Goal: Task Accomplishment & Management: Manage account settings

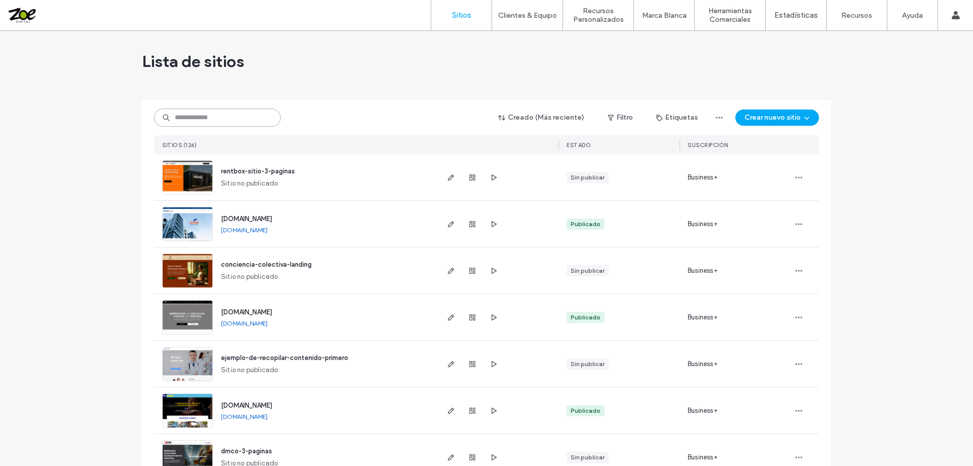
click at [221, 116] on input at bounding box center [217, 117] width 127 height 18
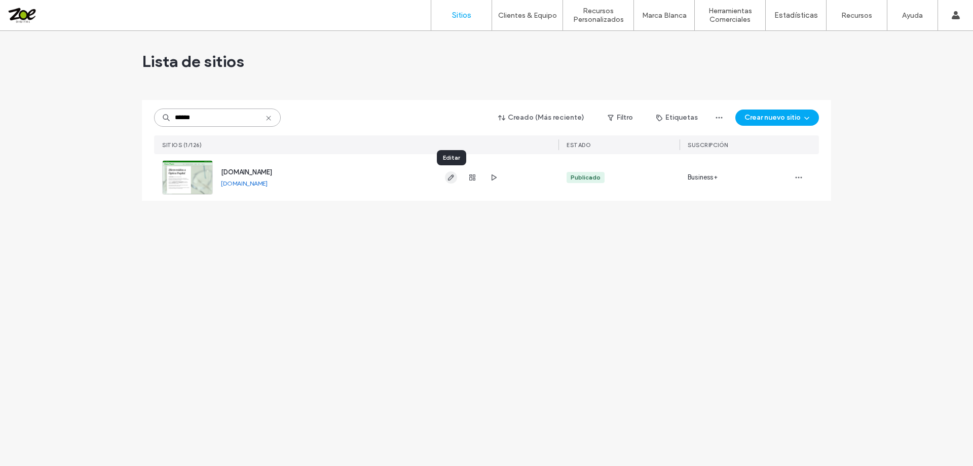
type input "******"
click at [451, 179] on icon "button" at bounding box center [451, 177] width 8 height 8
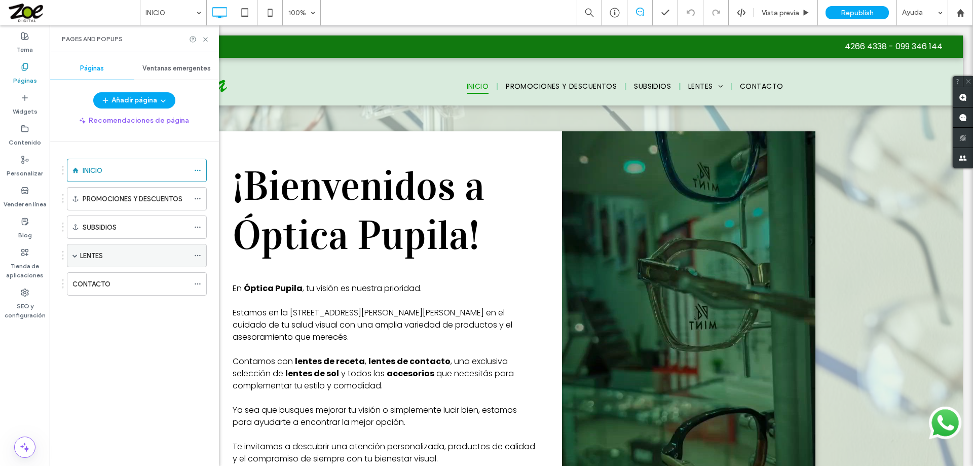
click at [100, 253] on label "LENTES" at bounding box center [91, 256] width 23 height 18
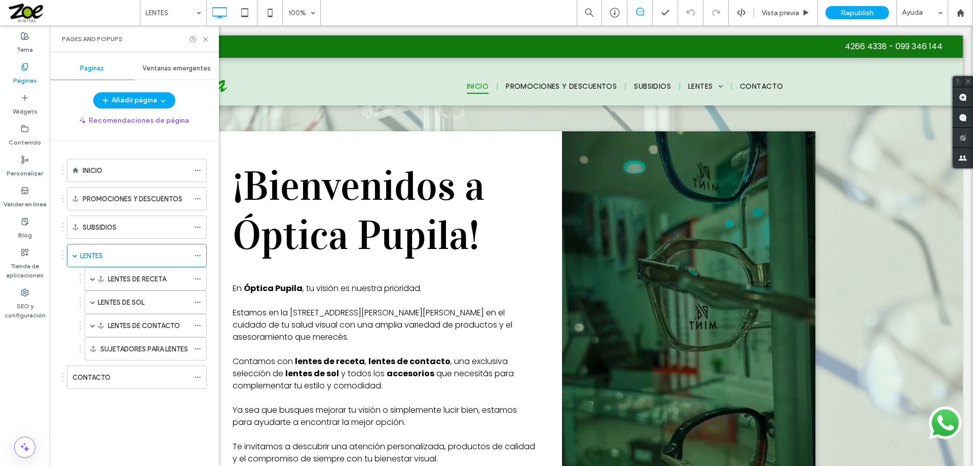
click at [117, 303] on label "LENTES DE SOL" at bounding box center [121, 302] width 47 height 18
click at [205, 38] on div at bounding box center [486, 233] width 973 height 466
click at [203, 38] on div at bounding box center [486, 233] width 973 height 466
click at [205, 40] on use at bounding box center [205, 39] width 4 height 4
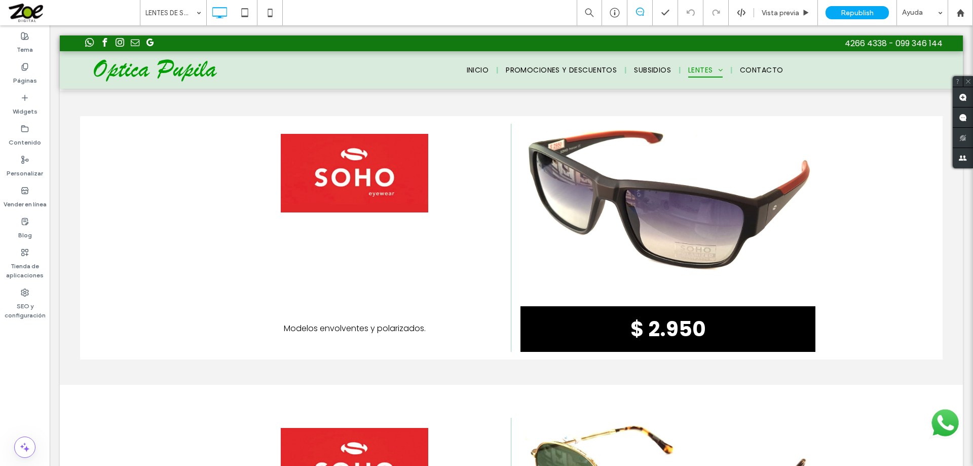
scroll to position [4809, 0]
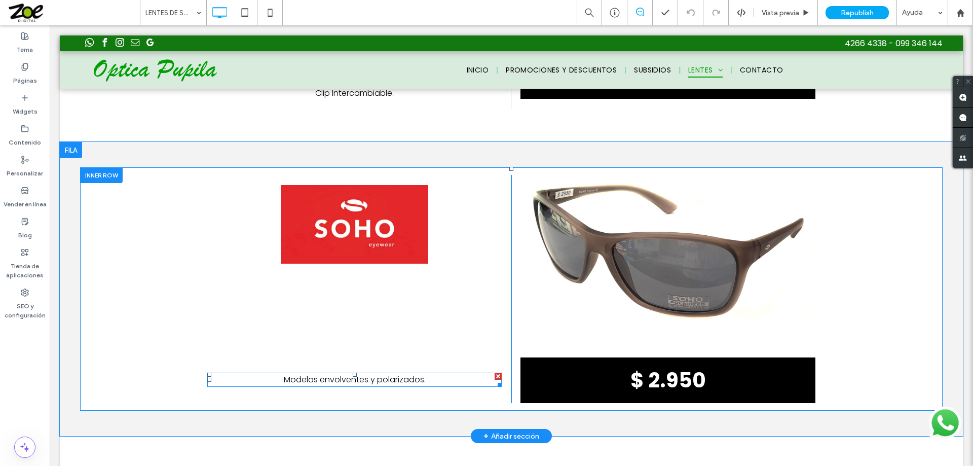
click at [386, 374] on span "Modelos envolventes y polarizados." at bounding box center [355, 380] width 142 height 12
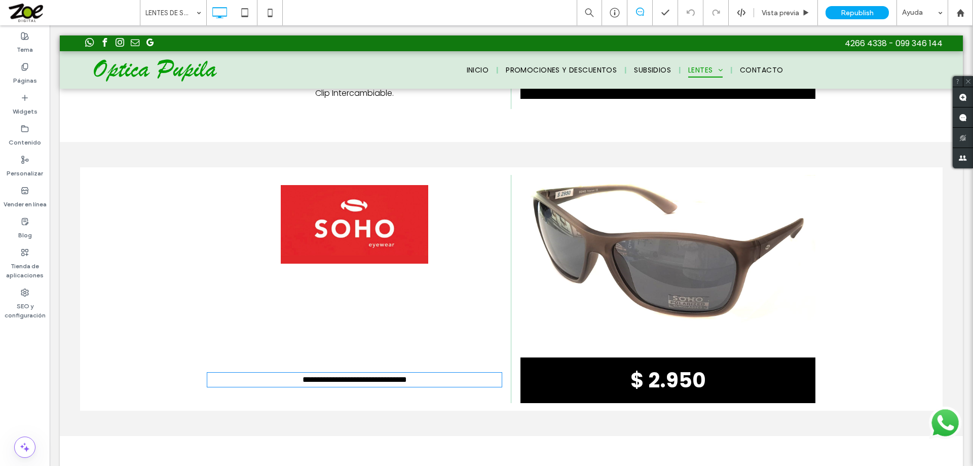
type input "*******"
type input "**"
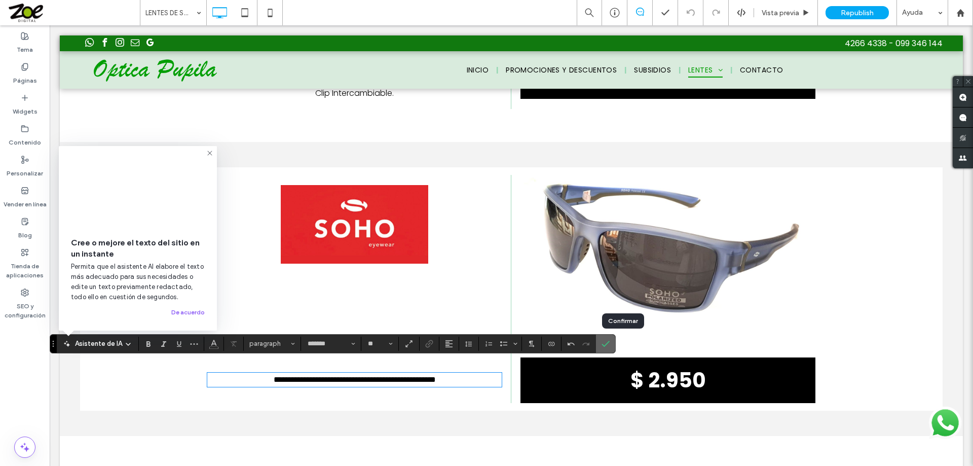
click at [610, 342] on icon "Confirmar" at bounding box center [606, 344] width 8 height 8
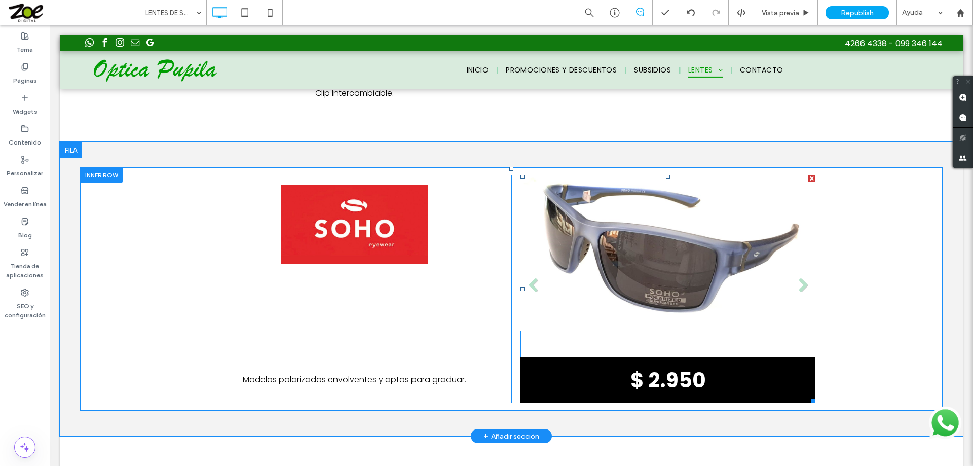
click at [614, 254] on ul "Título de diapositiva $ 2.950 Botón Título de diapositiva $ 2.950 Botón Título …" at bounding box center [668, 289] width 295 height 228
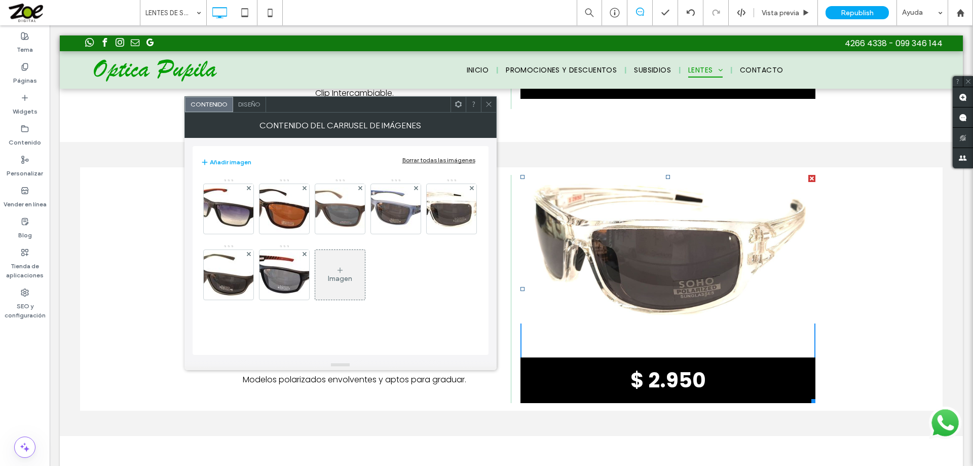
click at [424, 159] on div "Borrar todas las imágenes" at bounding box center [438, 160] width 73 height 8
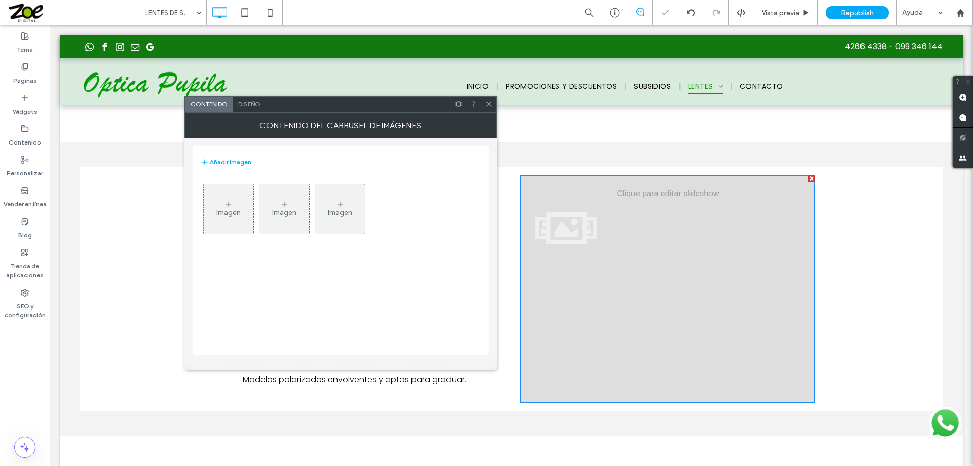
click at [229, 203] on icon at bounding box center [229, 204] width 8 height 8
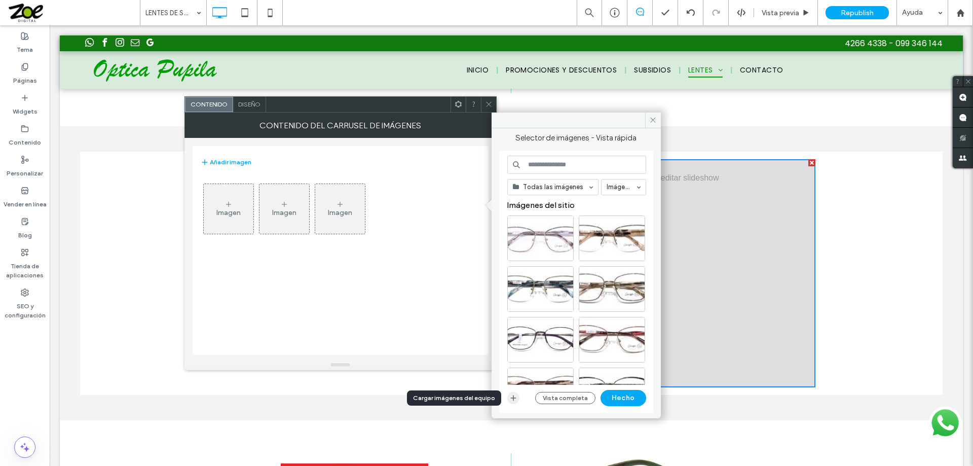
click at [513, 396] on use "button" at bounding box center [513, 398] width 6 height 6
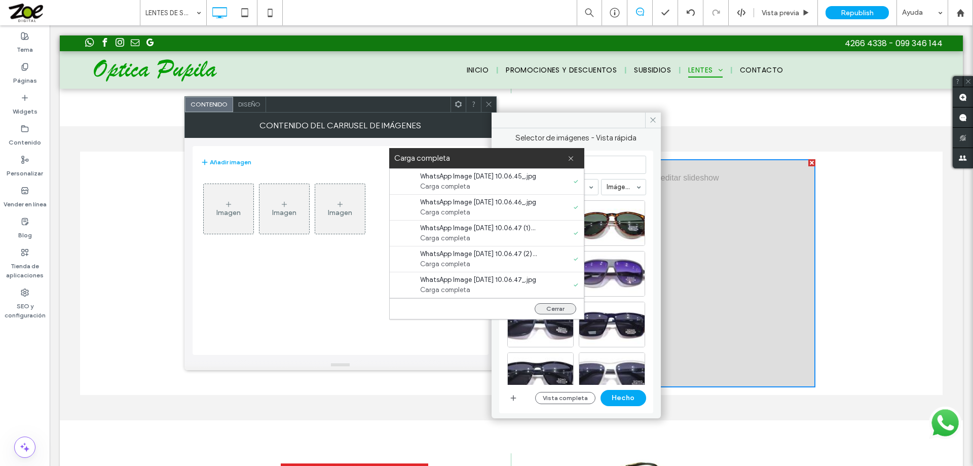
click at [556, 307] on button "Cerrar" at bounding box center [556, 308] width 42 height 11
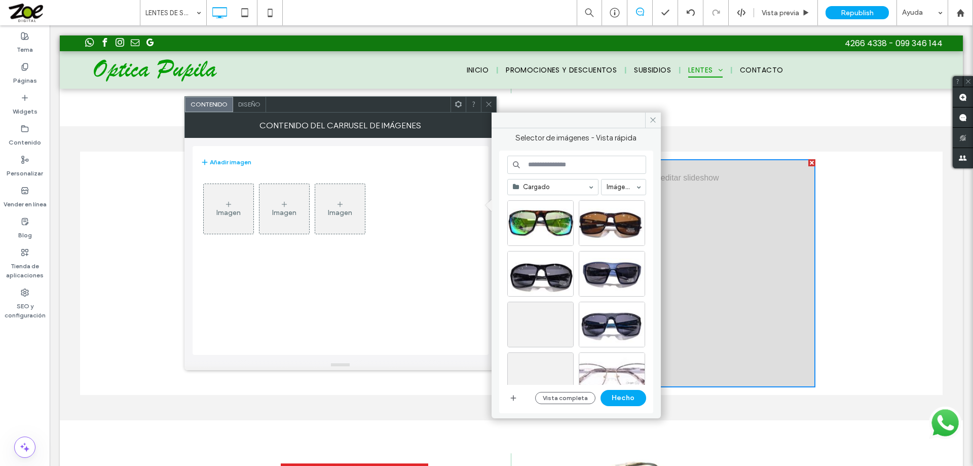
scroll to position [253, 0]
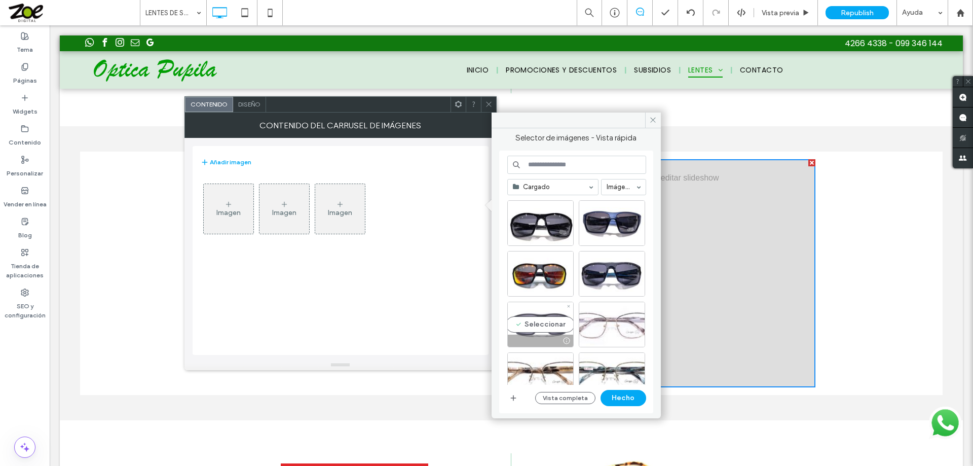
click at [530, 320] on div "Seleccionar" at bounding box center [540, 325] width 66 height 46
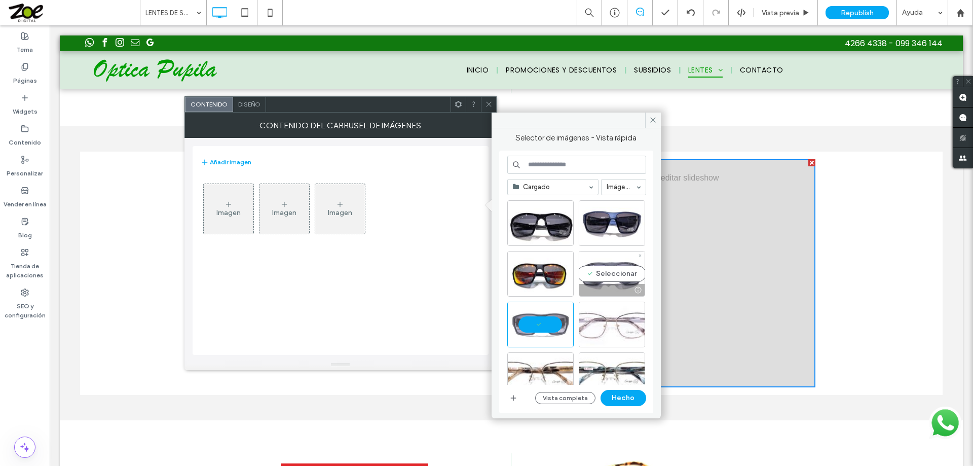
click at [628, 275] on div "Seleccionar" at bounding box center [612, 274] width 66 height 46
click at [540, 270] on div "Seleccionar" at bounding box center [540, 274] width 66 height 46
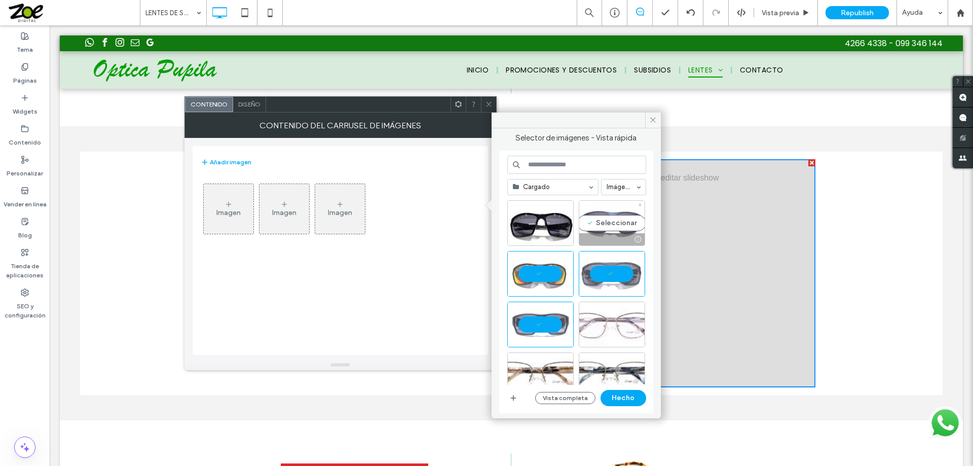
click at [612, 219] on div "Seleccionar" at bounding box center [612, 223] width 66 height 46
click at [534, 217] on div "Seleccionar" at bounding box center [540, 223] width 66 height 46
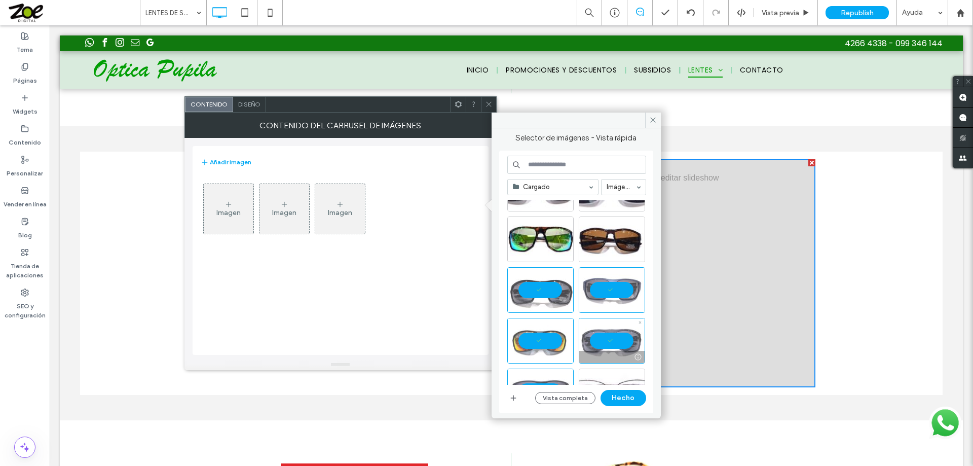
scroll to position [152, 0]
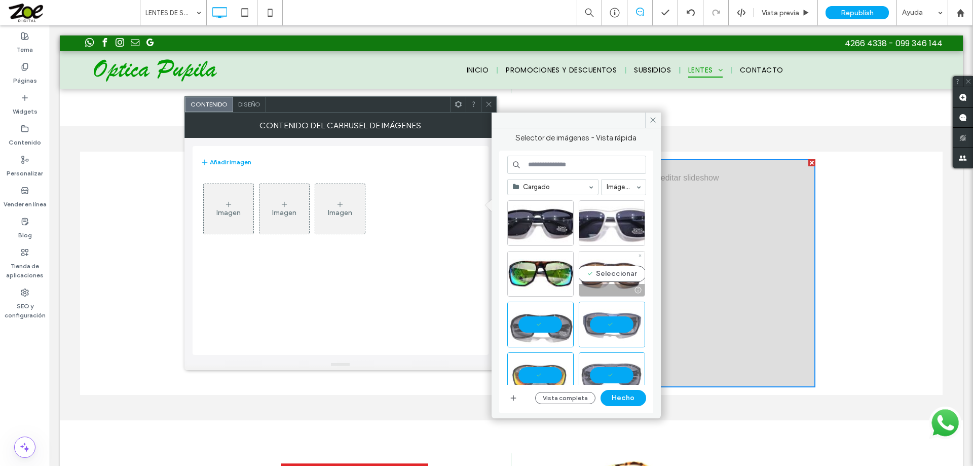
click at [619, 273] on div "Seleccionar" at bounding box center [612, 274] width 66 height 46
click at [547, 266] on div "Seleccionar" at bounding box center [540, 274] width 66 height 46
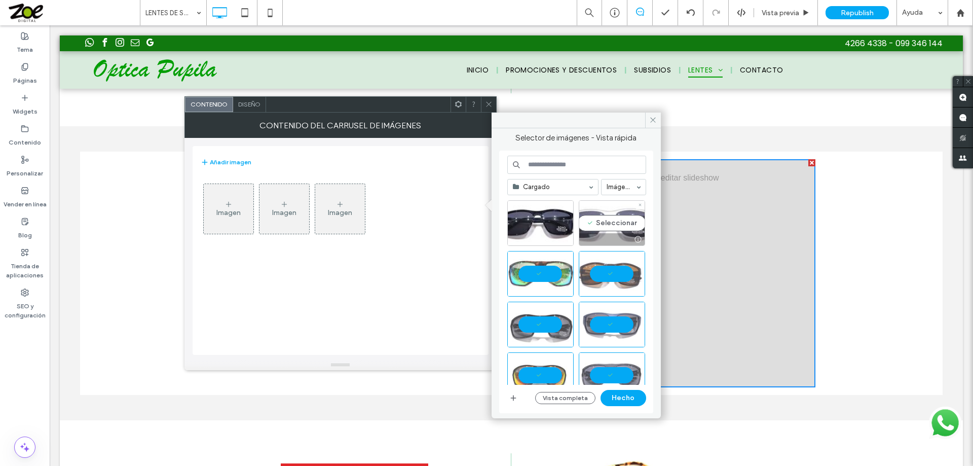
click at [597, 217] on div "Seleccionar" at bounding box center [612, 223] width 66 height 46
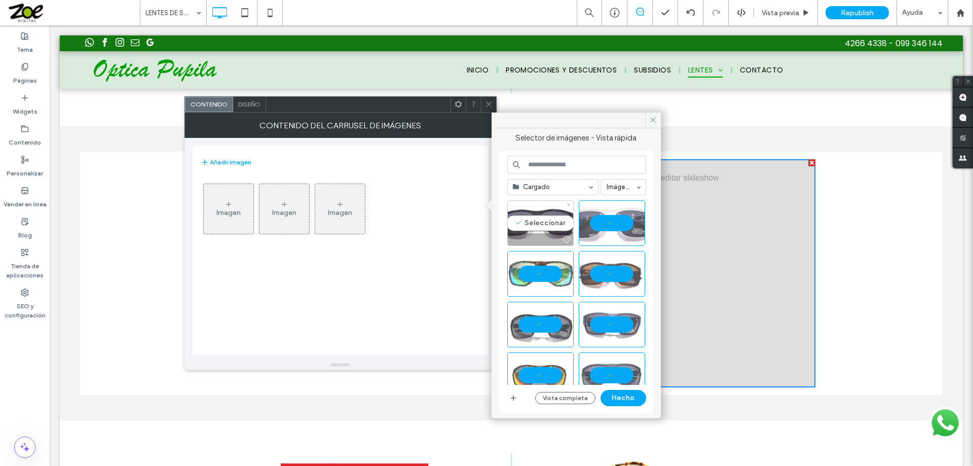
click at [539, 220] on div "Seleccionar" at bounding box center [540, 223] width 66 height 46
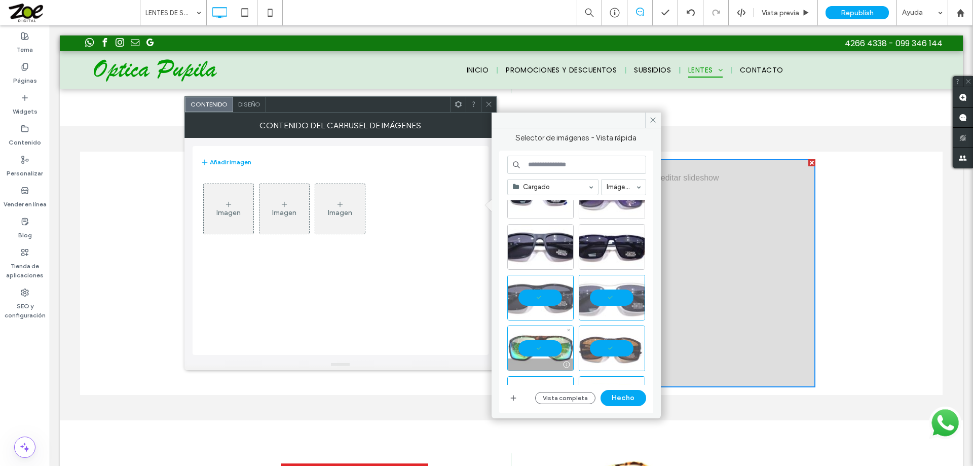
scroll to position [51, 0]
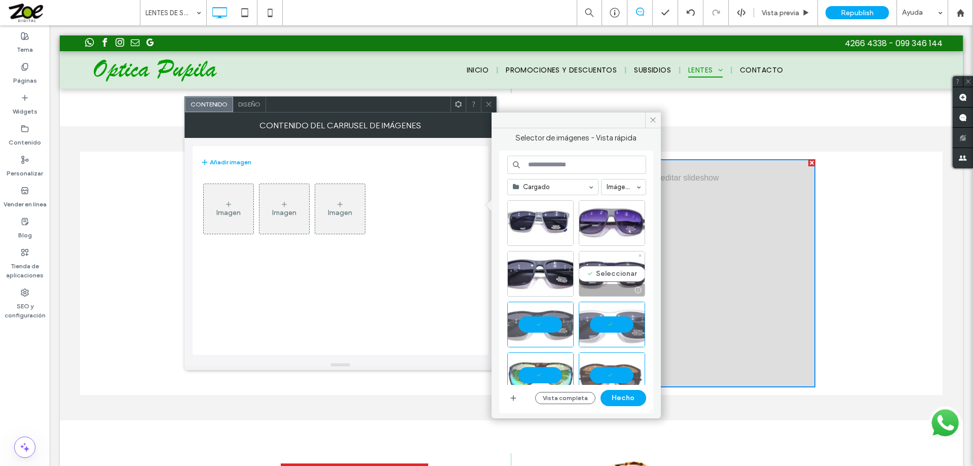
click at [613, 269] on div "Seleccionar" at bounding box center [612, 274] width 66 height 46
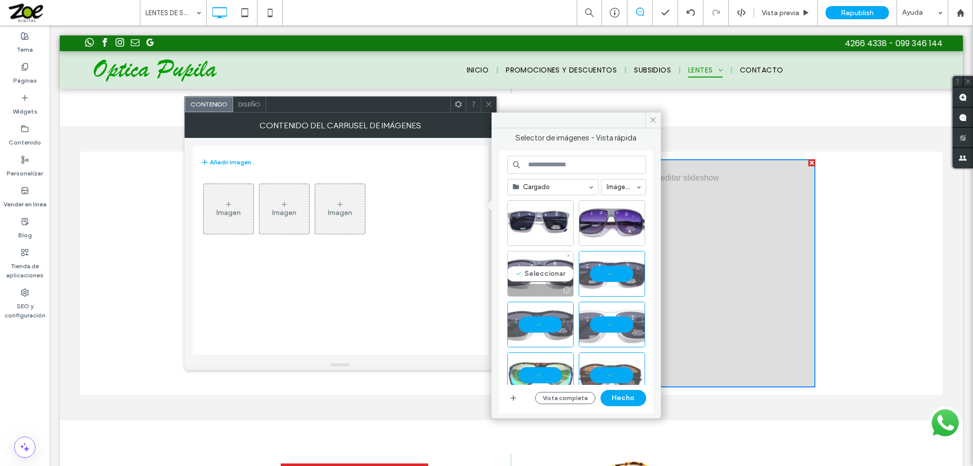
click at [555, 267] on div "Seleccionar" at bounding box center [540, 274] width 66 height 46
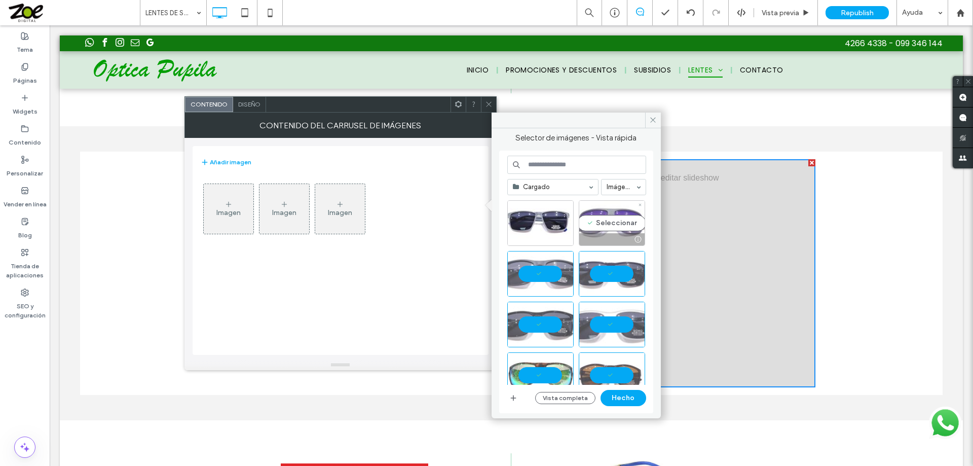
click at [607, 224] on div "Seleccionar" at bounding box center [612, 223] width 66 height 46
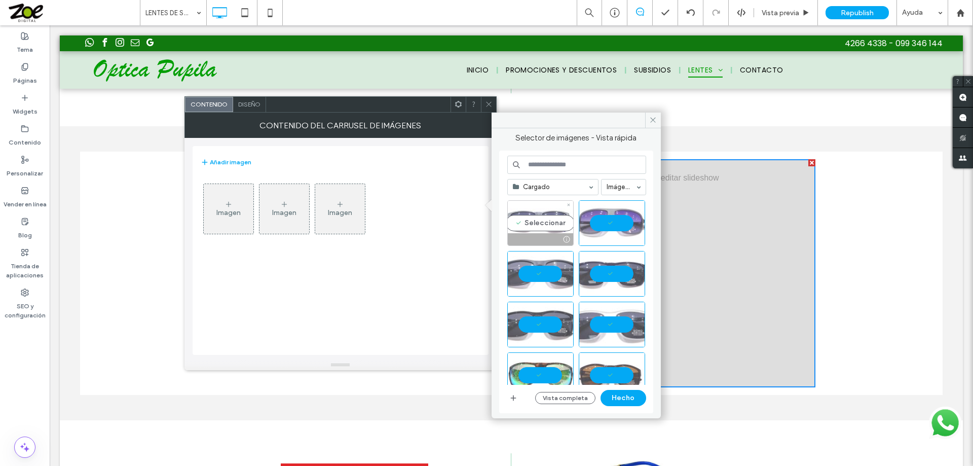
click at [529, 223] on div "Seleccionar" at bounding box center [540, 223] width 66 height 46
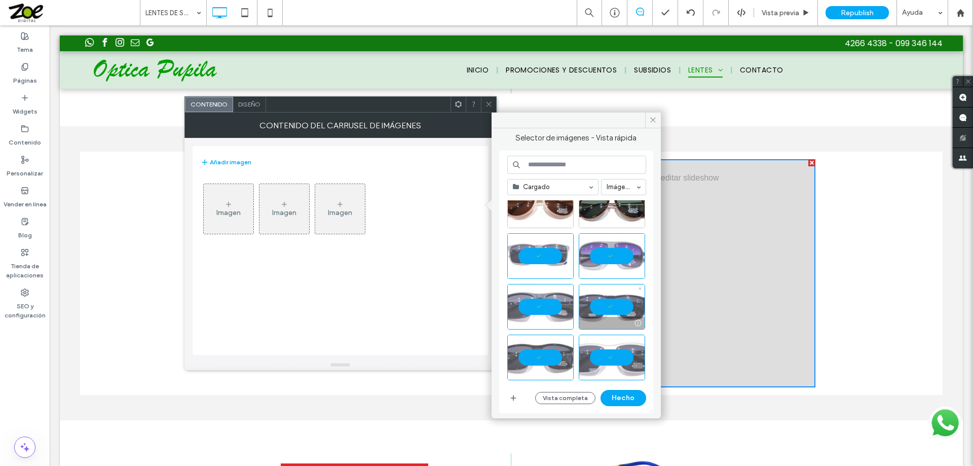
scroll to position [0, 0]
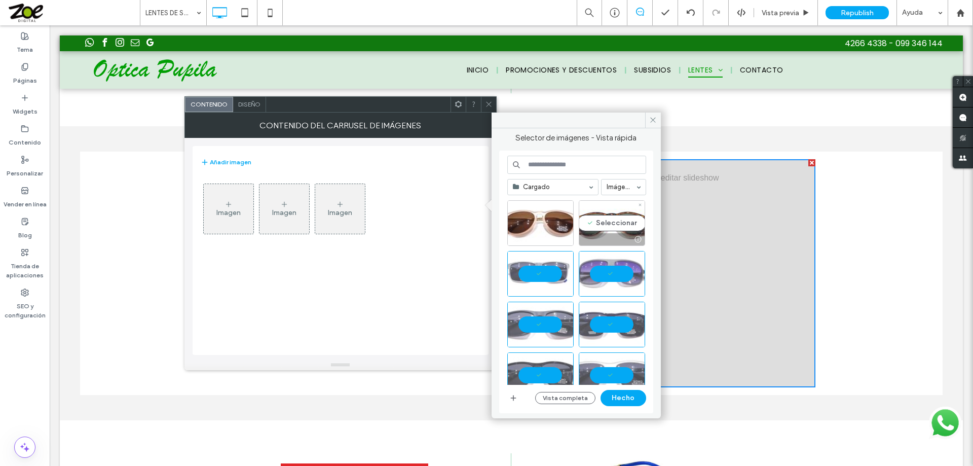
click at [604, 215] on div "Seleccionar" at bounding box center [612, 223] width 66 height 46
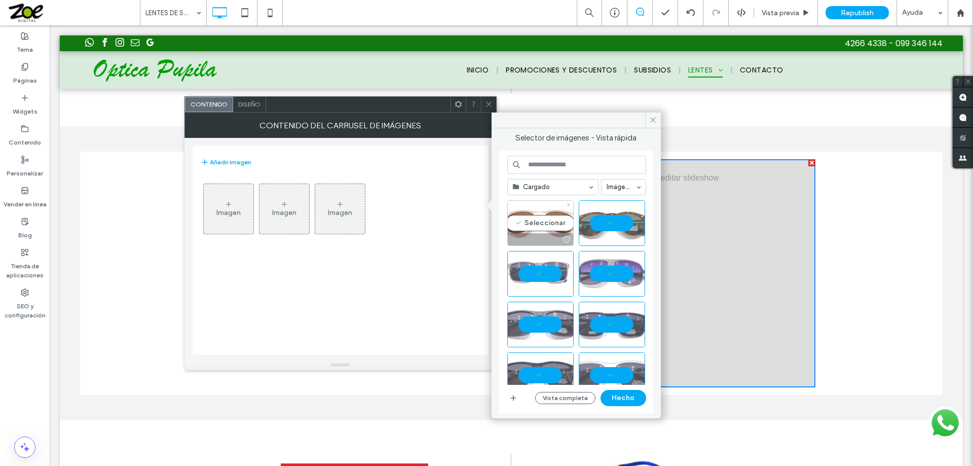
click at [539, 222] on div "Seleccionar" at bounding box center [540, 223] width 66 height 46
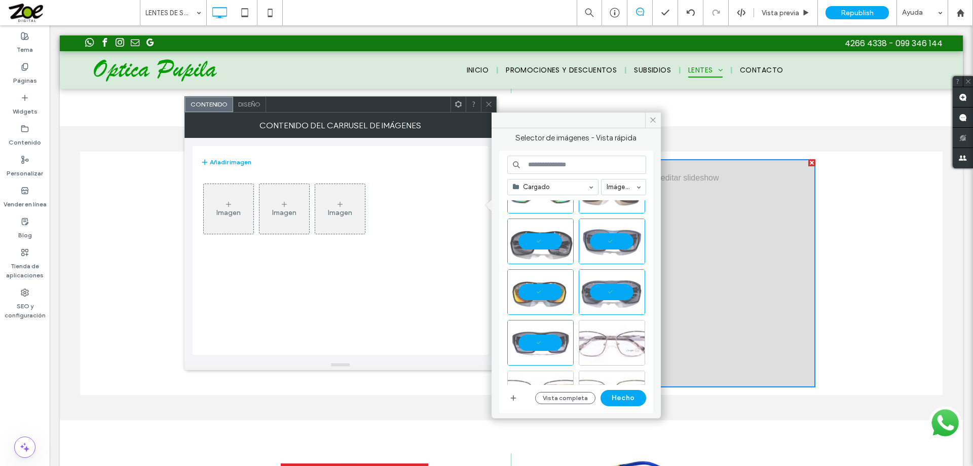
scroll to position [253, 0]
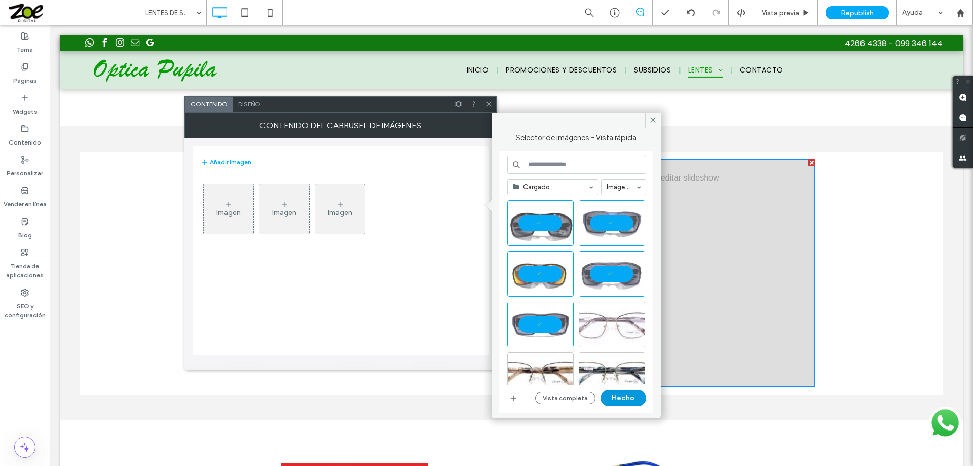
click at [619, 398] on button "Hecho" at bounding box center [624, 398] width 46 height 16
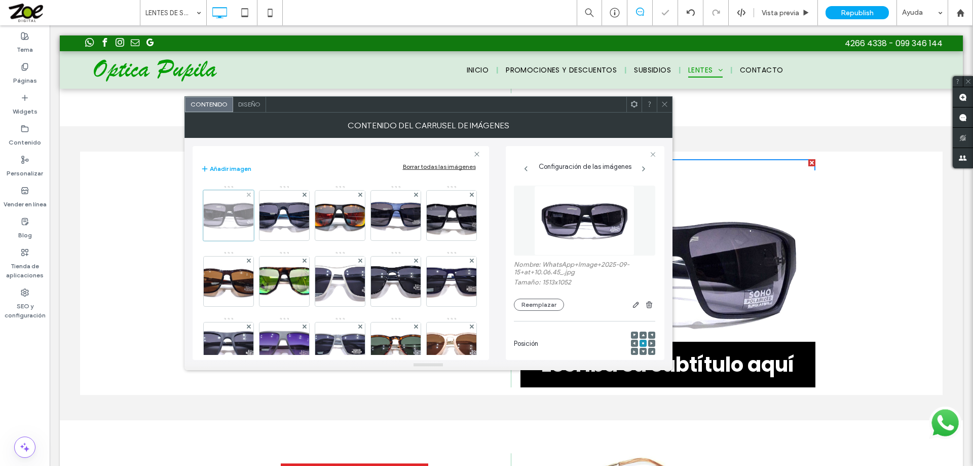
click at [219, 208] on div at bounding box center [228, 215] width 51 height 51
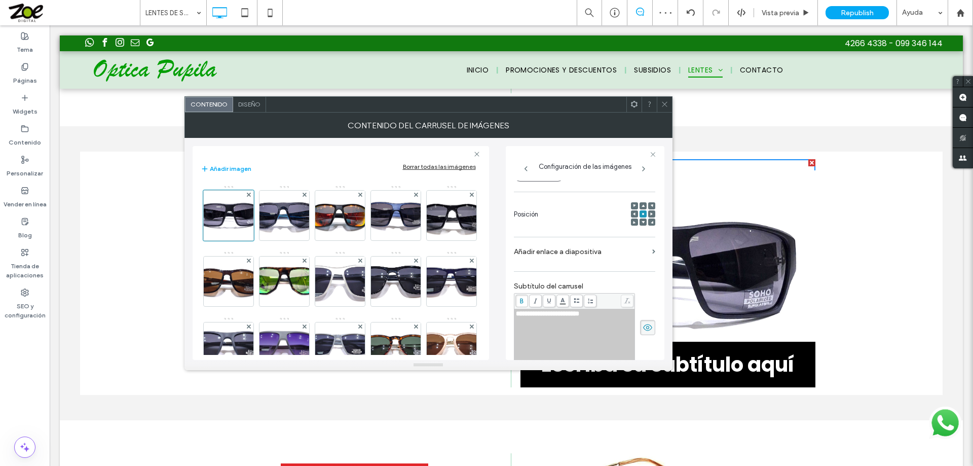
scroll to position [203, 0]
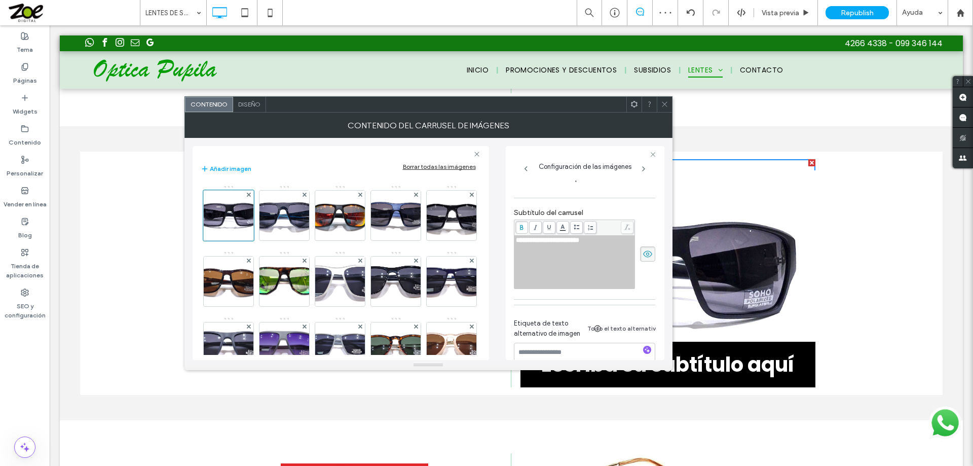
click at [607, 239] on div "**********" at bounding box center [575, 240] width 118 height 7
drag, startPoint x: 588, startPoint y: 242, endPoint x: 464, endPoint y: 239, distance: 123.7
click at [466, 239] on div "**********" at bounding box center [429, 249] width 472 height 222
paste div "Rich Text Editor"
click at [526, 242] on span "******" at bounding box center [523, 240] width 15 height 7
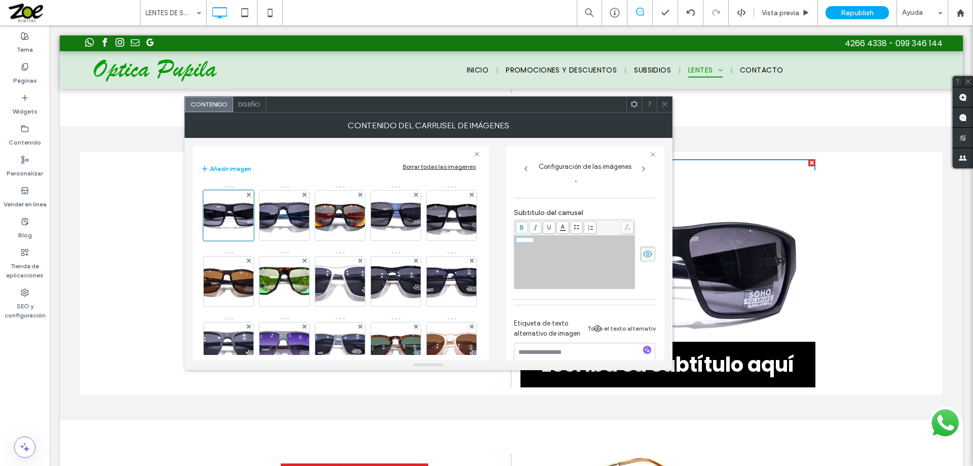
drag, startPoint x: 556, startPoint y: 244, endPoint x: 508, endPoint y: 237, distance: 48.2
click at [508, 237] on div "Configuración de las imágenes Nombre: WhatsApp+Image+2025-09-15+at+10.06.45_.jp…" at bounding box center [585, 253] width 159 height 214
copy span "*******"
click at [277, 213] on img at bounding box center [283, 216] width 75 height 50
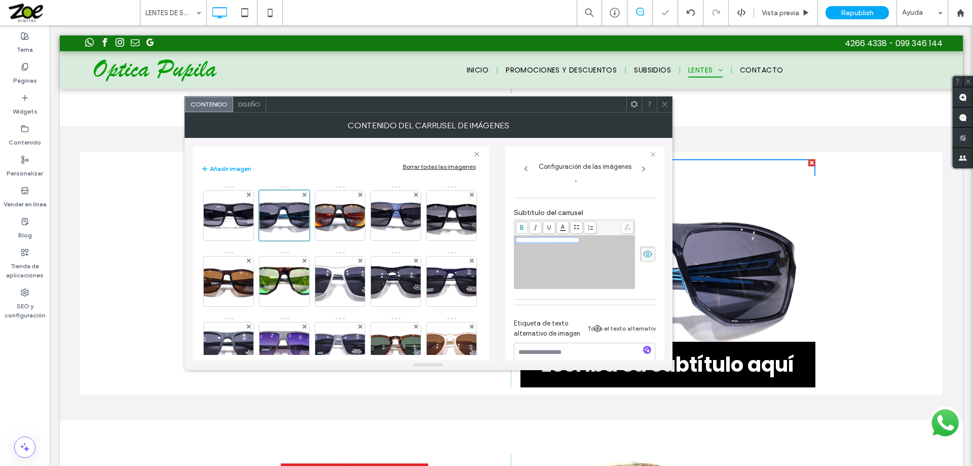
drag, startPoint x: 604, startPoint y: 244, endPoint x: 507, endPoint y: 244, distance: 96.8
click at [507, 244] on div "**********" at bounding box center [585, 253] width 159 height 214
click at [339, 213] on img at bounding box center [339, 216] width 73 height 50
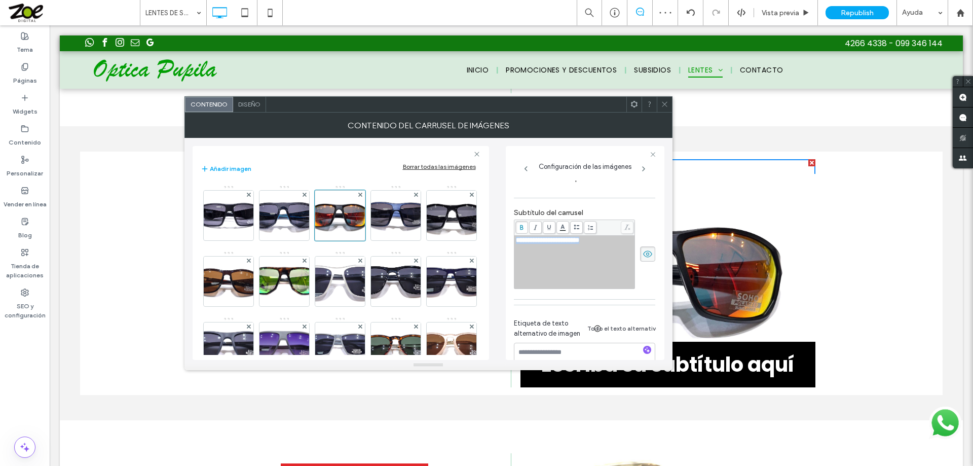
drag, startPoint x: 609, startPoint y: 241, endPoint x: 471, endPoint y: 234, distance: 138.0
click at [471, 234] on div "**********" at bounding box center [429, 249] width 472 height 222
click at [389, 211] on img at bounding box center [395, 216] width 73 height 50
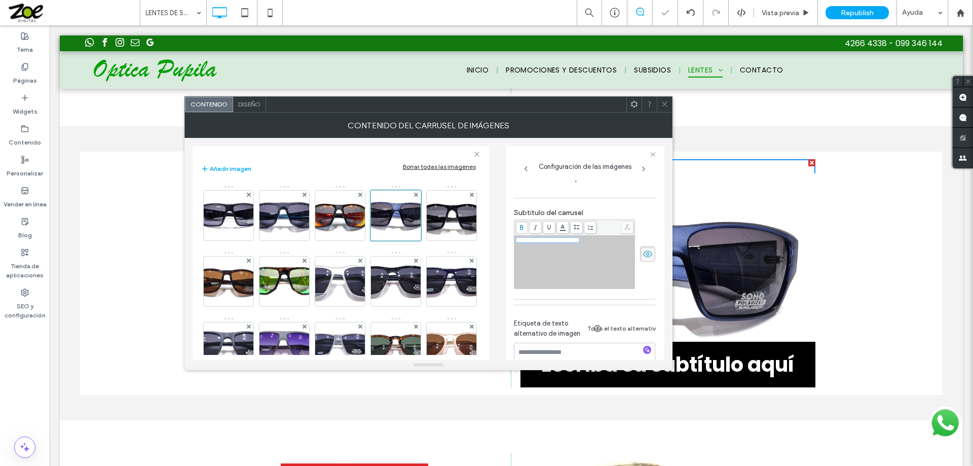
drag, startPoint x: 609, startPoint y: 242, endPoint x: 480, endPoint y: 238, distance: 129.3
click at [480, 238] on div "**********" at bounding box center [429, 249] width 472 height 222
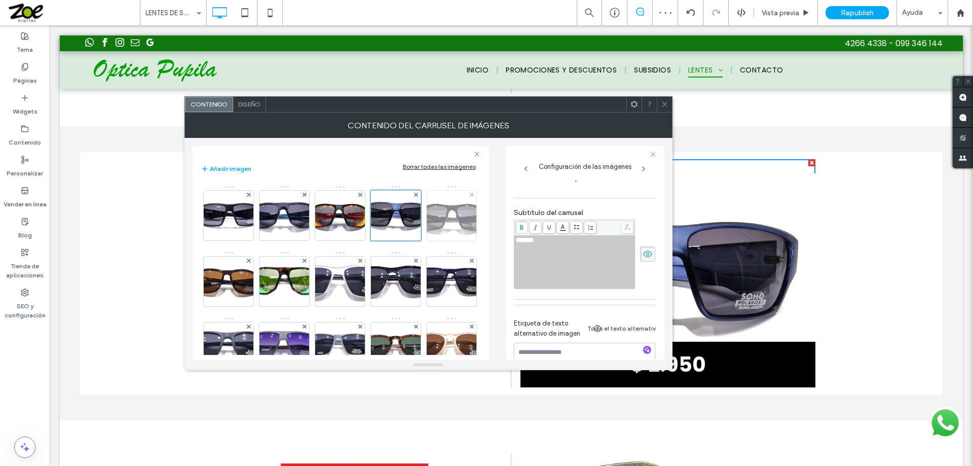
click at [412, 240] on img at bounding box center [452, 216] width 80 height 50
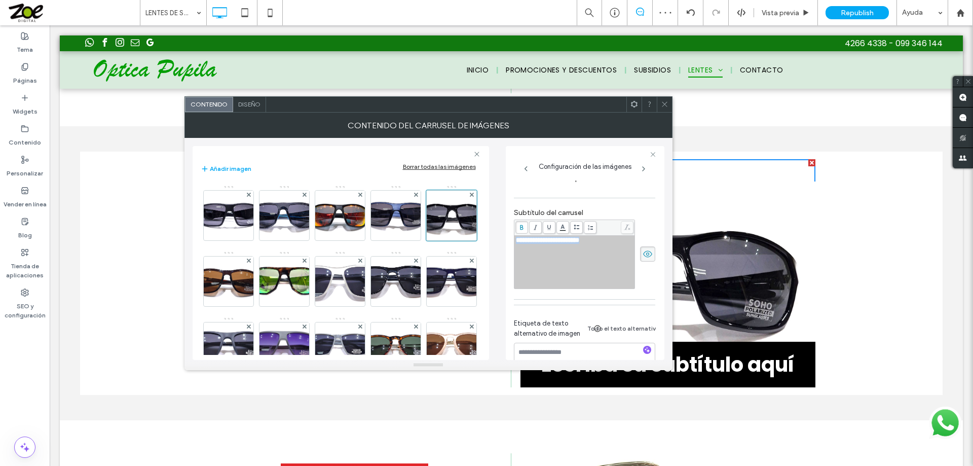
drag, startPoint x: 601, startPoint y: 240, endPoint x: 463, endPoint y: 243, distance: 137.9
click at [461, 240] on div "**********" at bounding box center [429, 249] width 472 height 222
click at [272, 276] on img at bounding box center [228, 281] width 87 height 50
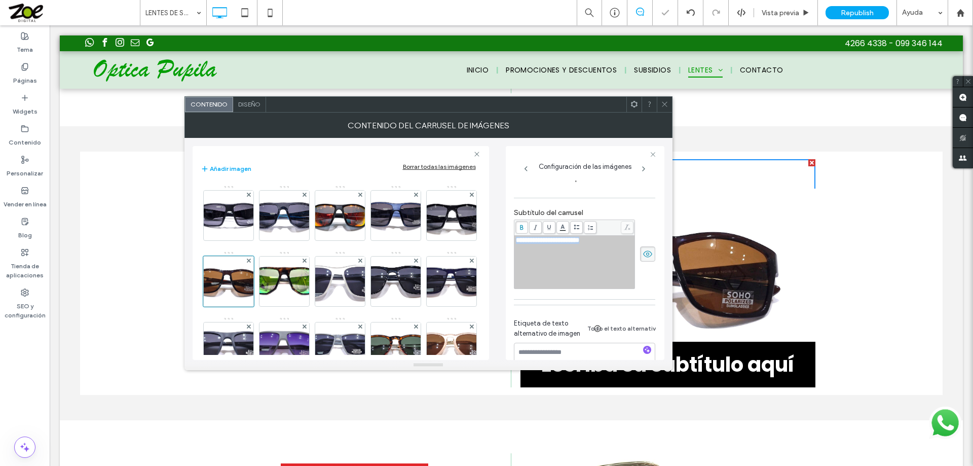
drag, startPoint x: 605, startPoint y: 242, endPoint x: 471, endPoint y: 240, distance: 134.3
click at [471, 240] on div "**********" at bounding box center [429, 249] width 472 height 222
click at [326, 278] on img at bounding box center [284, 281] width 85 height 50
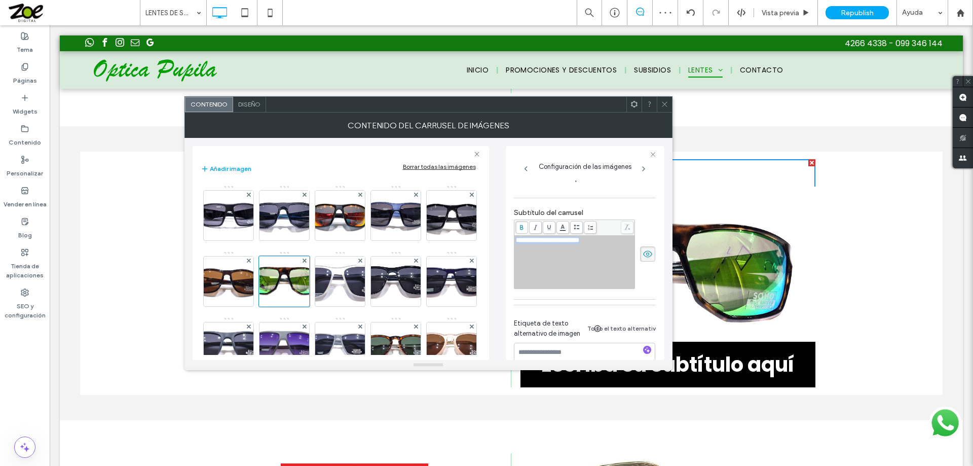
drag, startPoint x: 609, startPoint y: 240, endPoint x: 487, endPoint y: 243, distance: 122.2
click at [487, 243] on div "**********" at bounding box center [429, 249] width 472 height 222
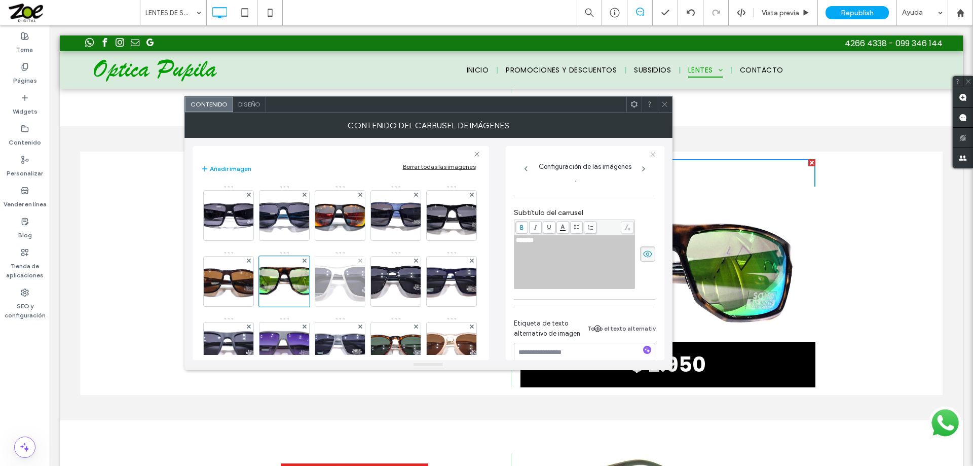
click at [397, 284] on img at bounding box center [340, 281] width 114 height 50
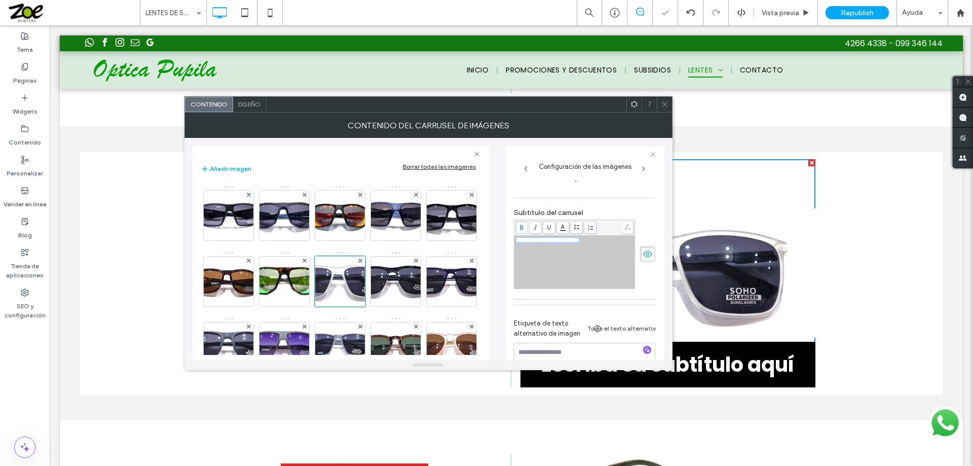
drag, startPoint x: 607, startPoint y: 240, endPoint x: 471, endPoint y: 243, distance: 136.4
click at [471, 242] on div "**********" at bounding box center [429, 249] width 472 height 222
click at [345, 306] on img at bounding box center [396, 281] width 102 height 50
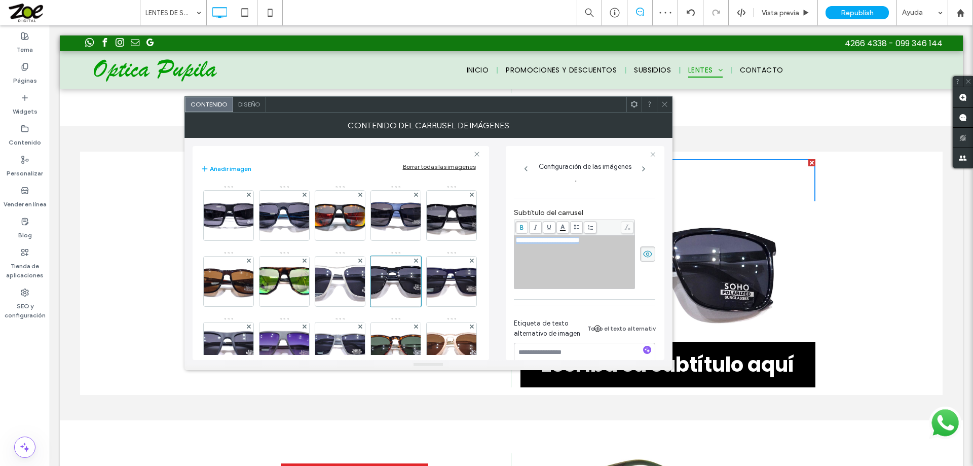
drag, startPoint x: 609, startPoint y: 242, endPoint x: 500, endPoint y: 242, distance: 109.0
click at [501, 242] on div "**********" at bounding box center [429, 249] width 472 height 222
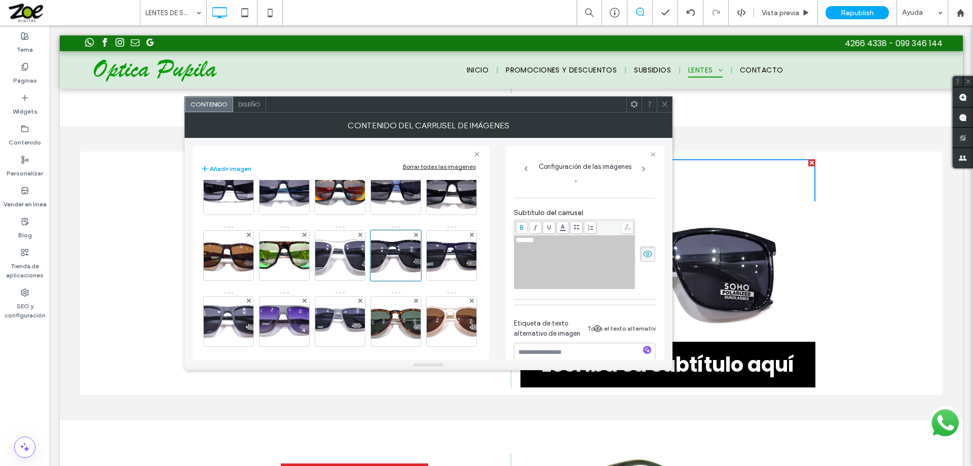
scroll to position [51, 0]
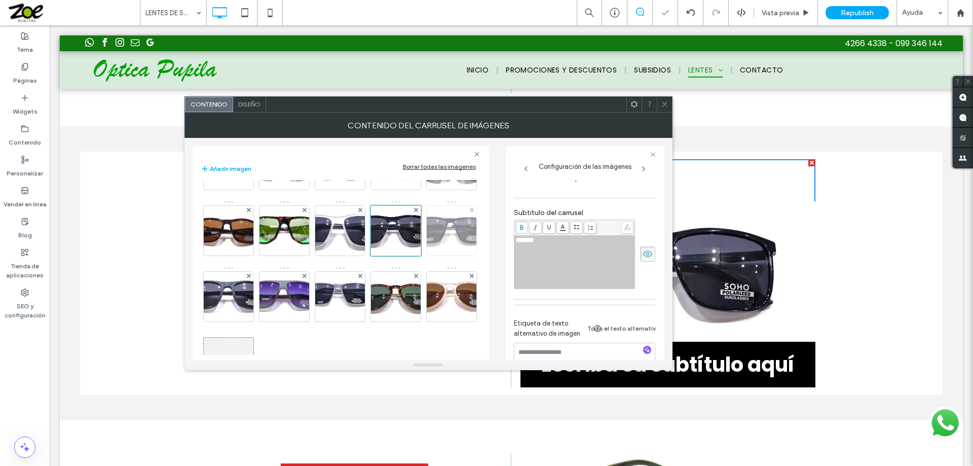
click at [404, 255] on img at bounding box center [450, 231] width 93 height 50
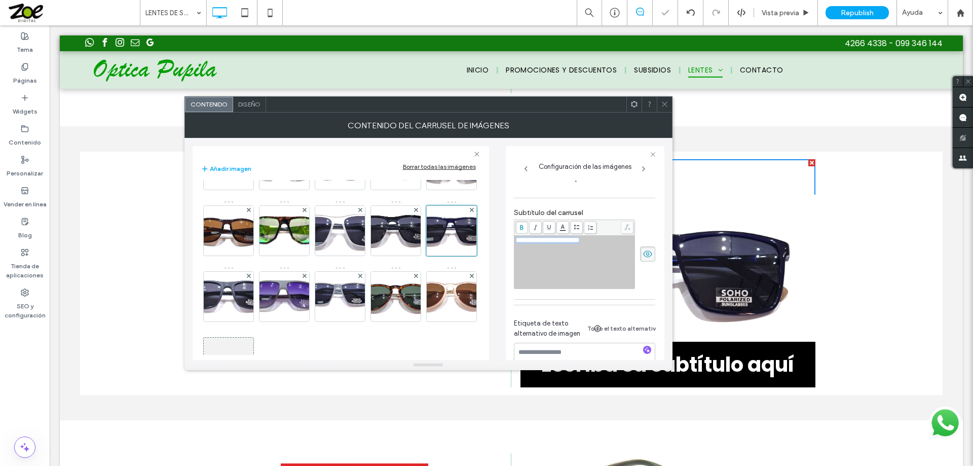
drag, startPoint x: 606, startPoint y: 244, endPoint x: 478, endPoint y: 241, distance: 127.3
click at [482, 242] on div "**********" at bounding box center [429, 249] width 472 height 222
click at [278, 288] on img at bounding box center [228, 297] width 100 height 50
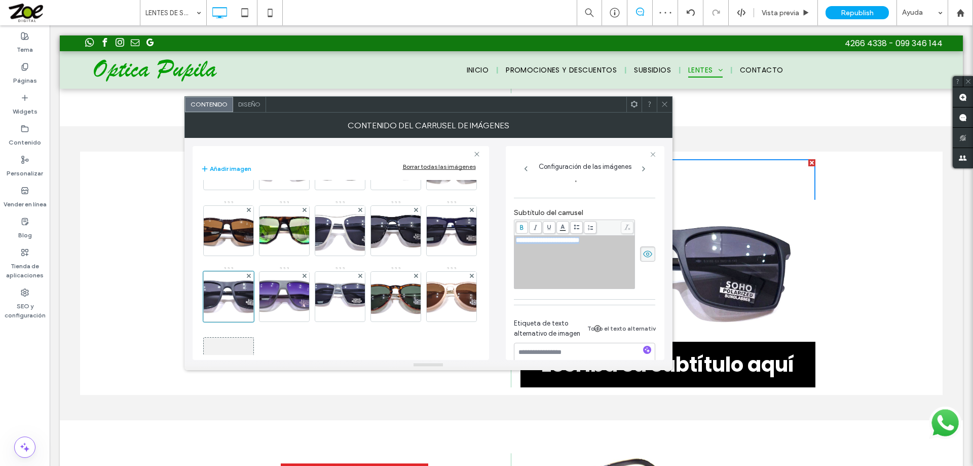
drag, startPoint x: 604, startPoint y: 243, endPoint x: 484, endPoint y: 244, distance: 119.6
click at [483, 242] on div "**********" at bounding box center [429, 249] width 472 height 222
click at [330, 293] on img at bounding box center [283, 297] width 93 height 50
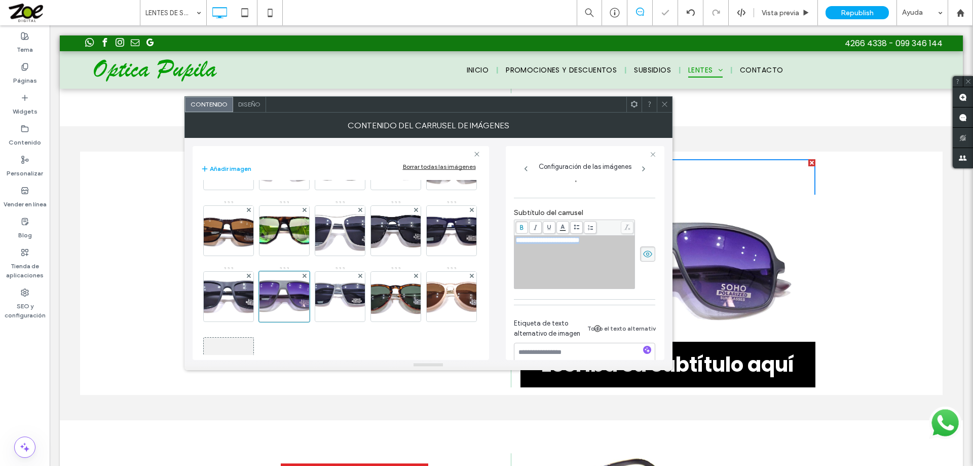
drag, startPoint x: 594, startPoint y: 242, endPoint x: 481, endPoint y: 234, distance: 112.8
click at [481, 234] on div "**********" at bounding box center [429, 249] width 472 height 222
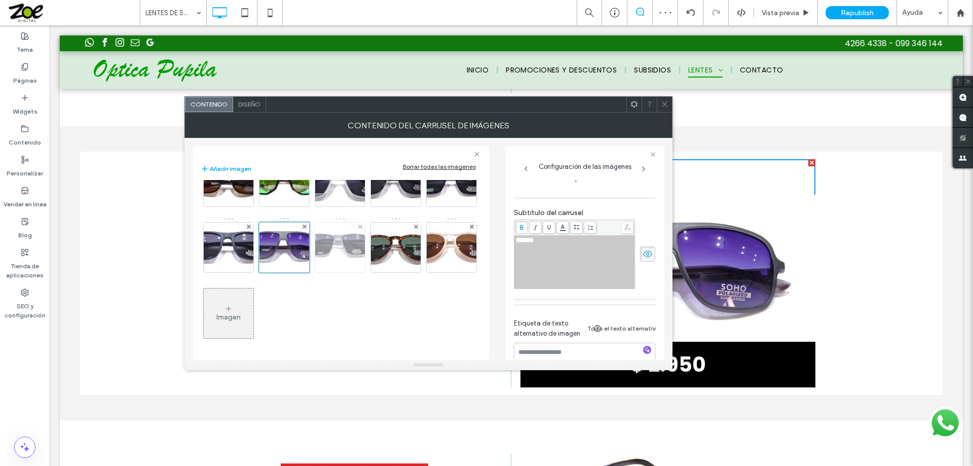
click at [299, 272] on img at bounding box center [340, 248] width 83 height 50
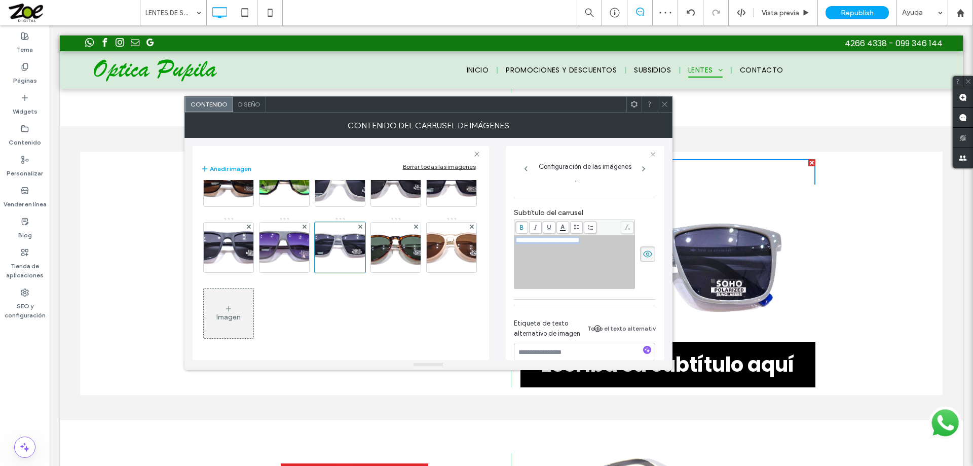
drag, startPoint x: 601, startPoint y: 245, endPoint x: 457, endPoint y: 245, distance: 143.4
click at [457, 245] on div "**********" at bounding box center [429, 249] width 472 height 222
click at [351, 272] on img at bounding box center [396, 248] width 90 height 50
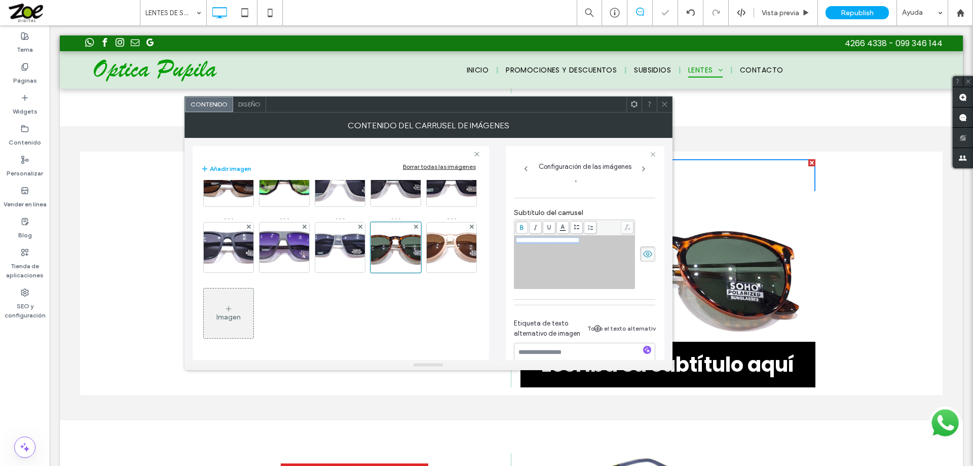
drag, startPoint x: 526, startPoint y: 244, endPoint x: 476, endPoint y: 244, distance: 49.2
click at [476, 244] on div "**********" at bounding box center [429, 249] width 472 height 222
click at [400, 272] on img at bounding box center [451, 248] width 102 height 50
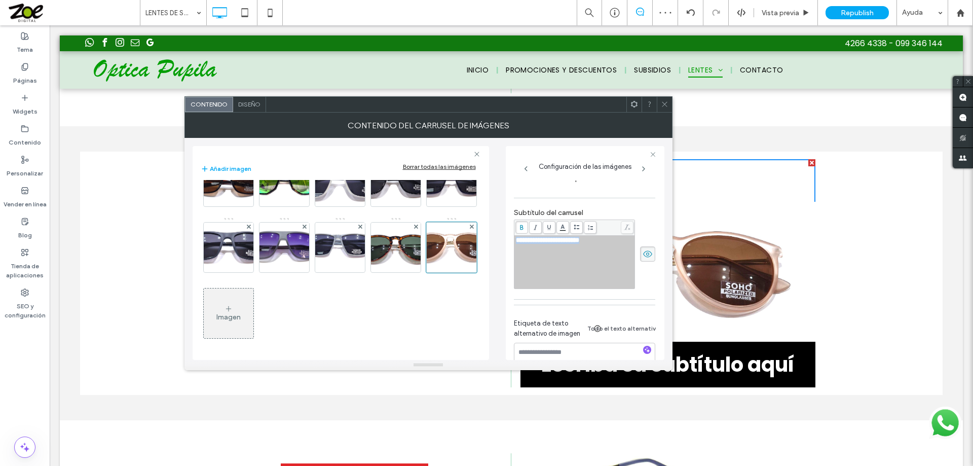
drag, startPoint x: 606, startPoint y: 240, endPoint x: 468, endPoint y: 248, distance: 138.1
click at [464, 241] on div "**********" at bounding box center [429, 249] width 472 height 222
click at [663, 103] on icon at bounding box center [665, 104] width 8 height 8
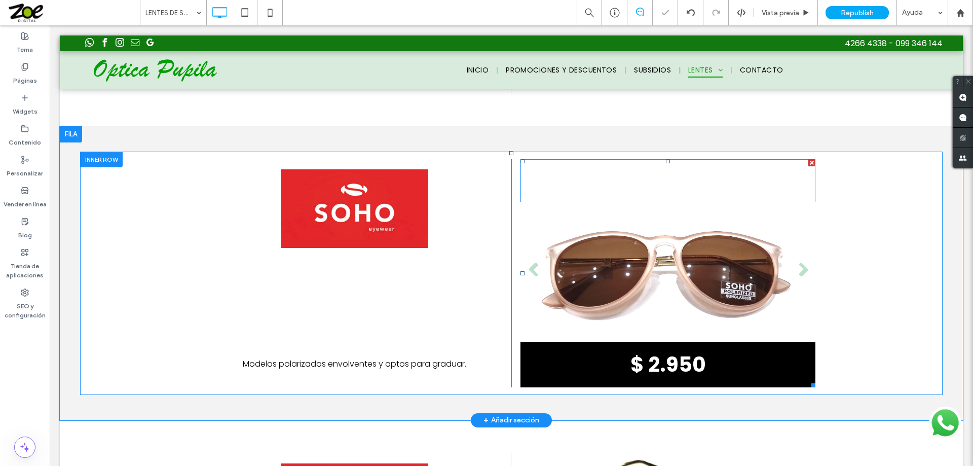
click at [648, 250] on li "Título de diapositiva $ 2.950 Botón" at bounding box center [668, 273] width 295 height 228
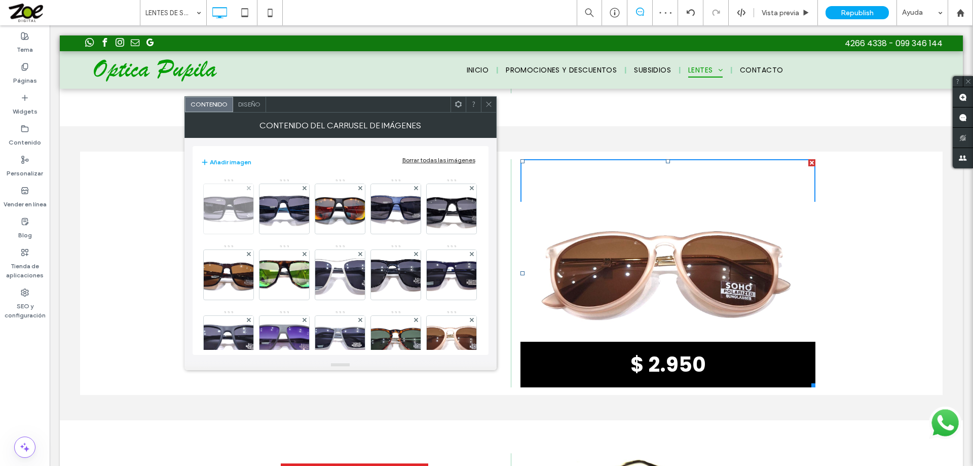
click at [230, 209] on img at bounding box center [228, 209] width 71 height 50
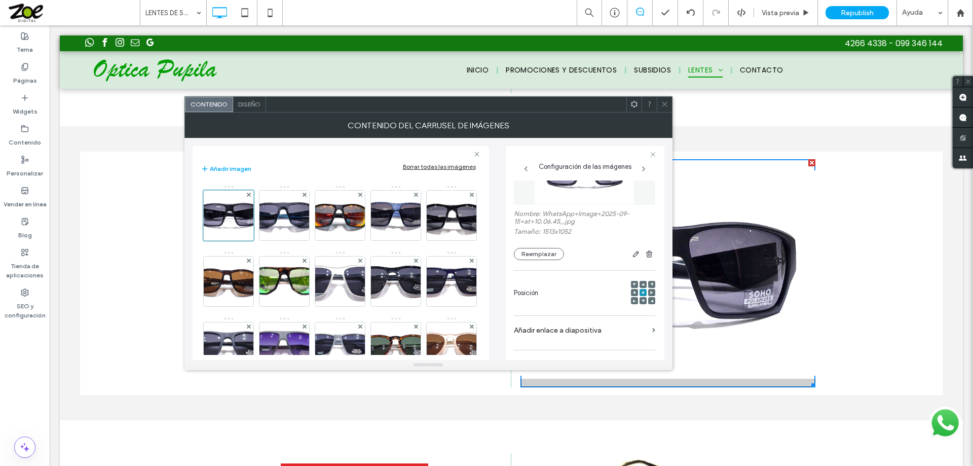
scroll to position [101, 0]
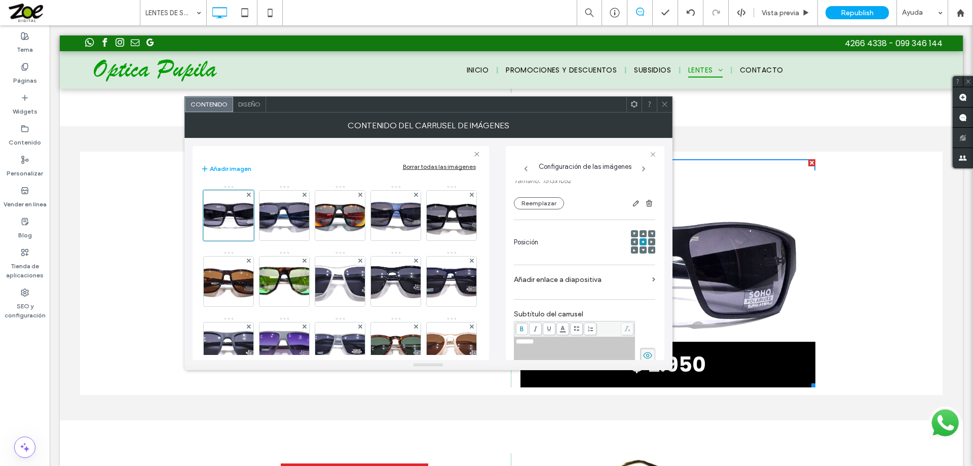
click at [642, 233] on use at bounding box center [643, 233] width 3 height 3
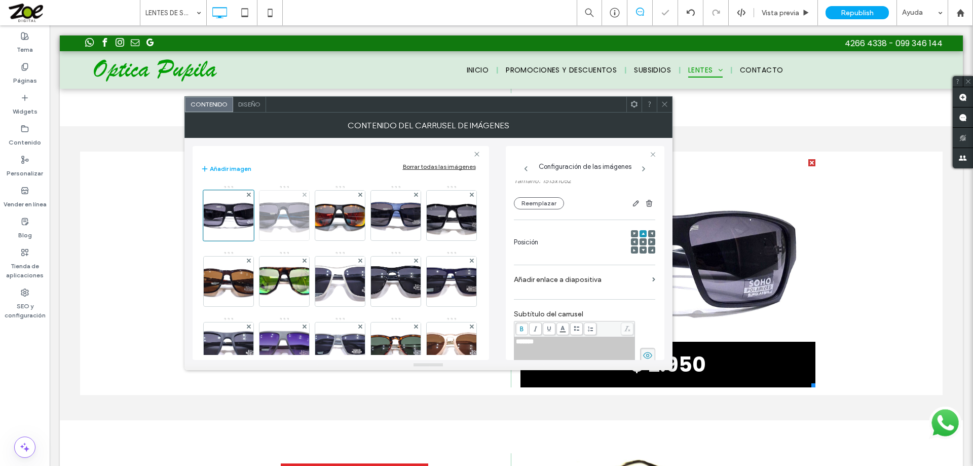
click at [283, 209] on img at bounding box center [283, 216] width 75 height 50
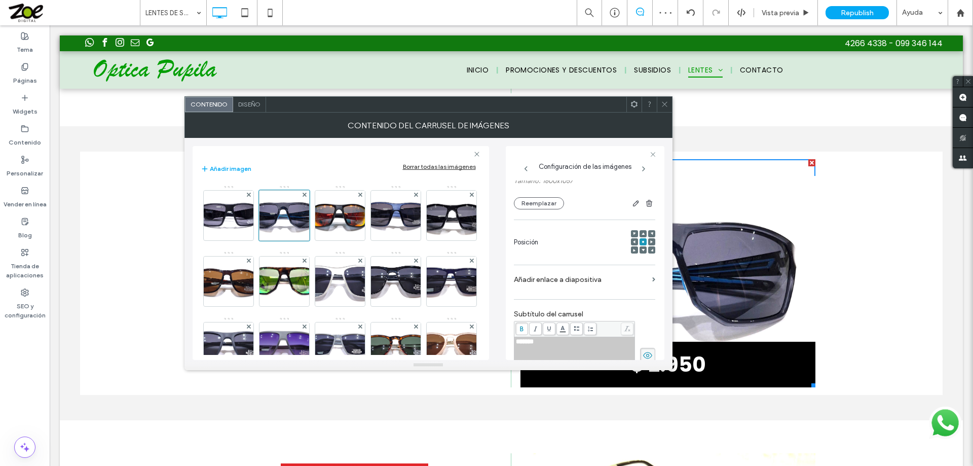
click at [642, 233] on icon at bounding box center [643, 233] width 3 height 3
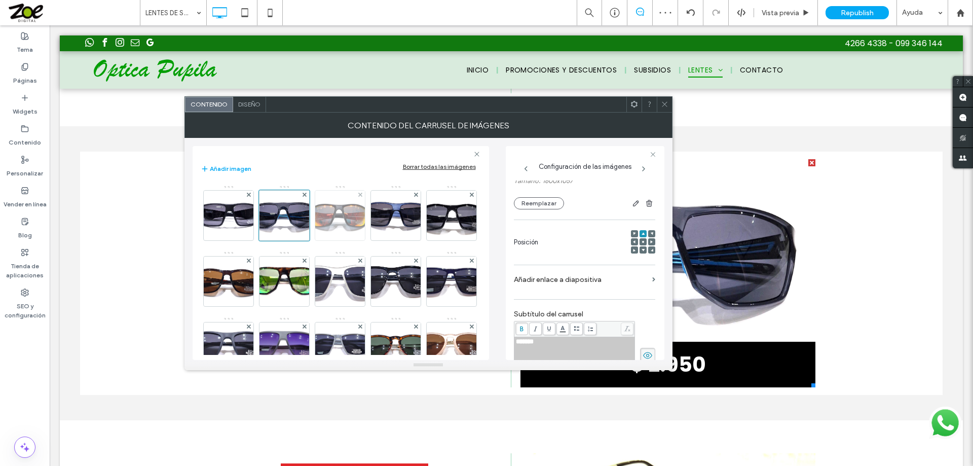
click at [342, 221] on img at bounding box center [339, 216] width 73 height 50
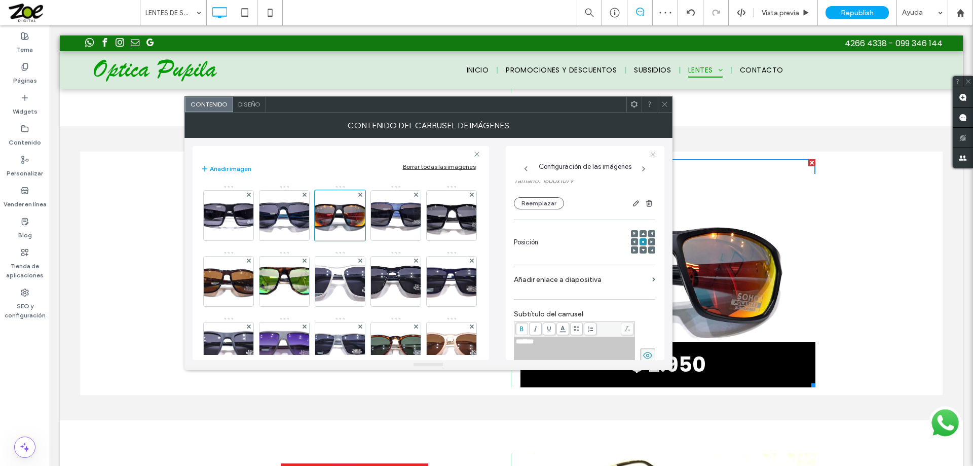
click at [642, 233] on icon at bounding box center [643, 233] width 3 height 3
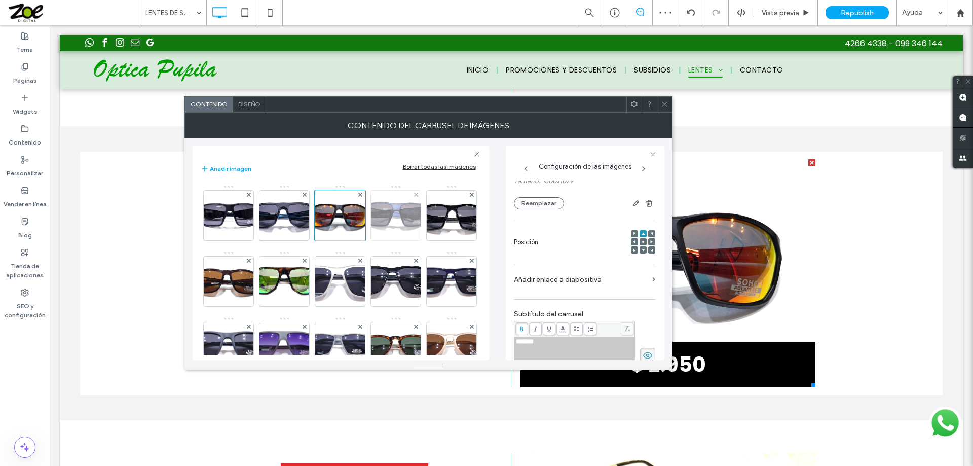
click at [387, 213] on img at bounding box center [395, 216] width 73 height 50
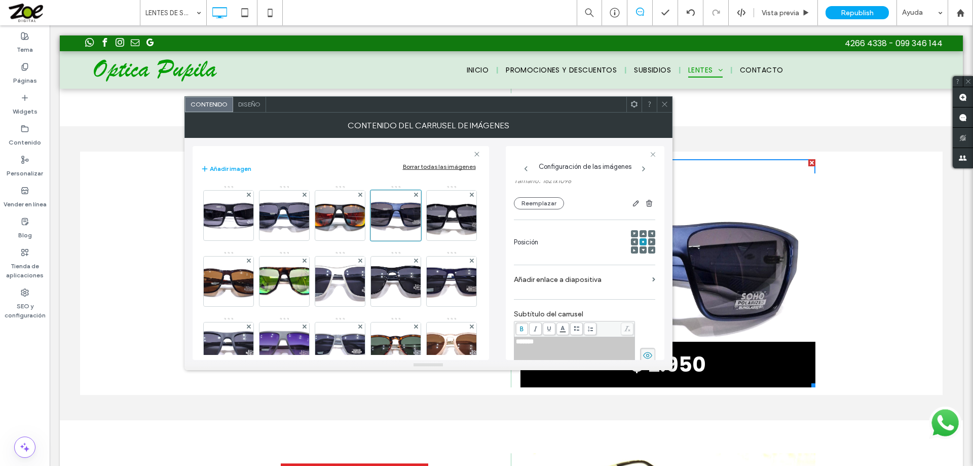
click at [642, 232] on icon at bounding box center [643, 233] width 3 height 3
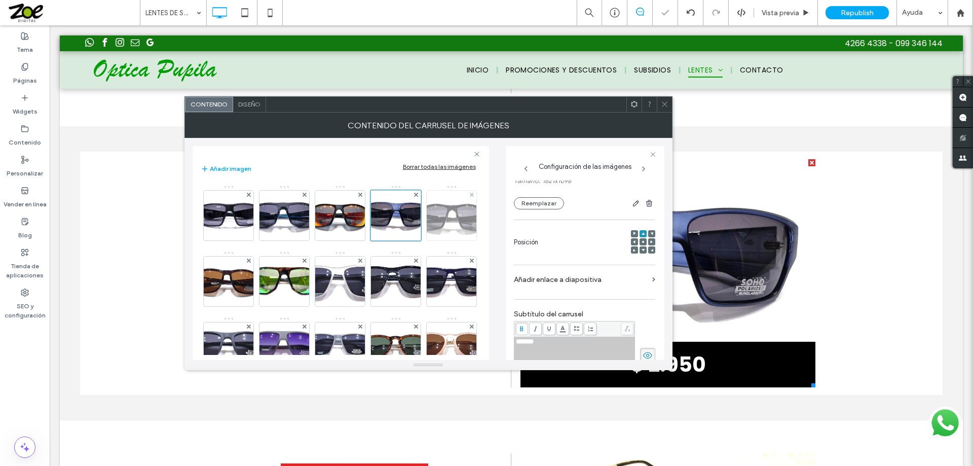
click at [412, 240] on img at bounding box center [452, 216] width 80 height 50
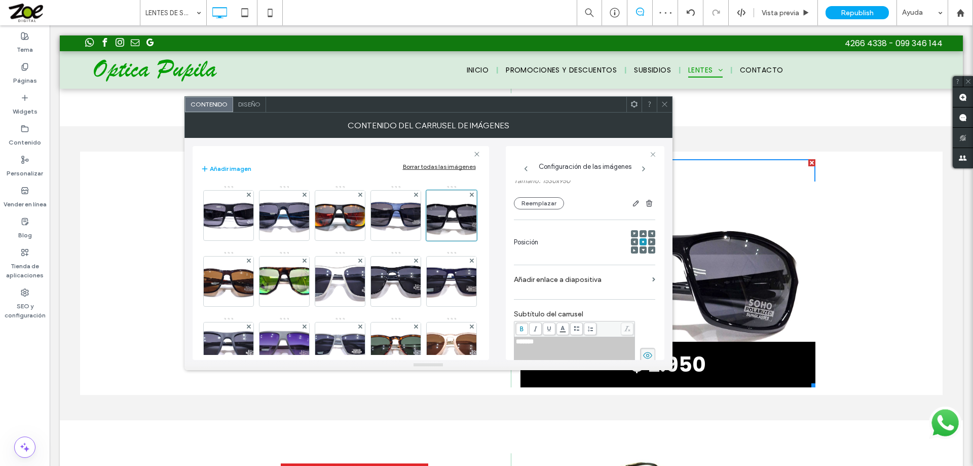
click at [642, 232] on icon at bounding box center [643, 233] width 3 height 3
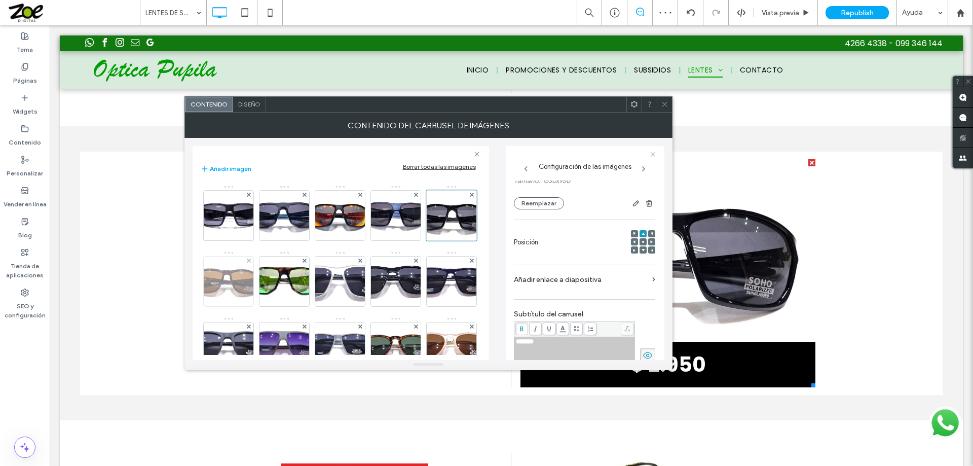
click at [272, 274] on img at bounding box center [228, 281] width 87 height 50
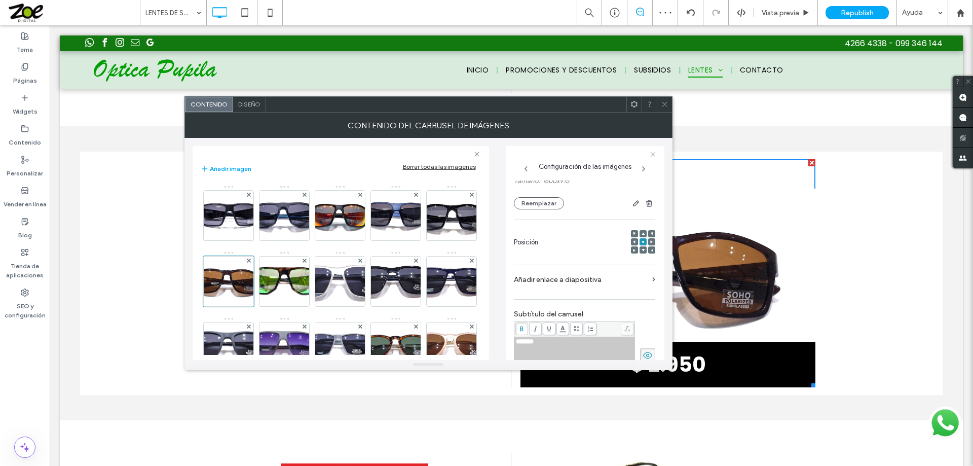
click at [642, 231] on span at bounding box center [643, 233] width 3 height 7
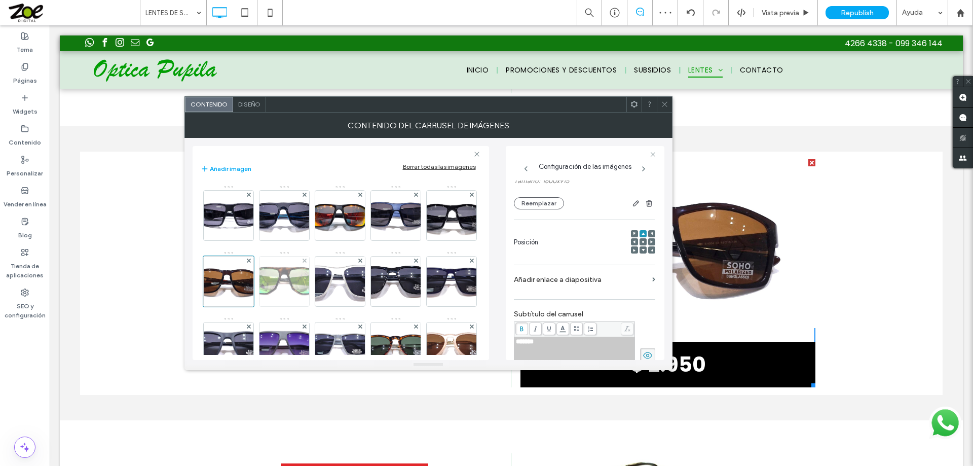
click at [326, 279] on img at bounding box center [284, 281] width 85 height 50
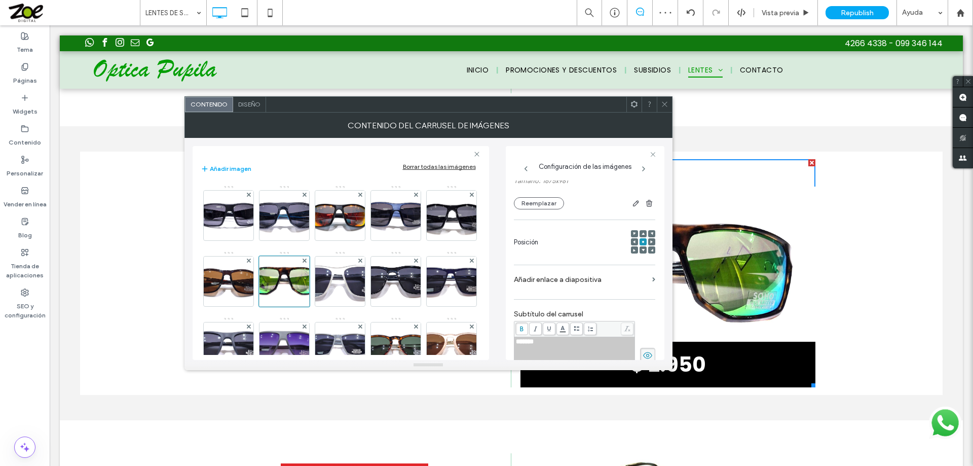
click at [642, 233] on icon at bounding box center [643, 233] width 3 height 3
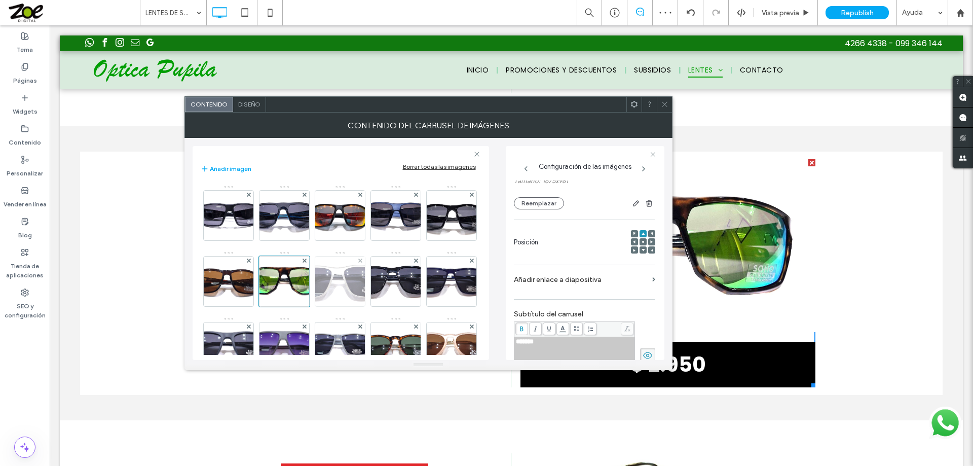
click at [392, 284] on img at bounding box center [340, 281] width 114 height 50
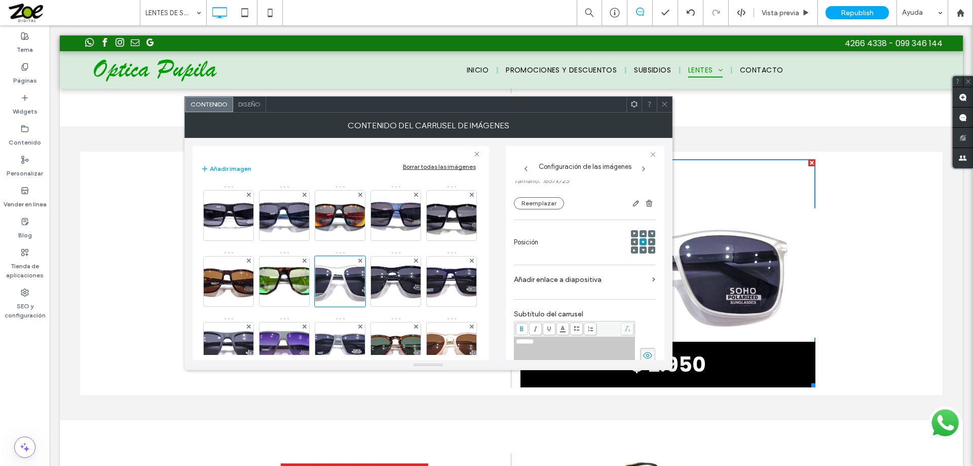
click at [642, 233] on icon at bounding box center [643, 233] width 3 height 3
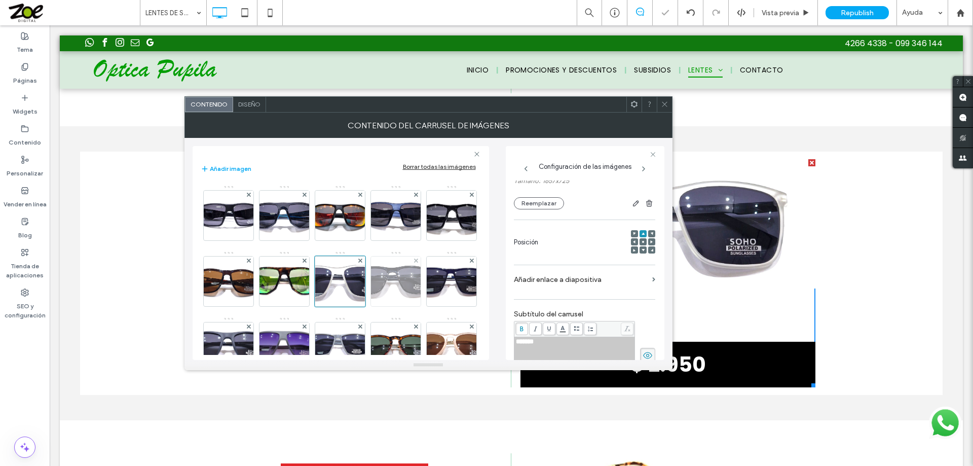
click at [345, 306] on img at bounding box center [396, 281] width 102 height 50
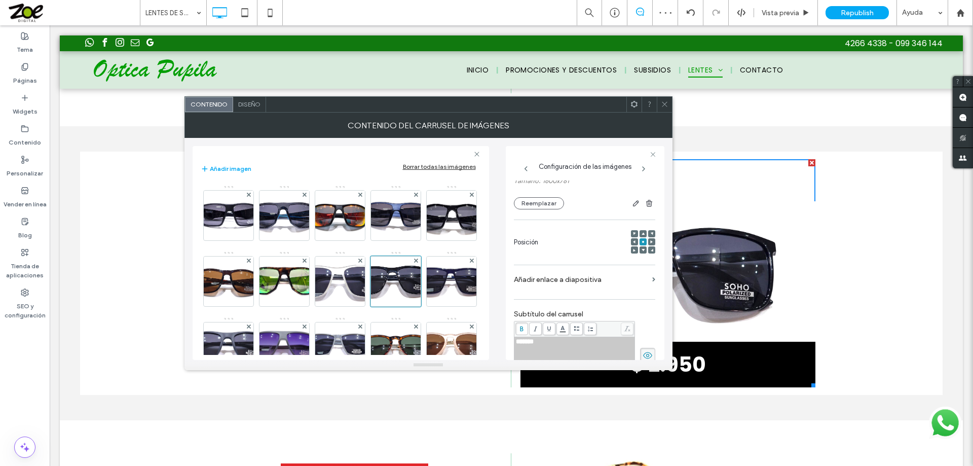
click at [642, 232] on icon at bounding box center [643, 233] width 3 height 3
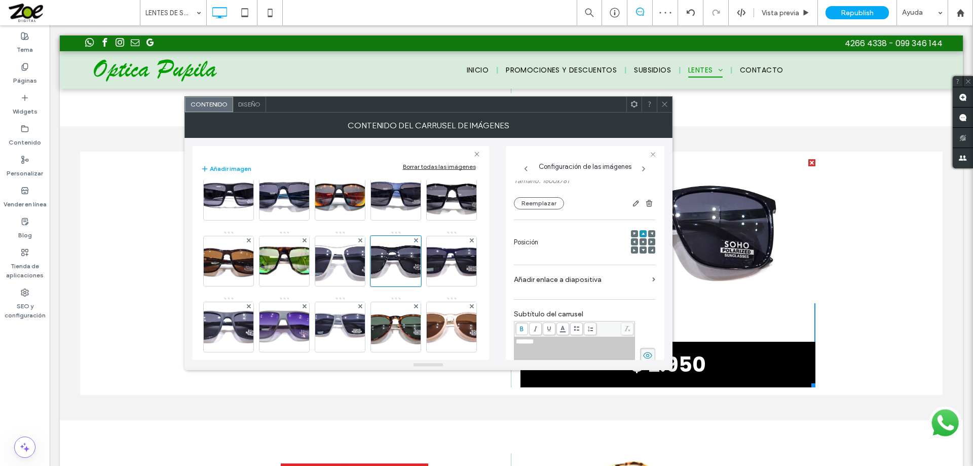
scroll to position [51, 0]
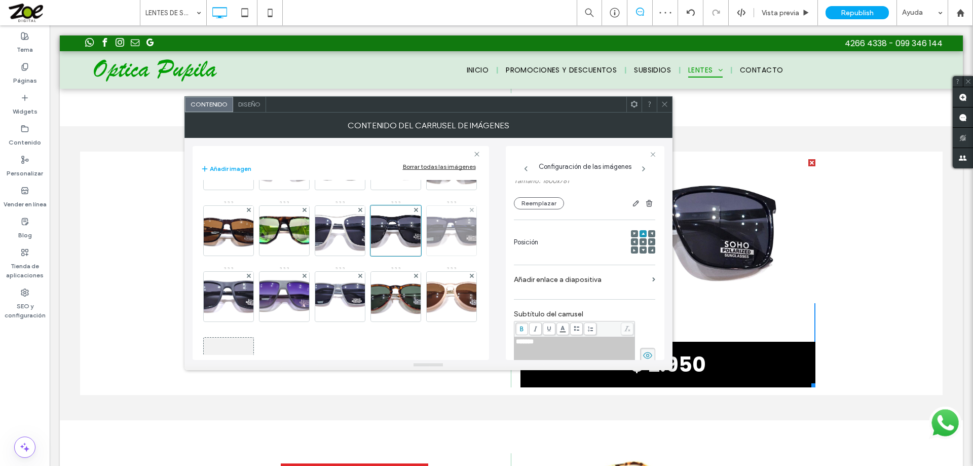
click at [404, 255] on img at bounding box center [450, 231] width 93 height 50
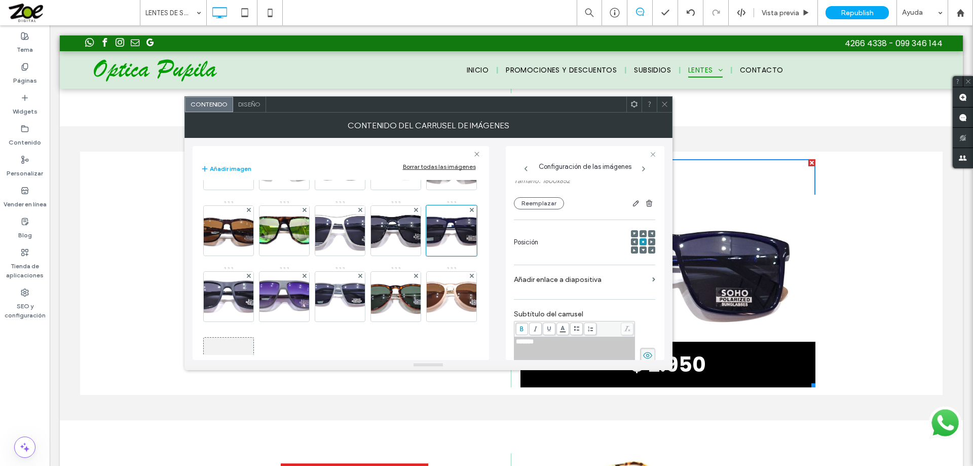
click at [642, 231] on span at bounding box center [643, 233] width 3 height 7
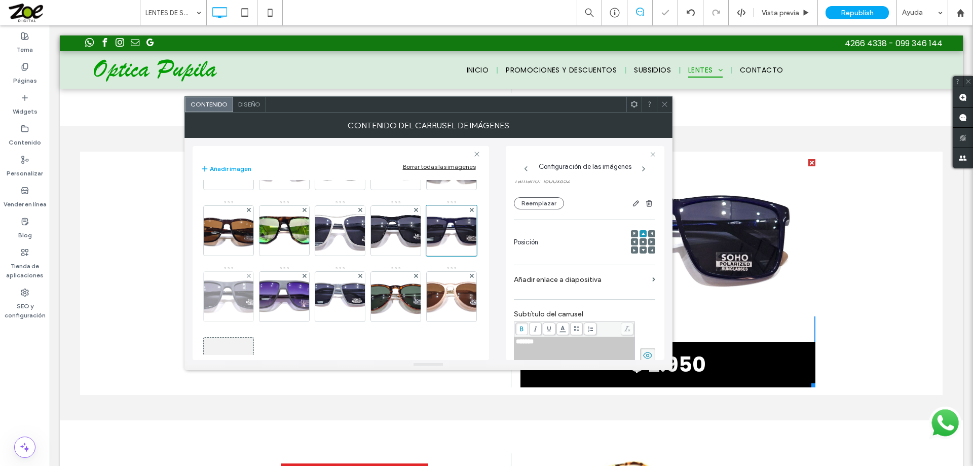
click at [278, 290] on img at bounding box center [228, 297] width 100 height 50
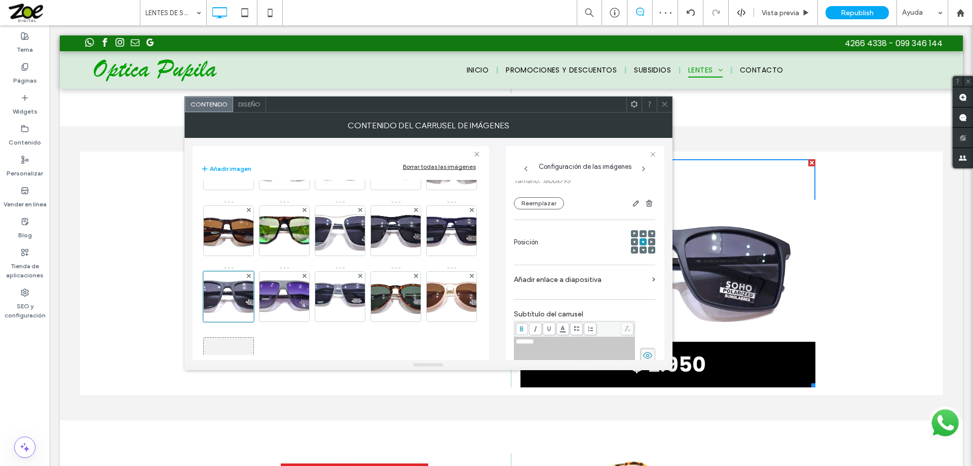
click at [642, 233] on use at bounding box center [643, 233] width 3 height 3
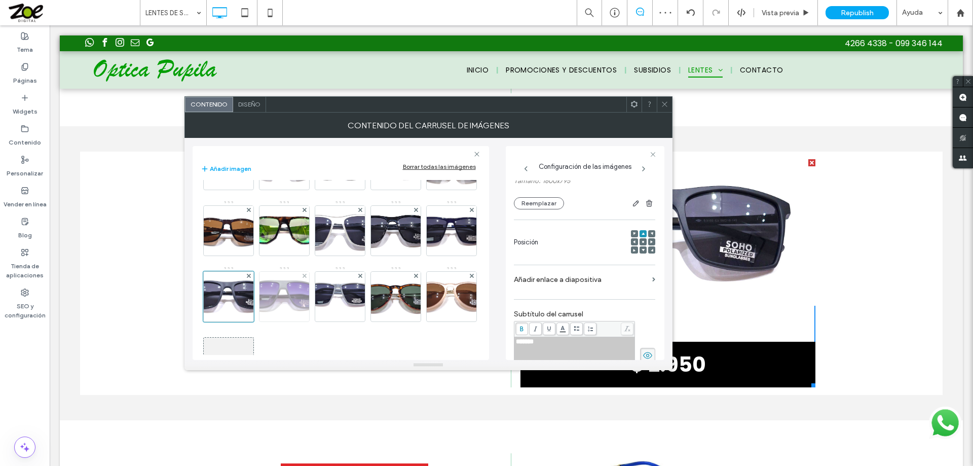
click at [330, 294] on img at bounding box center [283, 297] width 93 height 50
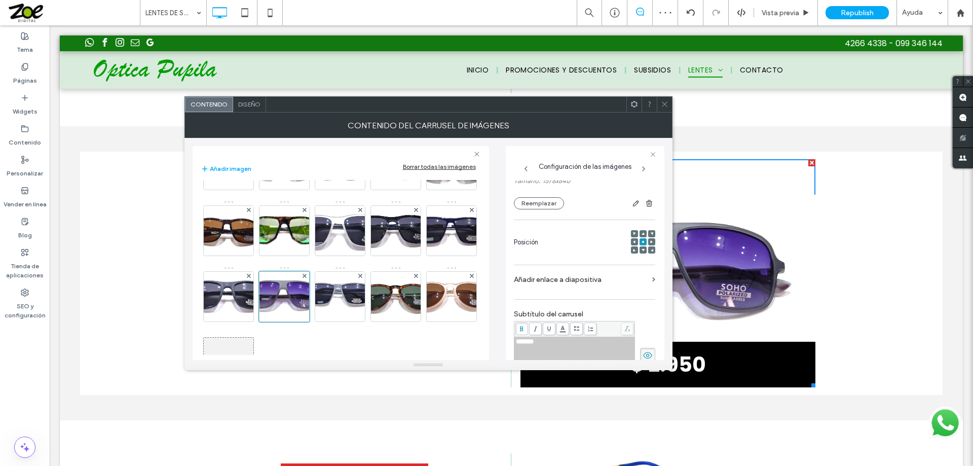
click at [642, 233] on use at bounding box center [643, 233] width 3 height 3
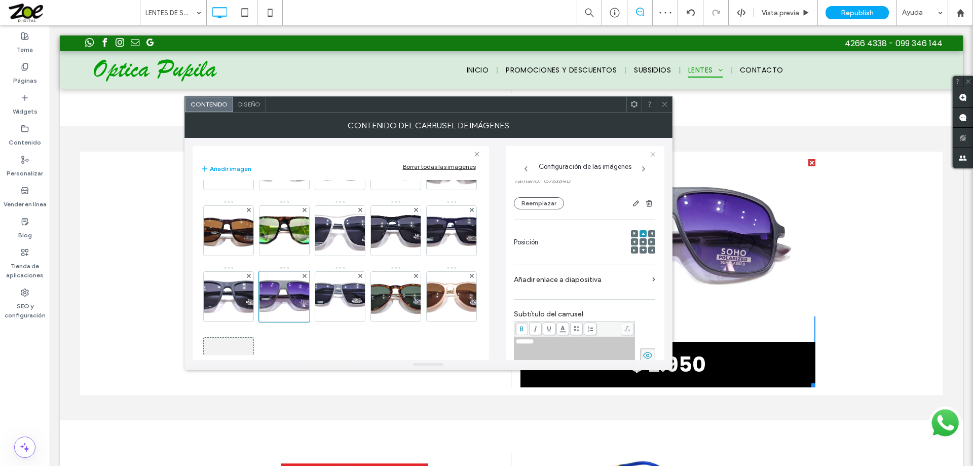
scroll to position [100, 0]
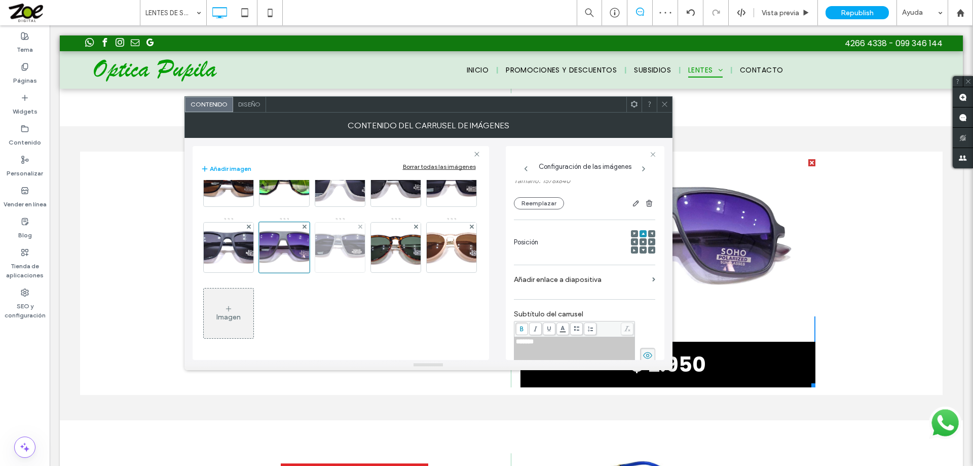
click at [299, 272] on img at bounding box center [340, 248] width 83 height 50
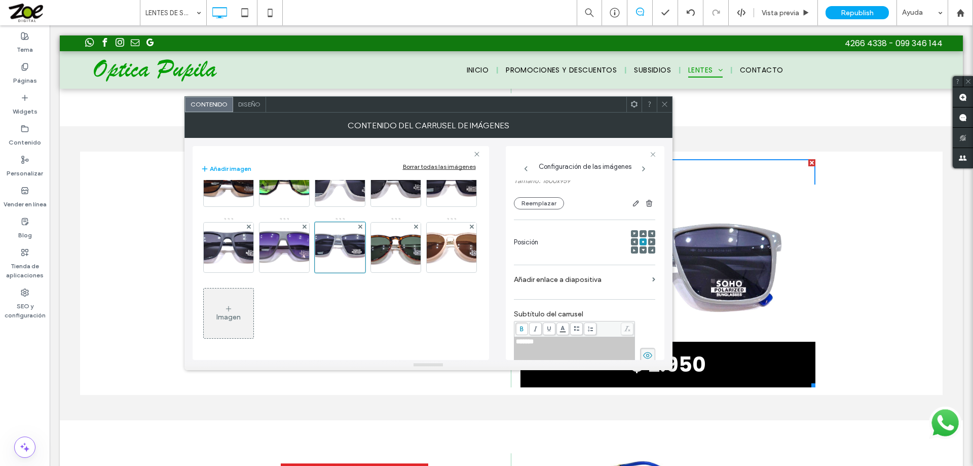
click at [642, 235] on icon at bounding box center [643, 233] width 3 height 3
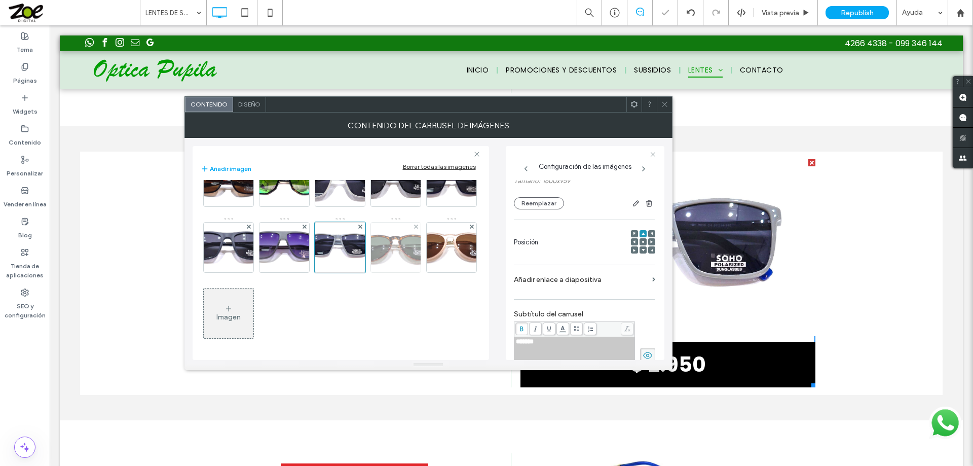
click at [351, 272] on img at bounding box center [396, 248] width 90 height 50
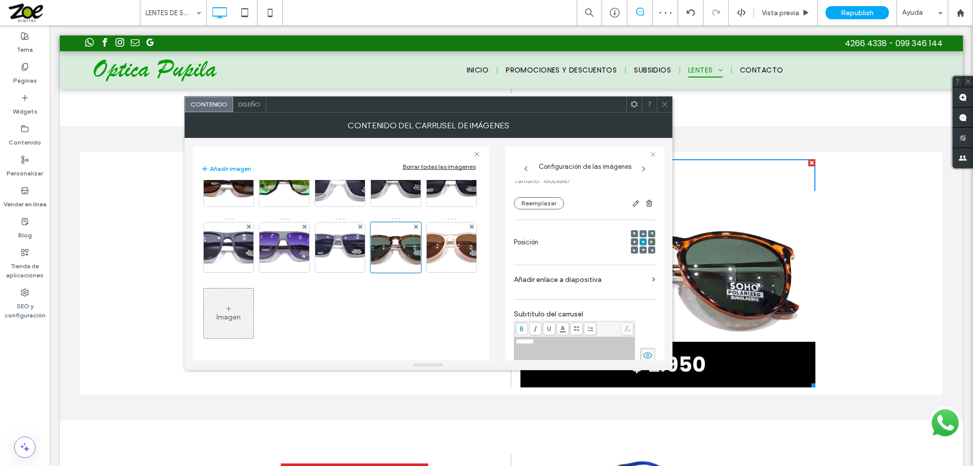
click at [642, 234] on use at bounding box center [643, 233] width 3 height 3
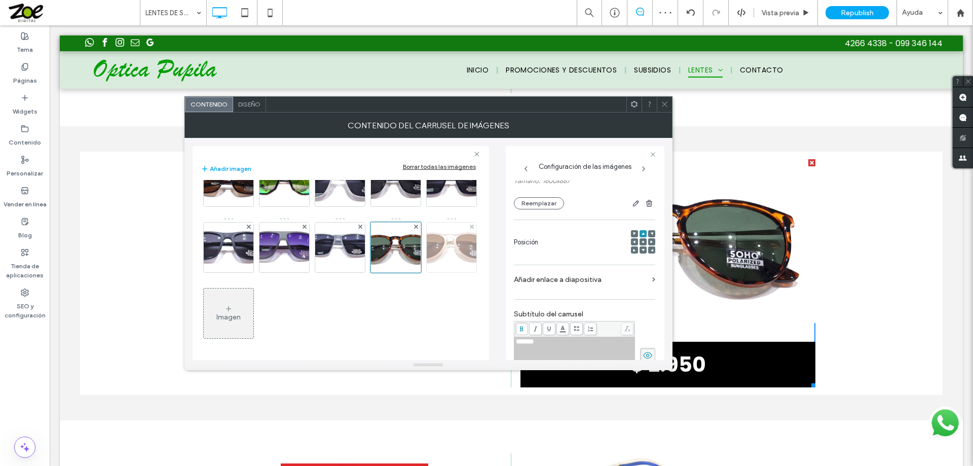
click at [400, 272] on img at bounding box center [451, 248] width 102 height 50
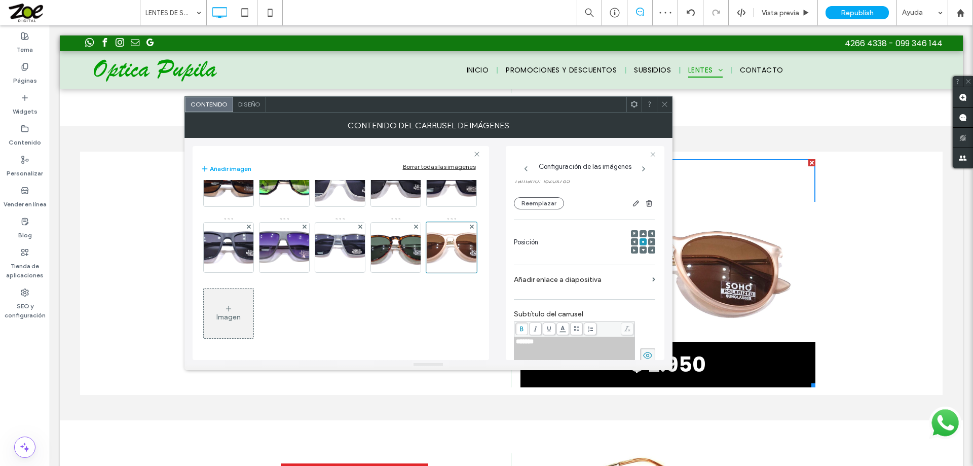
click at [642, 232] on icon at bounding box center [643, 233] width 3 height 3
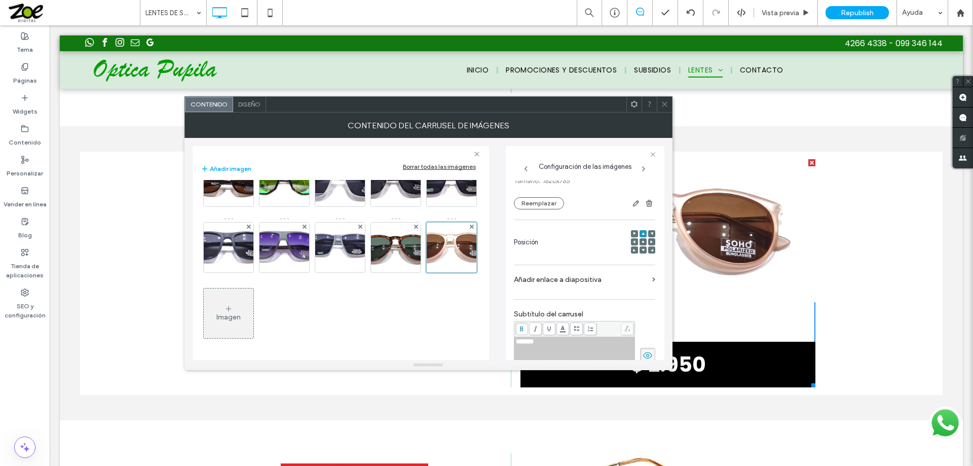
click at [665, 104] on use at bounding box center [664, 104] width 5 height 5
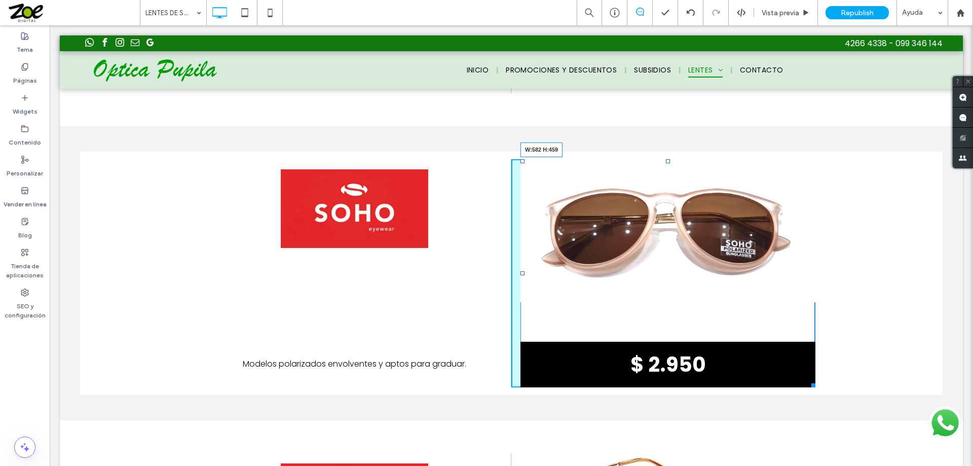
drag, startPoint x: 807, startPoint y: 372, endPoint x: 787, endPoint y: 378, distance: 21.0
click at [811, 380] on div at bounding box center [812, 384] width 8 height 8
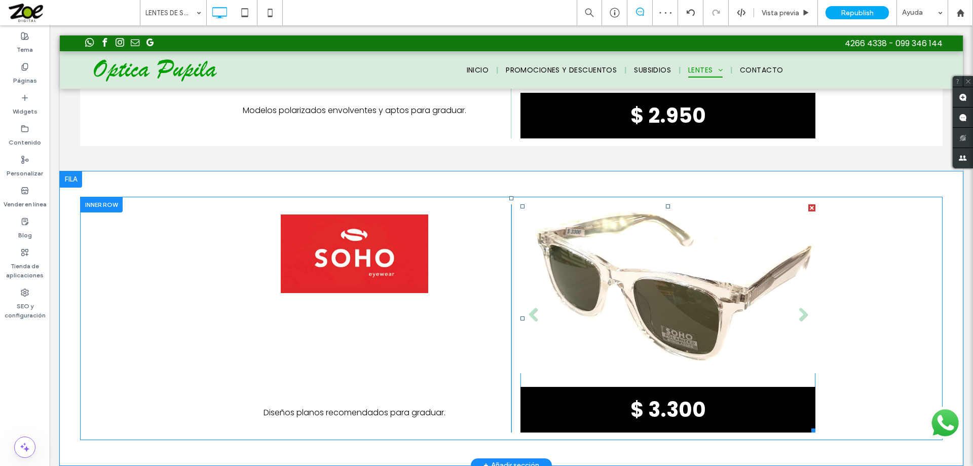
scroll to position [5119, 0]
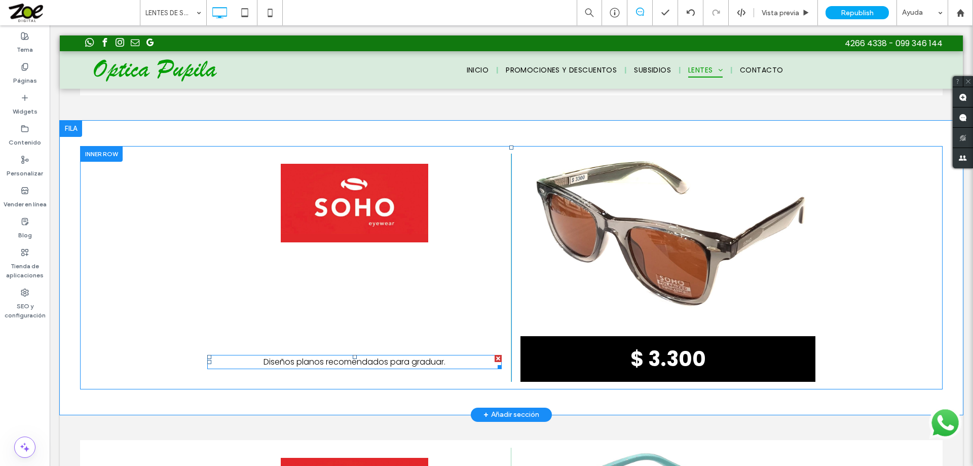
click at [328, 356] on span "Diseños planos recomendados para graduar." at bounding box center [355, 362] width 182 height 12
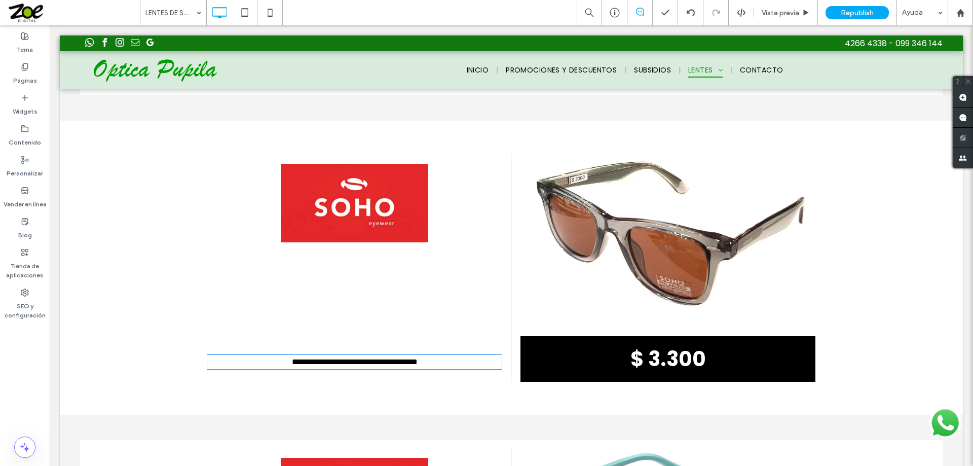
type input "*******"
type input "**"
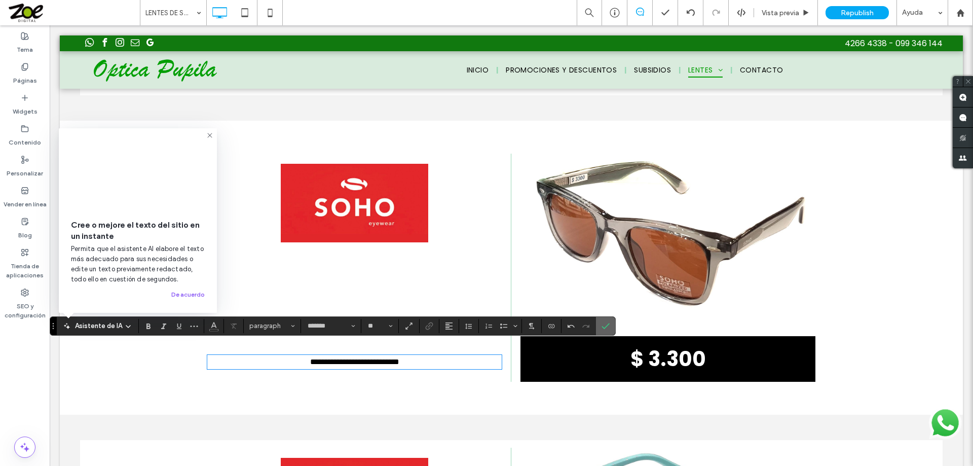
click at [610, 322] on icon "Confirmar" at bounding box center [606, 326] width 8 height 8
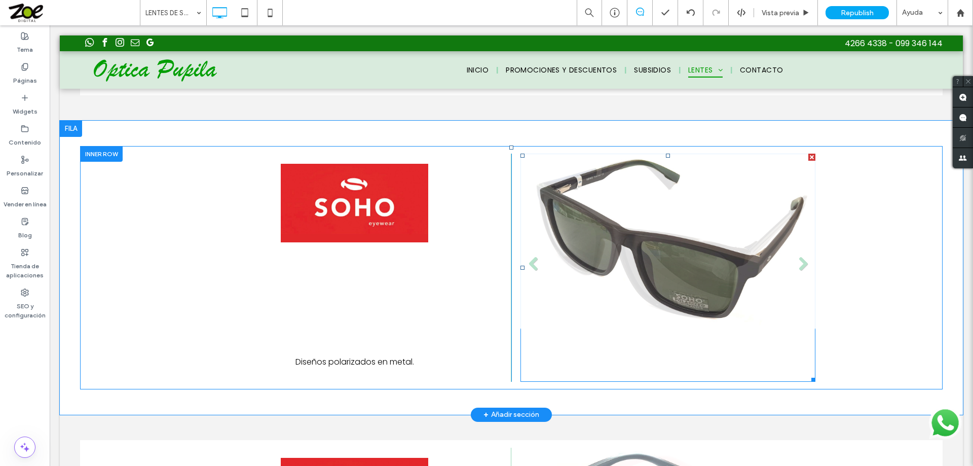
click at [656, 213] on li "Título de diapositiva $ 3.300 Botón" at bounding box center [668, 268] width 295 height 228
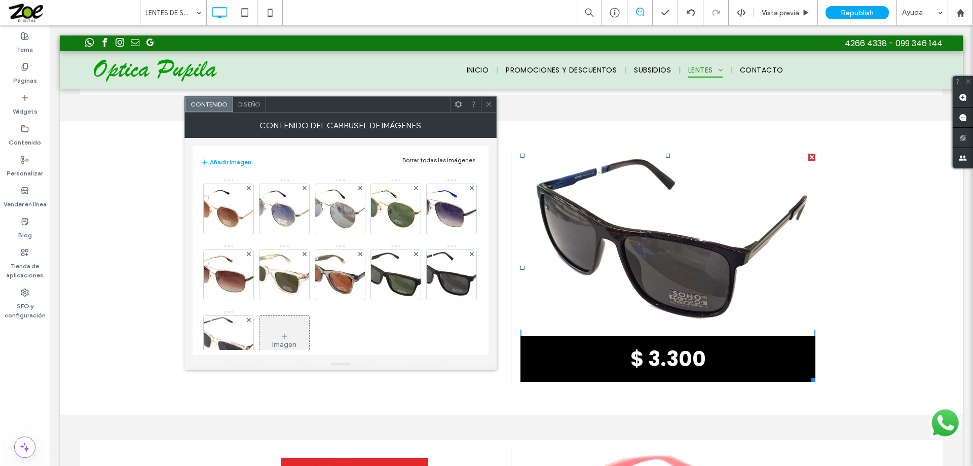
click at [458, 161] on div "Borrar todas las imágenes" at bounding box center [438, 160] width 73 height 8
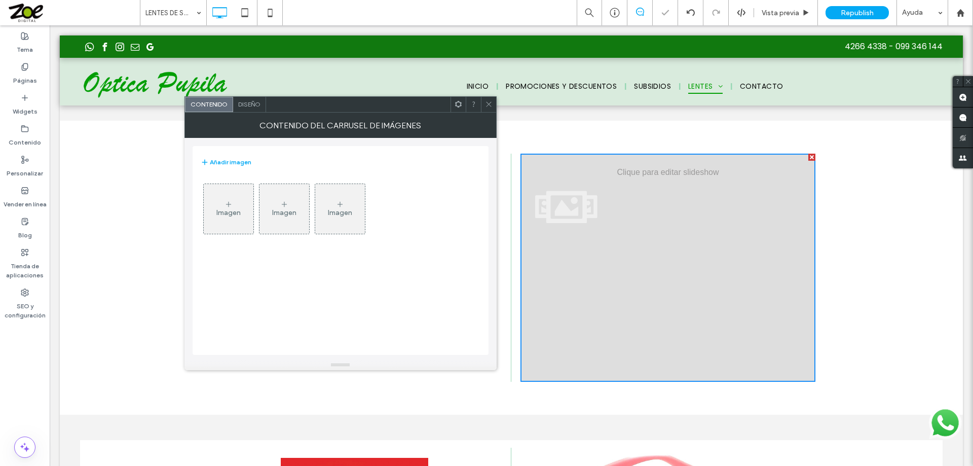
click at [223, 201] on div "Imagen" at bounding box center [229, 209] width 50 height 48
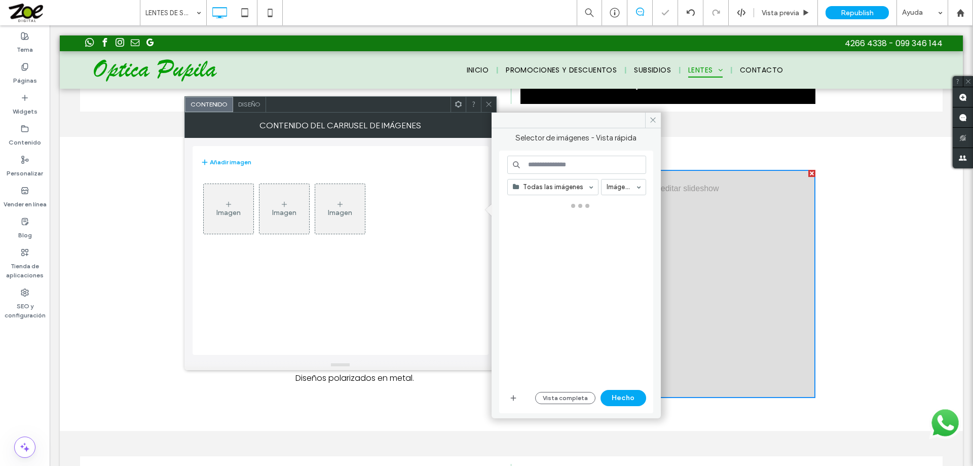
scroll to position [5135, 0]
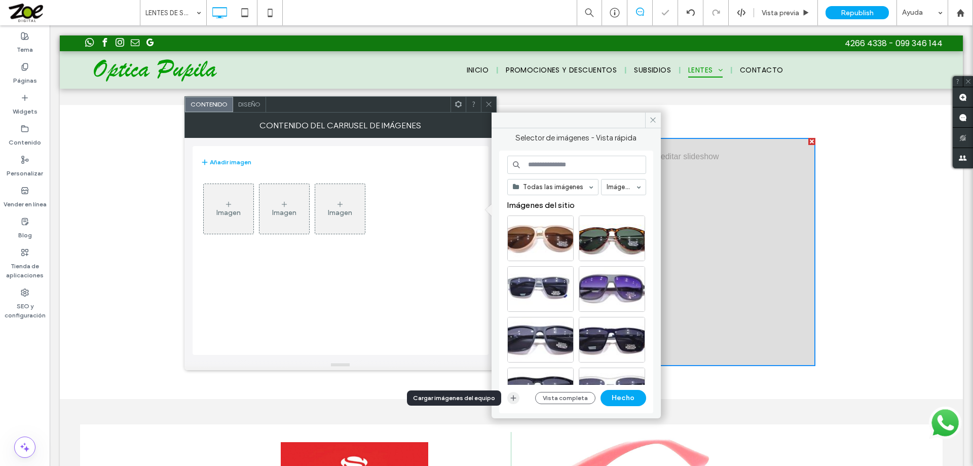
click at [514, 396] on icon "button" at bounding box center [513, 398] width 8 height 8
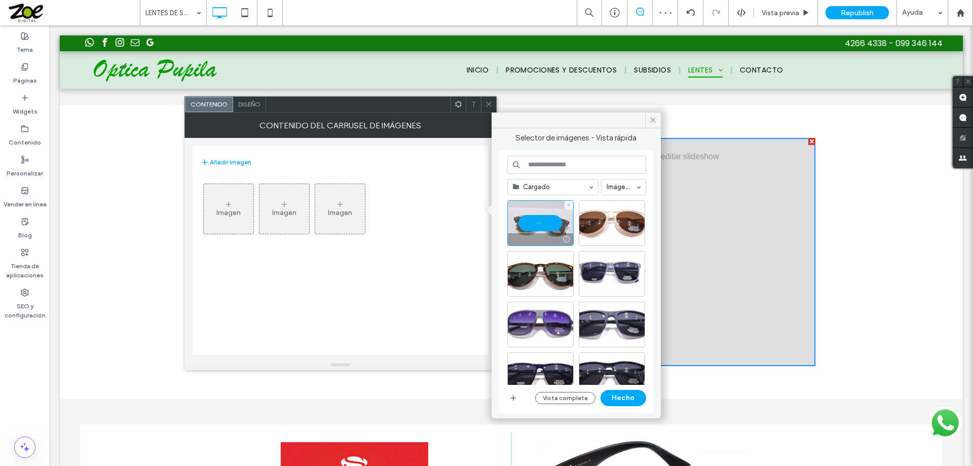
click at [545, 215] on div at bounding box center [540, 223] width 66 height 46
click at [513, 401] on icon "button" at bounding box center [513, 398] width 8 height 8
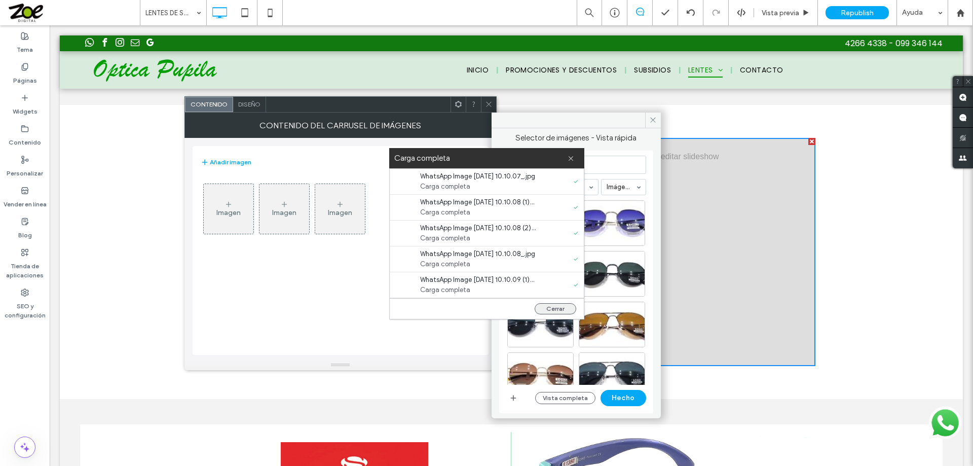
click at [553, 308] on button "Cerrar" at bounding box center [556, 308] width 42 height 11
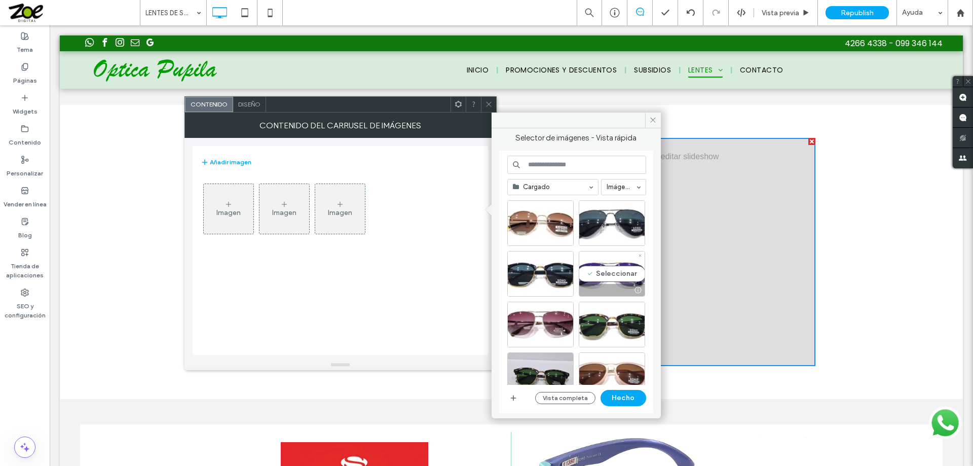
scroll to position [203, 0]
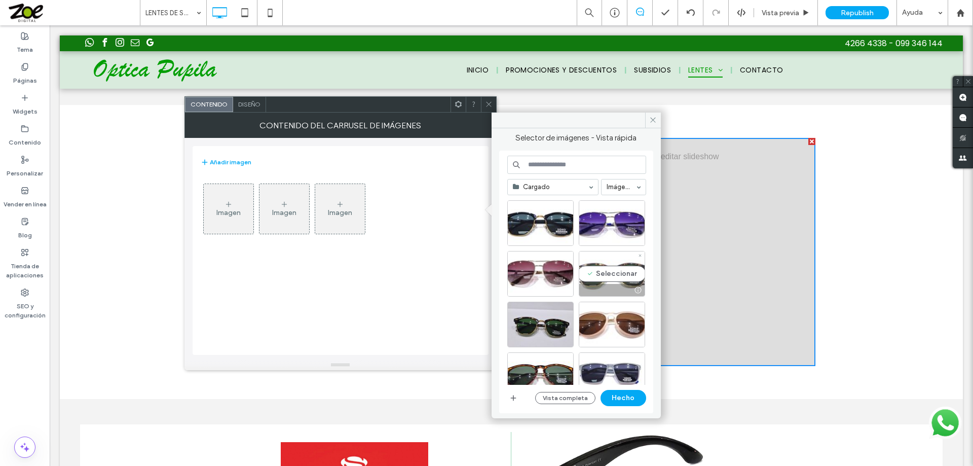
click at [610, 274] on div "Seleccionar" at bounding box center [612, 274] width 66 height 46
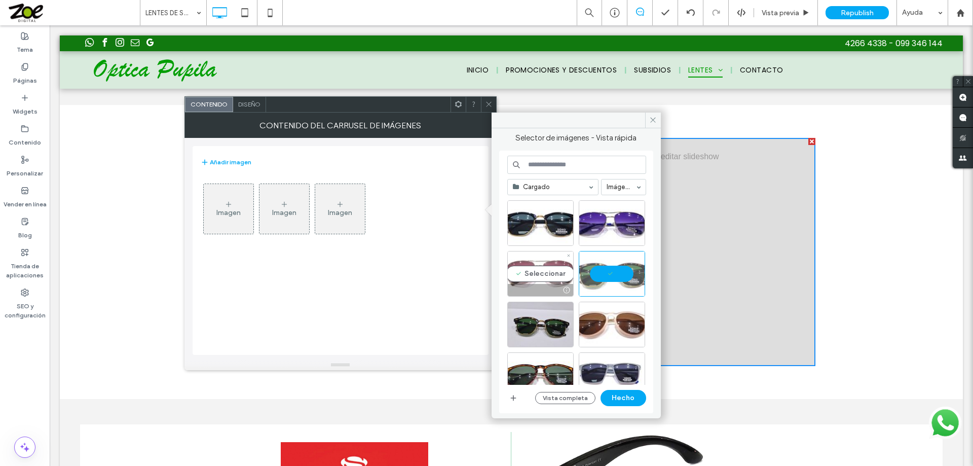
click at [542, 276] on div "Seleccionar" at bounding box center [540, 274] width 66 height 46
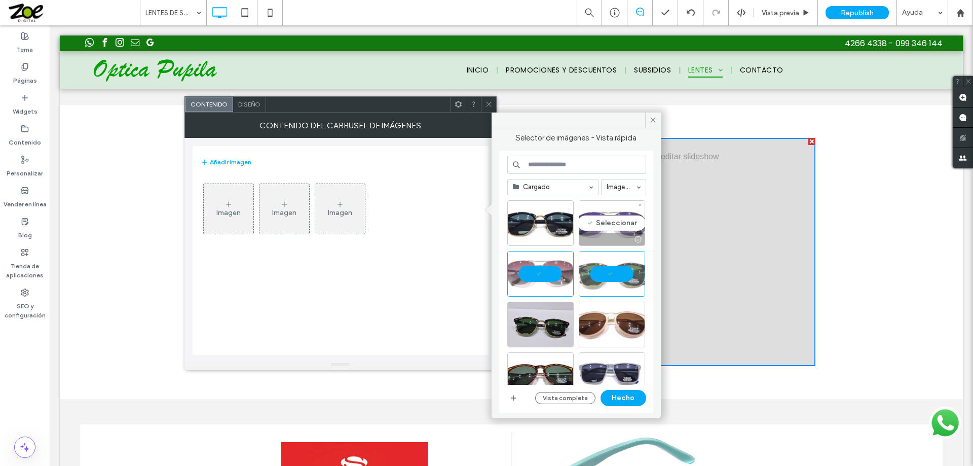
click at [606, 225] on div "Seleccionar" at bounding box center [612, 223] width 66 height 46
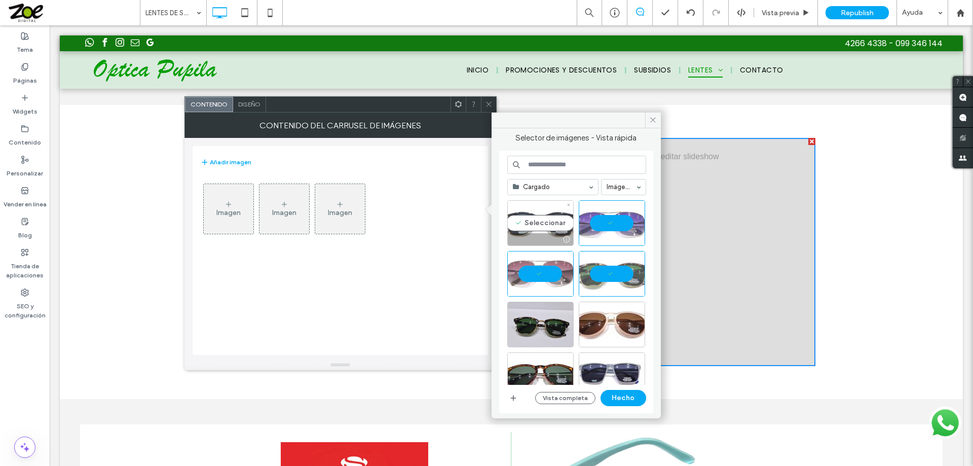
click at [539, 225] on div "Seleccionar" at bounding box center [540, 223] width 66 height 46
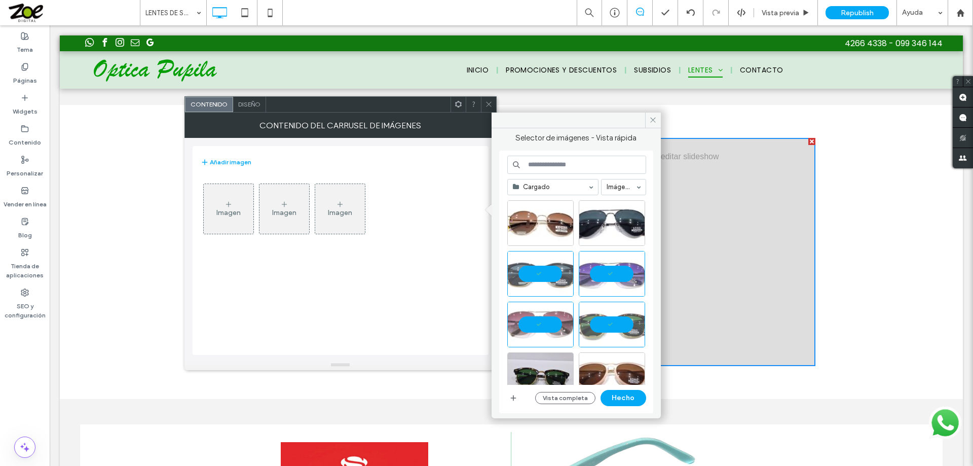
scroll to position [101, 0]
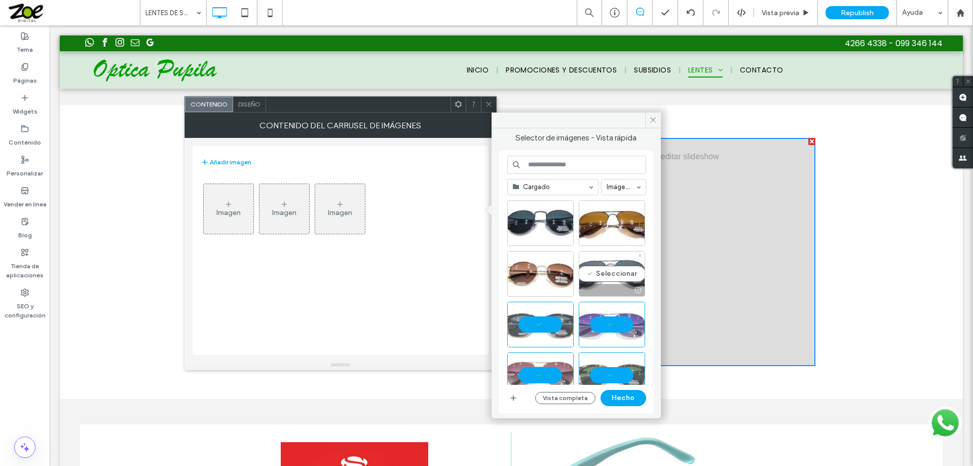
click at [604, 268] on div "Seleccionar" at bounding box center [612, 274] width 66 height 46
click at [549, 268] on div "Seleccionar" at bounding box center [540, 274] width 66 height 46
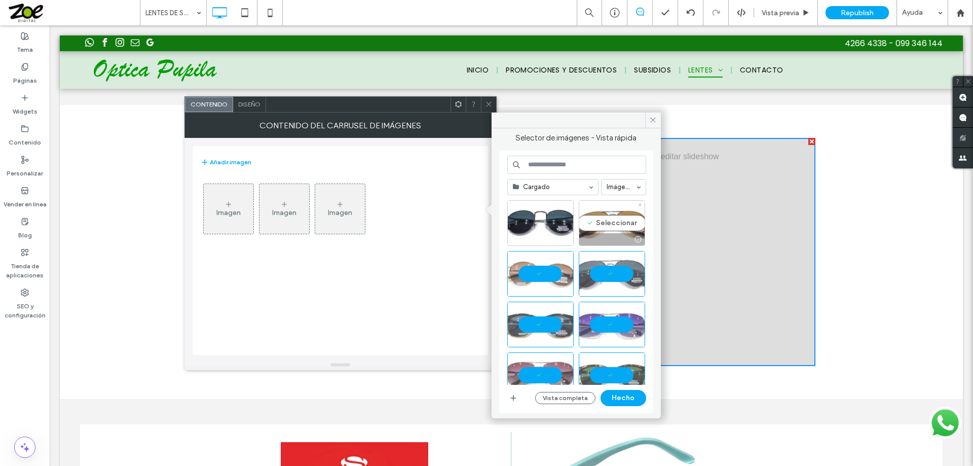
click at [607, 217] on div "Seleccionar" at bounding box center [612, 223] width 66 height 46
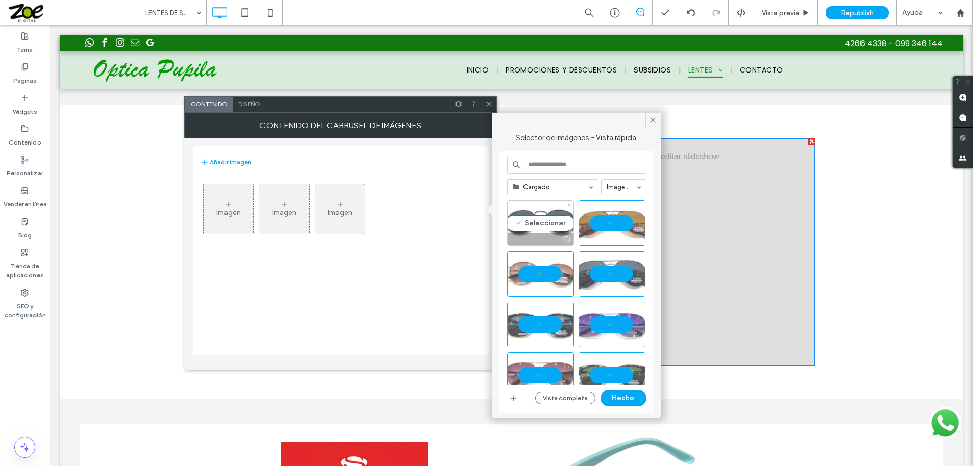
click at [545, 217] on div "Seleccionar" at bounding box center [540, 223] width 66 height 46
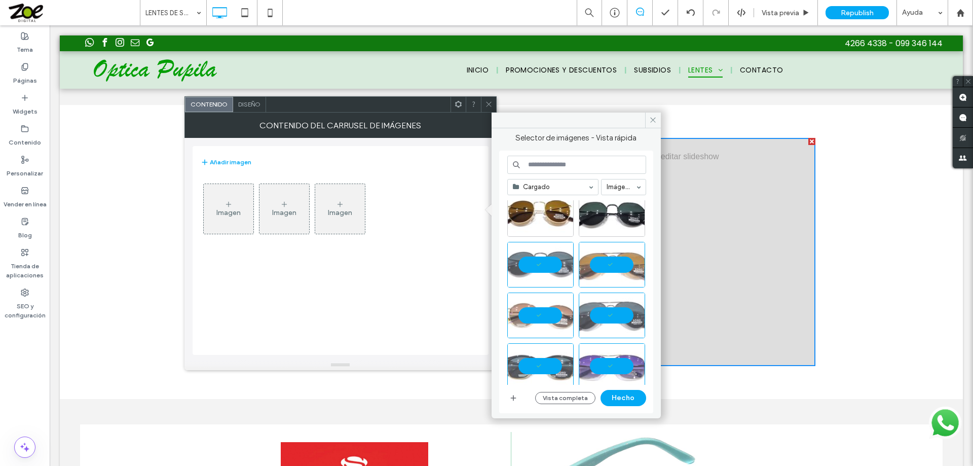
scroll to position [0, 0]
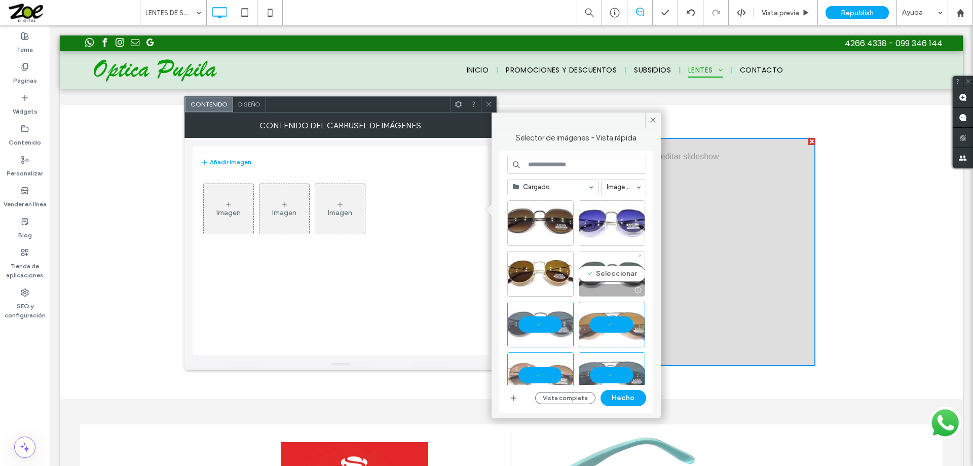
click at [613, 263] on div "Seleccionar" at bounding box center [612, 274] width 66 height 46
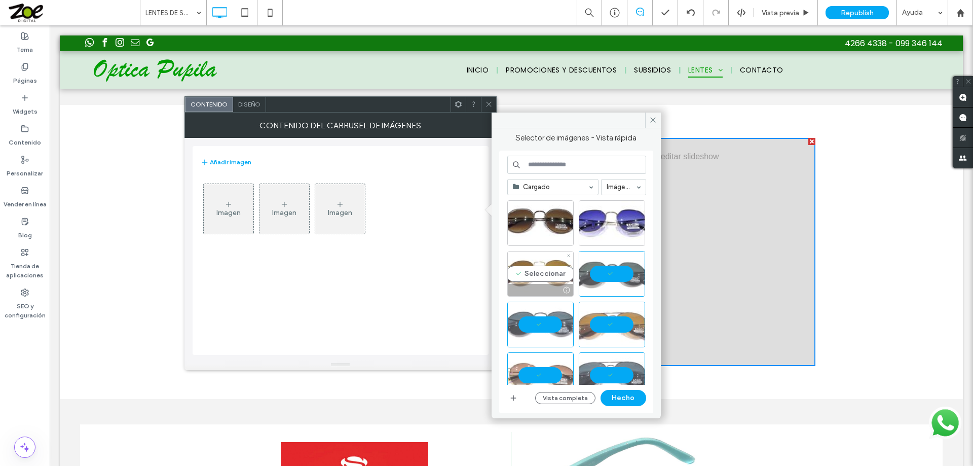
click at [549, 266] on div "Seleccionar" at bounding box center [540, 274] width 66 height 46
click at [607, 218] on div "Seleccionar" at bounding box center [612, 223] width 66 height 46
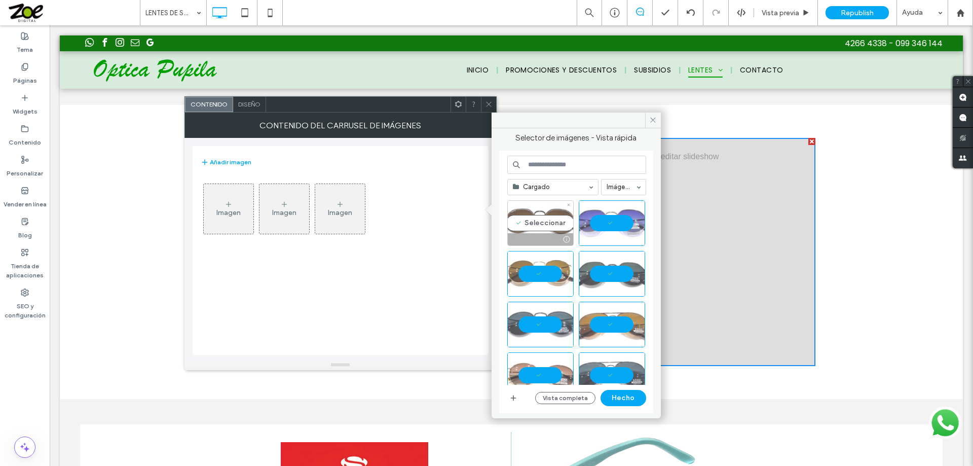
click at [552, 217] on div "Seleccionar" at bounding box center [540, 223] width 66 height 46
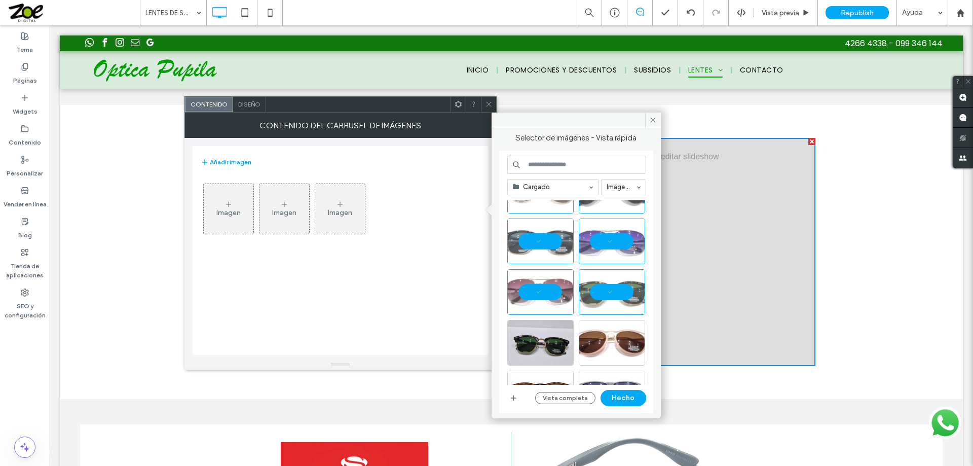
scroll to position [203, 0]
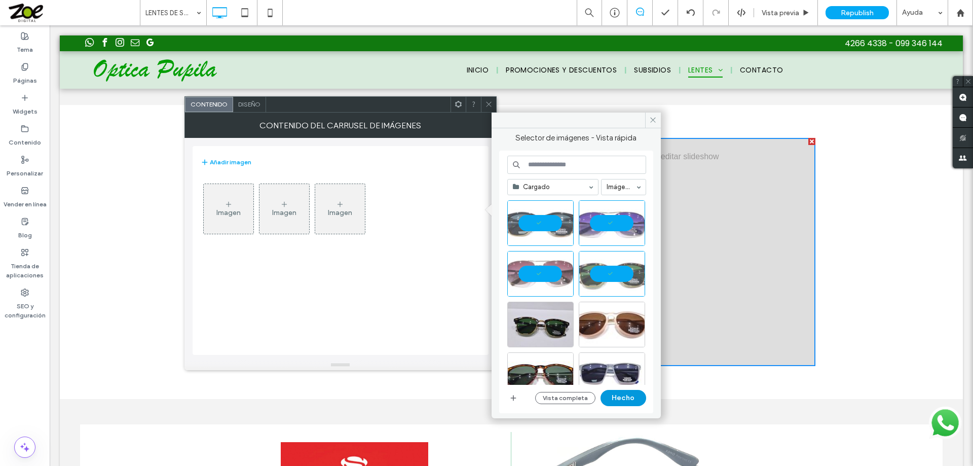
click at [626, 396] on button "Hecho" at bounding box center [624, 398] width 46 height 16
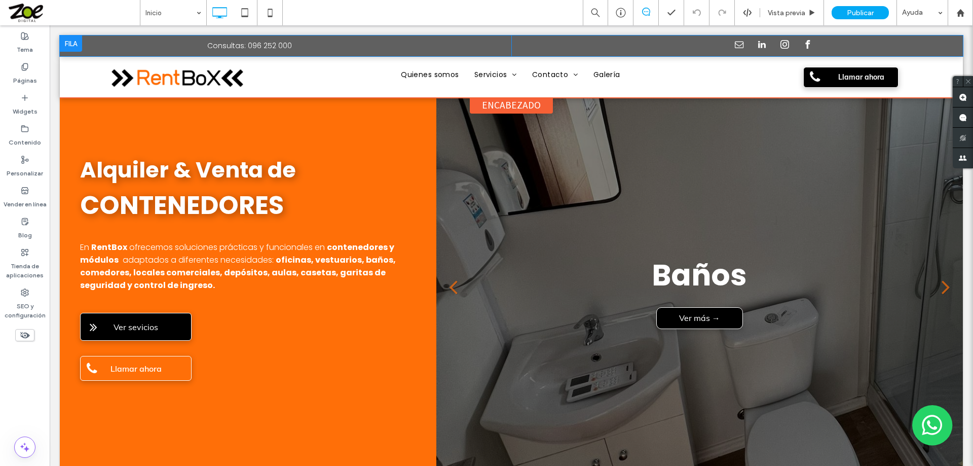
click at [72, 39] on div at bounding box center [71, 43] width 22 height 16
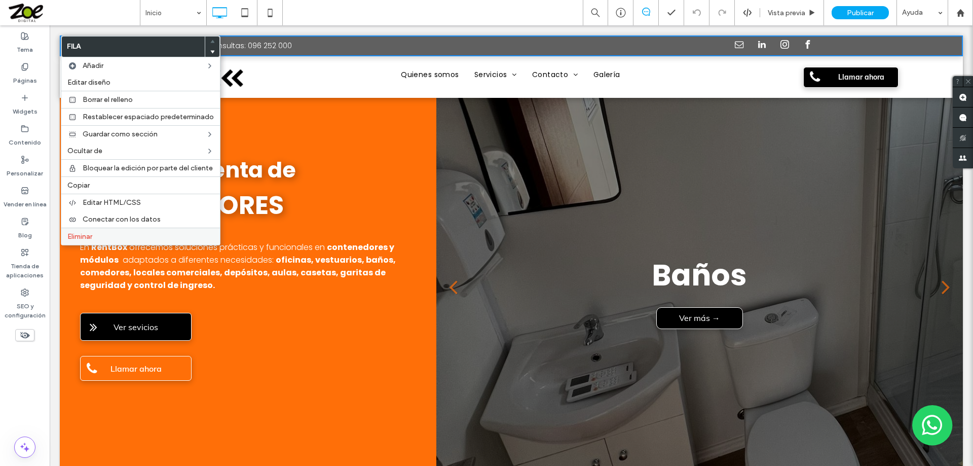
click at [88, 237] on span "Eliminar" at bounding box center [79, 236] width 25 height 9
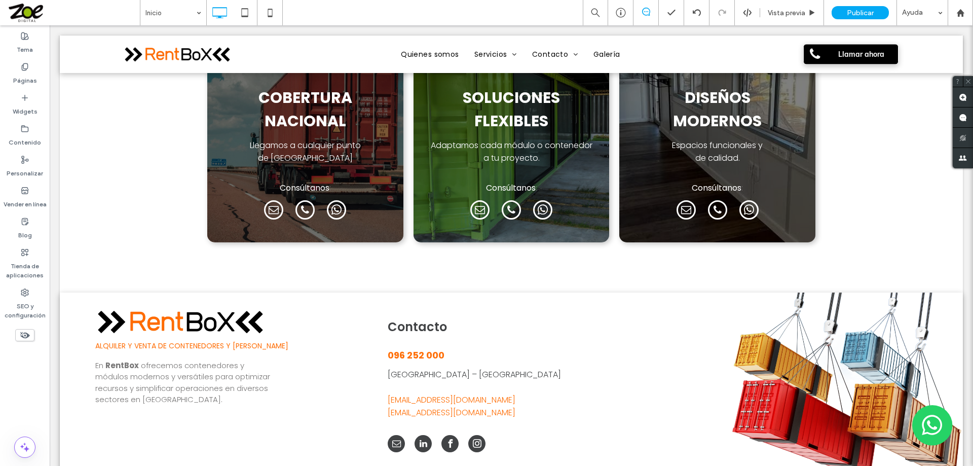
scroll to position [2010, 0]
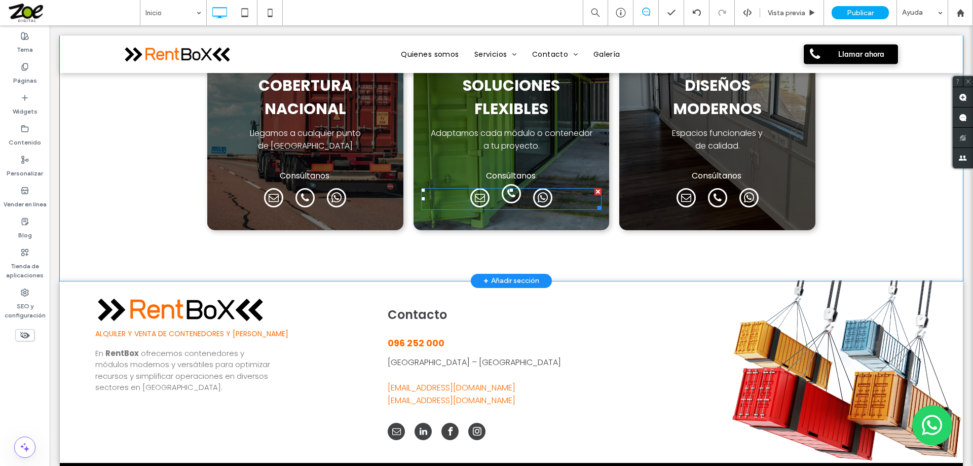
click at [502, 184] on span "phone" at bounding box center [511, 193] width 19 height 19
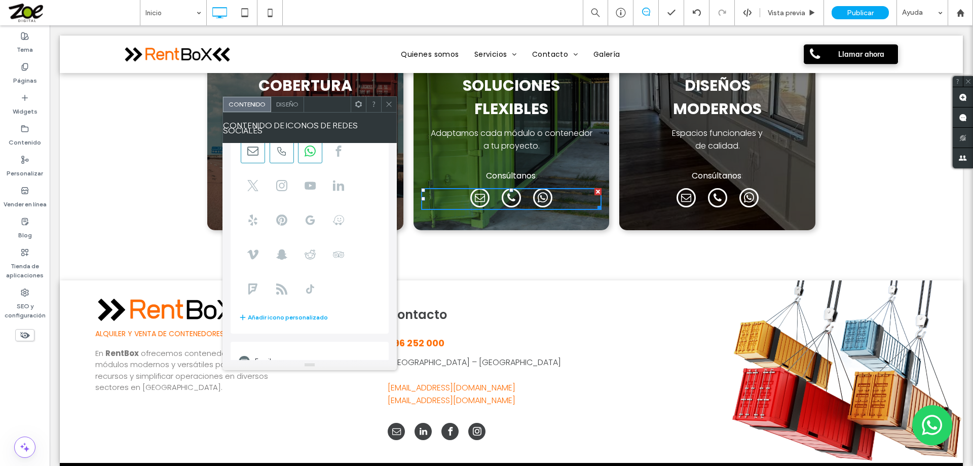
scroll to position [184, 0]
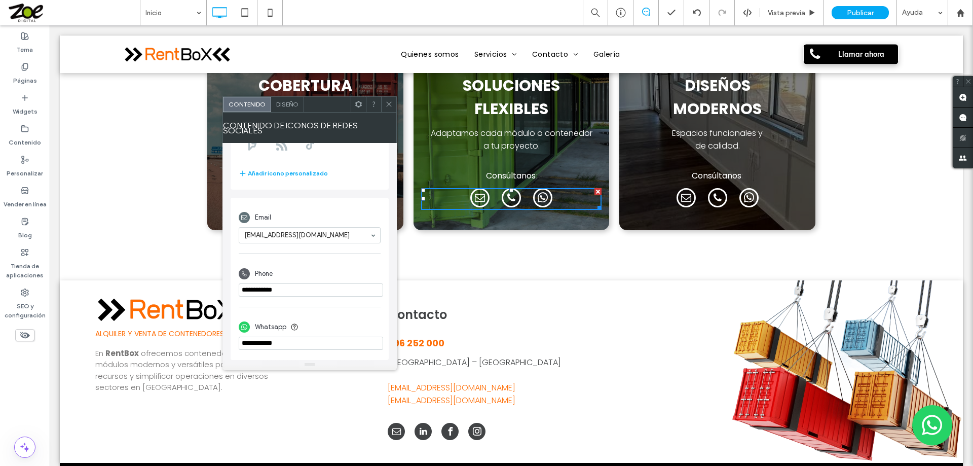
click at [388, 104] on icon at bounding box center [389, 104] width 8 height 8
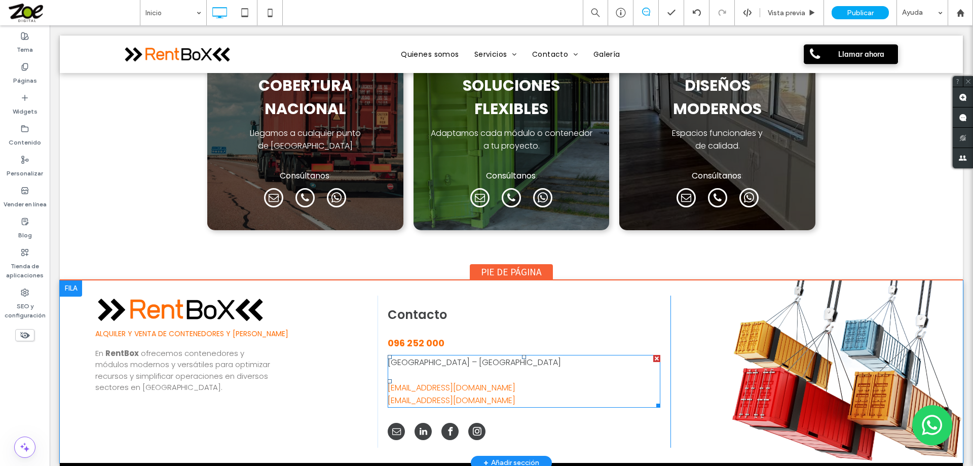
click at [418, 382] on link "ventas@rentbox.com.uy" at bounding box center [452, 388] width 128 height 12
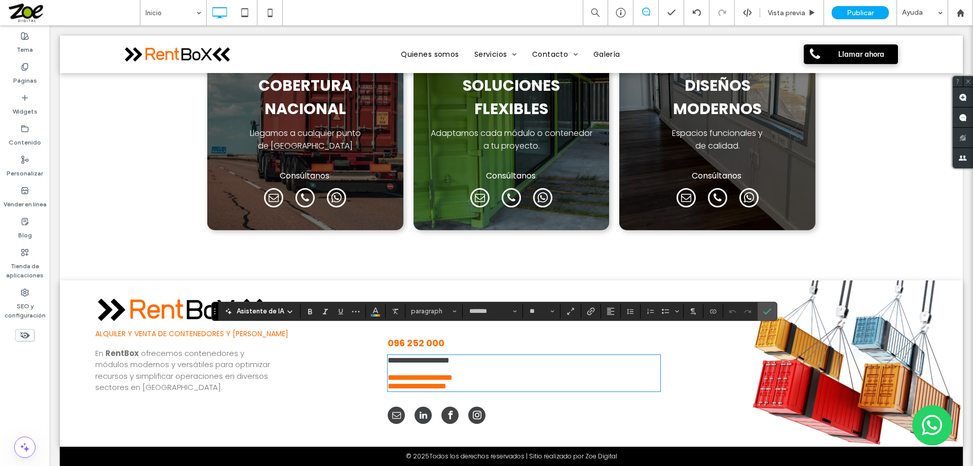
type input "*******"
type input "**"
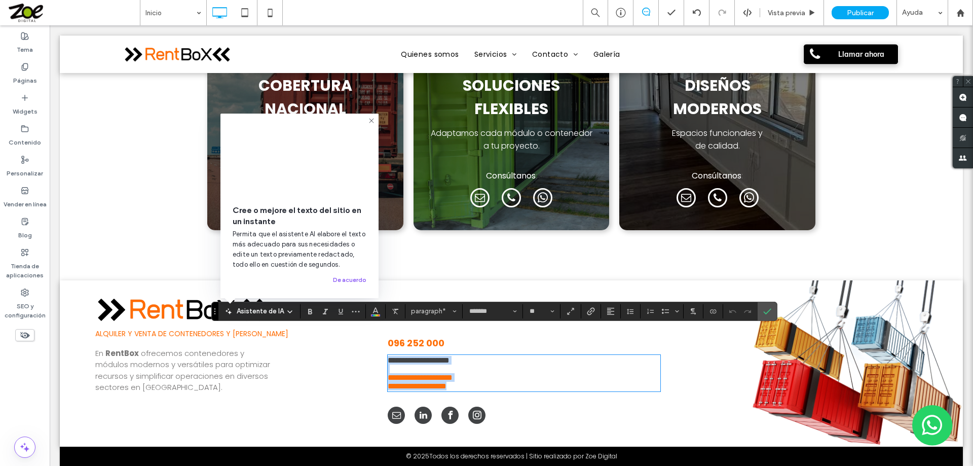
click at [425, 382] on link "**********" at bounding box center [417, 386] width 59 height 8
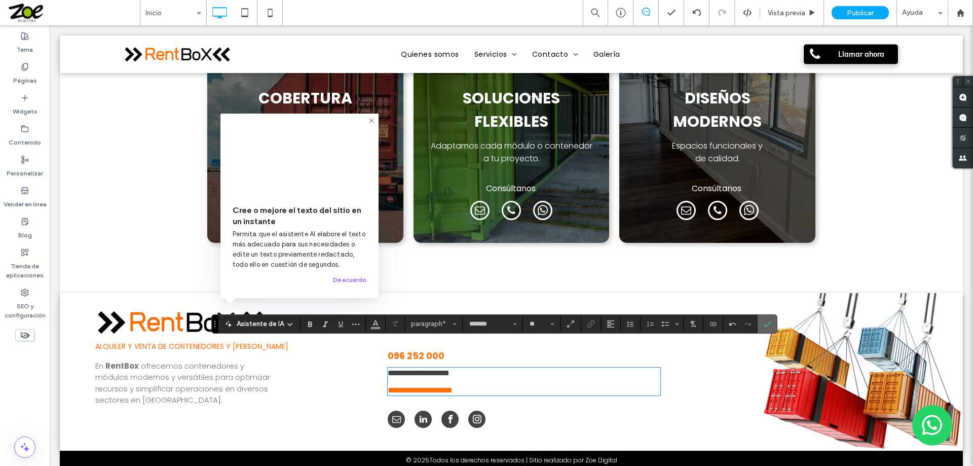
drag, startPoint x: 789, startPoint y: 323, endPoint x: 495, endPoint y: 178, distance: 327.1
click at [775, 323] on label "Confirmar" at bounding box center [767, 324] width 15 height 18
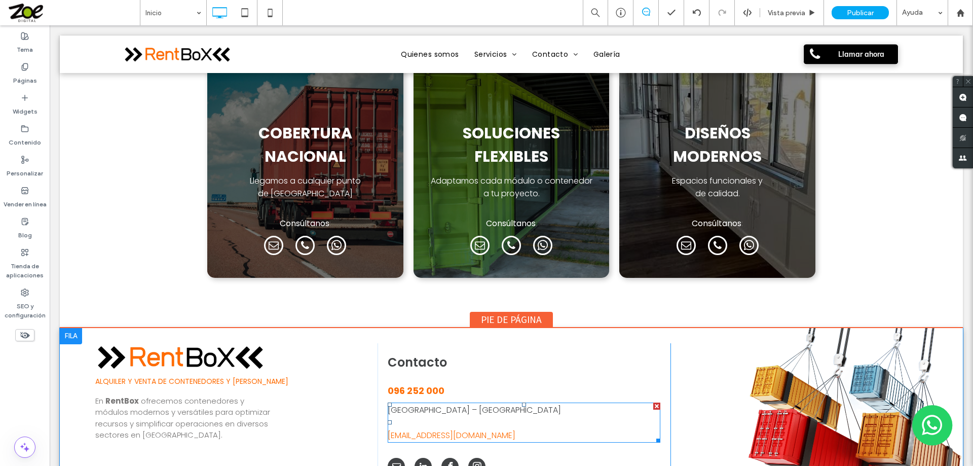
scroll to position [1896, 0]
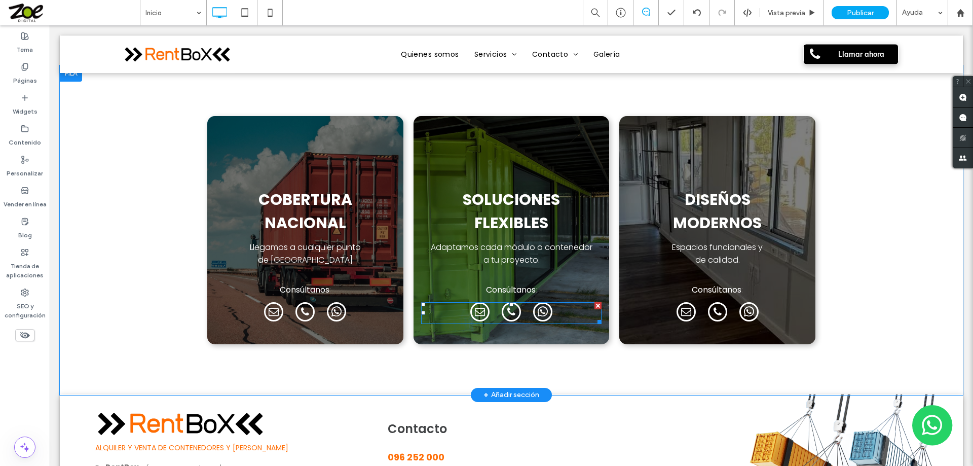
click at [488, 302] on div at bounding box center [511, 313] width 82 height 22
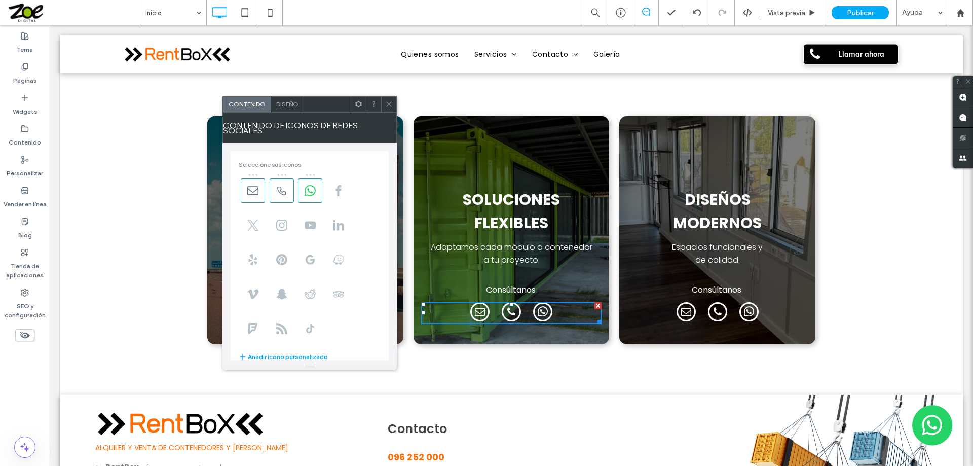
click at [388, 105] on icon at bounding box center [389, 104] width 8 height 8
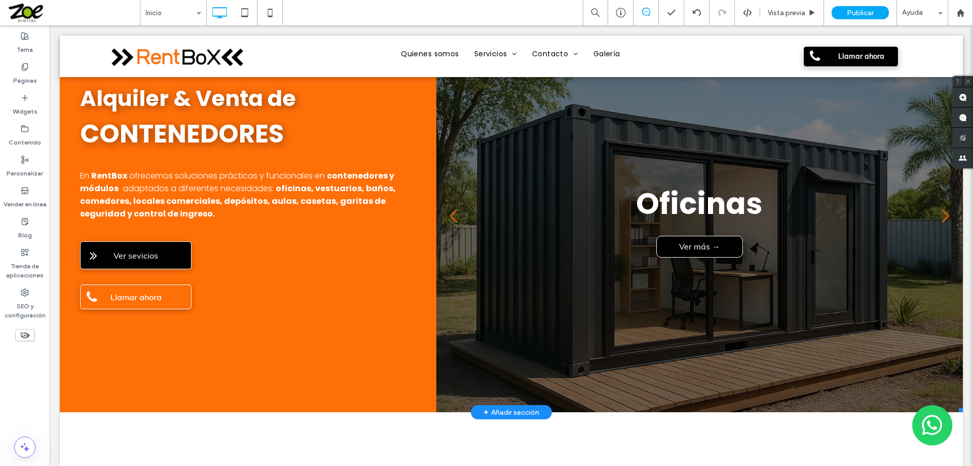
scroll to position [0, 0]
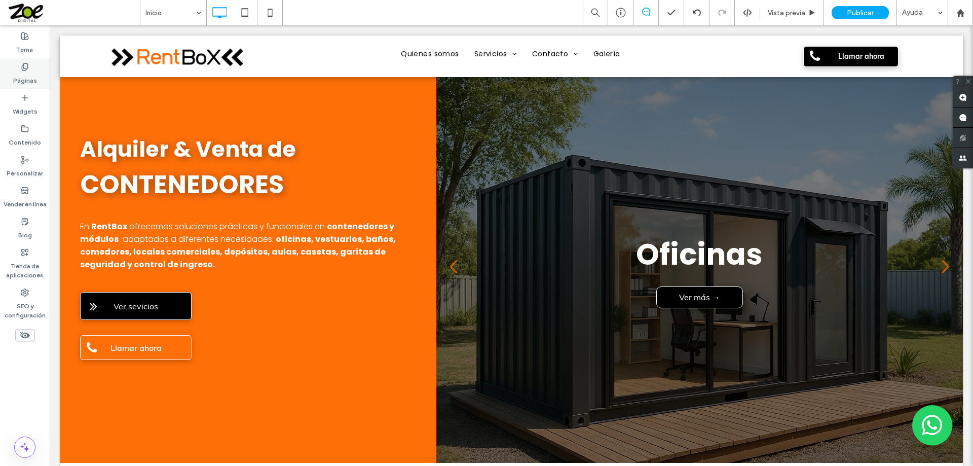
click at [21, 72] on label "Páginas" at bounding box center [25, 78] width 24 height 14
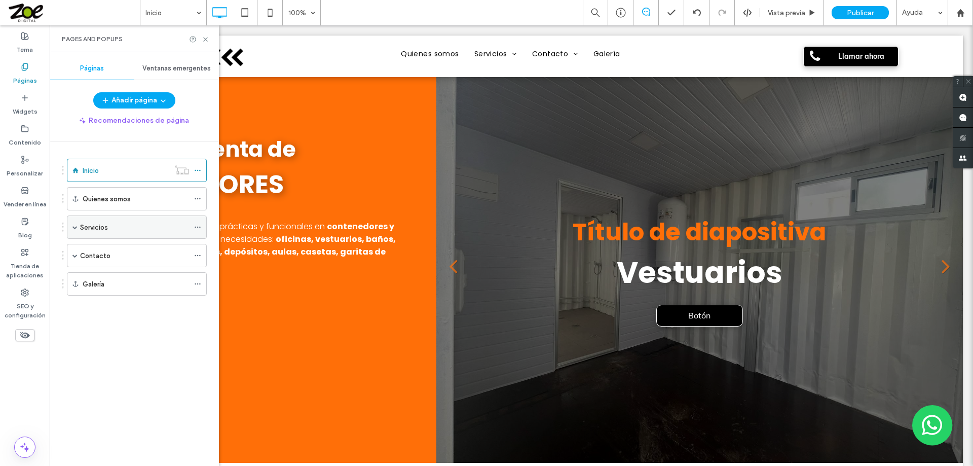
click at [119, 227] on div "Servicios" at bounding box center [134, 227] width 109 height 11
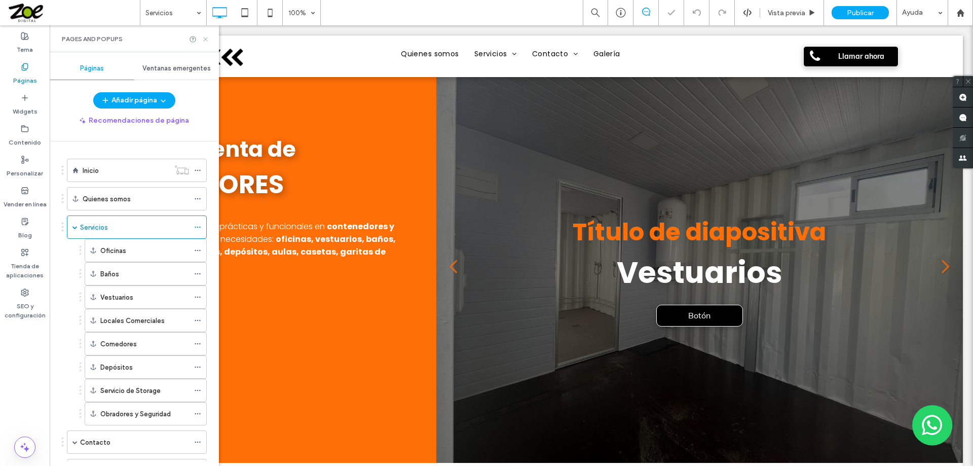
click at [204, 39] on icon at bounding box center [206, 39] width 8 height 8
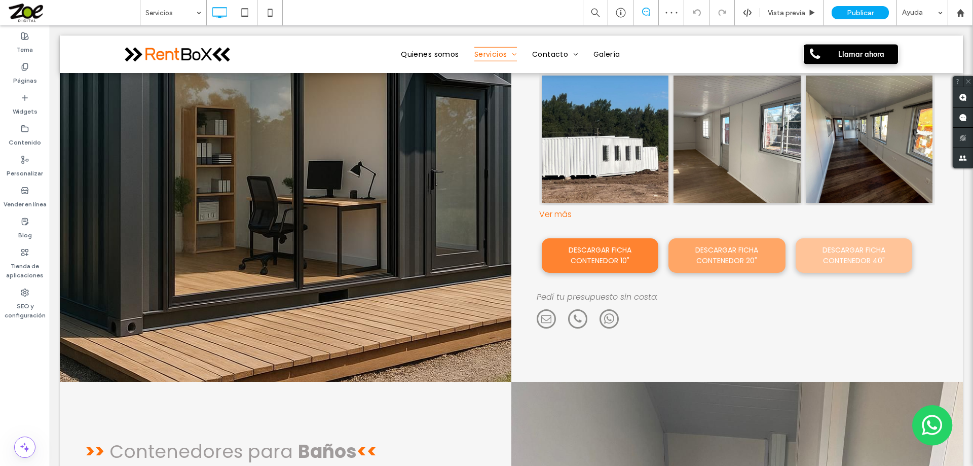
scroll to position [807, 0]
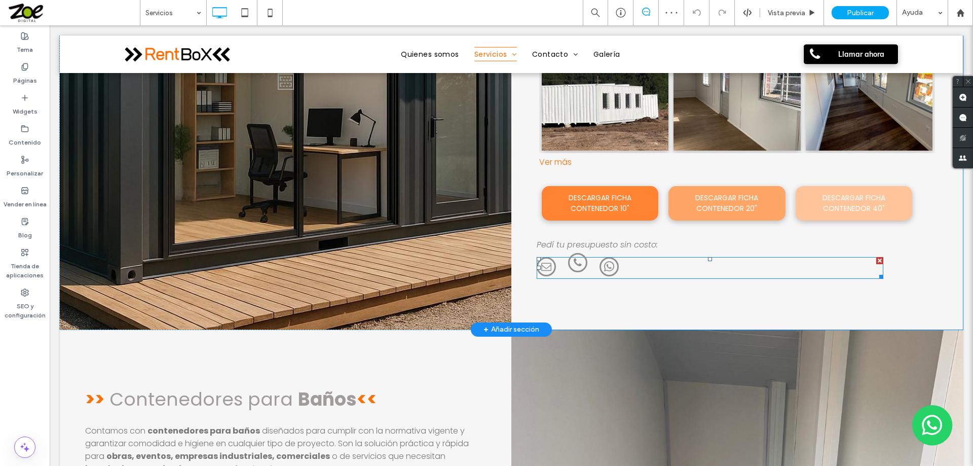
click at [568, 265] on span "phone" at bounding box center [577, 262] width 19 height 19
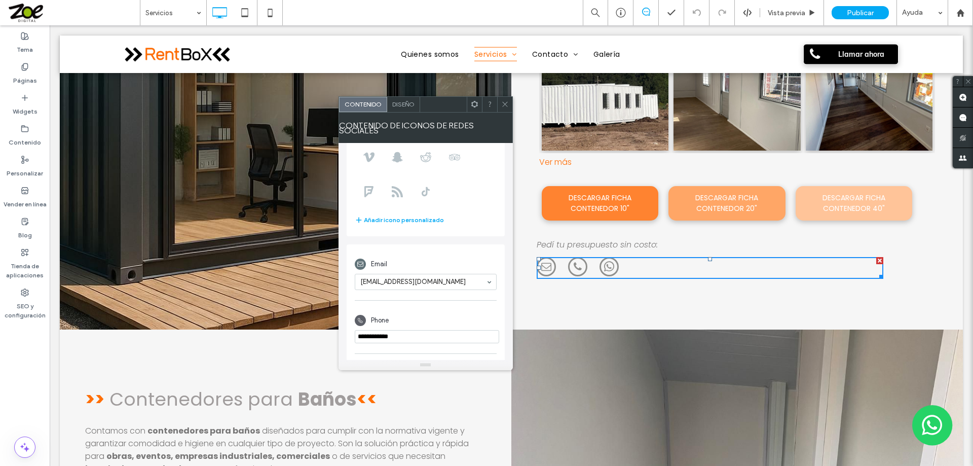
scroll to position [83, 0]
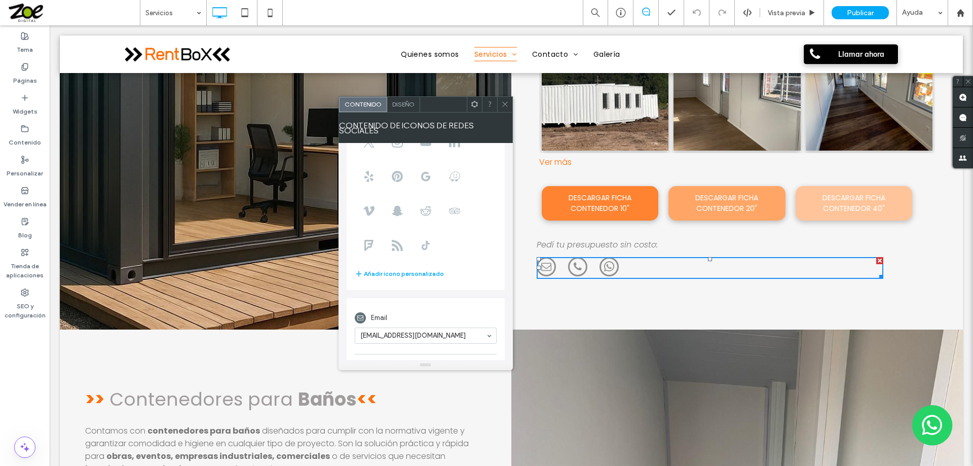
drag, startPoint x: 506, startPoint y: 104, endPoint x: 510, endPoint y: 124, distance: 20.2
click at [506, 105] on icon at bounding box center [505, 104] width 8 height 8
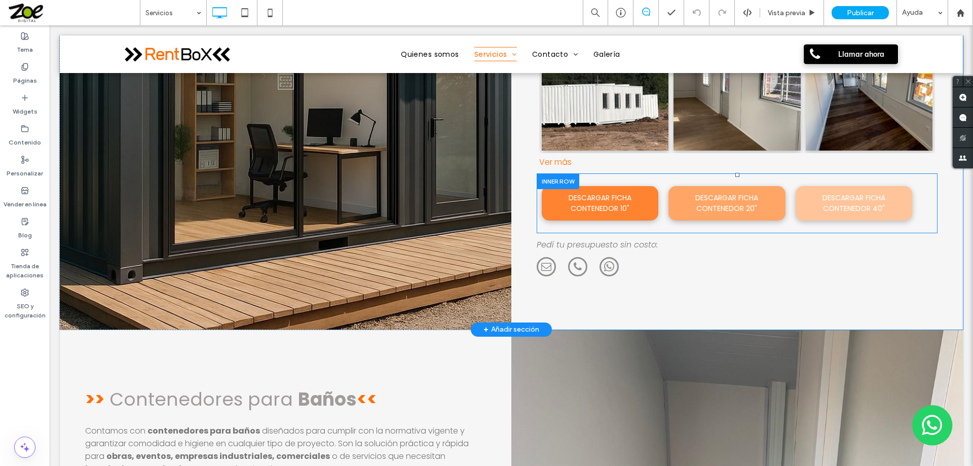
click at [567, 178] on div at bounding box center [558, 181] width 43 height 16
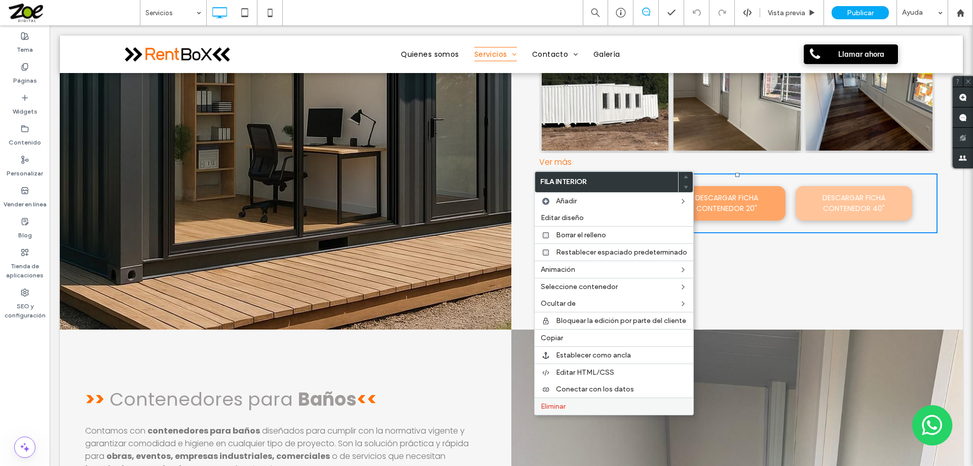
click at [568, 406] on label "Eliminar" at bounding box center [614, 406] width 146 height 9
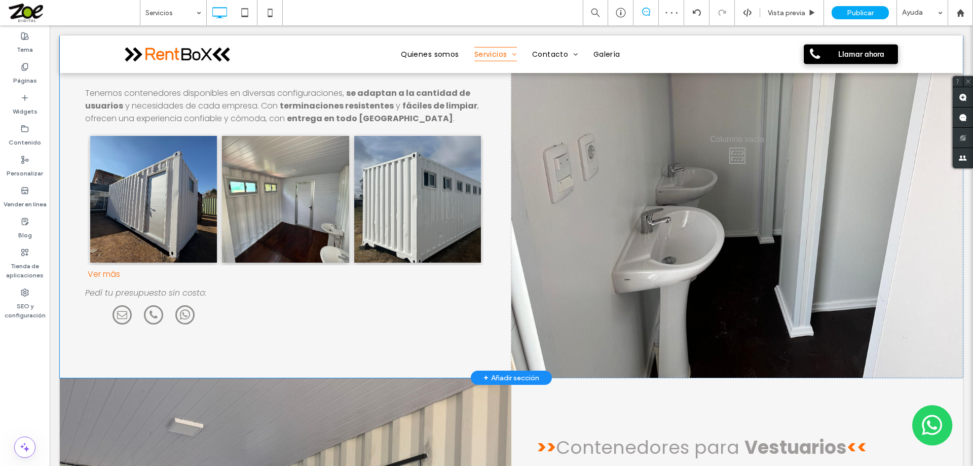
scroll to position [1162, 0]
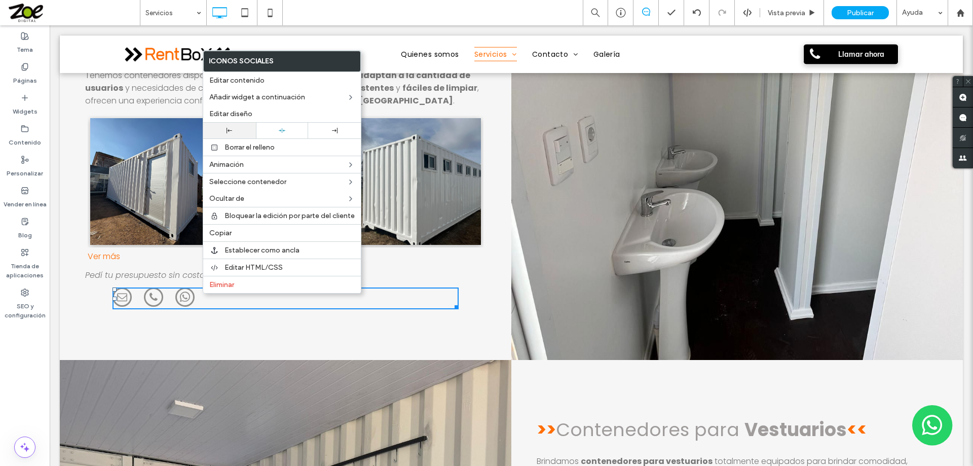
click at [225, 131] on div at bounding box center [229, 131] width 43 height 6
click at [234, 112] on span "Editar diseño" at bounding box center [230, 113] width 43 height 9
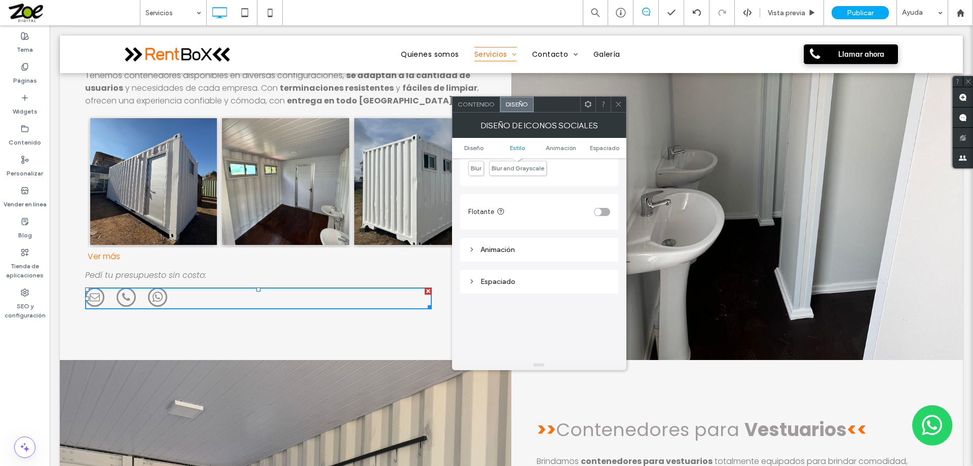
scroll to position [355, 0]
click at [475, 106] on span "Contenido" at bounding box center [476, 104] width 37 height 8
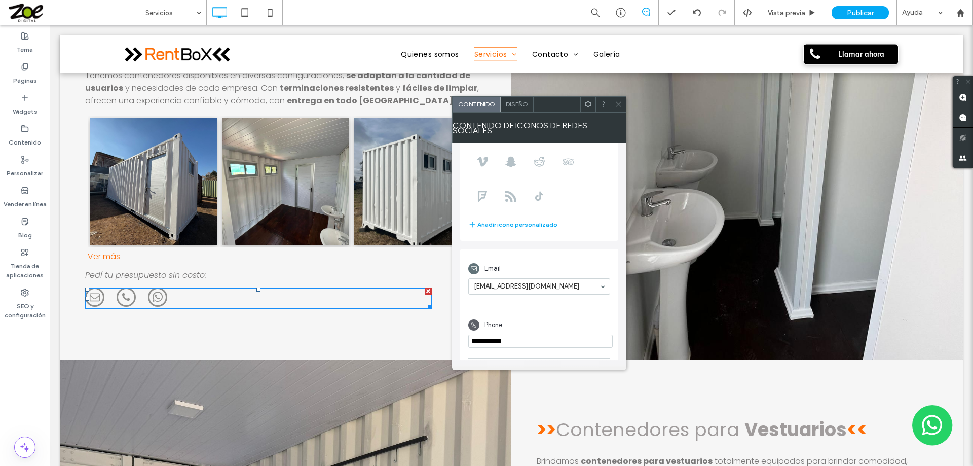
scroll to position [184, 0]
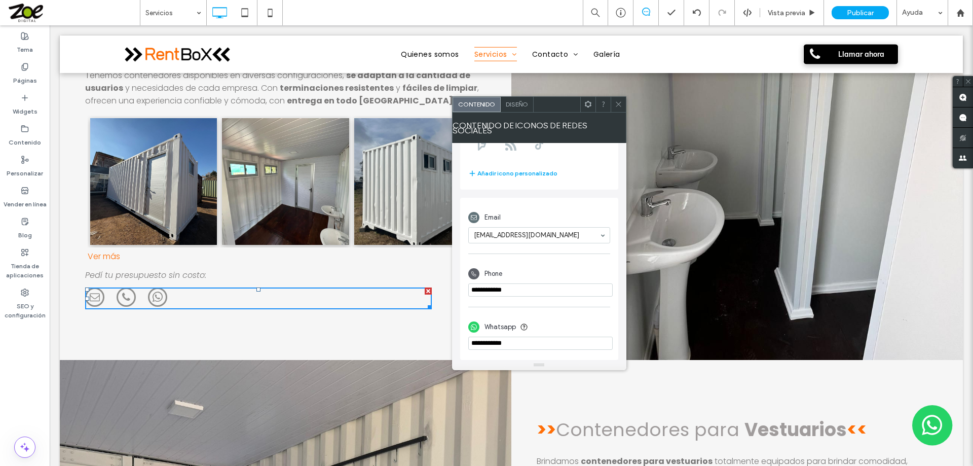
click at [618, 105] on use at bounding box center [618, 104] width 5 height 5
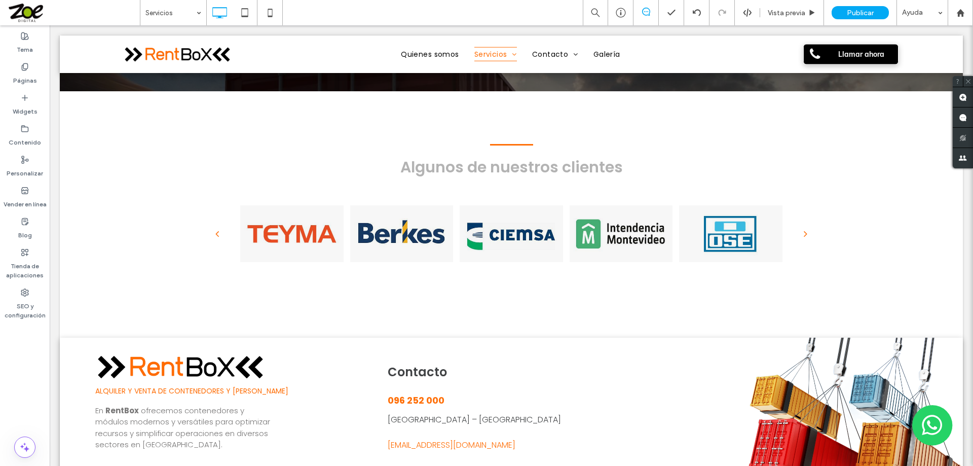
scroll to position [4342, 0]
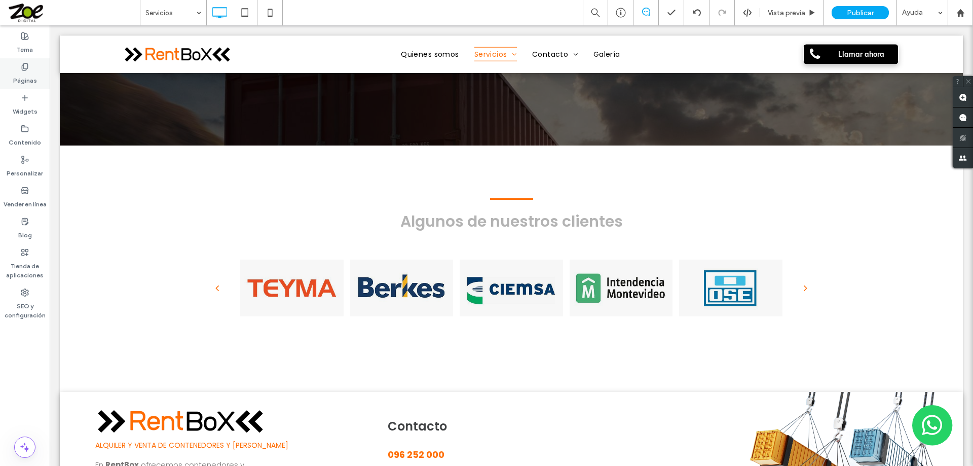
click at [20, 65] on div "Páginas" at bounding box center [25, 73] width 50 height 31
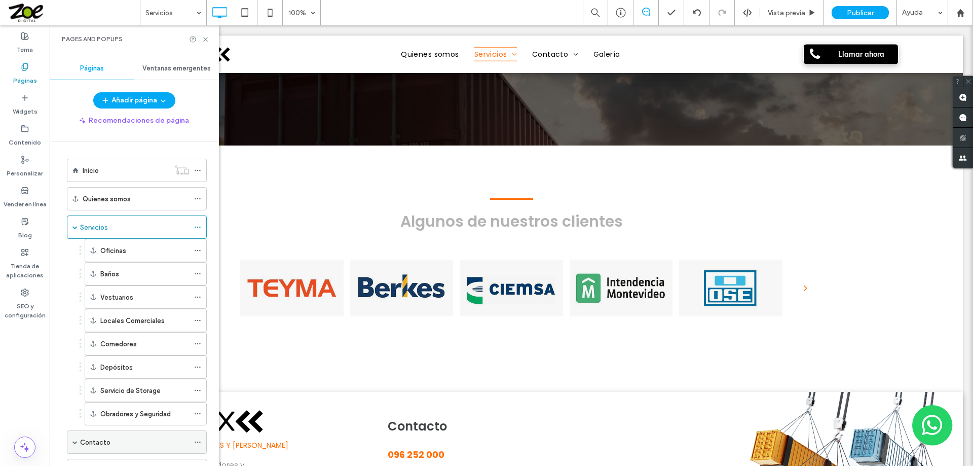
click at [117, 442] on div "Contacto" at bounding box center [134, 442] width 109 height 11
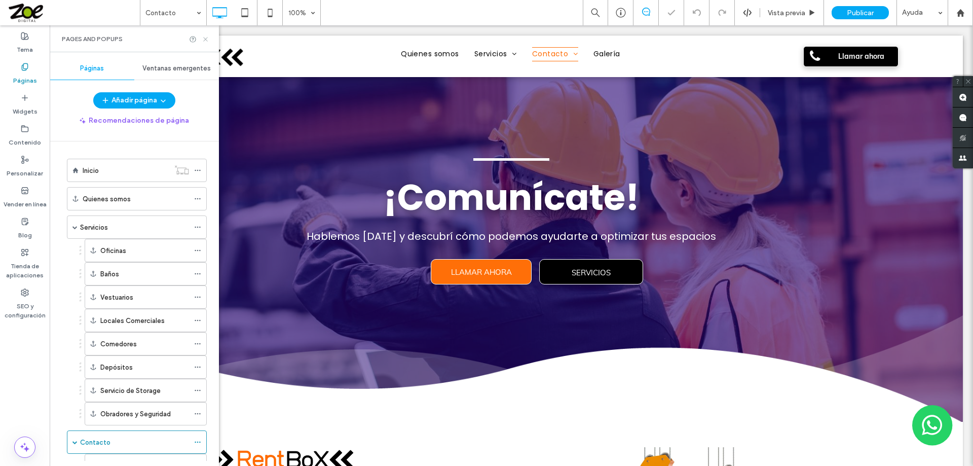
click at [204, 40] on icon at bounding box center [206, 39] width 8 height 8
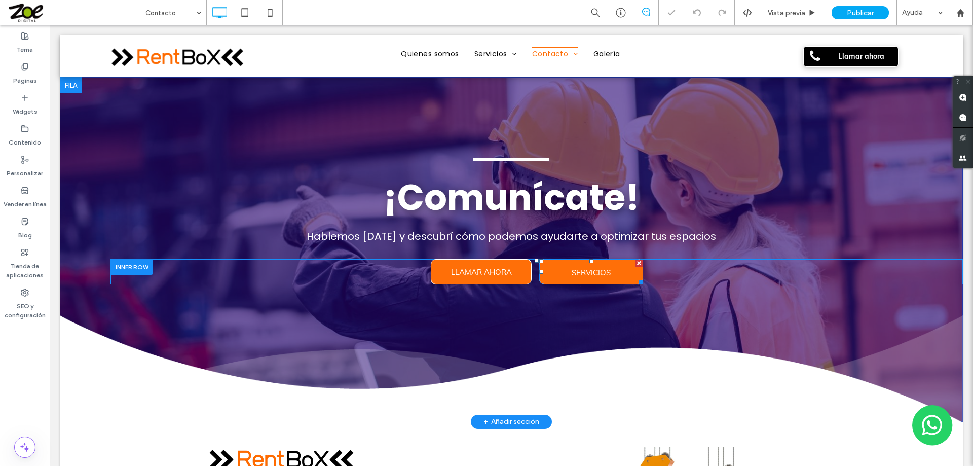
click at [581, 273] on span "SERVICIOS" at bounding box center [591, 273] width 39 height 26
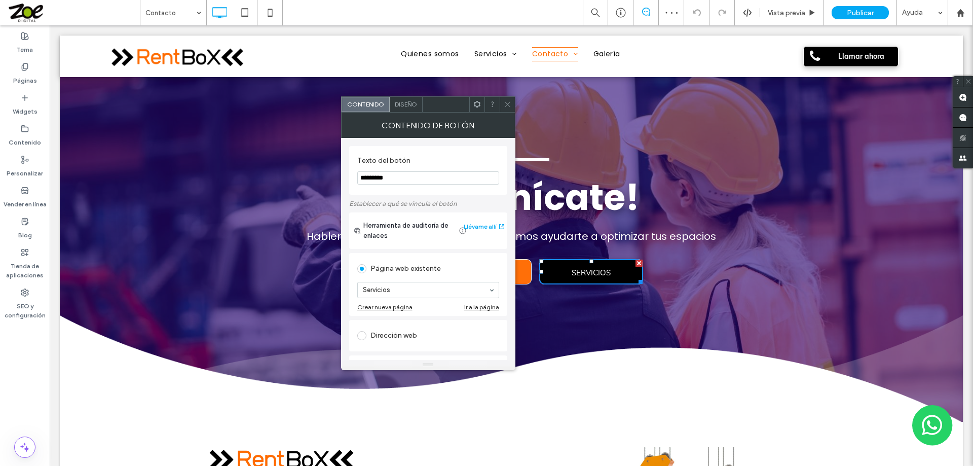
click at [506, 106] on use at bounding box center [507, 104] width 5 height 5
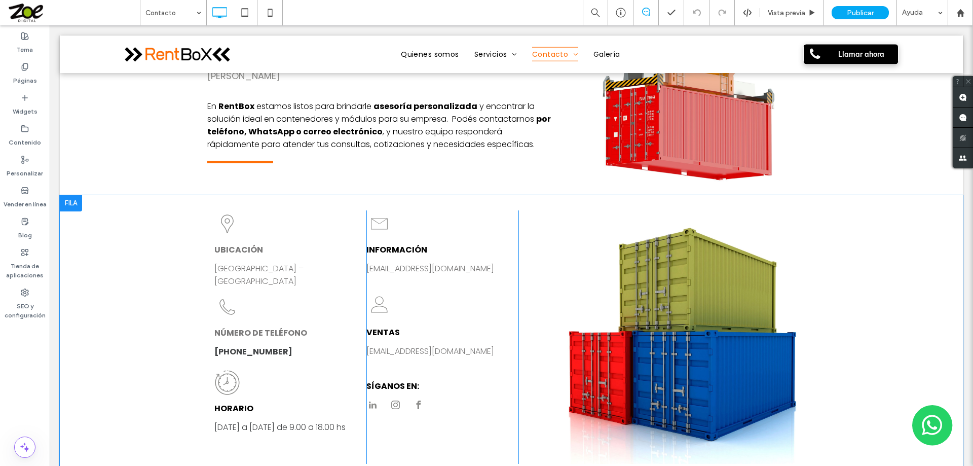
scroll to position [456, 0]
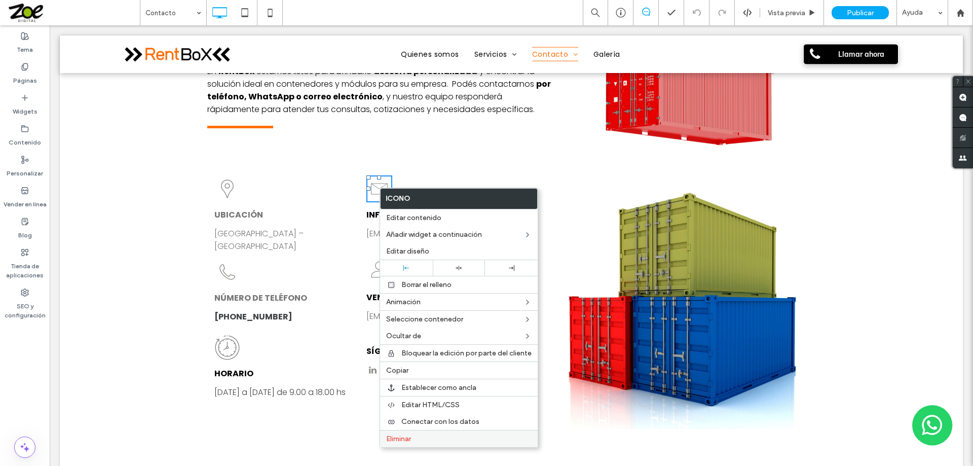
click at [420, 434] on label "Eliminar" at bounding box center [458, 438] width 145 height 9
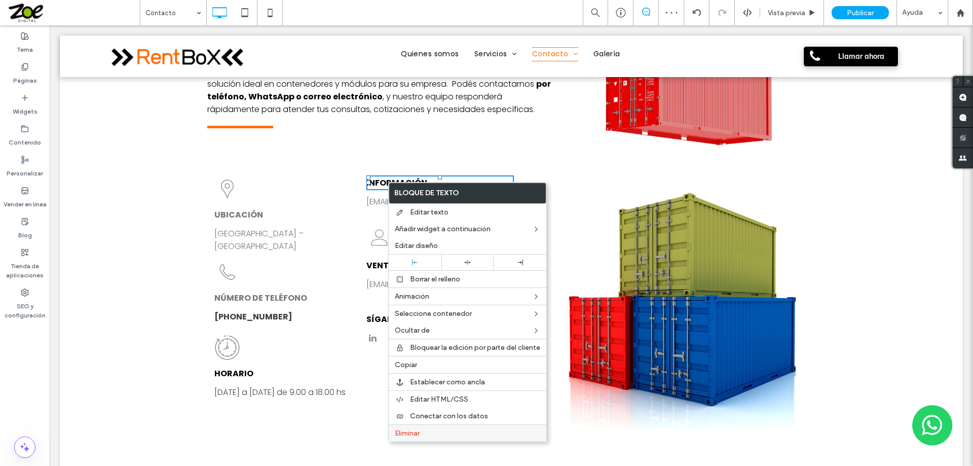
click at [424, 435] on label "Eliminar" at bounding box center [467, 433] width 145 height 9
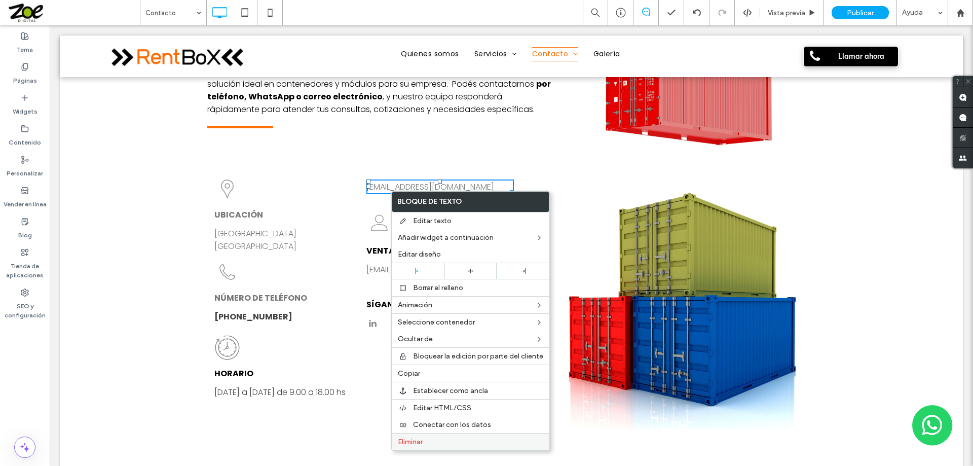
click at [435, 441] on label "Eliminar" at bounding box center [470, 441] width 145 height 9
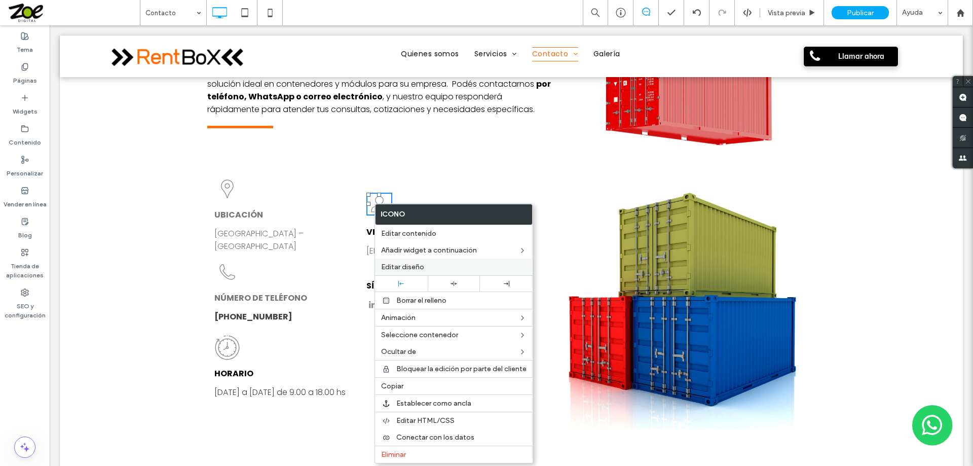
click at [391, 265] on span "Editar diseño" at bounding box center [402, 267] width 43 height 9
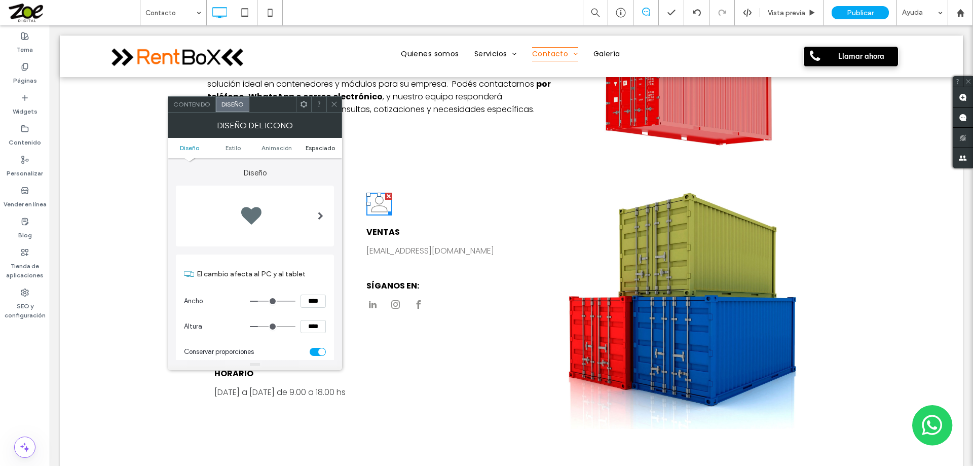
click at [326, 150] on span "Espaciado" at bounding box center [320, 148] width 29 height 8
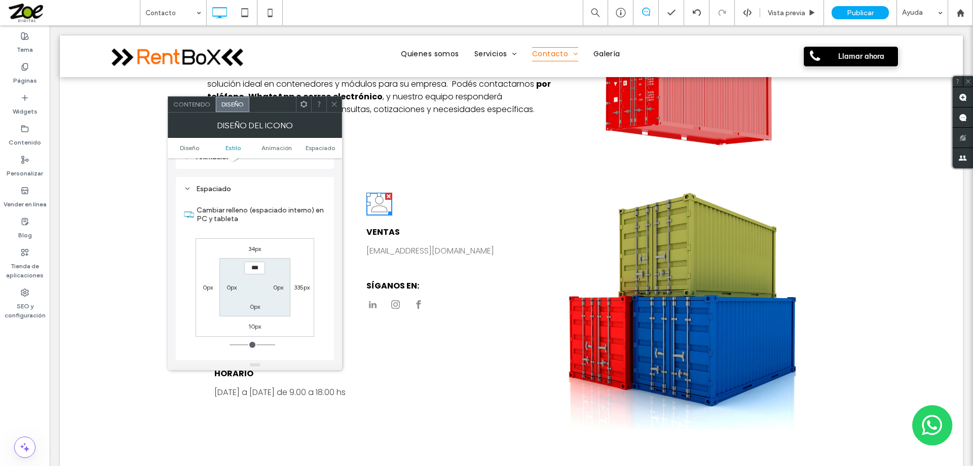
scroll to position [545, 0]
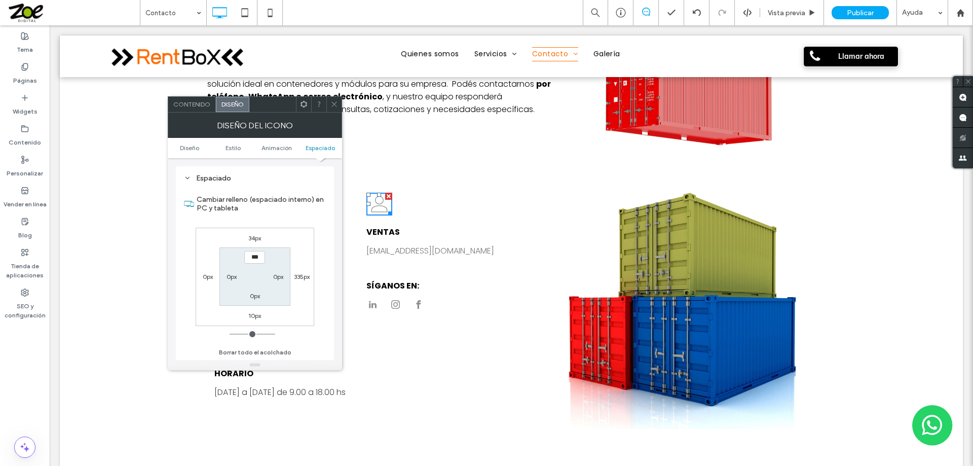
click at [255, 237] on label "34px" at bounding box center [254, 238] width 13 height 8
type input "**"
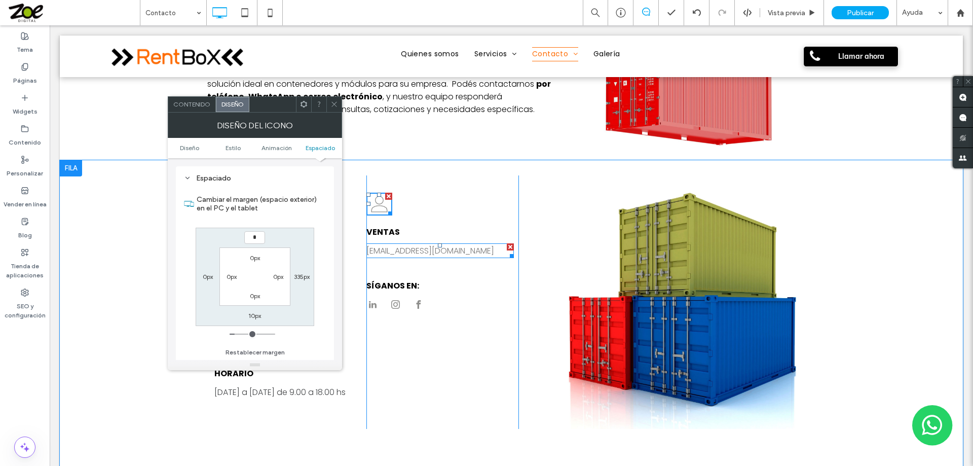
type input "*"
type input "***"
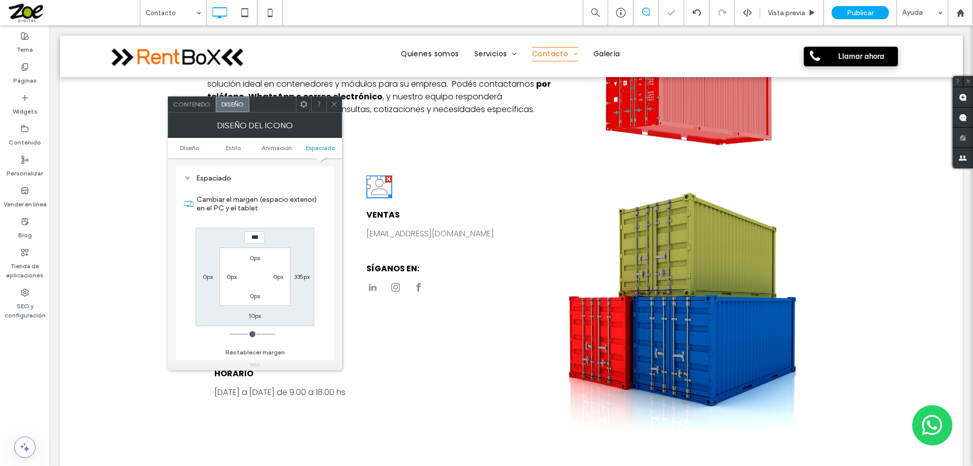
click at [331, 101] on icon at bounding box center [334, 104] width 8 height 8
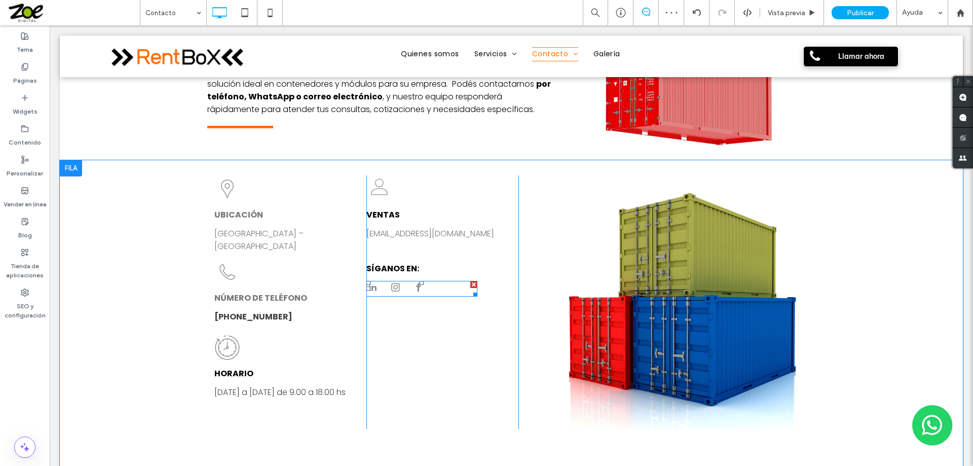
click at [389, 287] on span "instagram" at bounding box center [395, 287] width 13 height 13
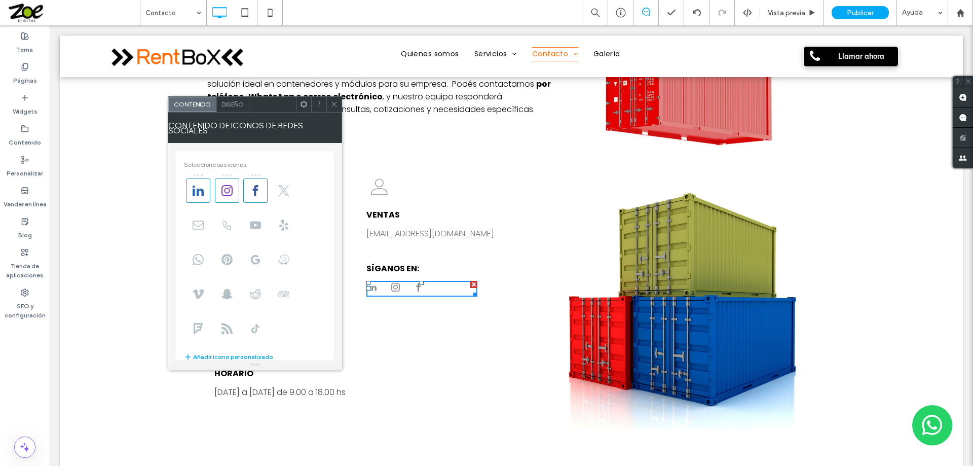
click at [231, 107] on span "Diseño" at bounding box center [232, 104] width 22 height 8
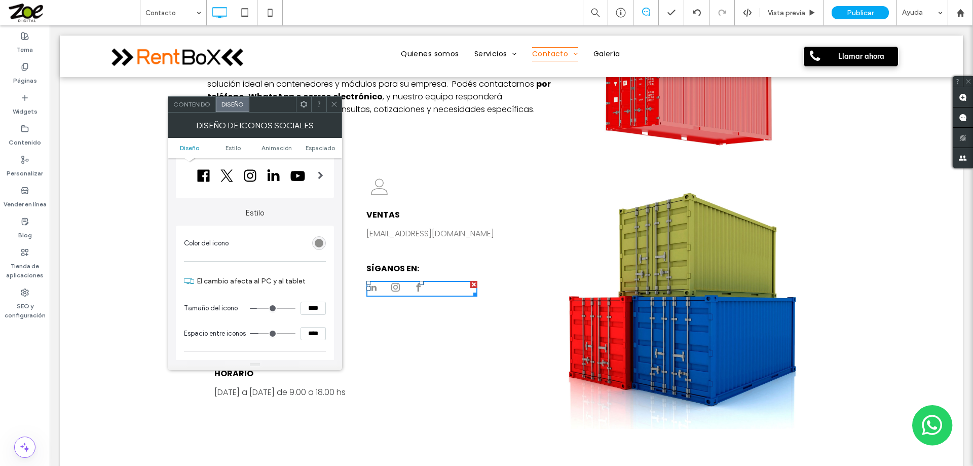
scroll to position [51, 0]
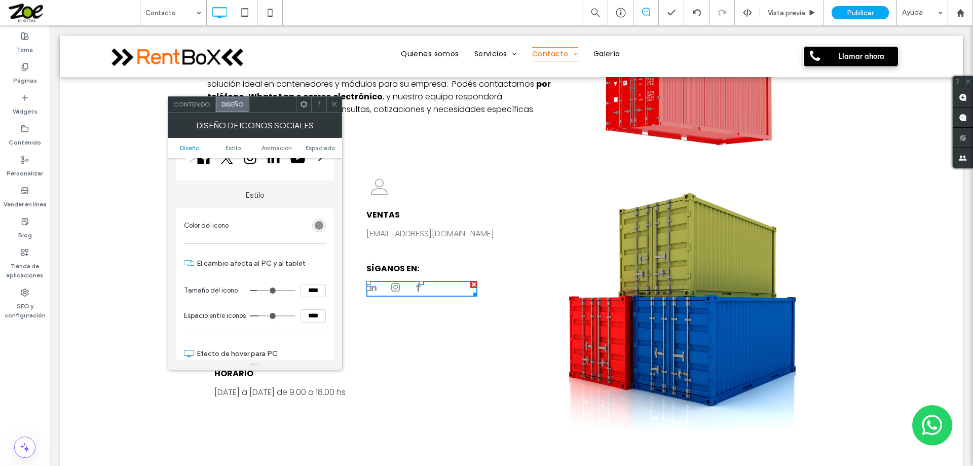
drag, startPoint x: 320, startPoint y: 292, endPoint x: 280, endPoint y: 287, distance: 39.9
click at [282, 288] on div "****" at bounding box center [288, 290] width 76 height 13
type input "****"
type input "**"
click at [337, 101] on icon at bounding box center [334, 104] width 8 height 8
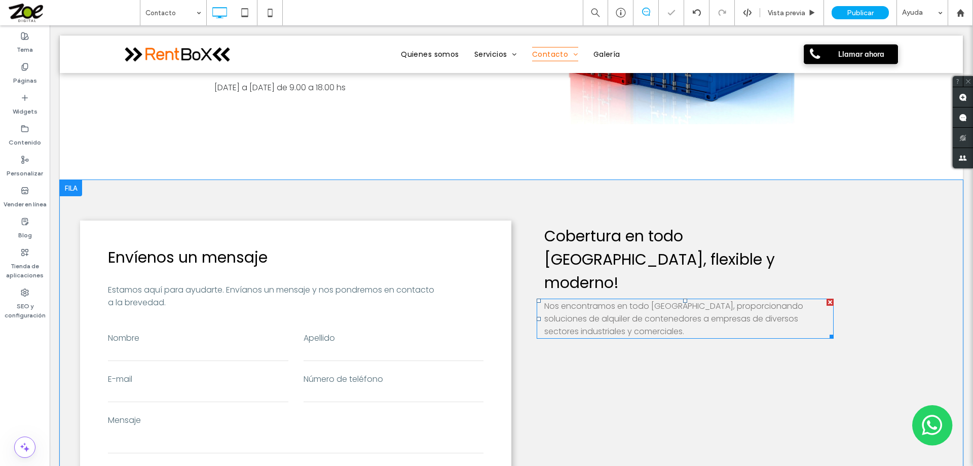
scroll to position [807, 0]
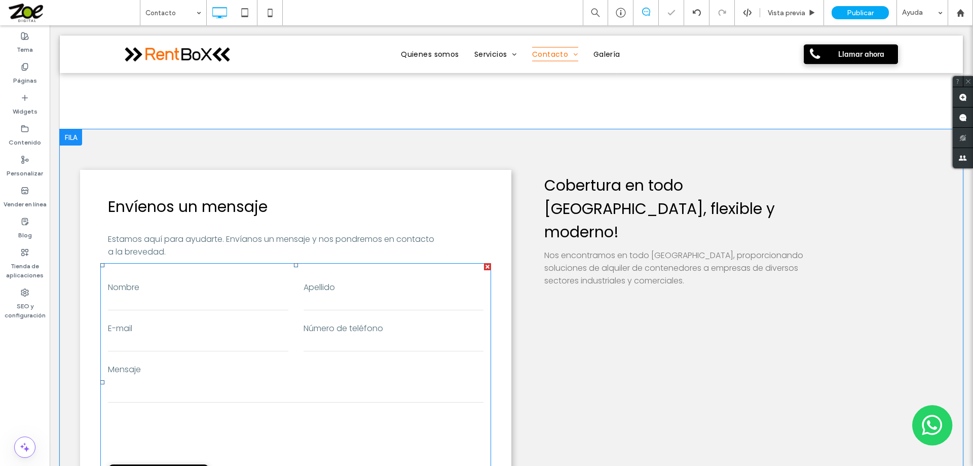
click at [372, 350] on input "tel" at bounding box center [394, 343] width 180 height 15
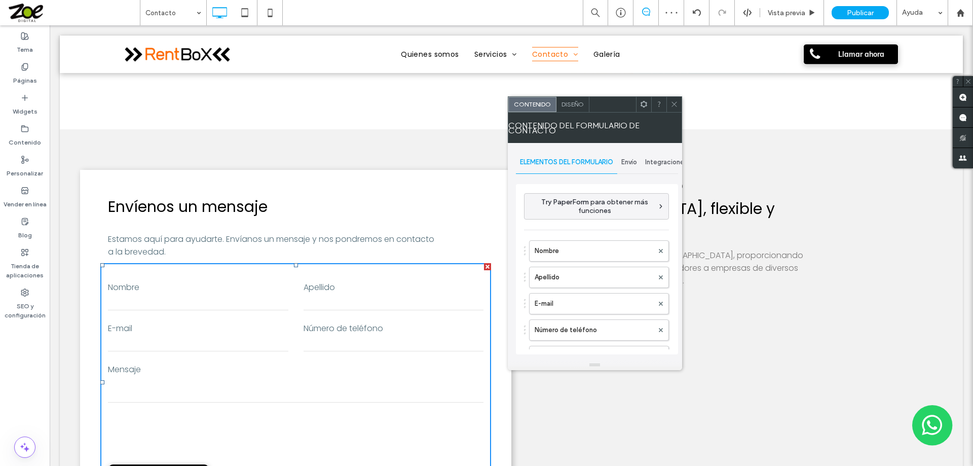
click at [631, 160] on span "Envío" at bounding box center [629, 162] width 16 height 8
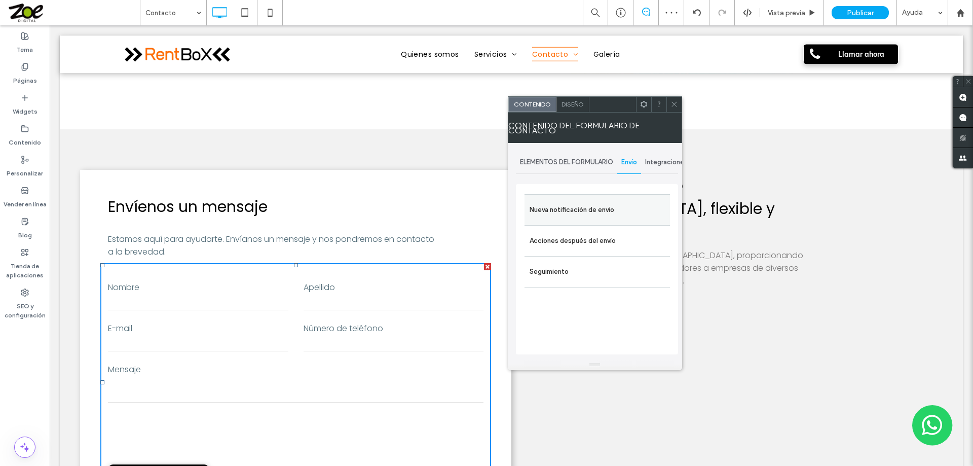
click at [596, 205] on label "Nueva notificación de envío" at bounding box center [597, 210] width 135 height 20
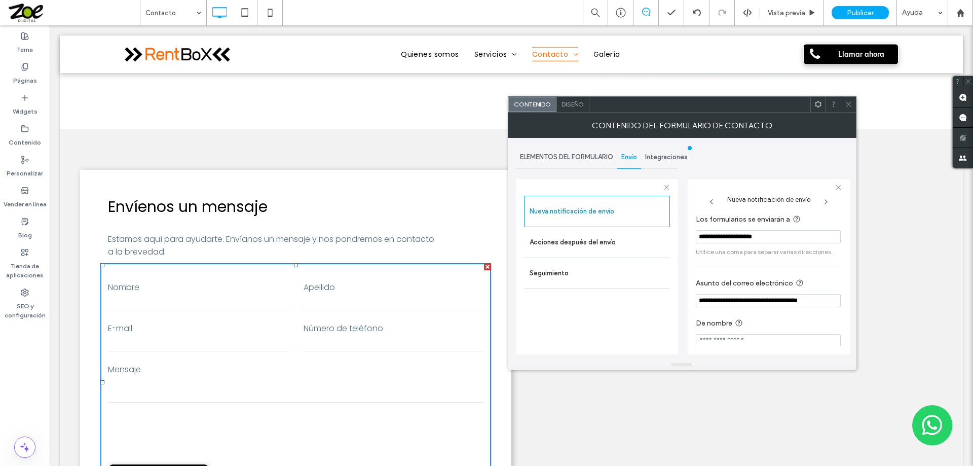
click at [848, 103] on icon at bounding box center [849, 104] width 8 height 8
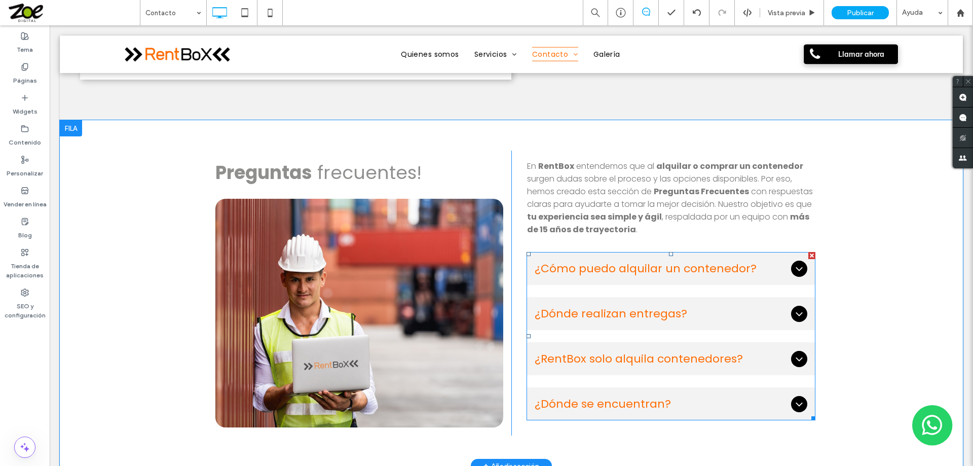
scroll to position [1314, 0]
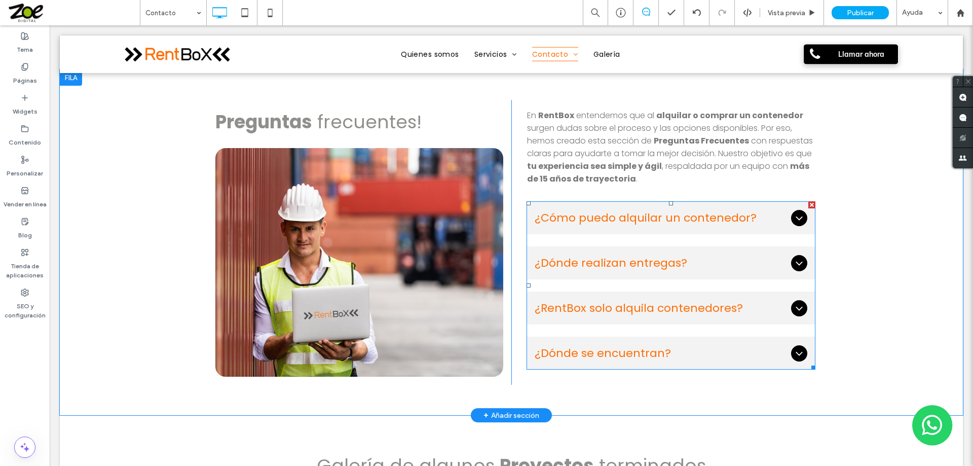
click at [640, 254] on span "¿Dónde realizan entregas?" at bounding box center [661, 262] width 252 height 17
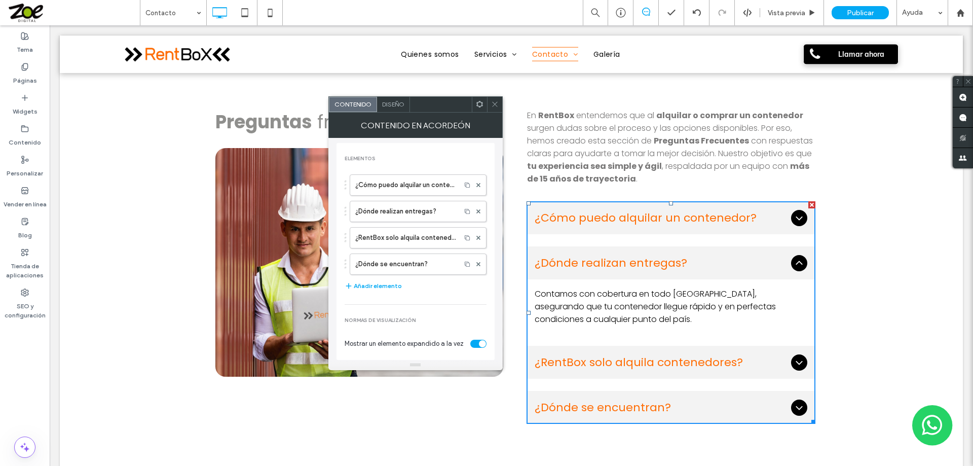
click at [391, 104] on span "Diseño" at bounding box center [393, 104] width 22 height 8
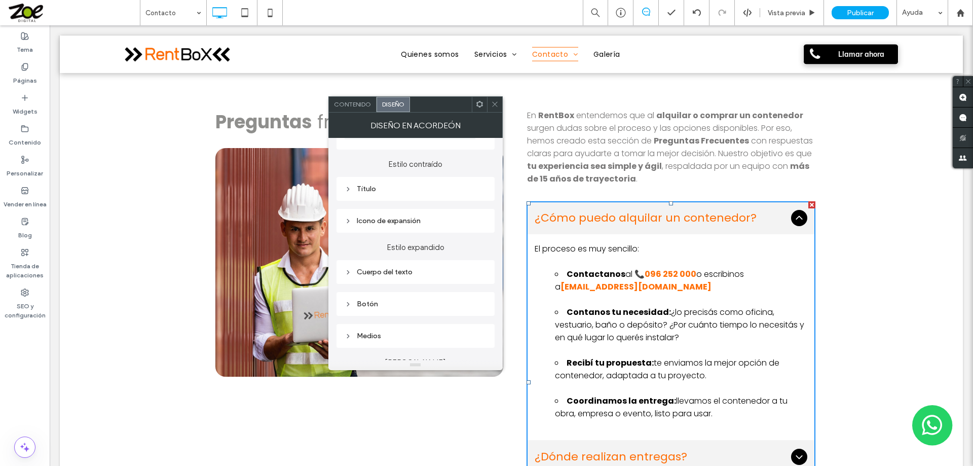
scroll to position [101, 0]
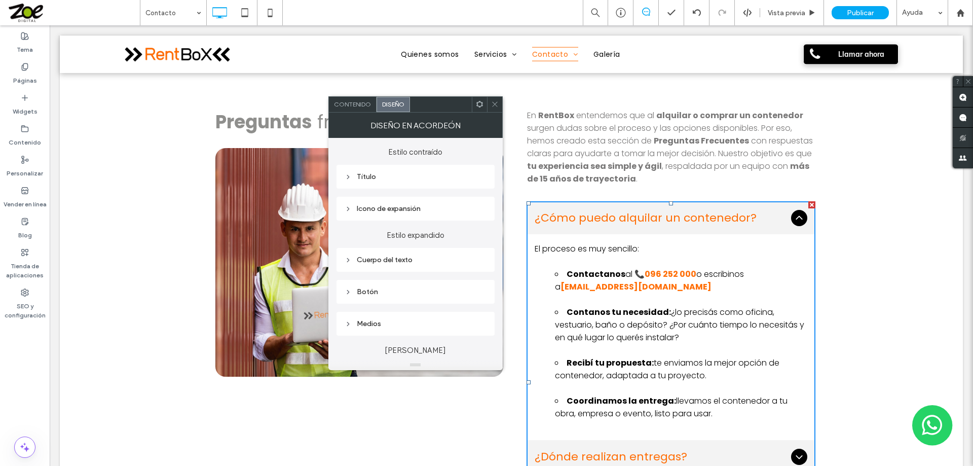
click at [369, 178] on div "Título" at bounding box center [416, 176] width 142 height 9
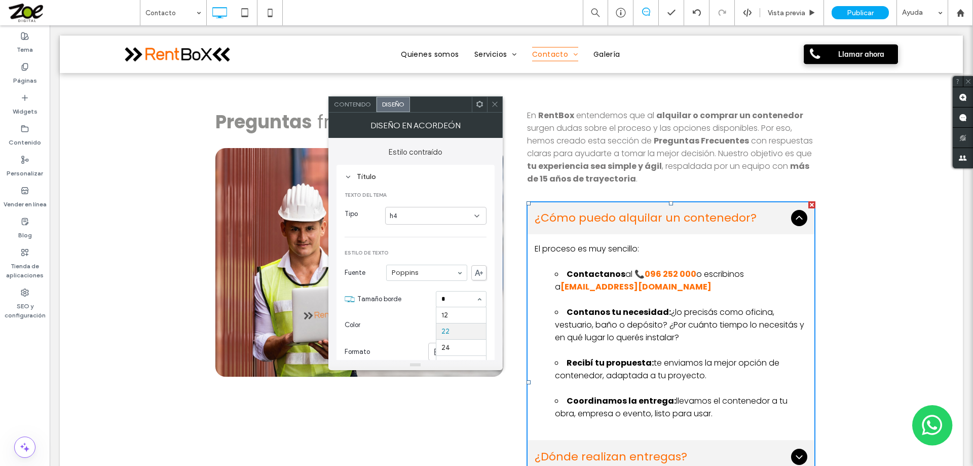
scroll to position [0, 0]
type input "**"
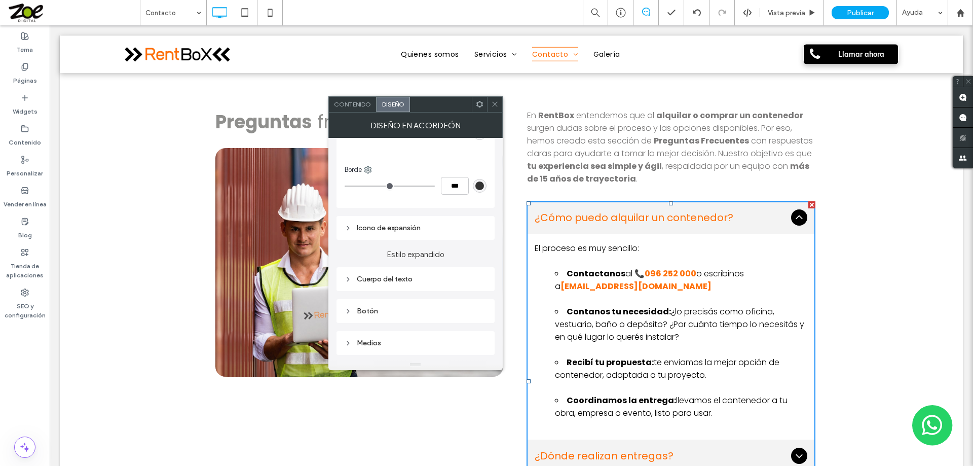
scroll to position [456, 0]
click at [393, 278] on div "Cuerpo del texto" at bounding box center [416, 276] width 142 height 9
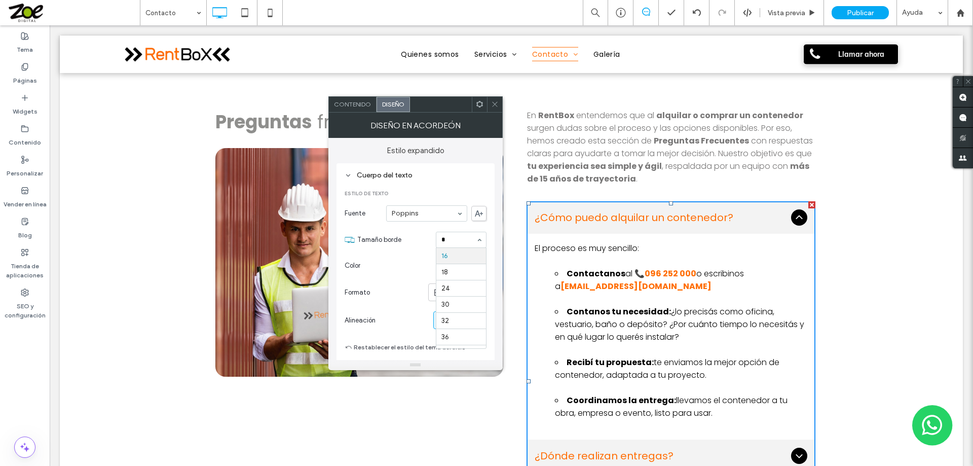
scroll to position [0, 0]
type input "**"
click at [493, 104] on icon at bounding box center [495, 104] width 8 height 8
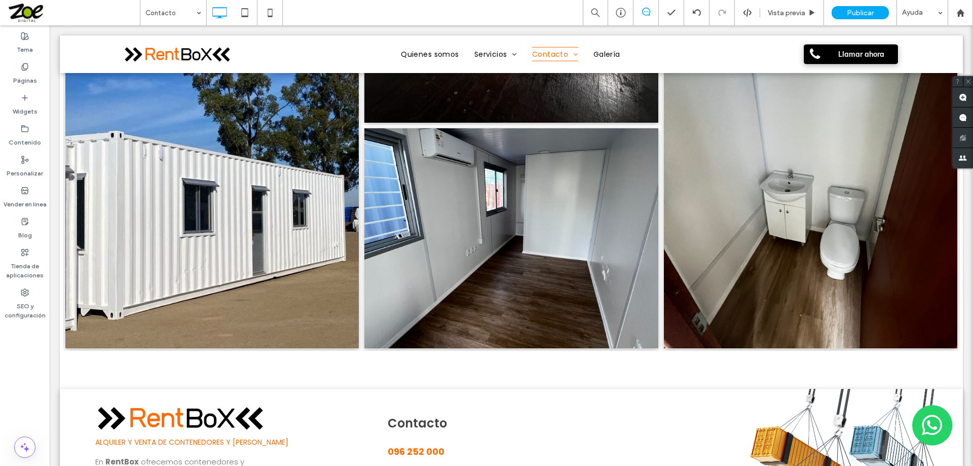
scroll to position [3796, 0]
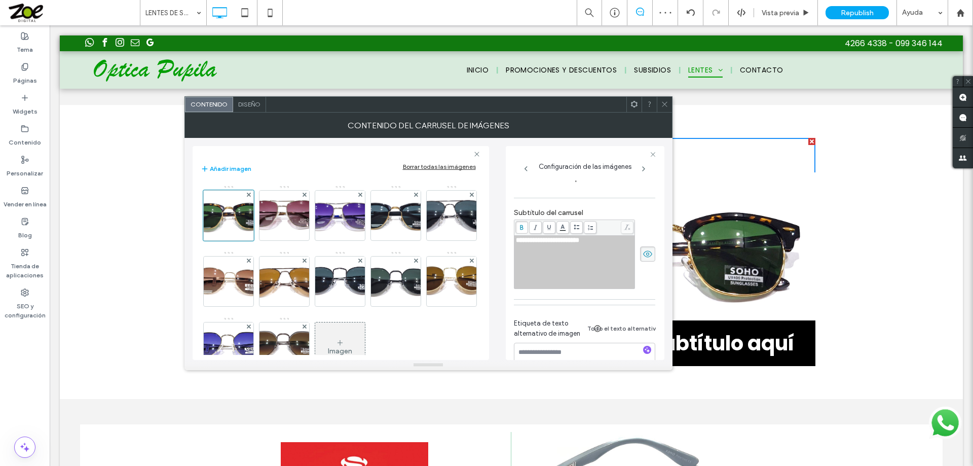
click at [603, 239] on div "**********" at bounding box center [575, 240] width 118 height 7
drag, startPoint x: 587, startPoint y: 241, endPoint x: 515, endPoint y: 247, distance: 72.2
click at [473, 241] on div "**********" at bounding box center [429, 249] width 472 height 222
paste div "Rich Text Editor"
click at [526, 243] on span "******" at bounding box center [523, 240] width 15 height 7
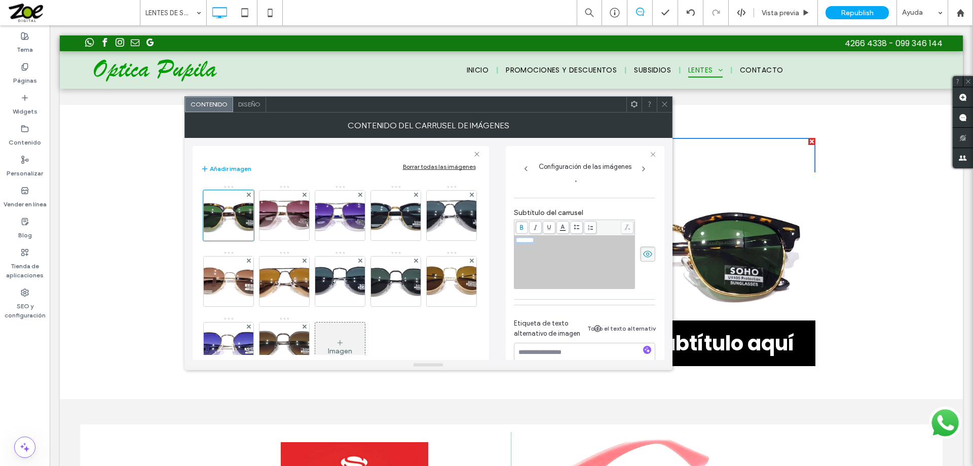
drag, startPoint x: 545, startPoint y: 243, endPoint x: 506, endPoint y: 240, distance: 39.2
click at [506, 240] on div "Configuración de las imágenes Nombre: WhatsApp+Image+2025-09-15+at+10.10.07_.jp…" at bounding box center [585, 253] width 159 height 214
copy span "*******"
click at [294, 215] on img at bounding box center [284, 216] width 91 height 50
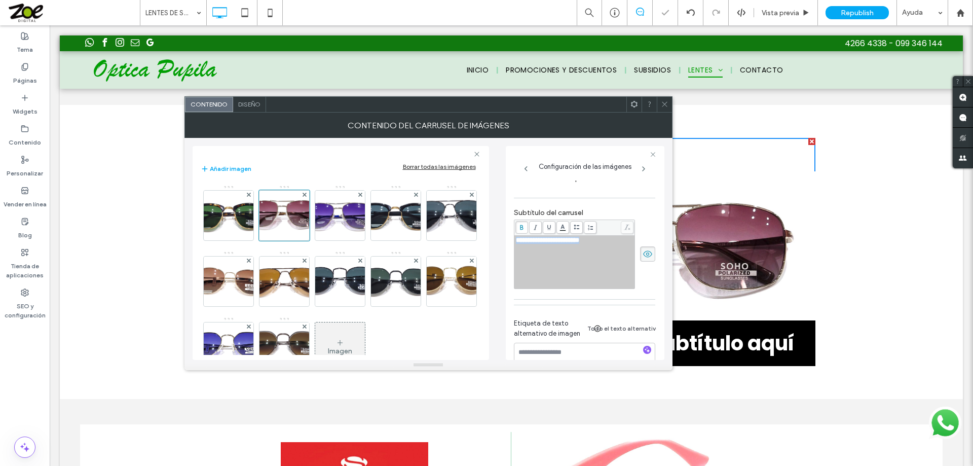
drag, startPoint x: 610, startPoint y: 240, endPoint x: 485, endPoint y: 242, distance: 125.7
click at [485, 242] on div "**********" at bounding box center [429, 249] width 472 height 222
click at [330, 214] on img at bounding box center [339, 216] width 93 height 50
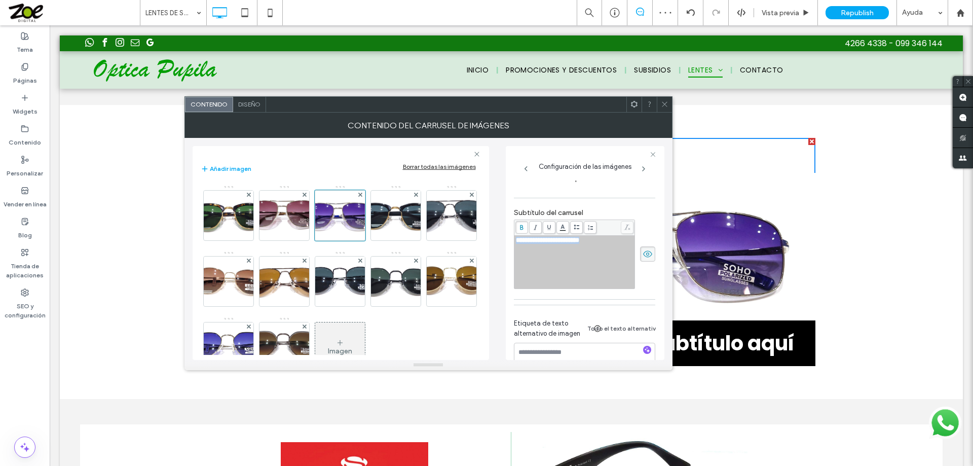
drag, startPoint x: 605, startPoint y: 244, endPoint x: 516, endPoint y: 245, distance: 88.2
click at [516, 244] on div "**********" at bounding box center [575, 240] width 118 height 7
click at [392, 210] on img at bounding box center [395, 216] width 93 height 50
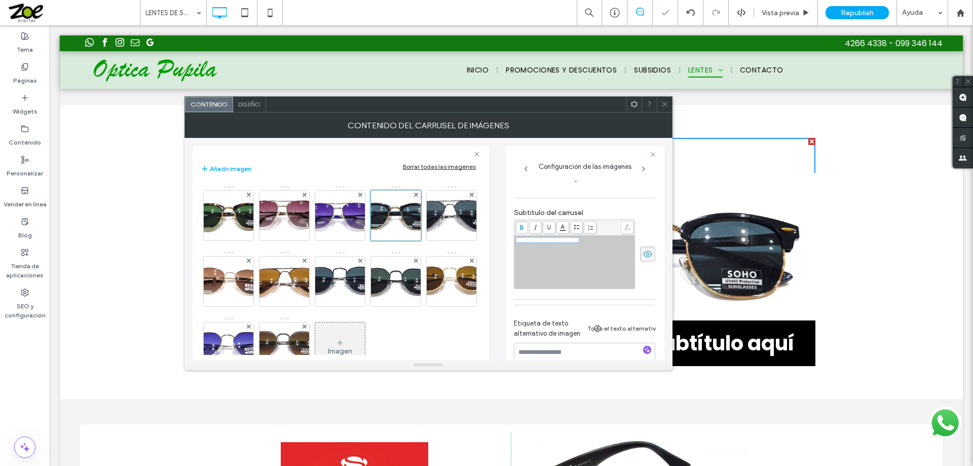
drag, startPoint x: 610, startPoint y: 240, endPoint x: 512, endPoint y: 239, distance: 97.8
click at [512, 239] on div "**********" at bounding box center [585, 253] width 159 height 214
click at [402, 240] on img at bounding box center [451, 216] width 99 height 50
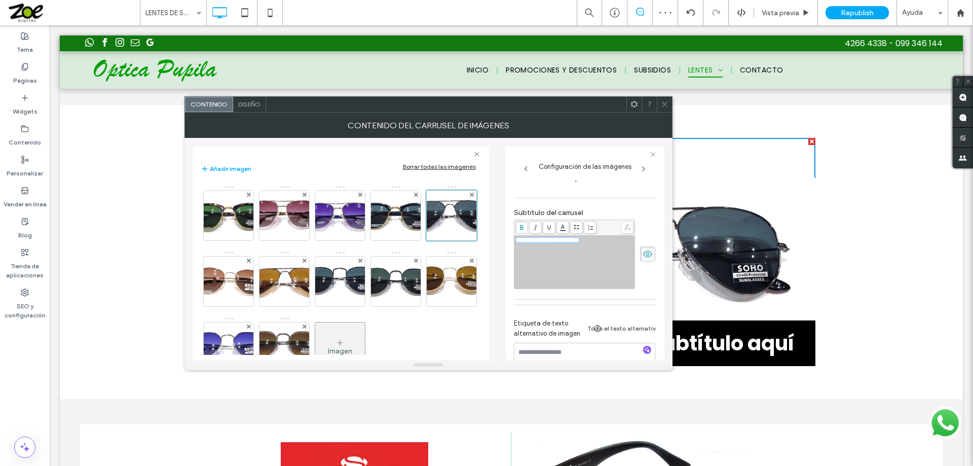
drag, startPoint x: 602, startPoint y: 243, endPoint x: 514, endPoint y: 244, distance: 87.7
click at [514, 244] on div "**********" at bounding box center [574, 262] width 120 height 53
click at [278, 280] on img at bounding box center [228, 281] width 99 height 50
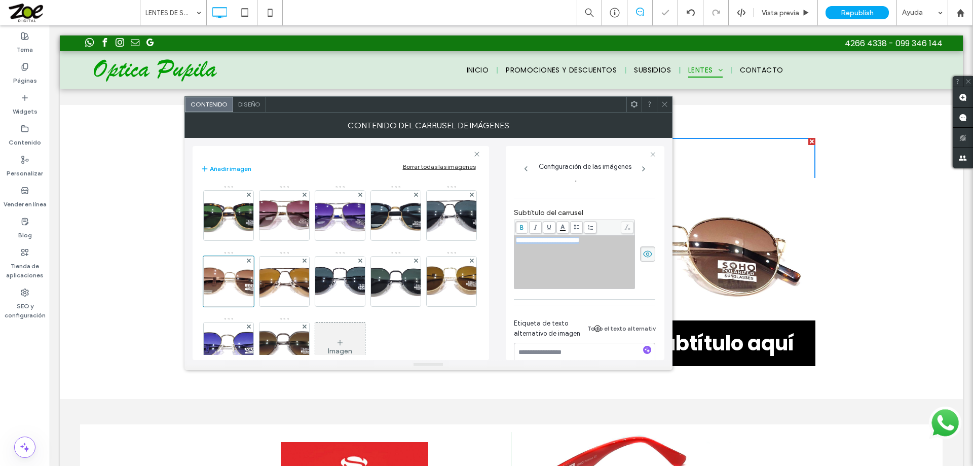
drag, startPoint x: 600, startPoint y: 240, endPoint x: 517, endPoint y: 242, distance: 83.2
click at [517, 242] on div "**********" at bounding box center [575, 240] width 118 height 7
click at [328, 280] on img at bounding box center [284, 281] width 95 height 50
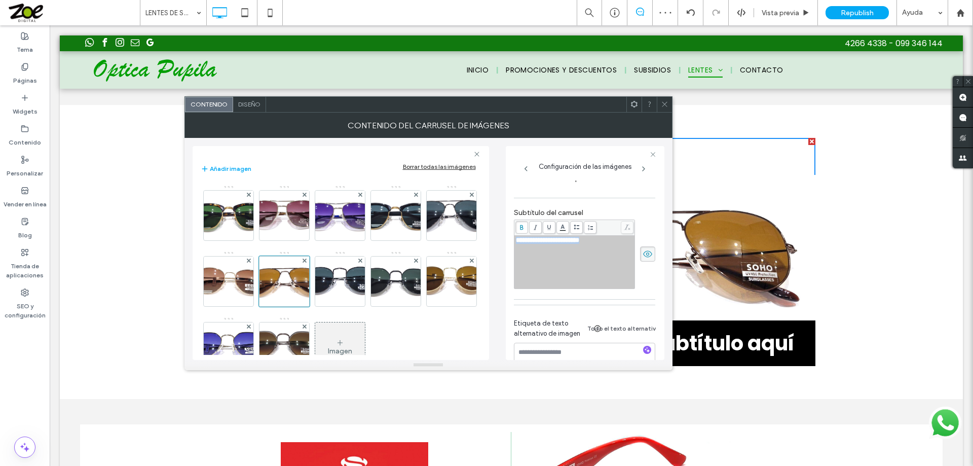
drag, startPoint x: 606, startPoint y: 239, endPoint x: 514, endPoint y: 243, distance: 91.3
click at [514, 243] on div "**********" at bounding box center [574, 262] width 120 height 53
click at [382, 268] on img at bounding box center [339, 281] width 106 height 50
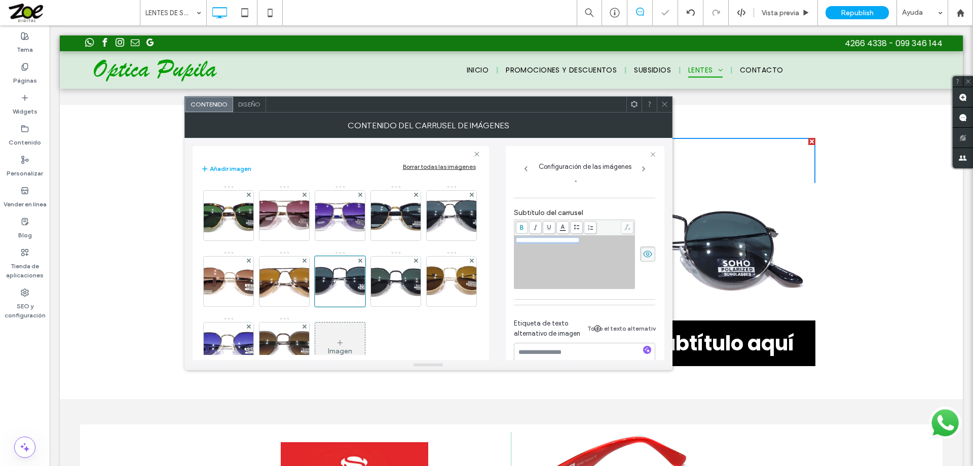
drag, startPoint x: 602, startPoint y: 241, endPoint x: 515, endPoint y: 245, distance: 86.8
click at [515, 245] on div "**********" at bounding box center [574, 262] width 118 height 51
click at [350, 306] on img at bounding box center [396, 281] width 92 height 50
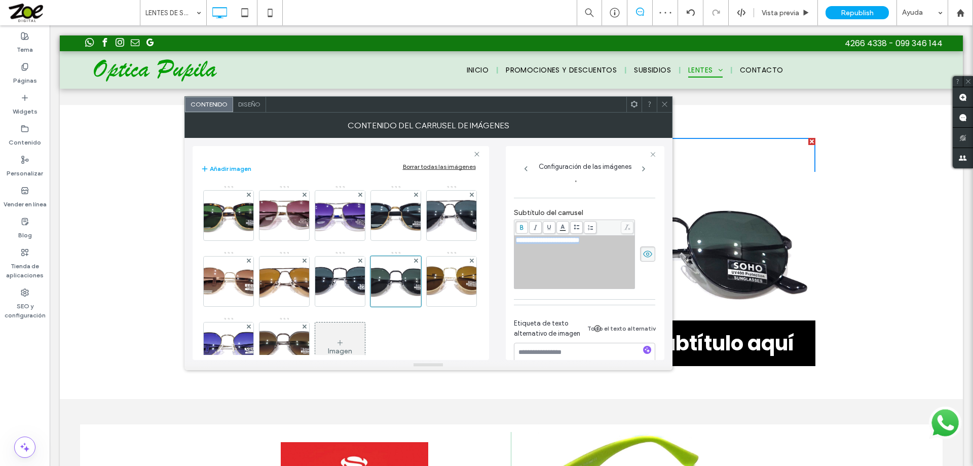
drag, startPoint x: 607, startPoint y: 242, endPoint x: 511, endPoint y: 243, distance: 95.8
click at [511, 243] on div "**********" at bounding box center [585, 253] width 159 height 214
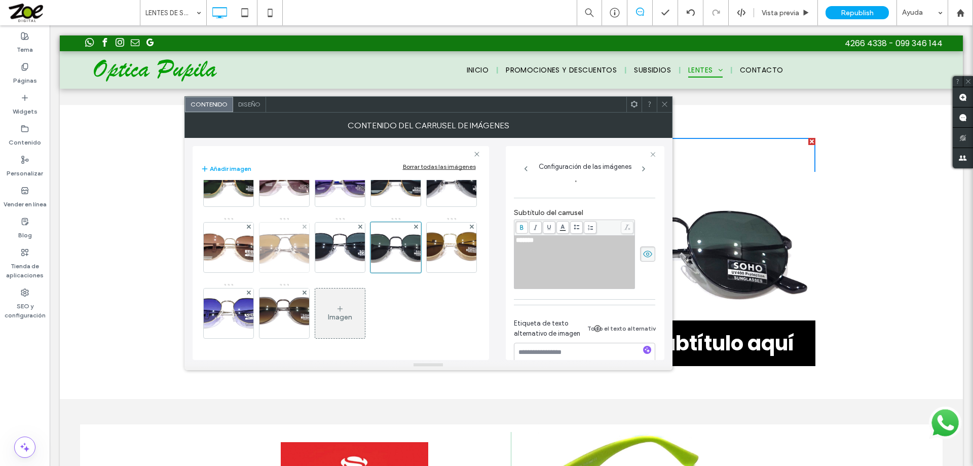
scroll to position [51, 0]
click at [406, 272] on img at bounding box center [451, 248] width 90 height 50
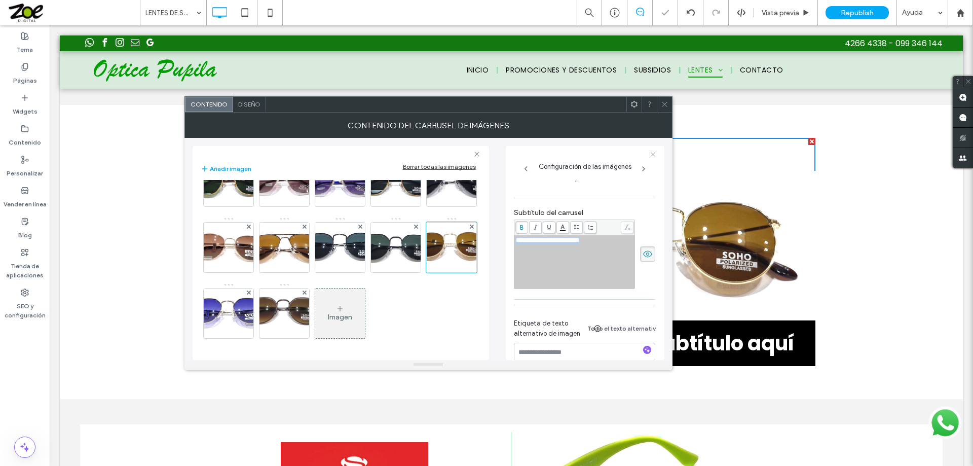
drag, startPoint x: 583, startPoint y: 243, endPoint x: 504, endPoint y: 244, distance: 79.6
click at [504, 244] on div "**********" at bounding box center [429, 249] width 472 height 222
click at [283, 290] on img at bounding box center [227, 313] width 109 height 50
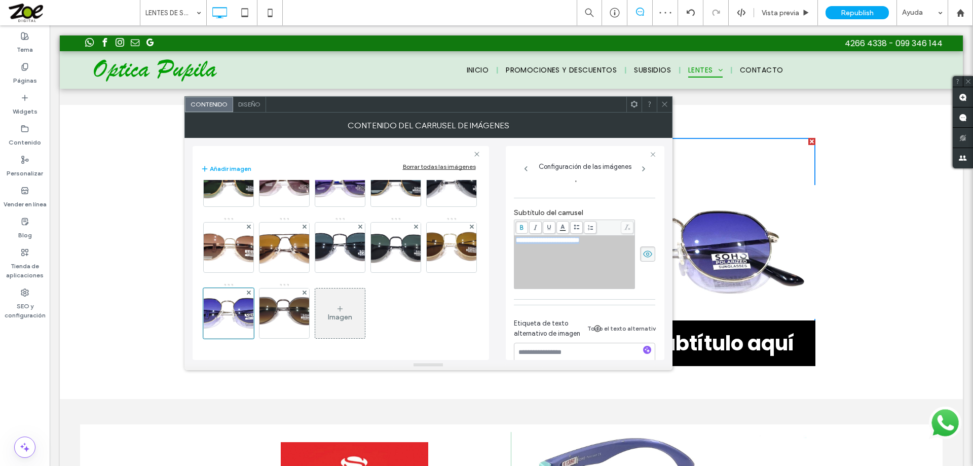
drag, startPoint x: 604, startPoint y: 240, endPoint x: 508, endPoint y: 241, distance: 95.8
click at [508, 241] on div "**********" at bounding box center [585, 253] width 159 height 214
click at [334, 289] on img at bounding box center [284, 313] width 100 height 50
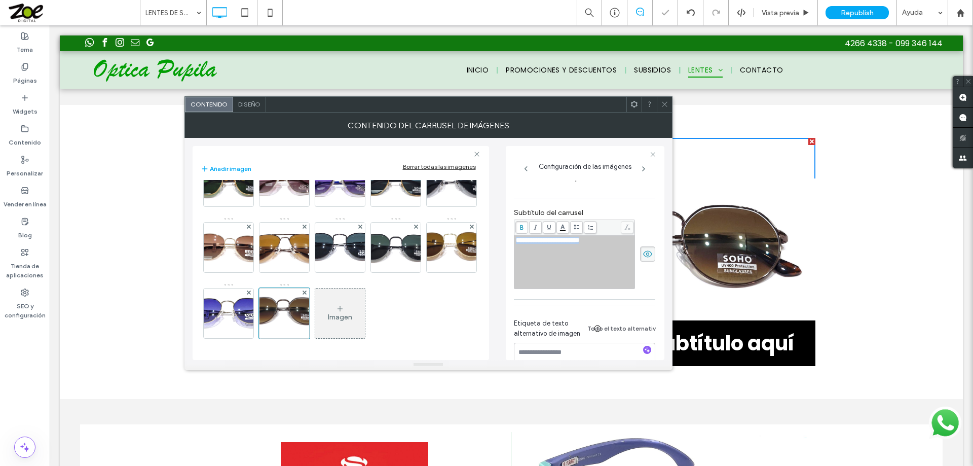
drag, startPoint x: 606, startPoint y: 241, endPoint x: 511, endPoint y: 241, distance: 94.3
click at [511, 241] on div "**********" at bounding box center [585, 253] width 159 height 214
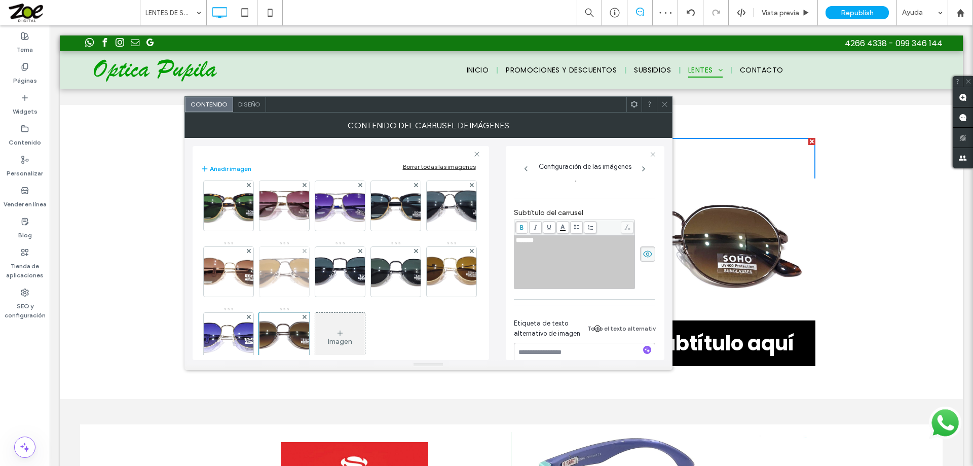
scroll to position [0, 0]
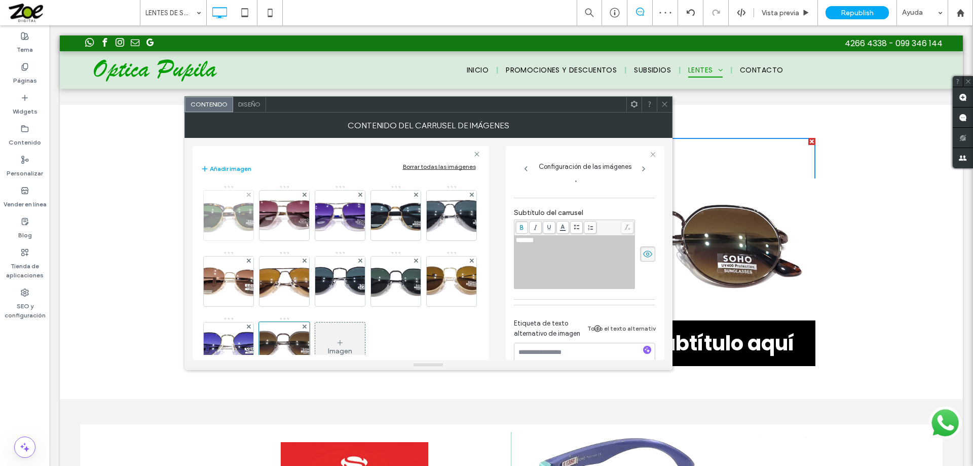
click at [232, 209] on img at bounding box center [228, 216] width 92 height 50
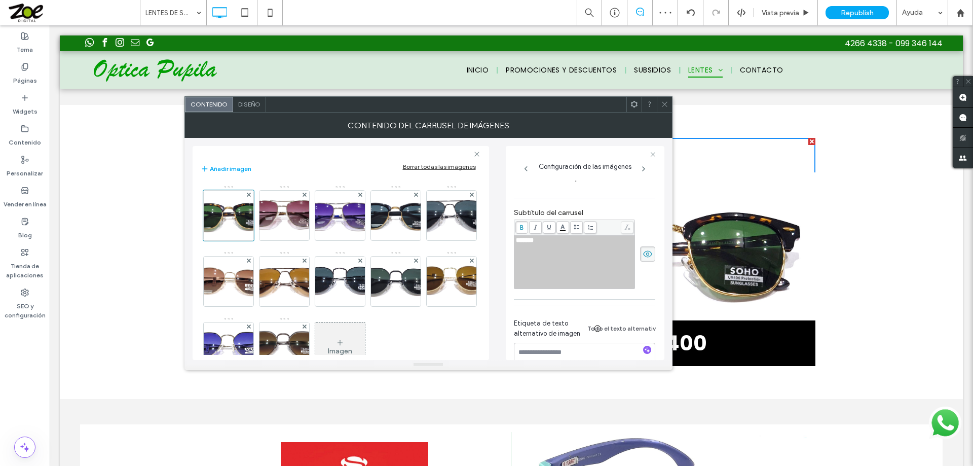
scroll to position [233, 0]
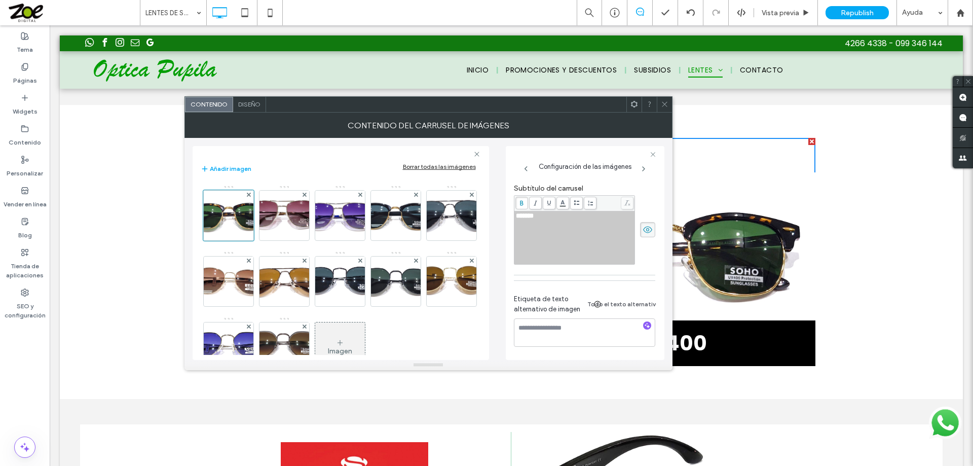
click at [662, 102] on icon at bounding box center [665, 104] width 8 height 8
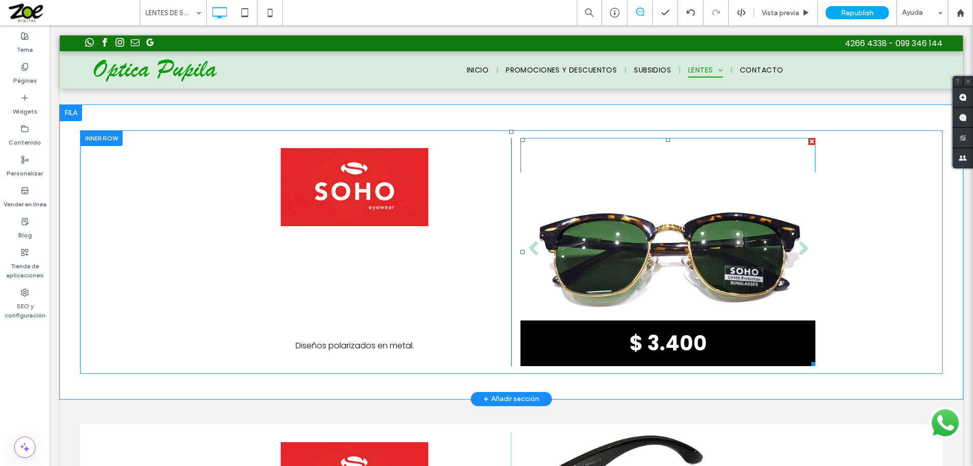
click at [694, 240] on li "Título de diapositiva $ 3.400 Botón" at bounding box center [668, 252] width 295 height 228
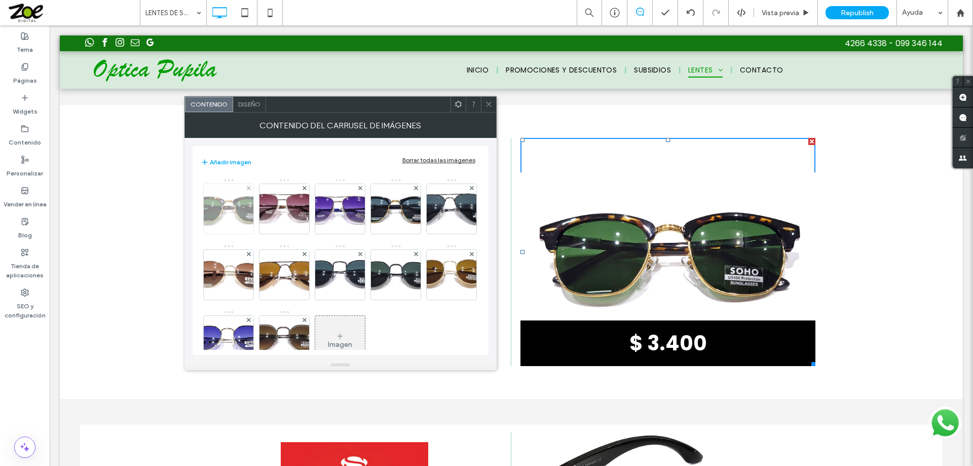
click at [225, 203] on img at bounding box center [228, 209] width 92 height 50
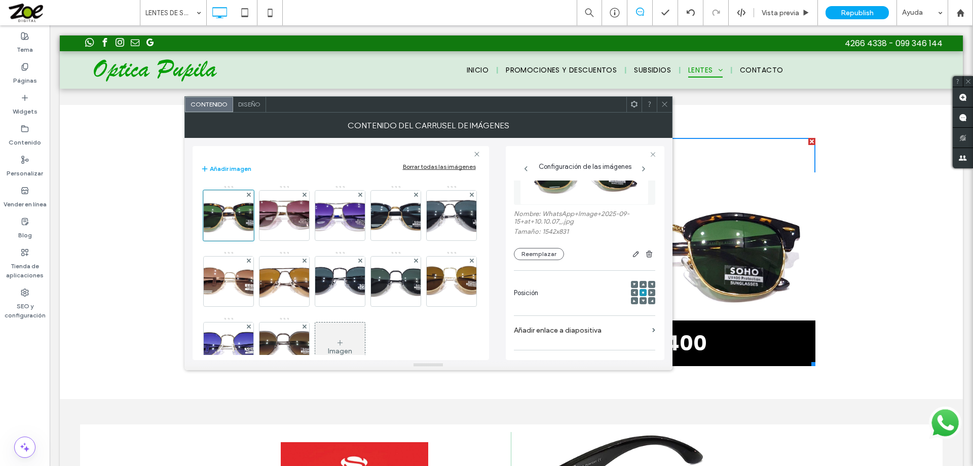
scroll to position [101, 0]
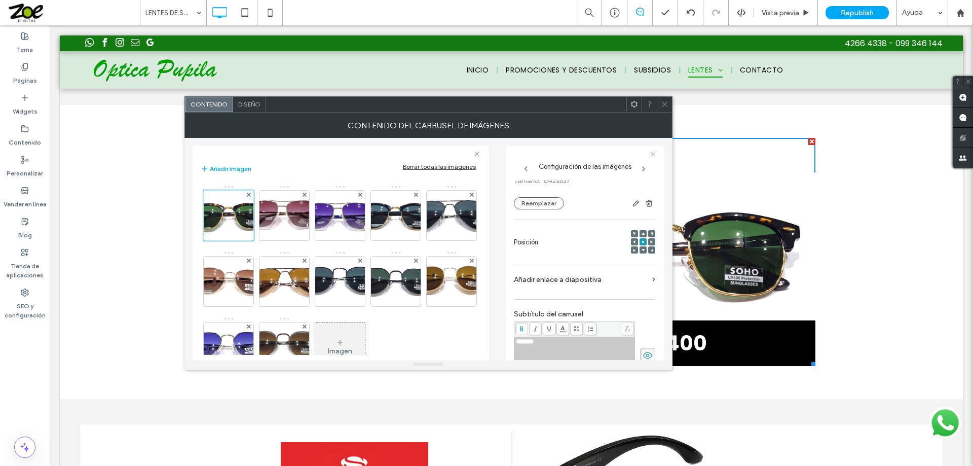
click at [642, 232] on icon at bounding box center [643, 233] width 3 height 3
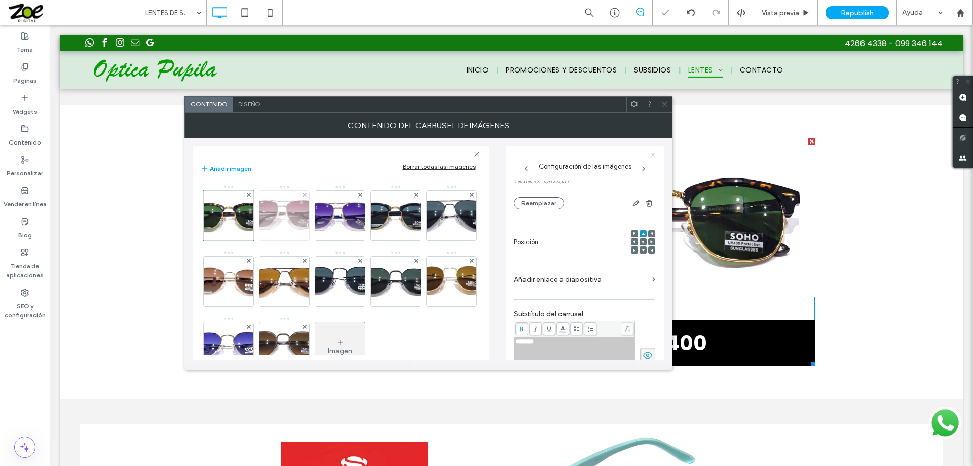
click at [285, 212] on img at bounding box center [284, 216] width 91 height 50
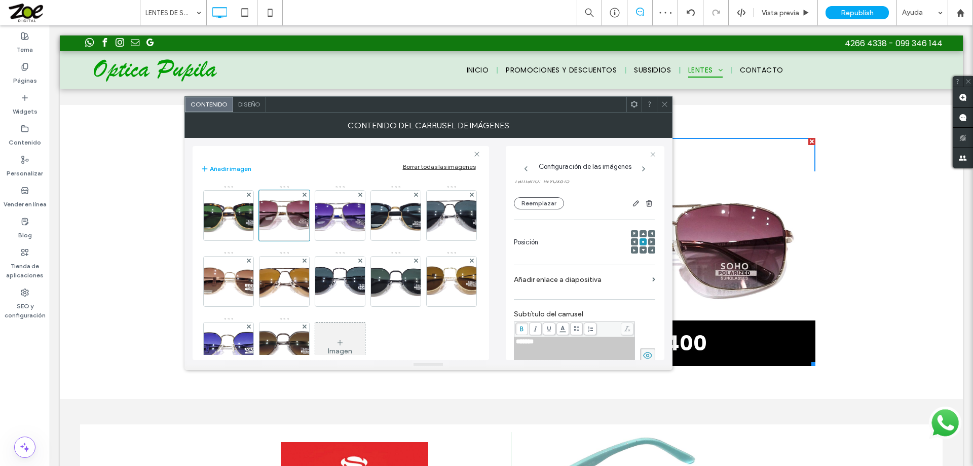
click at [642, 233] on icon at bounding box center [643, 233] width 3 height 3
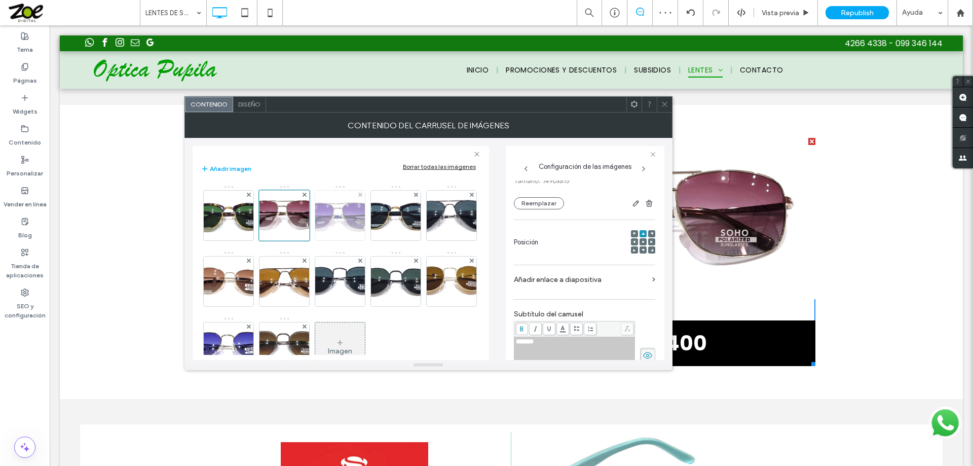
click at [343, 215] on img at bounding box center [339, 216] width 93 height 50
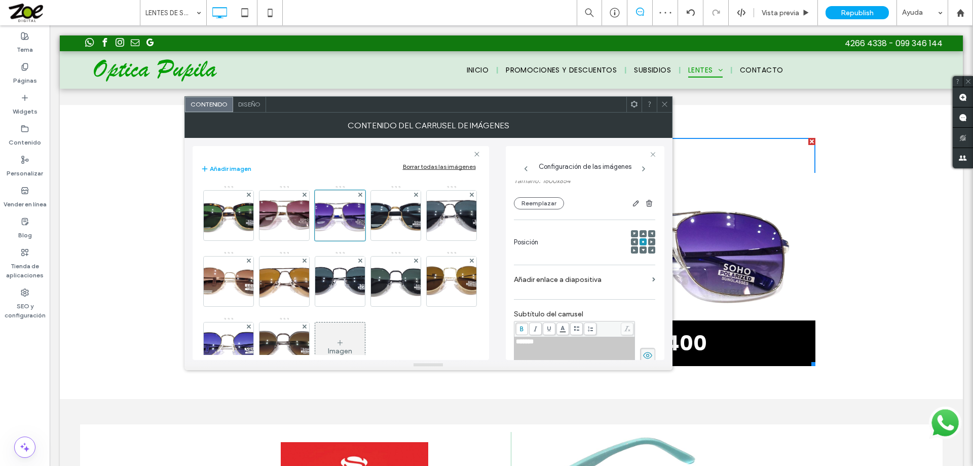
click at [642, 234] on use at bounding box center [643, 233] width 3 height 3
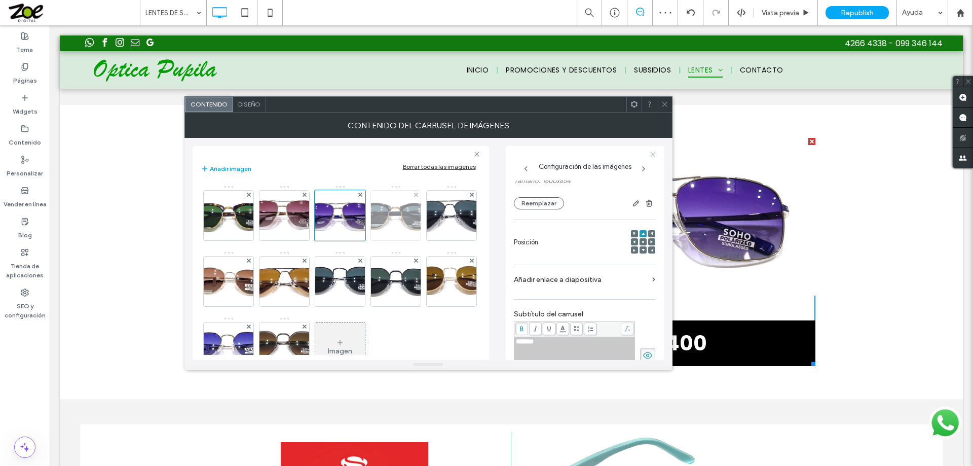
click at [401, 213] on img at bounding box center [395, 216] width 93 height 50
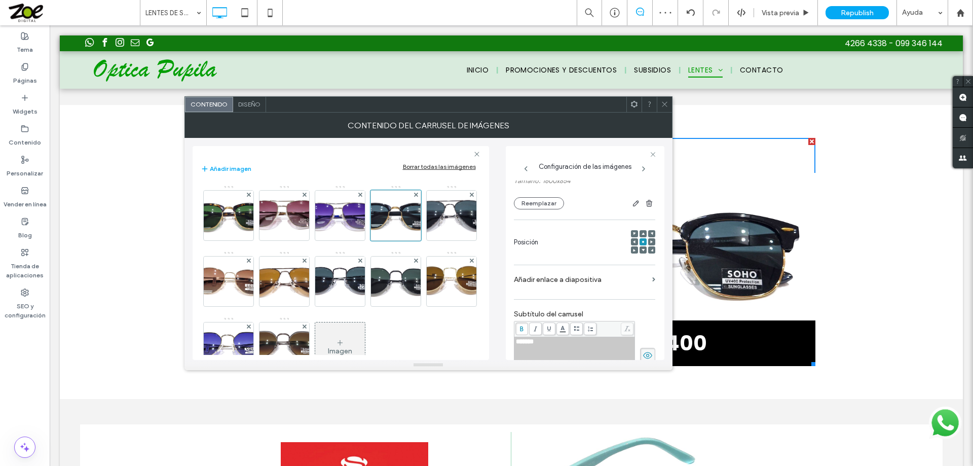
click at [642, 233] on use at bounding box center [643, 233] width 3 height 3
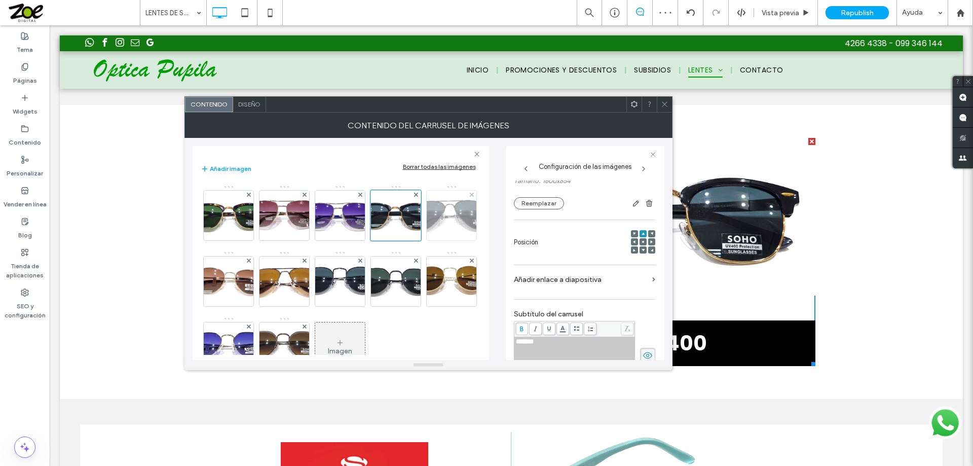
click at [402, 240] on img at bounding box center [451, 216] width 99 height 50
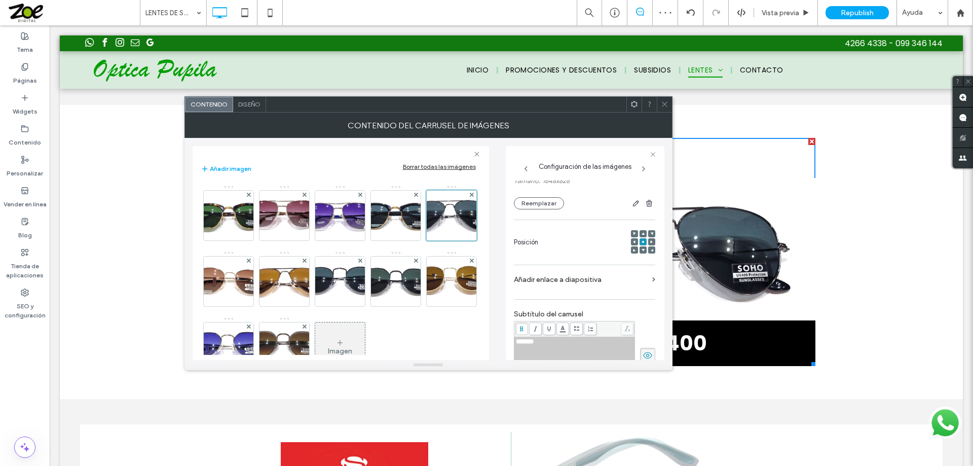
click at [642, 233] on use at bounding box center [643, 233] width 3 height 3
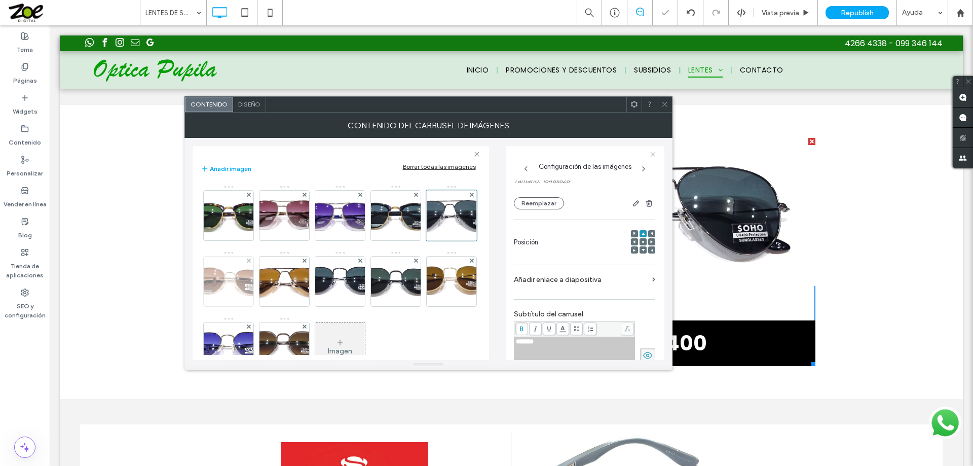
click at [278, 277] on img at bounding box center [228, 281] width 99 height 50
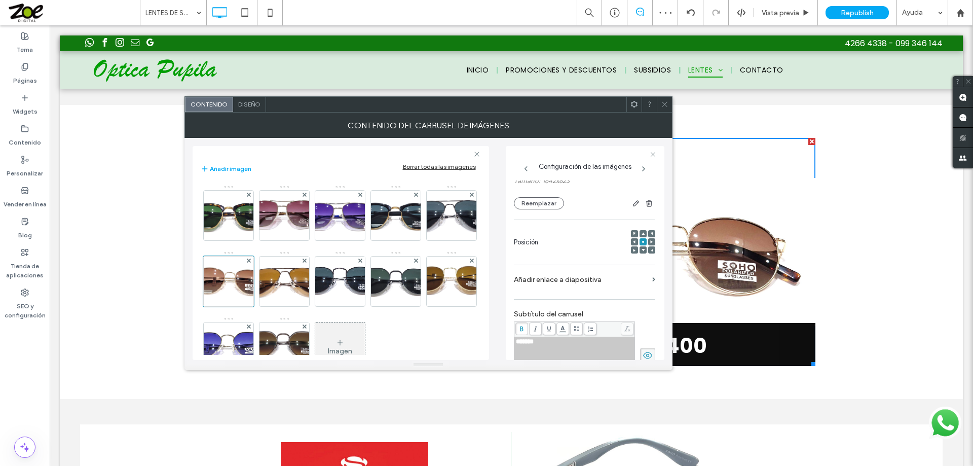
click at [640, 233] on div at bounding box center [643, 233] width 7 height 7
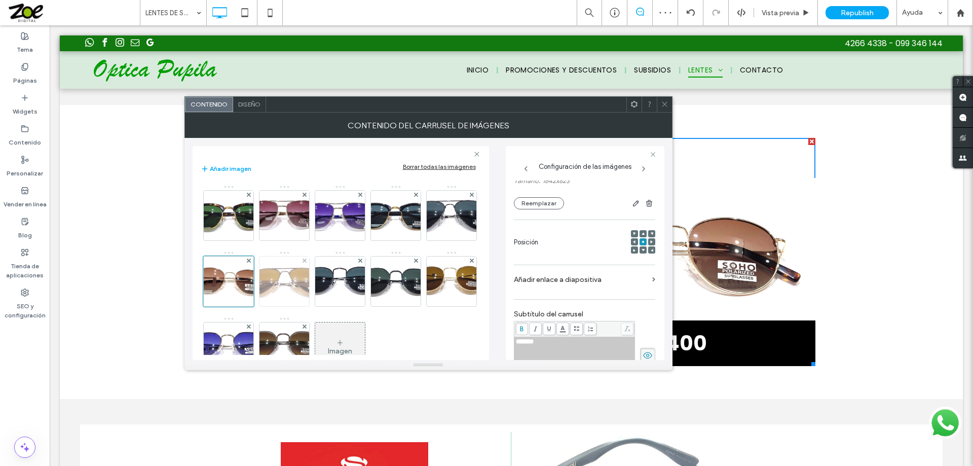
click at [329, 292] on img at bounding box center [284, 281] width 95 height 50
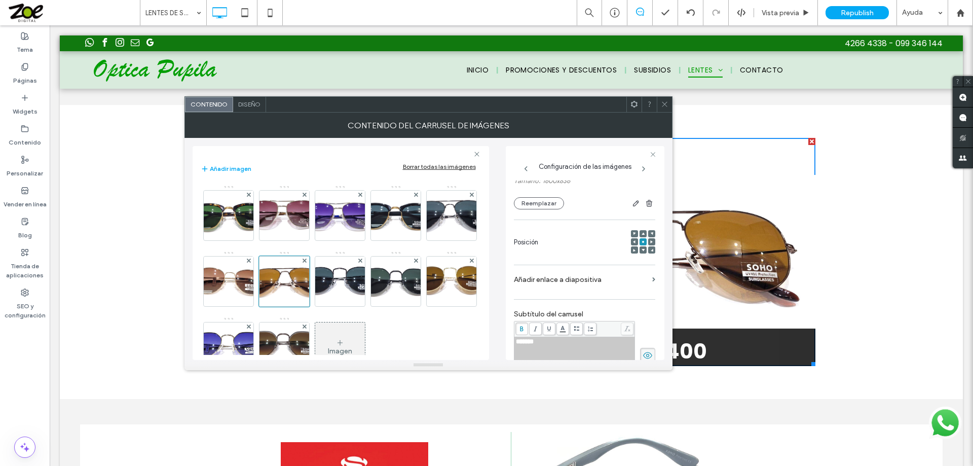
click at [642, 235] on icon at bounding box center [643, 233] width 3 height 3
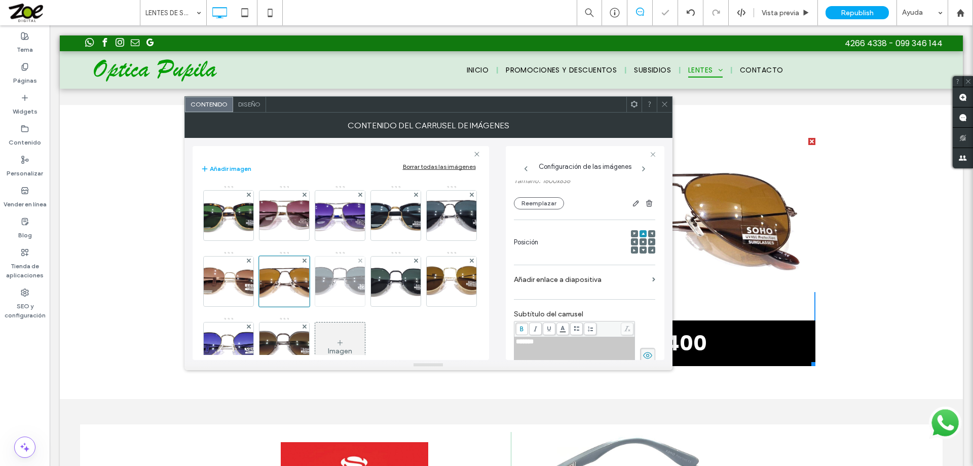
click at [393, 277] on img at bounding box center [339, 281] width 106 height 50
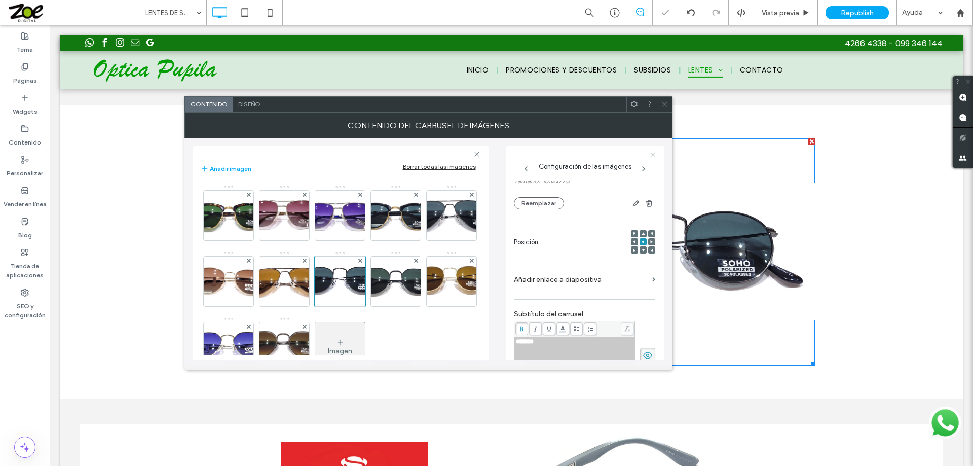
click at [642, 232] on icon at bounding box center [643, 233] width 3 height 3
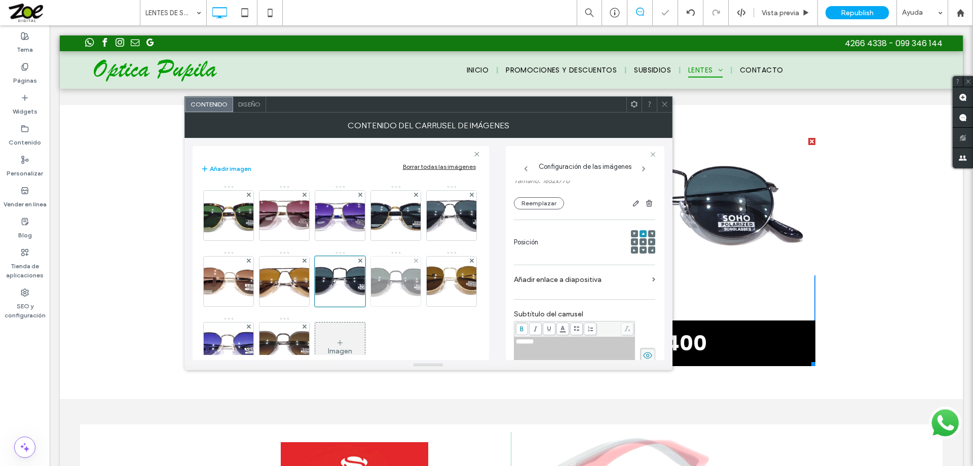
click at [350, 306] on img at bounding box center [396, 281] width 92 height 50
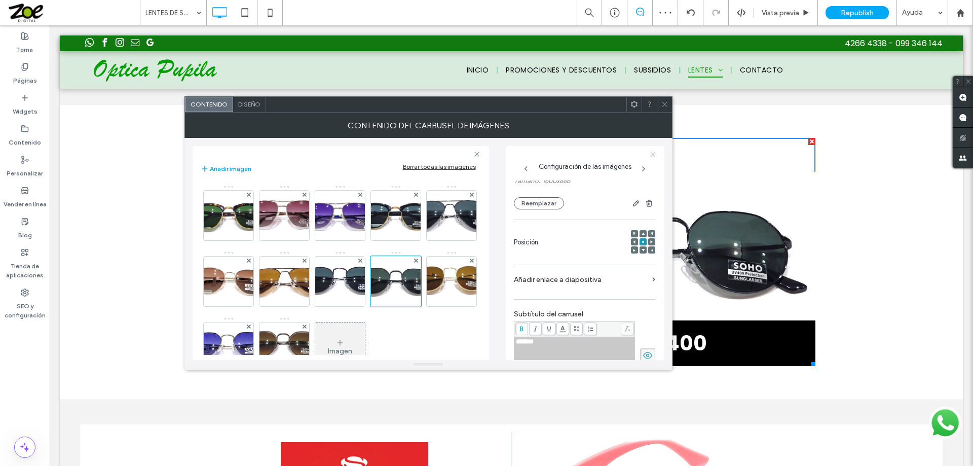
click at [642, 231] on span at bounding box center [643, 233] width 3 height 7
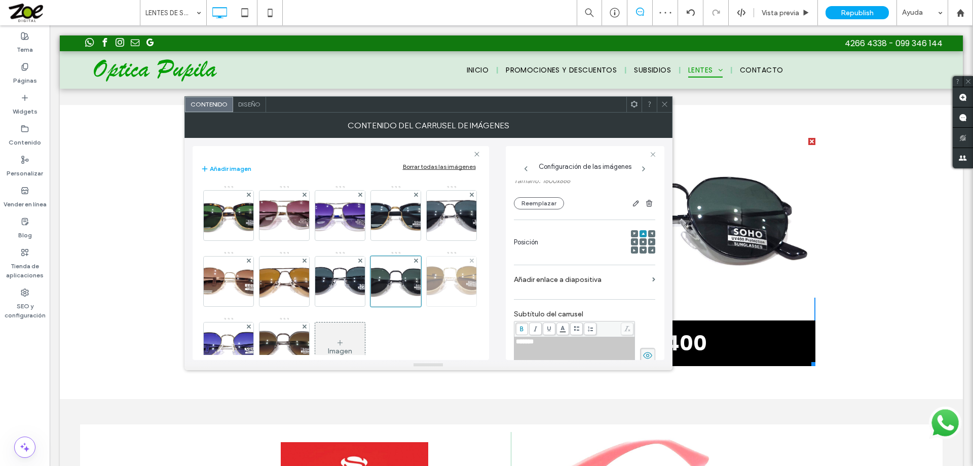
click at [406, 306] on img at bounding box center [451, 281] width 90 height 50
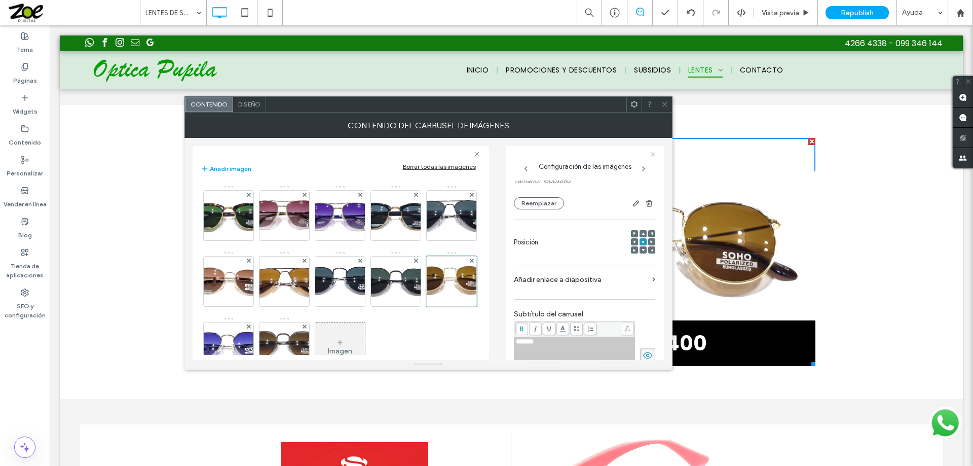
click at [642, 231] on span at bounding box center [643, 233] width 3 height 7
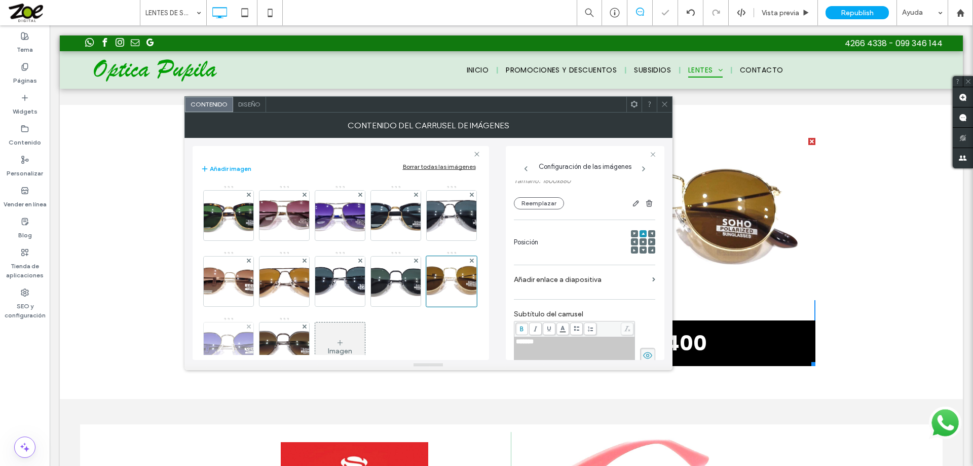
click at [283, 339] on img at bounding box center [227, 347] width 109 height 50
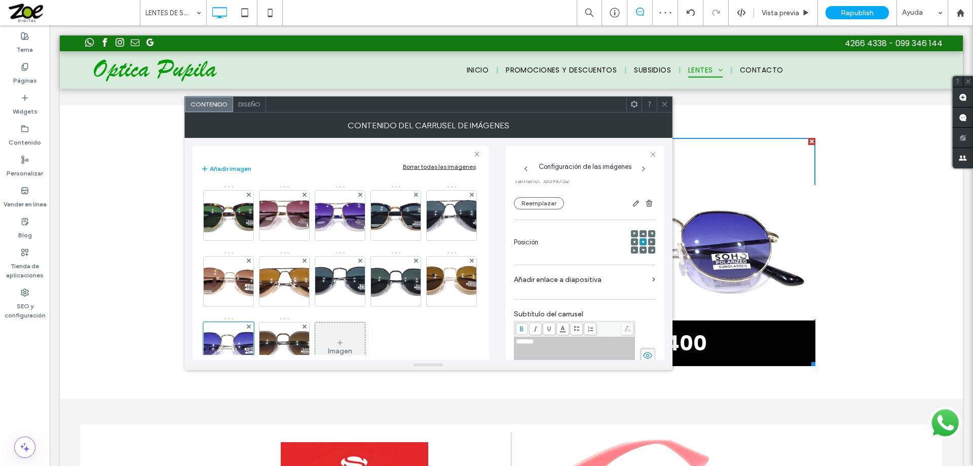
click at [642, 230] on span at bounding box center [643, 233] width 3 height 7
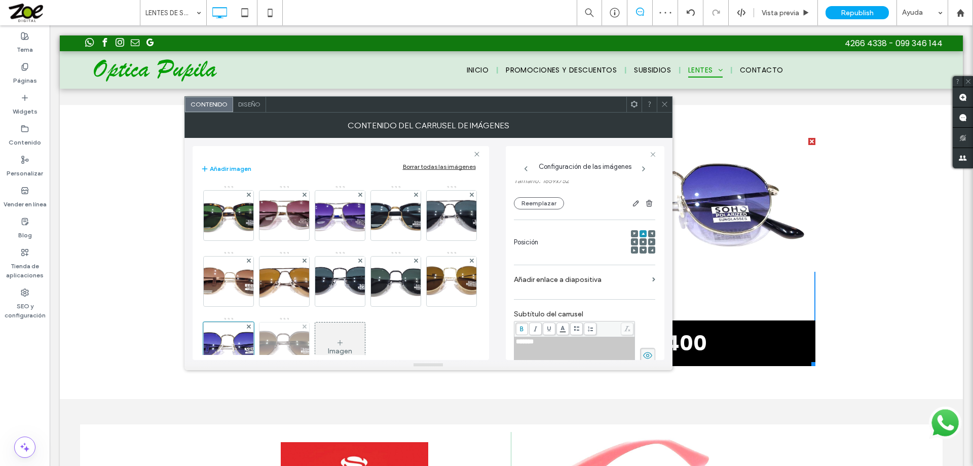
click at [334, 337] on img at bounding box center [284, 347] width 100 height 50
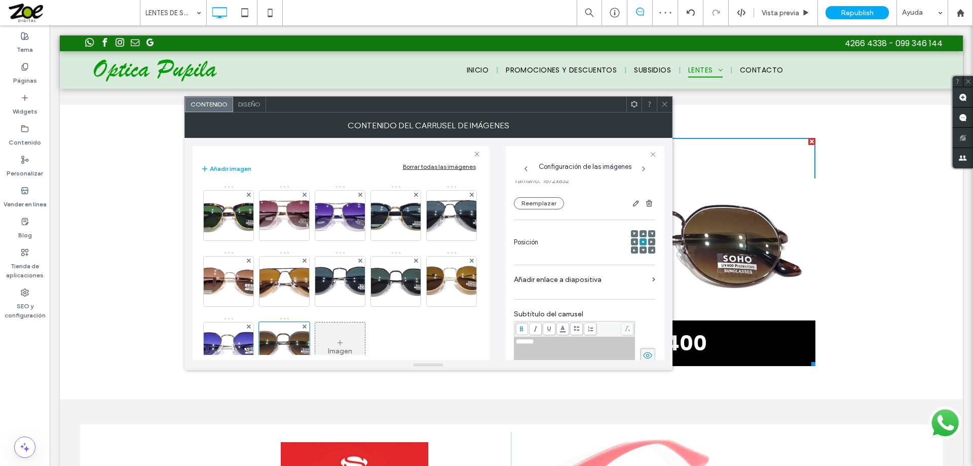
click at [642, 231] on span at bounding box center [643, 233] width 3 height 7
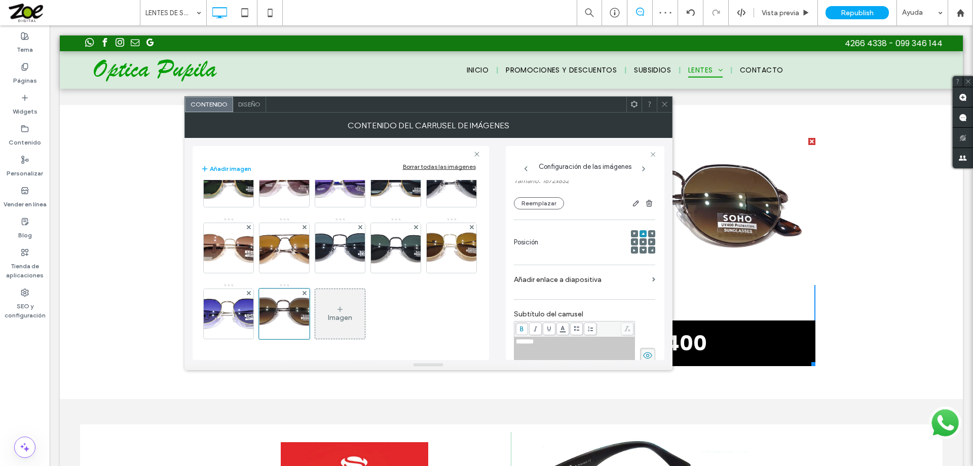
scroll to position [51, 0]
click at [663, 103] on icon at bounding box center [665, 104] width 8 height 8
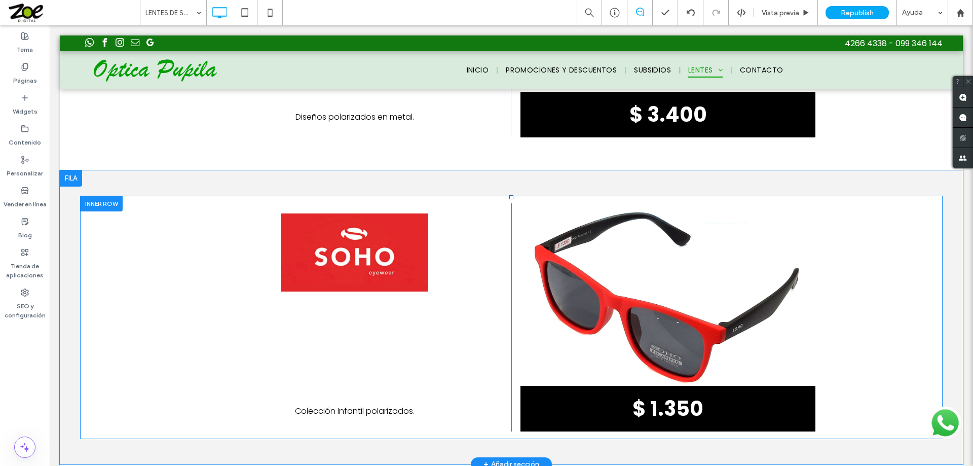
scroll to position [5388, 0]
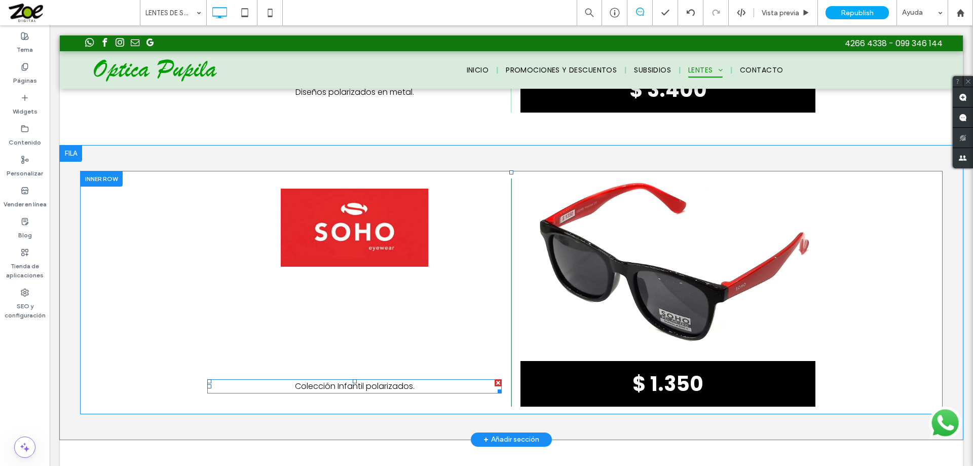
click at [368, 380] on span "Colección Infantil polarizados." at bounding box center [355, 386] width 120 height 12
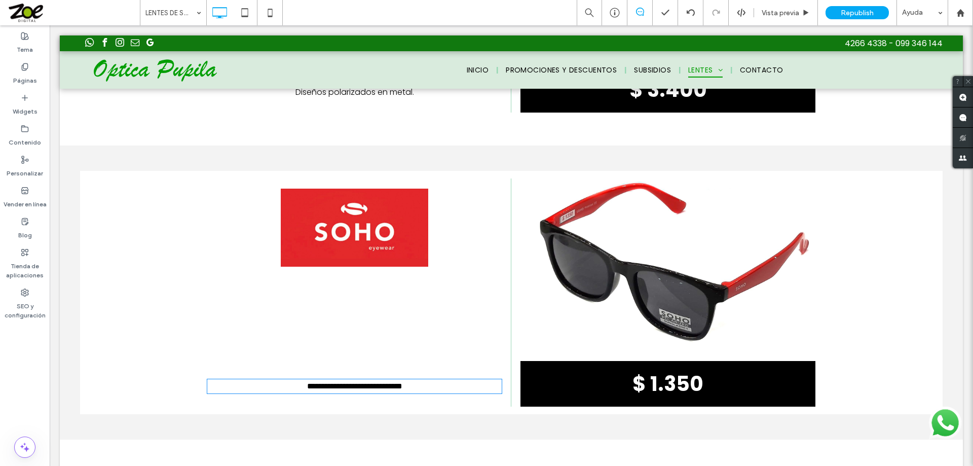
type input "*******"
type input "**"
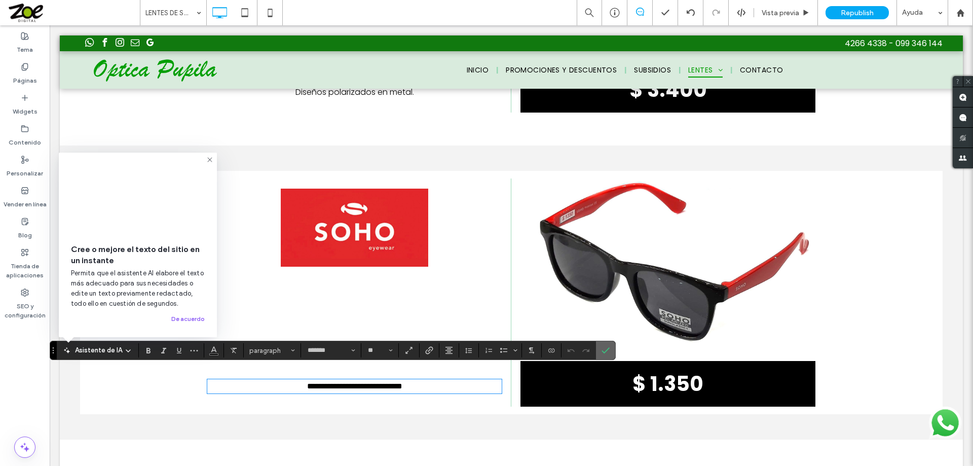
drag, startPoint x: 617, startPoint y: 350, endPoint x: 516, endPoint y: 297, distance: 114.0
click at [613, 350] on label "Confirmar" at bounding box center [605, 350] width 15 height 18
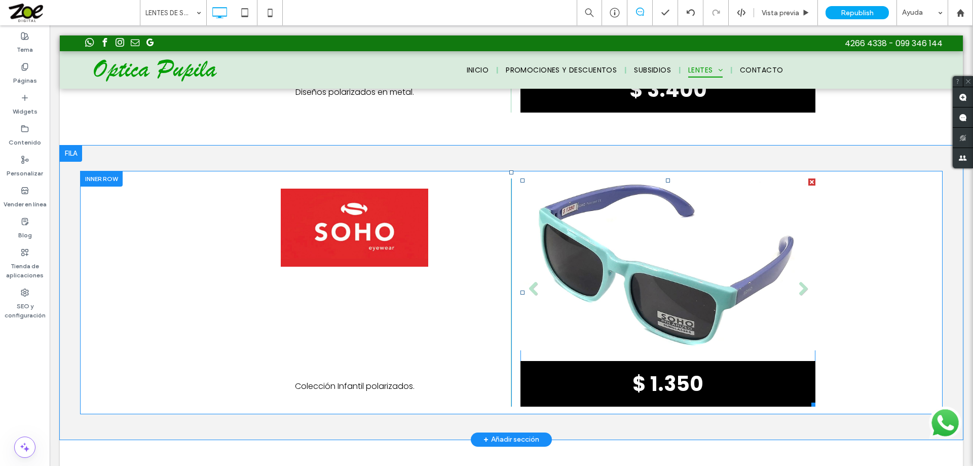
click at [667, 273] on li "Título de diapositiva $ 1.350 Botón" at bounding box center [668, 292] width 295 height 228
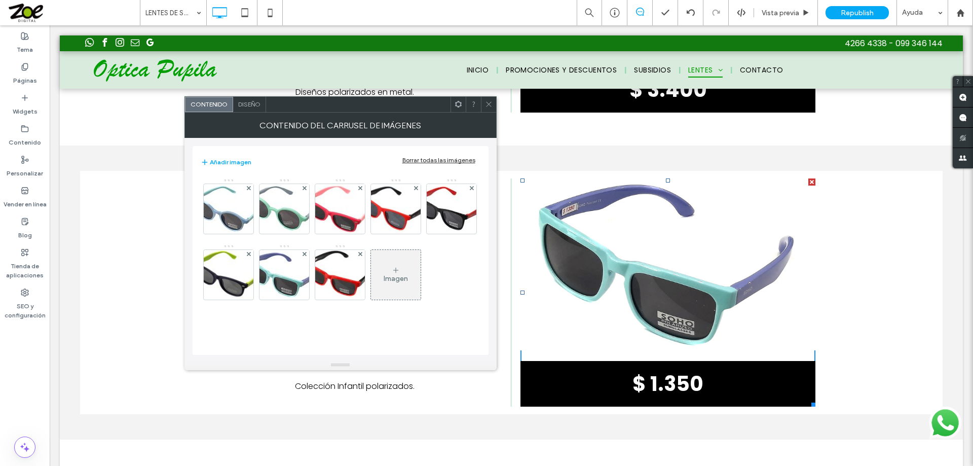
click at [442, 159] on div "Borrar todas las imágenes" at bounding box center [438, 160] width 73 height 8
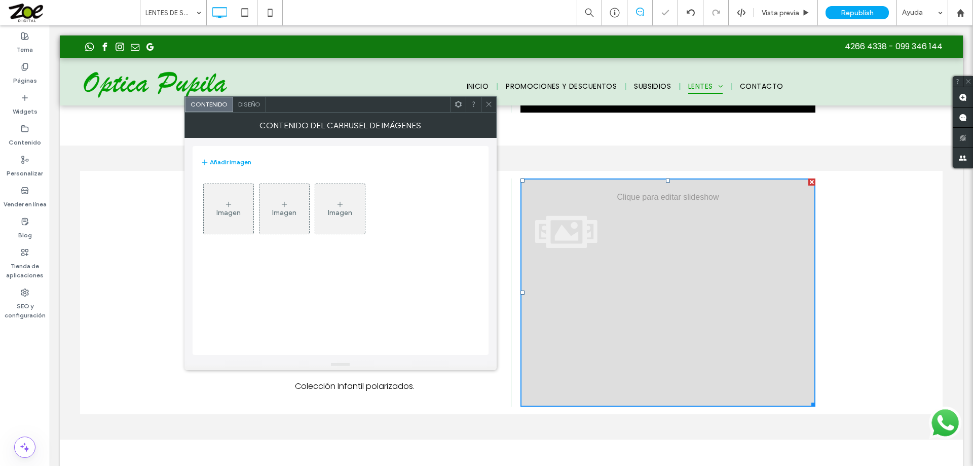
click at [237, 207] on div "Imagen" at bounding box center [229, 209] width 50 height 48
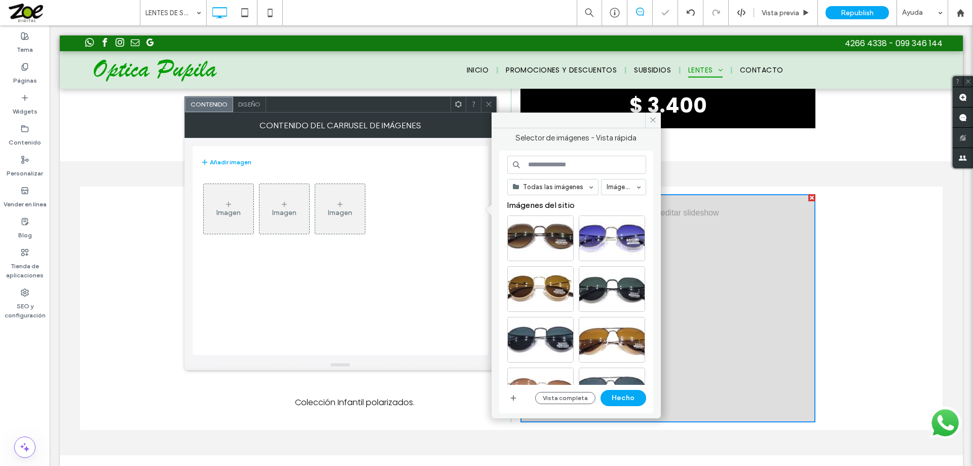
scroll to position [5405, 0]
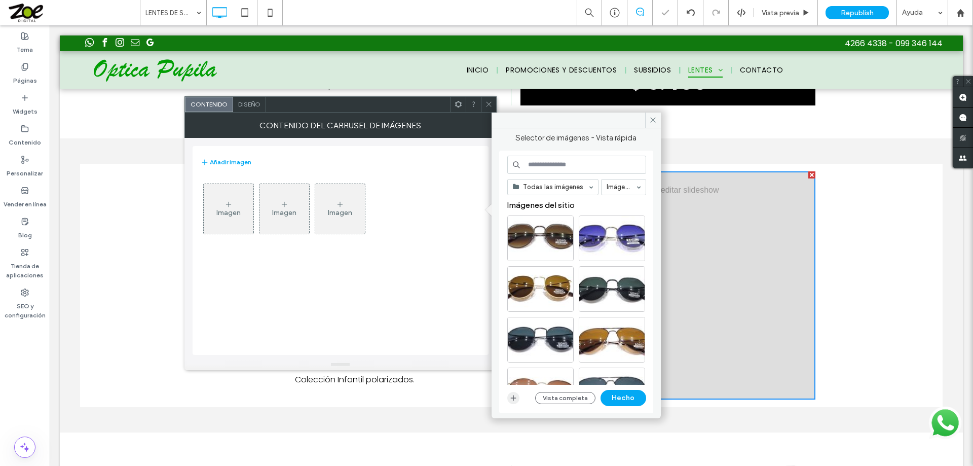
click at [511, 398] on icon "button" at bounding box center [513, 398] width 8 height 8
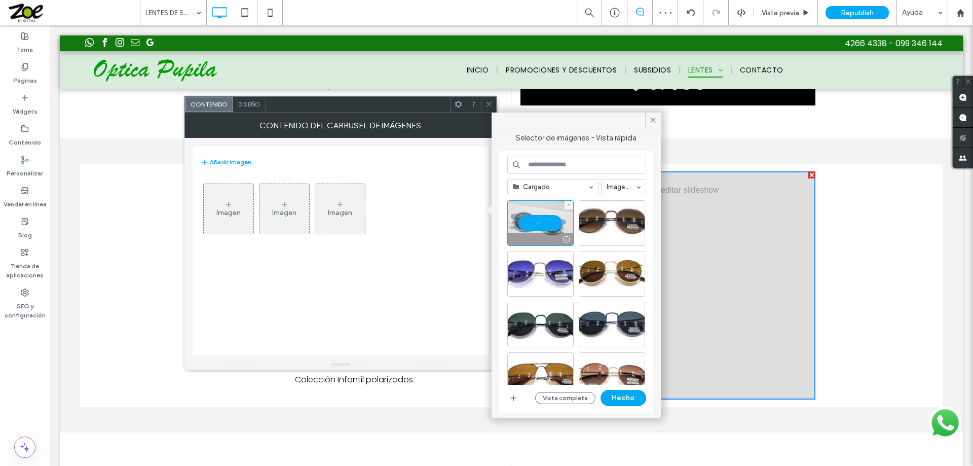
click at [551, 225] on div at bounding box center [540, 223] width 66 height 46
click at [511, 397] on icon "button" at bounding box center [513, 398] width 8 height 8
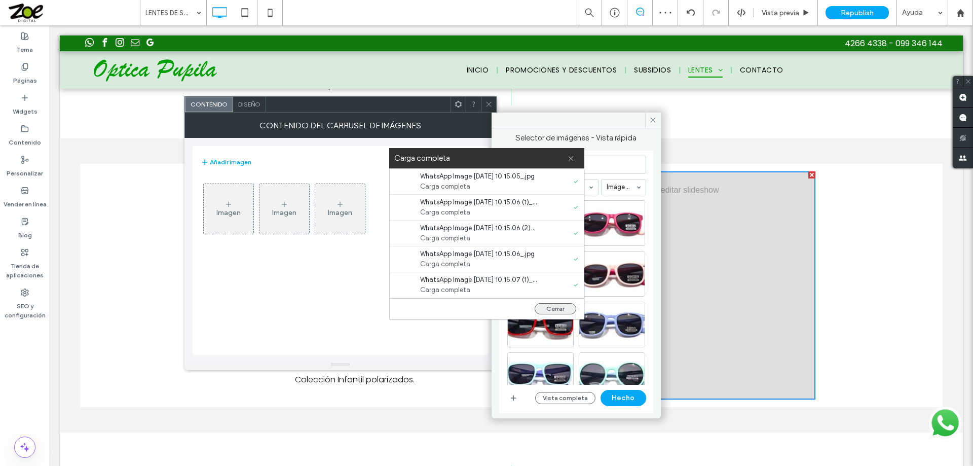
click at [554, 307] on button "Cerrar" at bounding box center [556, 308] width 42 height 11
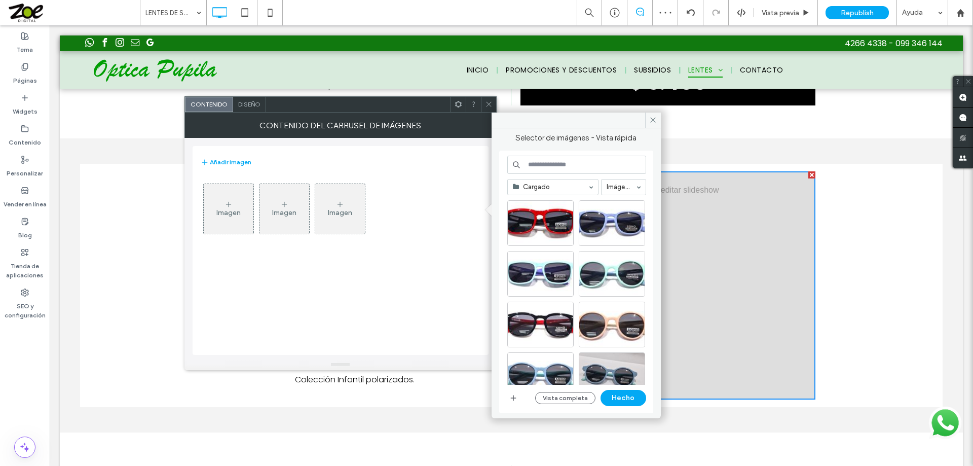
scroll to position [152, 0]
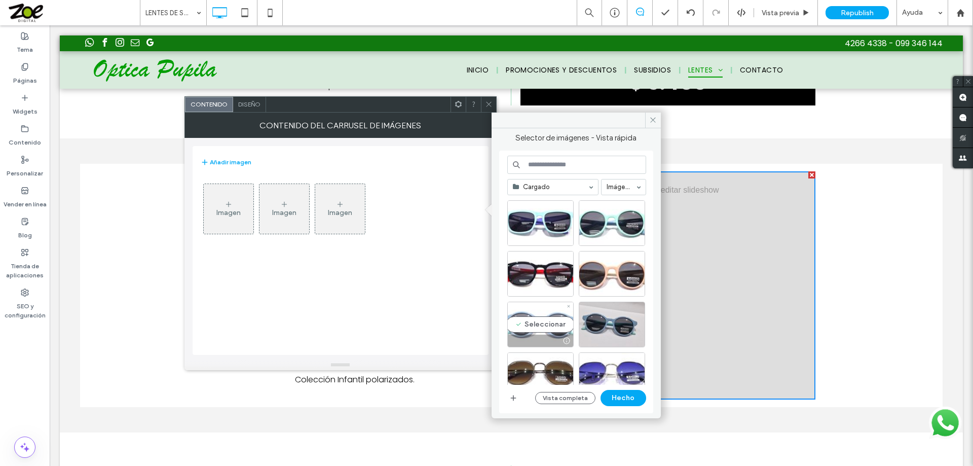
click at [542, 320] on div "Seleccionar" at bounding box center [540, 325] width 66 height 46
click at [611, 272] on div "Seleccionar" at bounding box center [612, 274] width 66 height 46
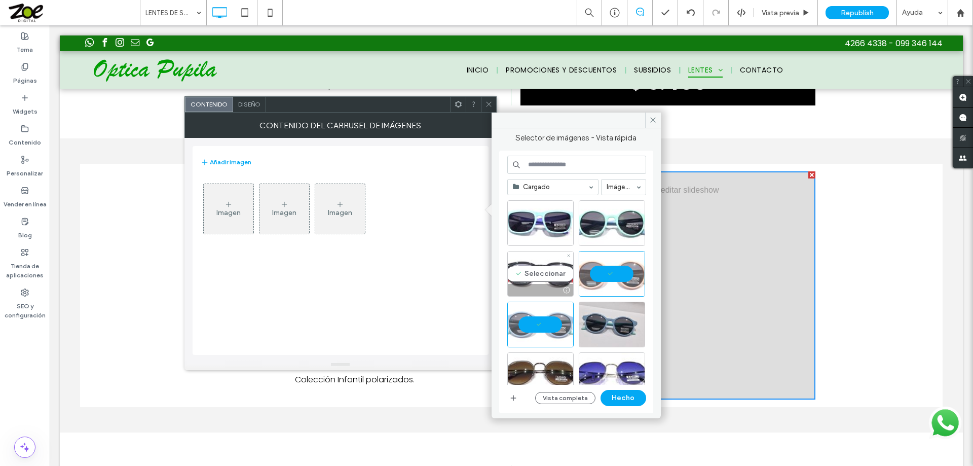
click at [531, 272] on div "Seleccionar" at bounding box center [540, 274] width 66 height 46
drag, startPoint x: 605, startPoint y: 223, endPoint x: 598, endPoint y: 220, distance: 7.5
click at [604, 223] on div "Seleccionar" at bounding box center [612, 223] width 66 height 46
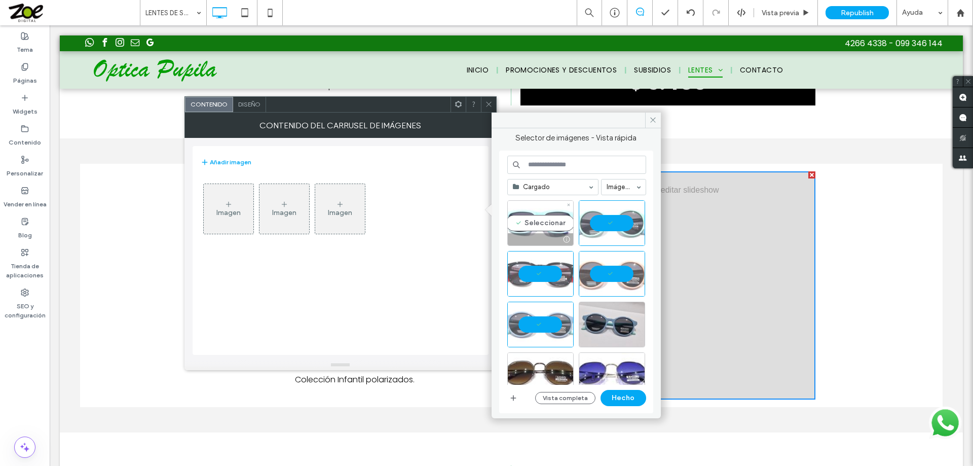
click at [543, 222] on div "Seleccionar" at bounding box center [540, 223] width 66 height 46
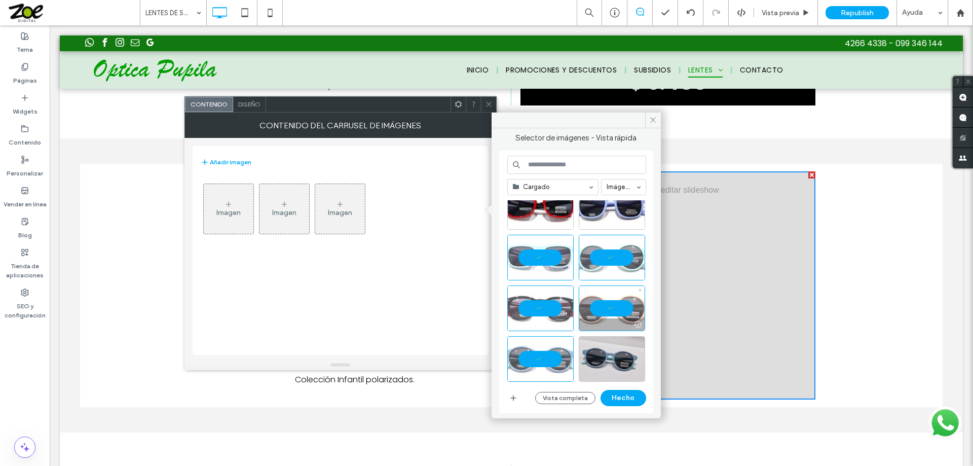
scroll to position [101, 0]
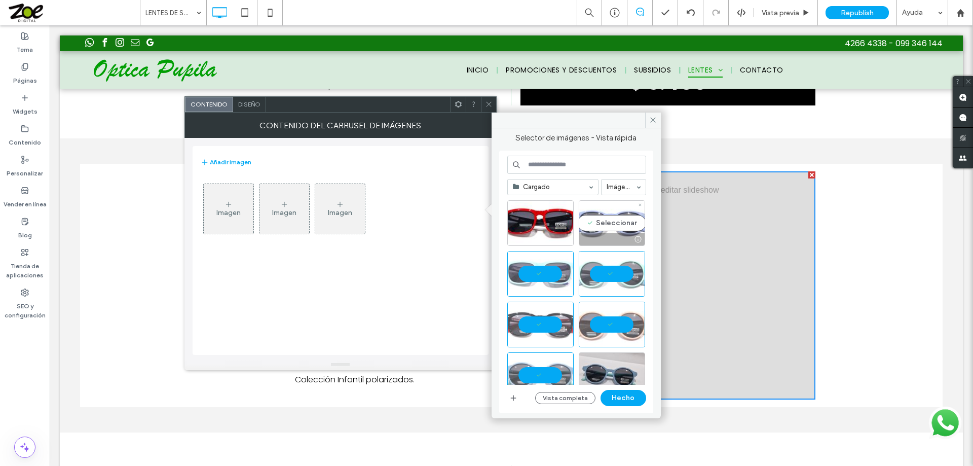
click at [613, 214] on div "Seleccionar" at bounding box center [612, 223] width 66 height 46
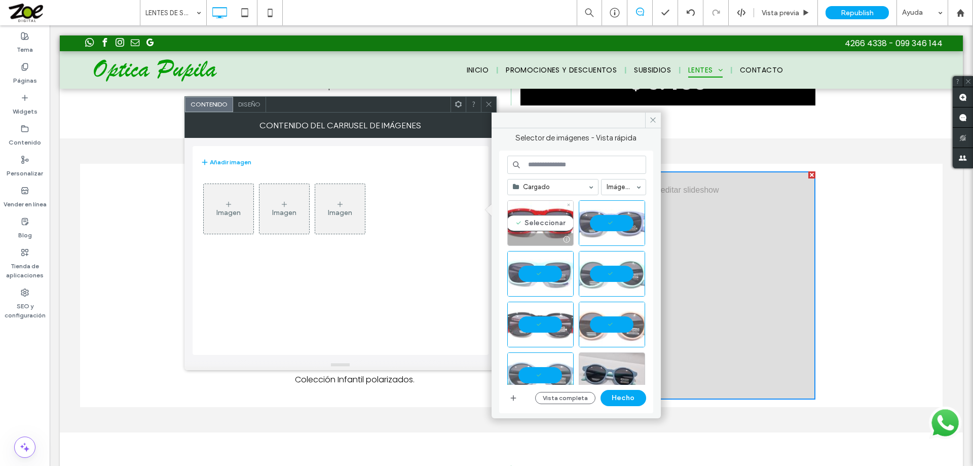
click at [554, 218] on div "Seleccionar" at bounding box center [540, 223] width 66 height 46
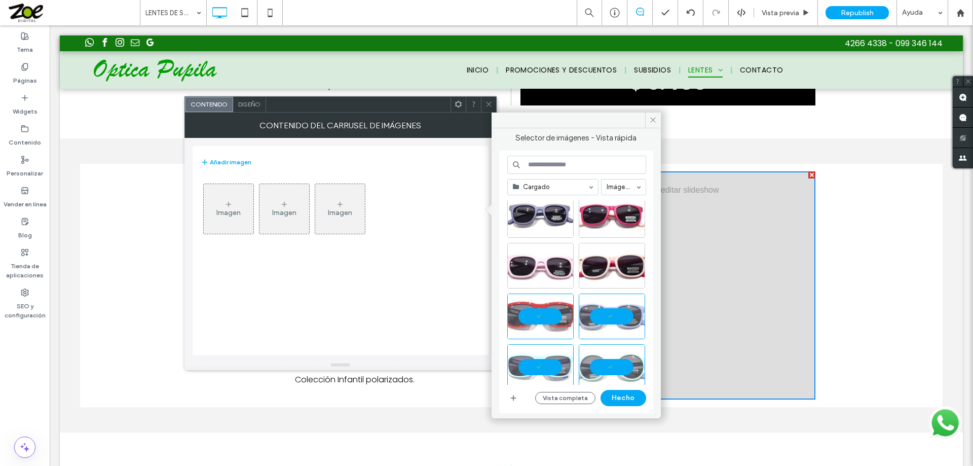
scroll to position [0, 0]
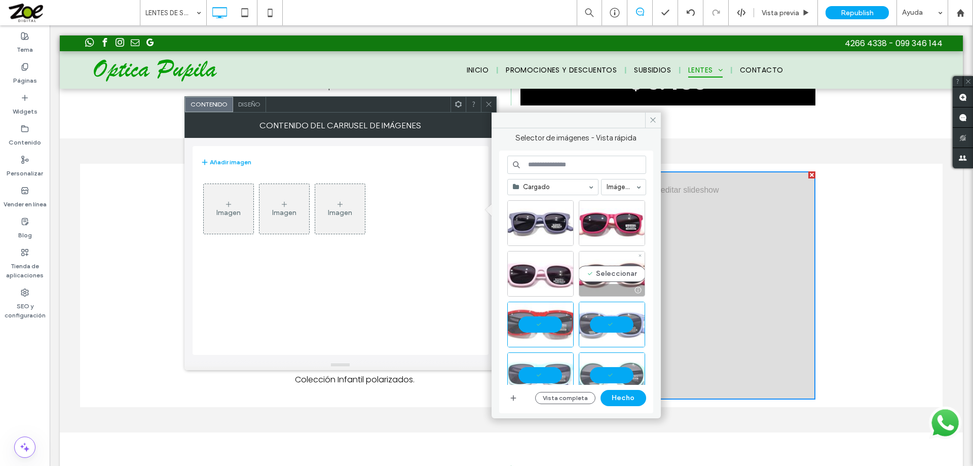
click at [622, 276] on div "Seleccionar" at bounding box center [612, 274] width 66 height 46
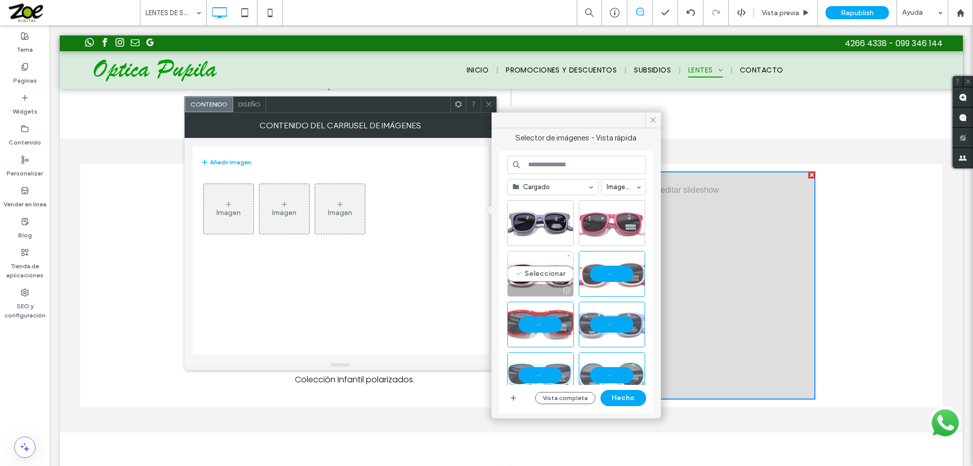
drag, startPoint x: 542, startPoint y: 274, endPoint x: 596, endPoint y: 228, distance: 70.1
click at [544, 273] on div "Seleccionar" at bounding box center [540, 274] width 66 height 46
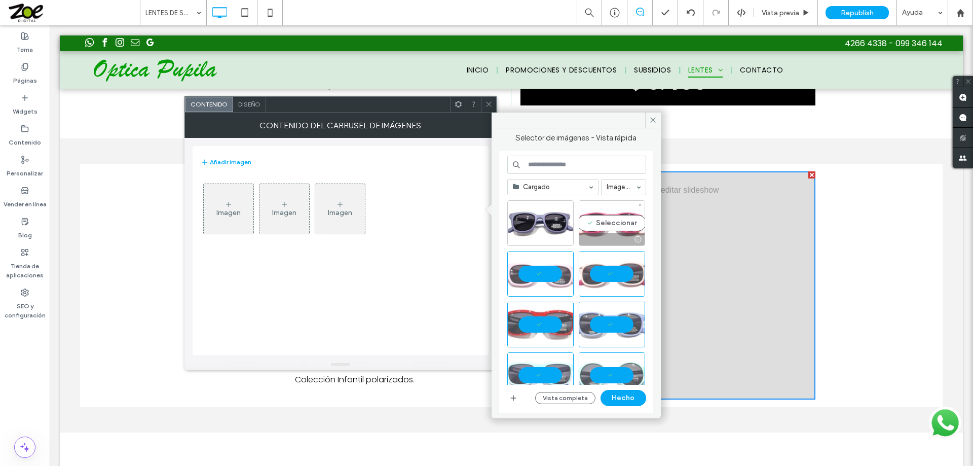
click at [603, 216] on div "Seleccionar" at bounding box center [612, 223] width 66 height 46
click at [548, 219] on div "Seleccionar" at bounding box center [540, 223] width 66 height 46
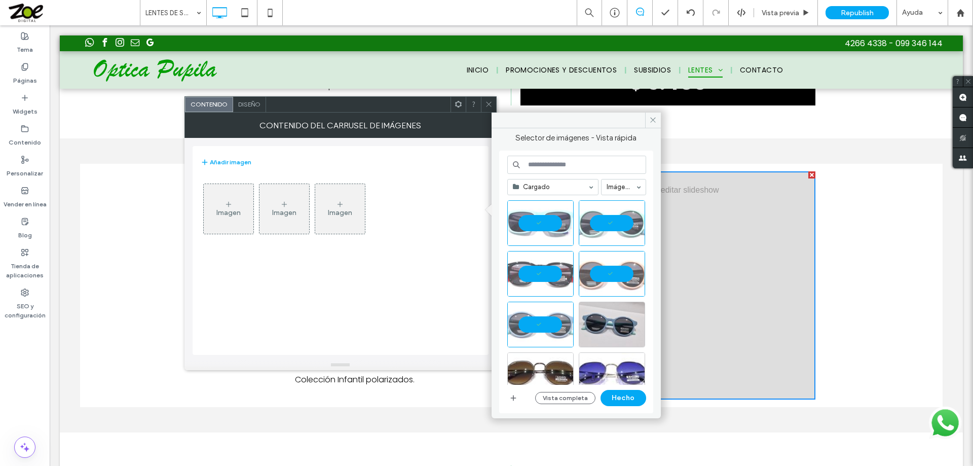
scroll to position [203, 0]
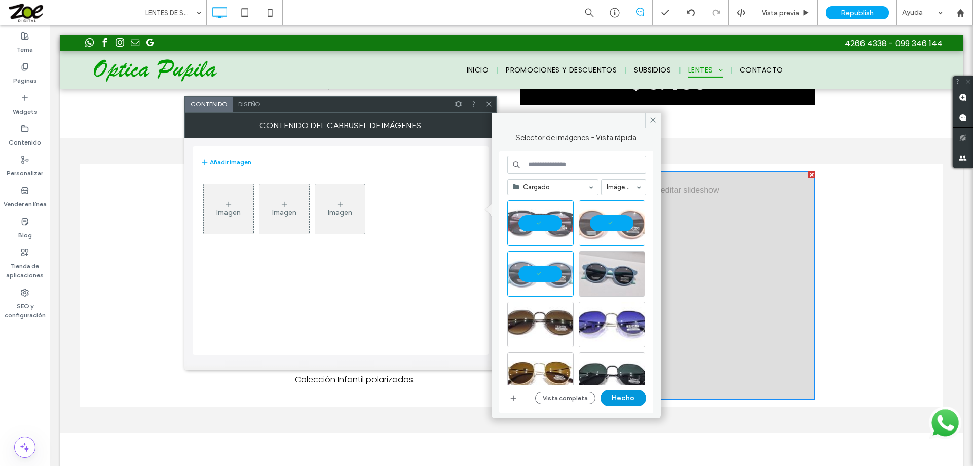
drag, startPoint x: 622, startPoint y: 395, endPoint x: 554, endPoint y: 289, distance: 125.8
click at [622, 395] on button "Hecho" at bounding box center [624, 398] width 46 height 16
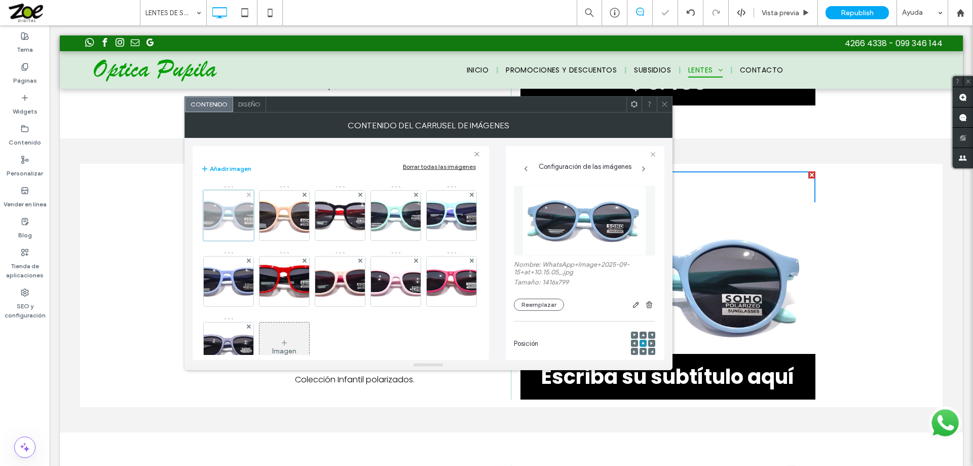
click at [226, 209] on div at bounding box center [228, 215] width 51 height 51
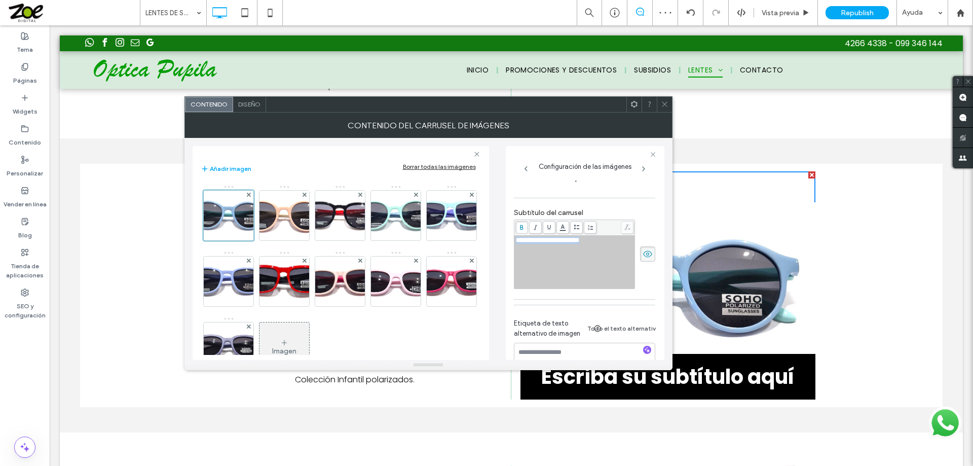
drag, startPoint x: 607, startPoint y: 244, endPoint x: 508, endPoint y: 241, distance: 98.9
click at [508, 241] on div "**********" at bounding box center [585, 253] width 159 height 214
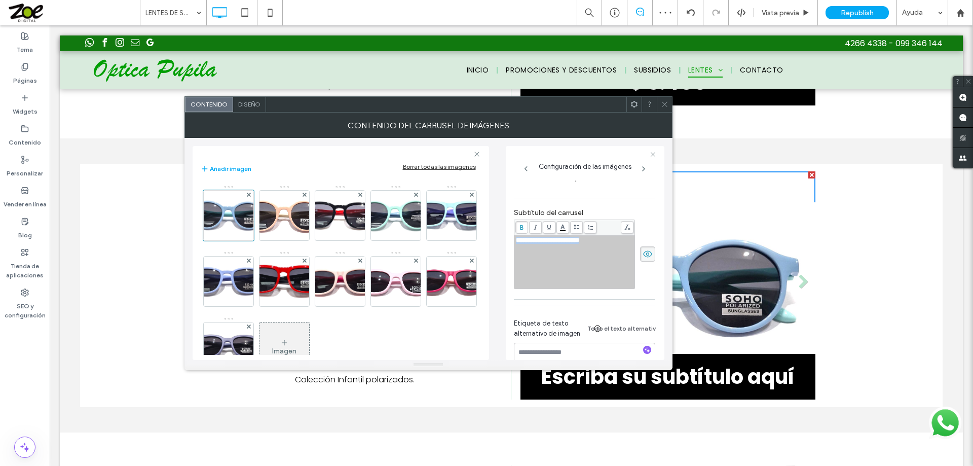
paste div "Rich Text Editor"
click at [523, 240] on span "******" at bounding box center [523, 240] width 15 height 7
drag, startPoint x: 547, startPoint y: 240, endPoint x: 516, endPoint y: 238, distance: 31.5
click at [516, 238] on div "*******" at bounding box center [575, 240] width 118 height 7
copy span "*******"
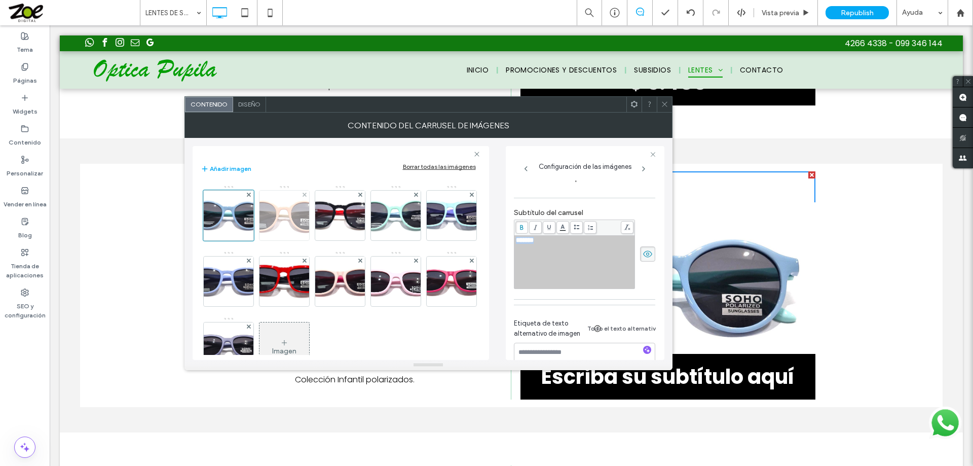
click at [280, 214] on img at bounding box center [284, 216] width 101 height 50
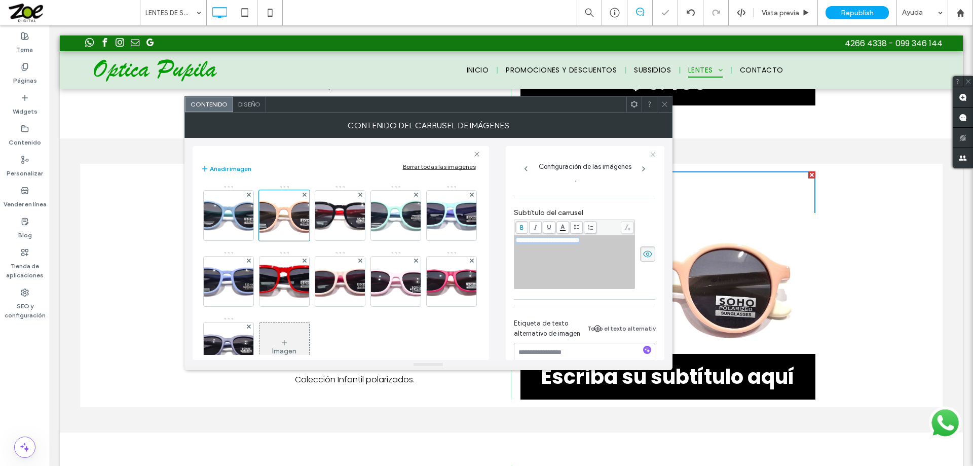
drag, startPoint x: 603, startPoint y: 242, endPoint x: 514, endPoint y: 242, distance: 89.2
click at [514, 242] on div "**********" at bounding box center [574, 262] width 120 height 53
click at [343, 213] on img at bounding box center [339, 216] width 93 height 50
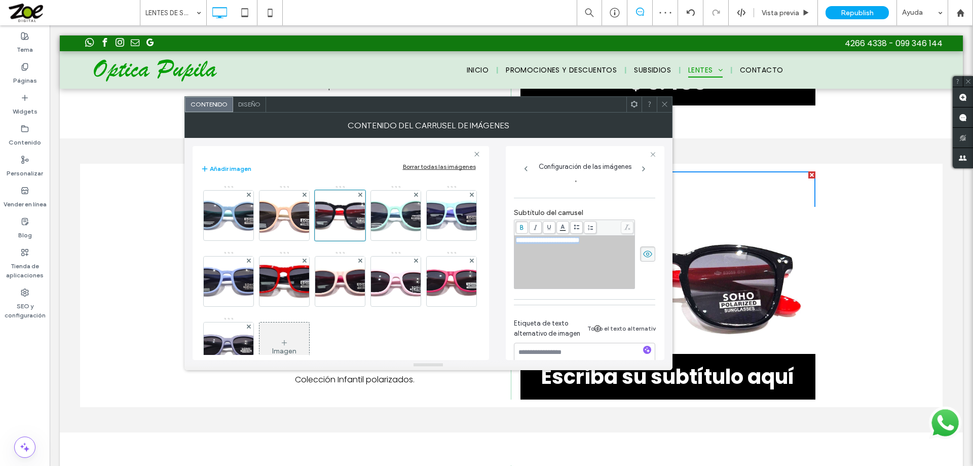
drag, startPoint x: 593, startPoint y: 241, endPoint x: 502, endPoint y: 242, distance: 90.2
click at [502, 242] on div "**********" at bounding box center [429, 249] width 472 height 222
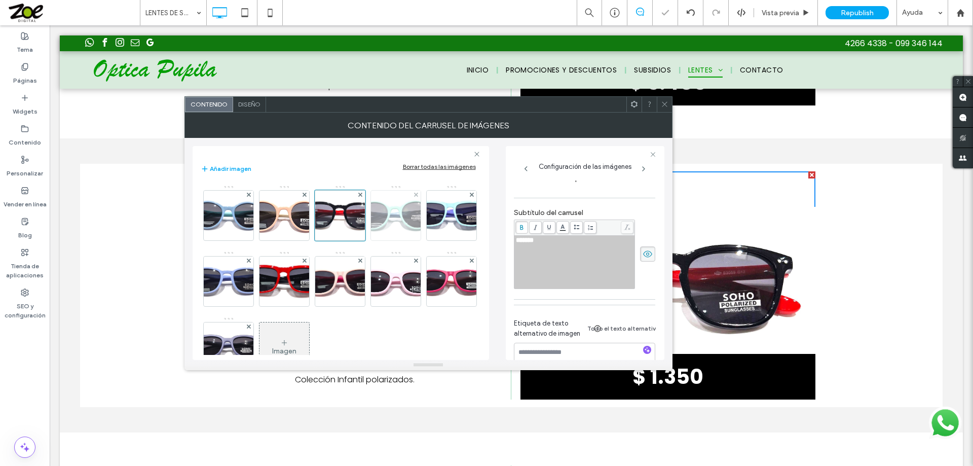
click at [388, 213] on img at bounding box center [395, 216] width 95 height 50
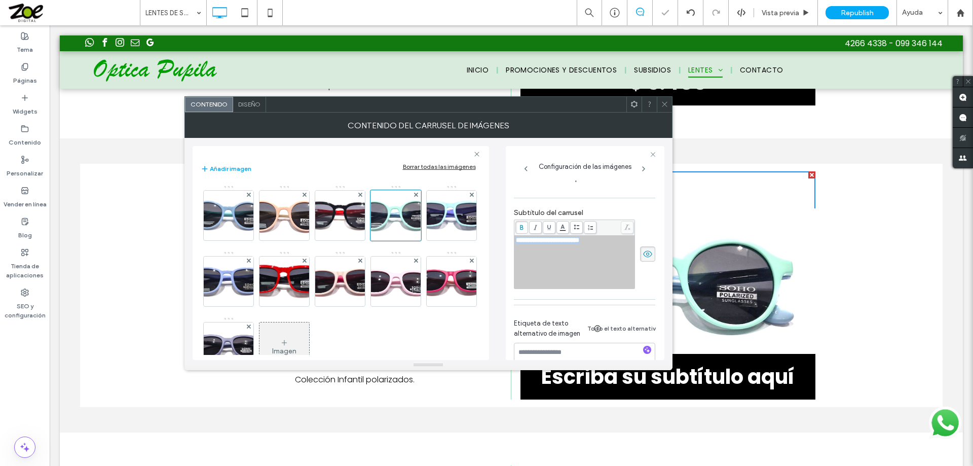
drag, startPoint x: 592, startPoint y: 243, endPoint x: 511, endPoint y: 244, distance: 80.6
click at [511, 244] on div "**********" at bounding box center [585, 253] width 159 height 214
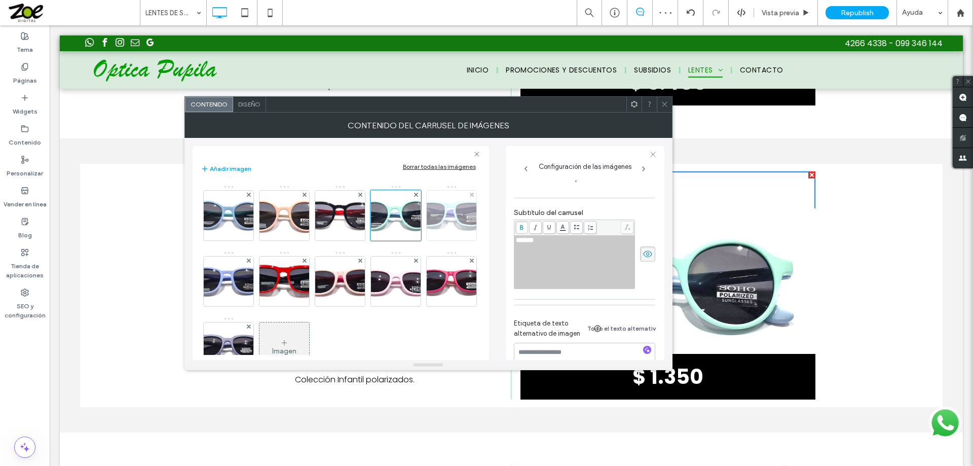
click at [408, 240] on img at bounding box center [451, 216] width 87 height 50
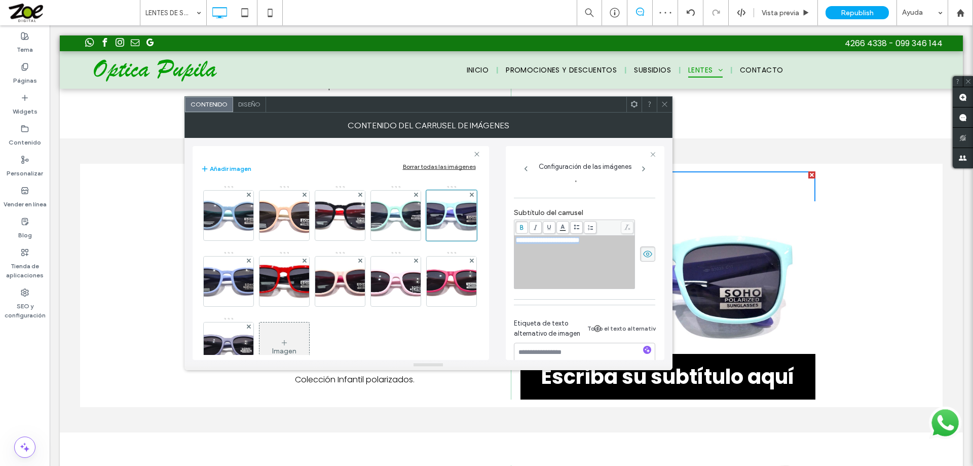
drag, startPoint x: 593, startPoint y: 243, endPoint x: 509, endPoint y: 243, distance: 84.1
click at [509, 243] on div "**********" at bounding box center [585, 253] width 159 height 214
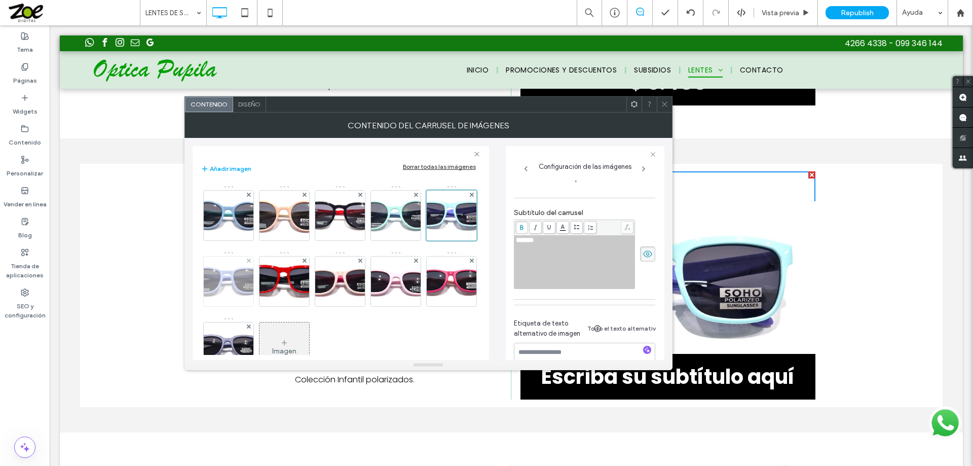
click at [275, 276] on img at bounding box center [228, 281] width 93 height 50
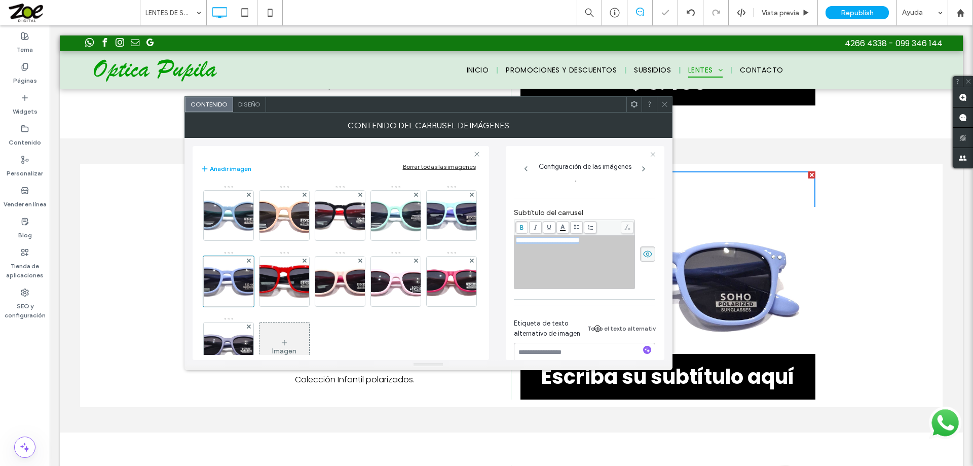
drag, startPoint x: 606, startPoint y: 241, endPoint x: 513, endPoint y: 241, distance: 93.3
click at [513, 241] on div "**********" at bounding box center [585, 253] width 159 height 214
click at [331, 277] on img at bounding box center [284, 281] width 93 height 50
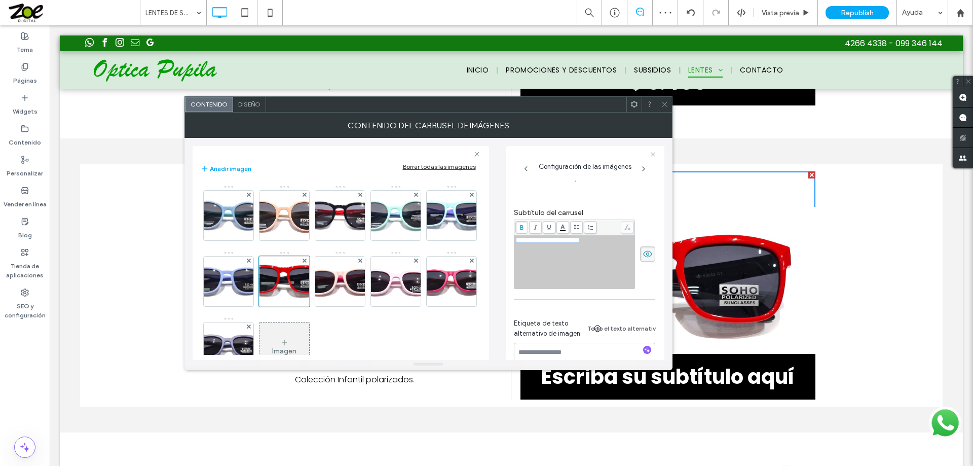
drag, startPoint x: 603, startPoint y: 244, endPoint x: 516, endPoint y: 243, distance: 86.2
click at [516, 243] on div "**********" at bounding box center [575, 240] width 118 height 7
click at [385, 277] on img at bounding box center [340, 281] width 90 height 50
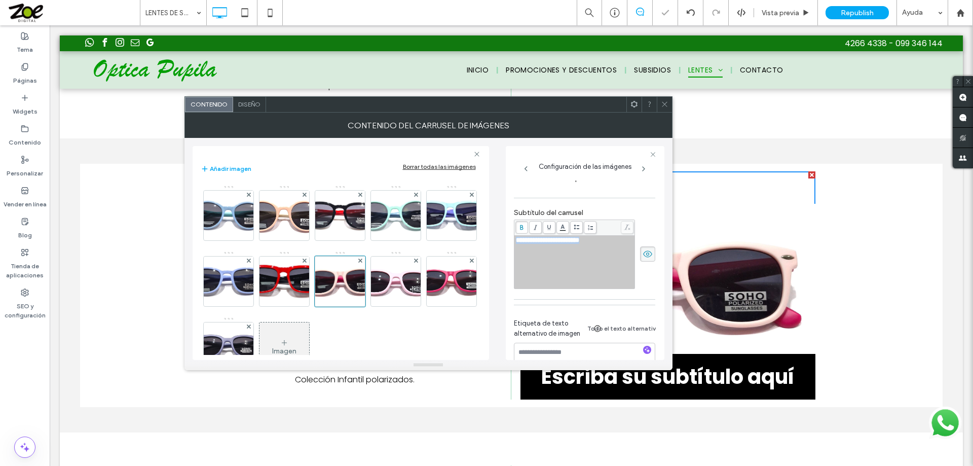
drag, startPoint x: 601, startPoint y: 242, endPoint x: 510, endPoint y: 242, distance: 91.2
click at [511, 242] on div "**********" at bounding box center [585, 253] width 159 height 214
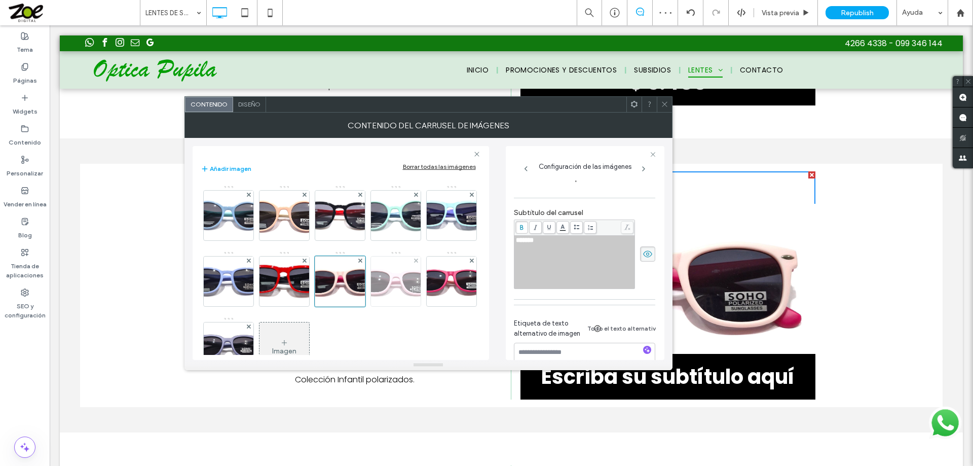
click at [345, 306] on img at bounding box center [396, 281] width 102 height 50
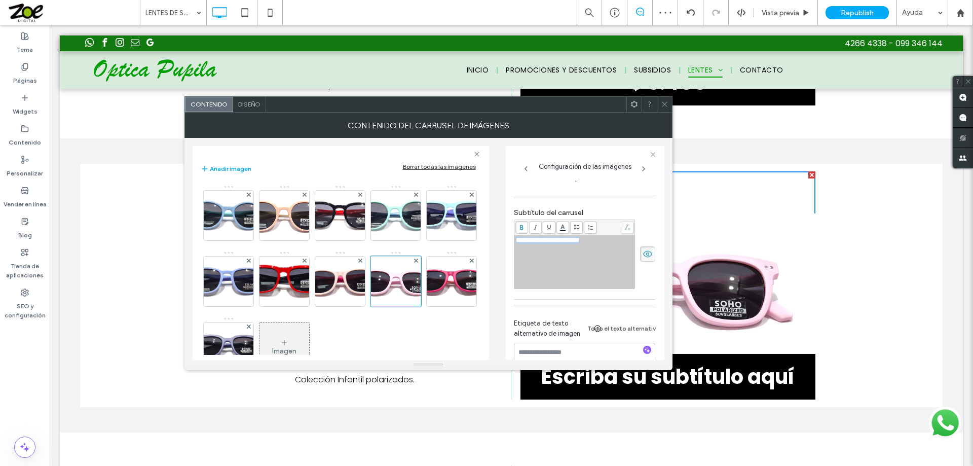
drag, startPoint x: 603, startPoint y: 241, endPoint x: 510, endPoint y: 249, distance: 92.6
click at [510, 248] on div "**********" at bounding box center [585, 253] width 159 height 214
copy span "**********"
click at [385, 280] on img at bounding box center [340, 281] width 90 height 50
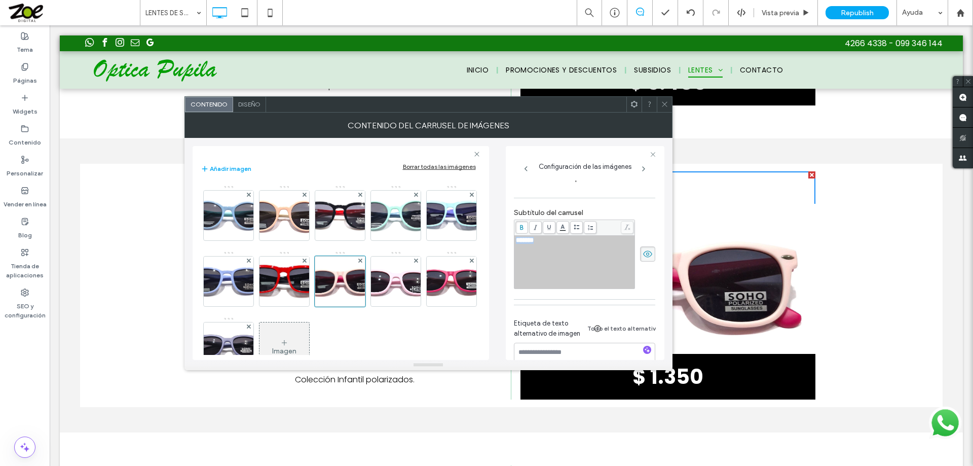
drag, startPoint x: 566, startPoint y: 244, endPoint x: 498, endPoint y: 245, distance: 68.4
click at [498, 245] on div "Añadir imagen Borrar todas las imágenes Imagen Configuración de las imágenes No…" at bounding box center [429, 249] width 472 height 222
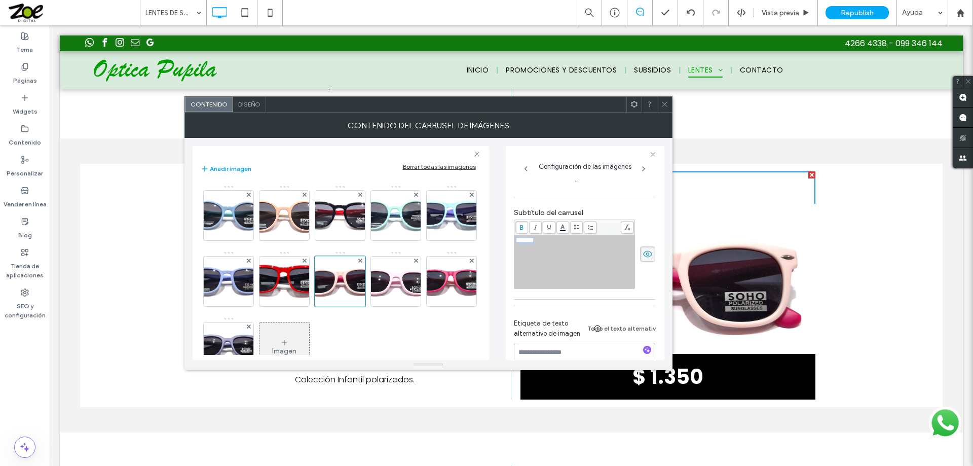
copy span "*******"
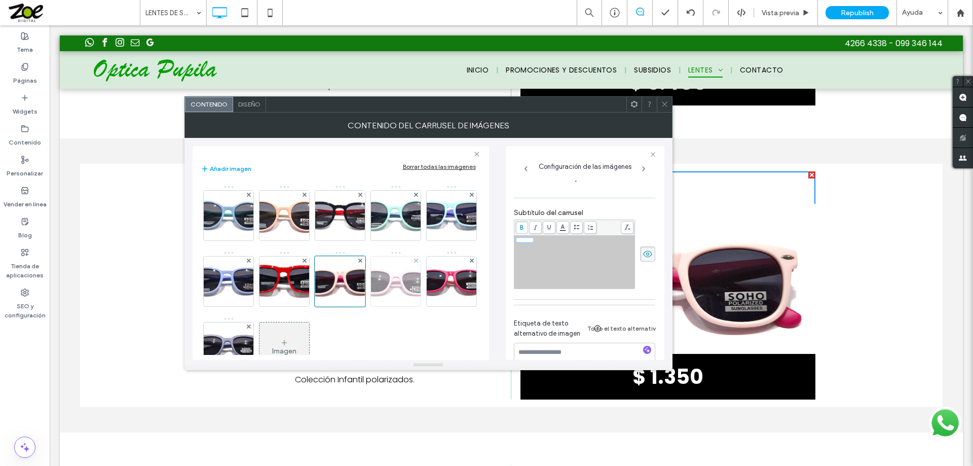
click at [345, 306] on img at bounding box center [396, 281] width 102 height 50
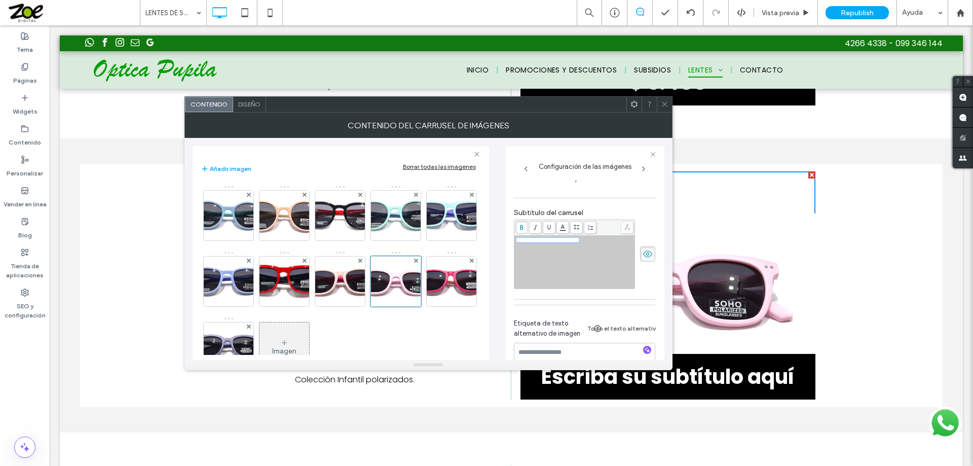
drag, startPoint x: 601, startPoint y: 242, endPoint x: 476, endPoint y: 243, distance: 124.2
click at [477, 243] on div "**********" at bounding box center [429, 249] width 472 height 222
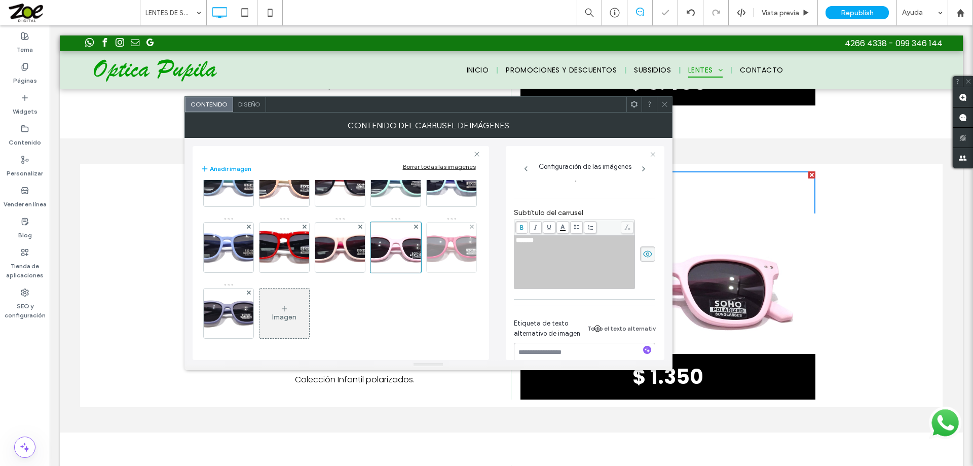
click at [409, 272] on img at bounding box center [451, 248] width 85 height 50
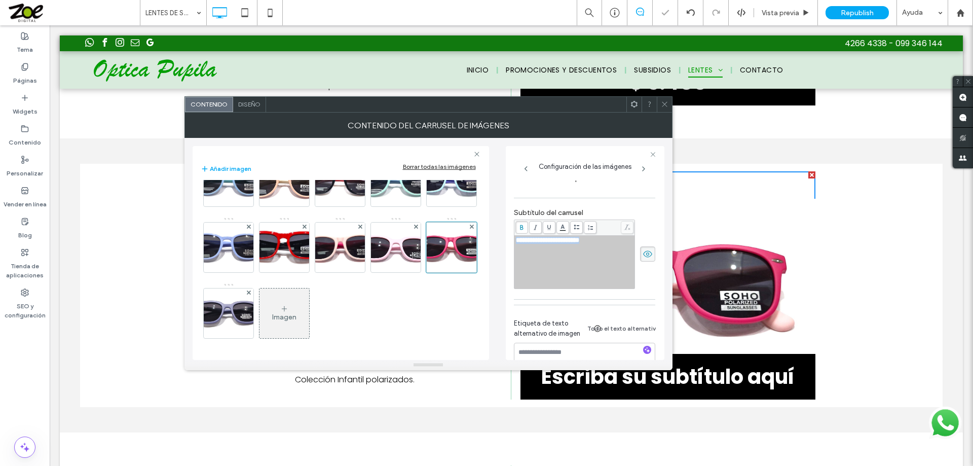
drag, startPoint x: 595, startPoint y: 242, endPoint x: 523, endPoint y: 250, distance: 72.4
click at [489, 240] on div "**********" at bounding box center [429, 249] width 472 height 222
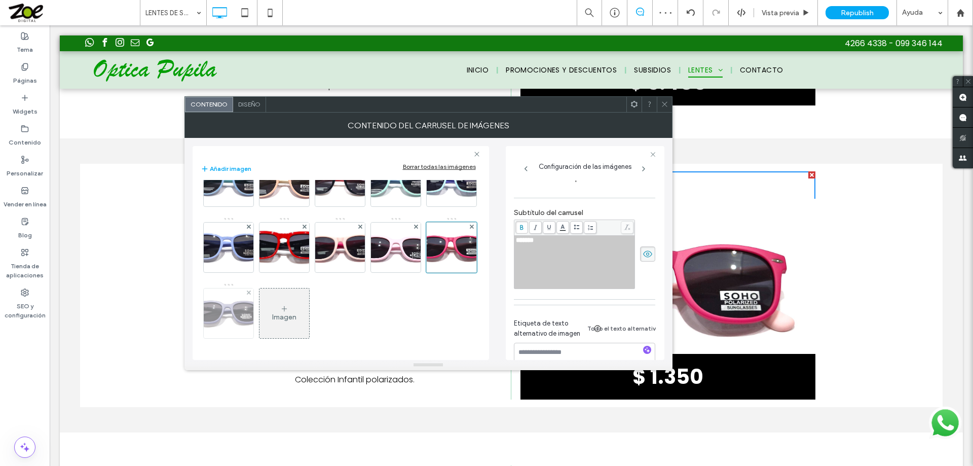
click at [271, 308] on img at bounding box center [228, 313] width 85 height 50
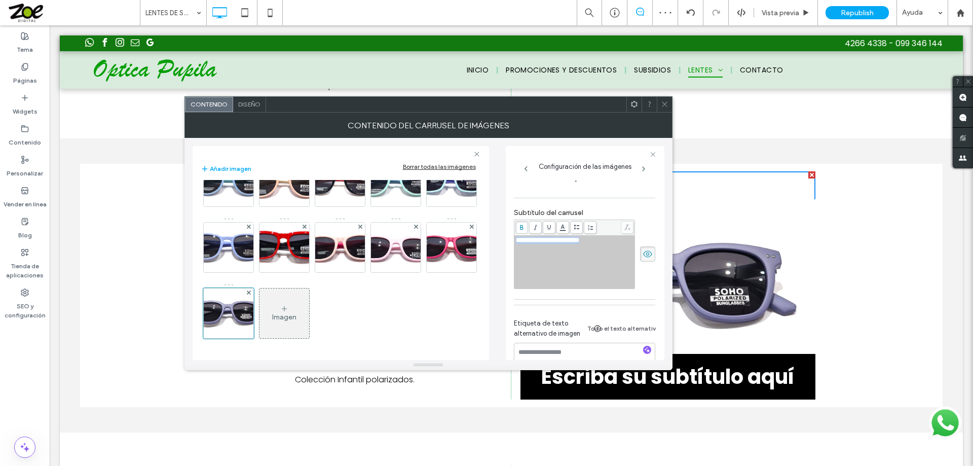
drag, startPoint x: 604, startPoint y: 243, endPoint x: 506, endPoint y: 240, distance: 97.3
click at [506, 240] on div "**********" at bounding box center [585, 253] width 159 height 214
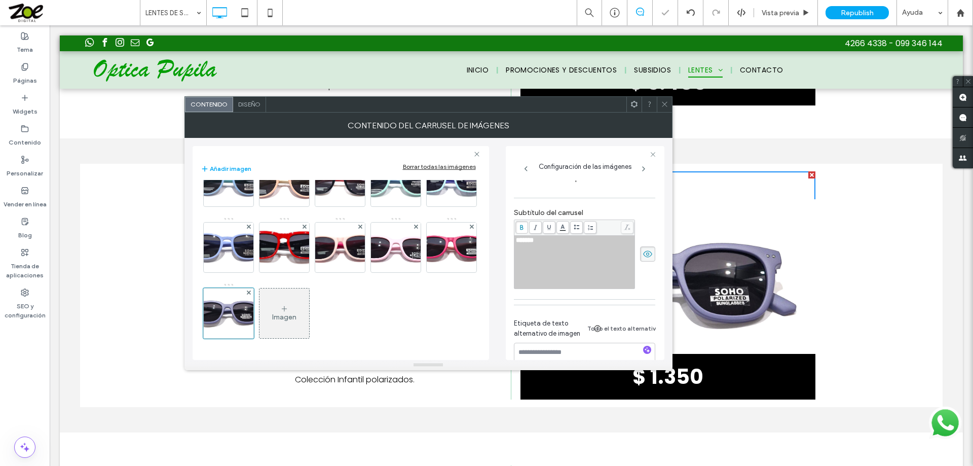
click at [664, 106] on icon at bounding box center [665, 104] width 8 height 8
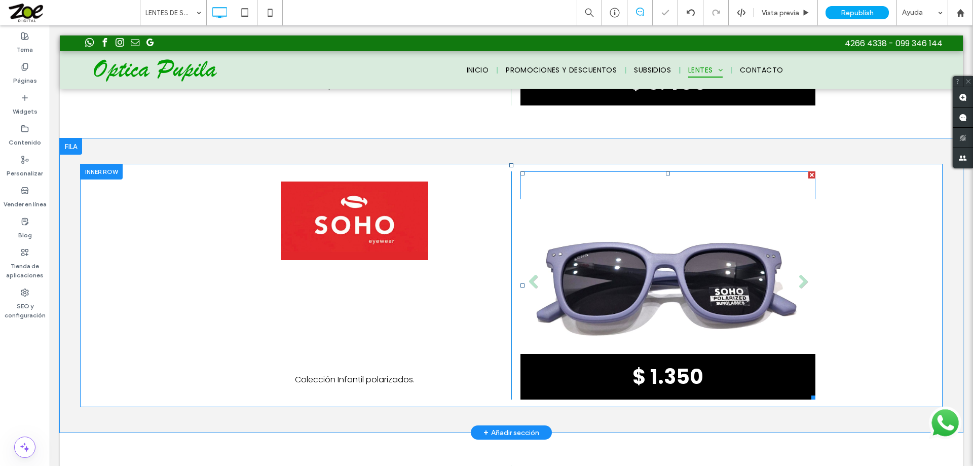
click at [644, 256] on li "Título de diapositiva $ 1.350 Botón" at bounding box center [668, 285] width 295 height 228
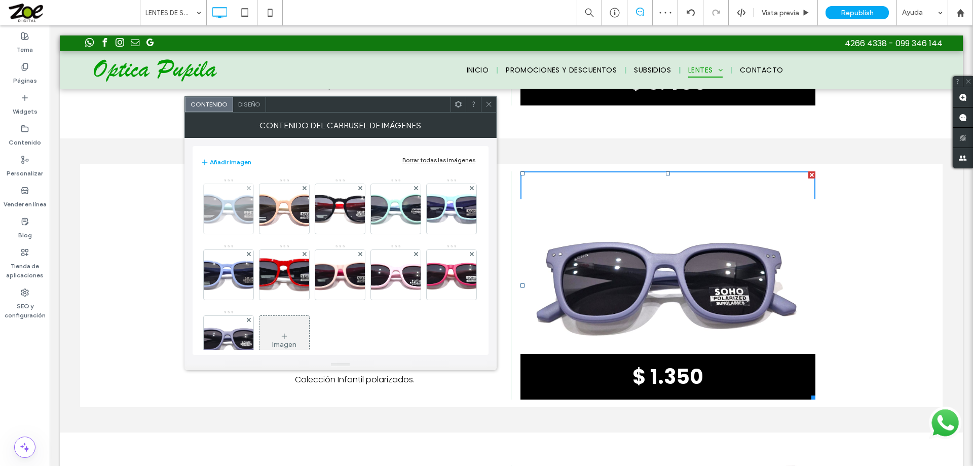
click at [231, 205] on img at bounding box center [228, 209] width 88 height 50
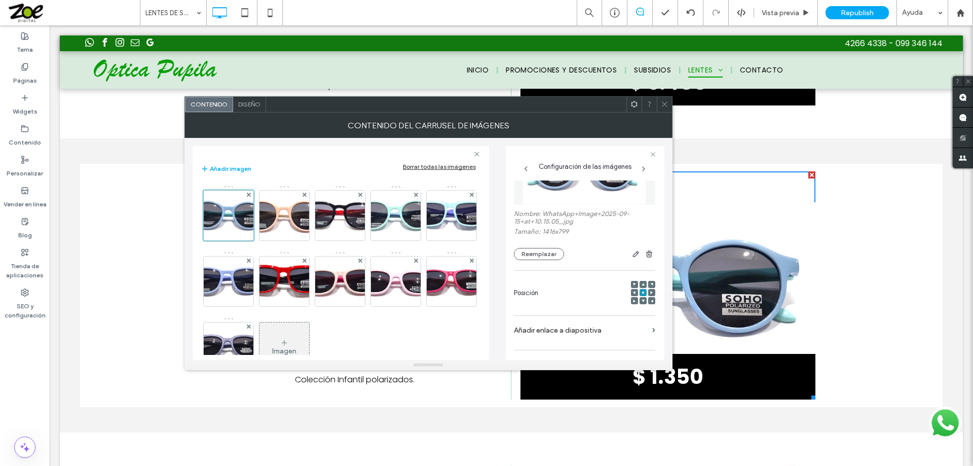
scroll to position [101, 0]
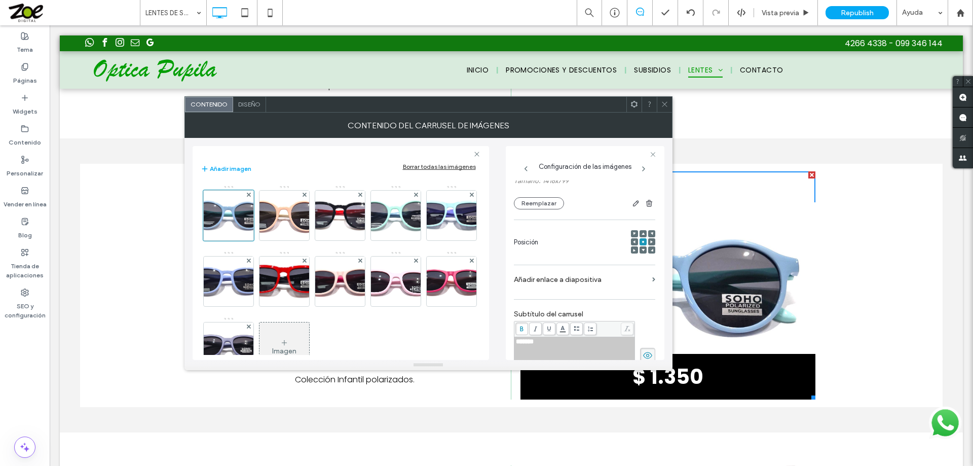
click at [642, 233] on icon at bounding box center [643, 233] width 3 height 3
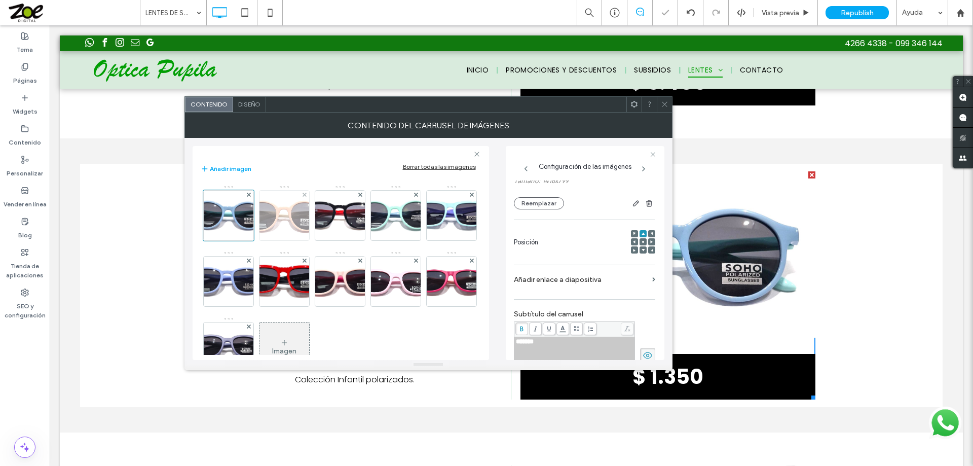
click at [291, 222] on img at bounding box center [284, 216] width 101 height 50
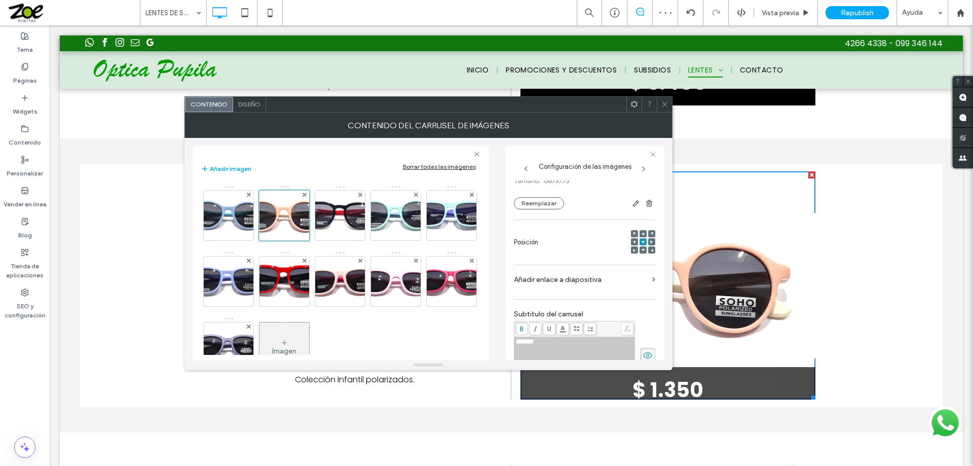
click at [642, 232] on icon at bounding box center [643, 233] width 3 height 3
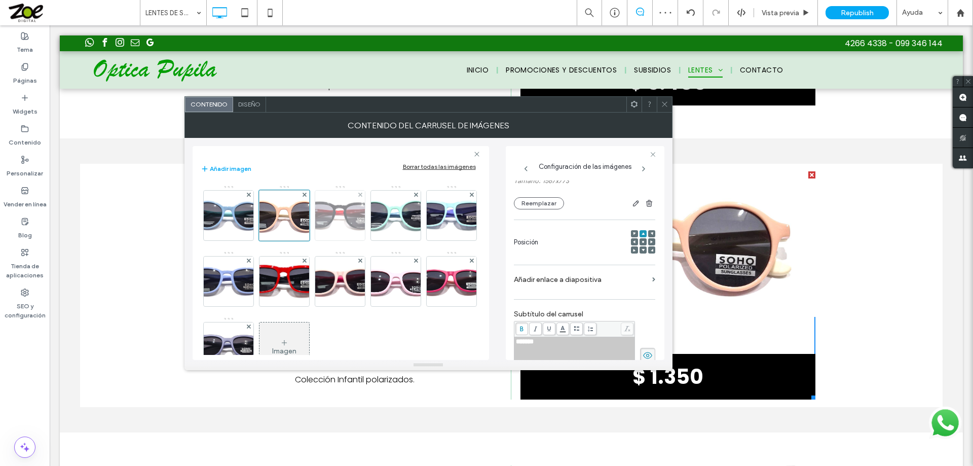
click at [332, 214] on img at bounding box center [339, 216] width 93 height 50
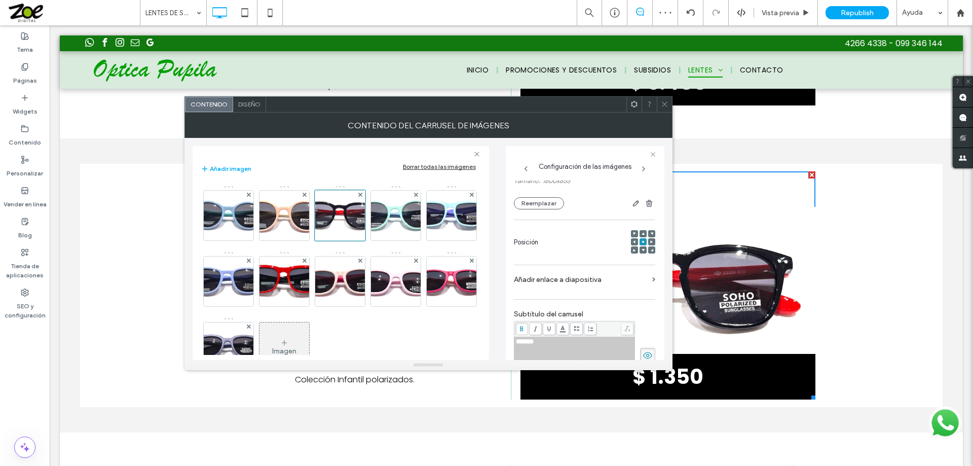
click at [642, 233] on icon at bounding box center [643, 233] width 3 height 3
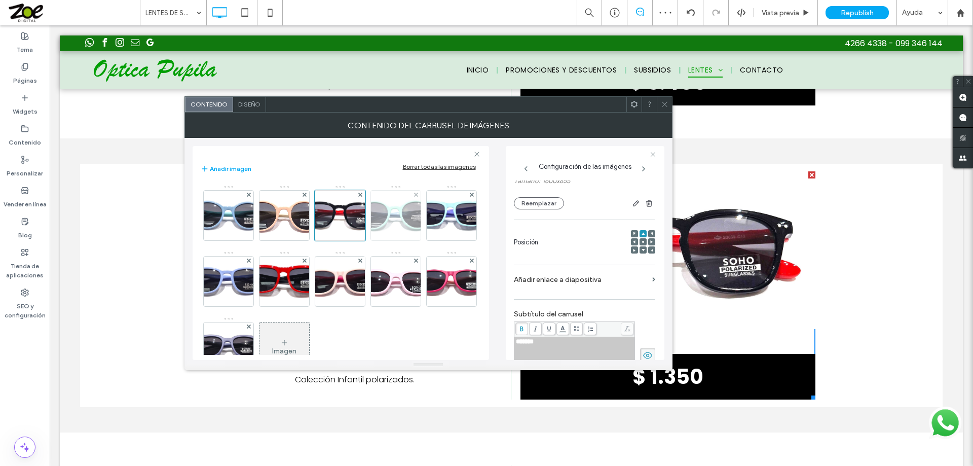
click at [391, 207] on img at bounding box center [395, 216] width 95 height 50
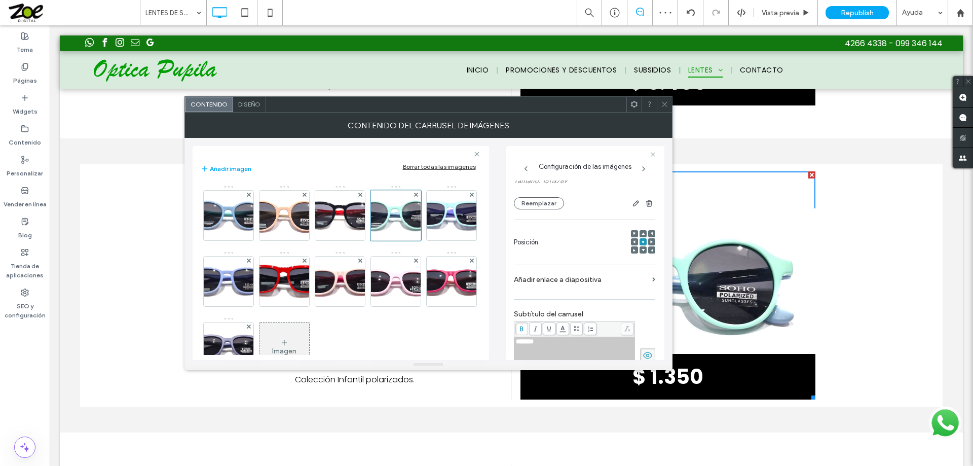
drag, startPoint x: 639, startPoint y: 233, endPoint x: 625, endPoint y: 232, distance: 13.2
click at [642, 233] on icon at bounding box center [643, 233] width 3 height 3
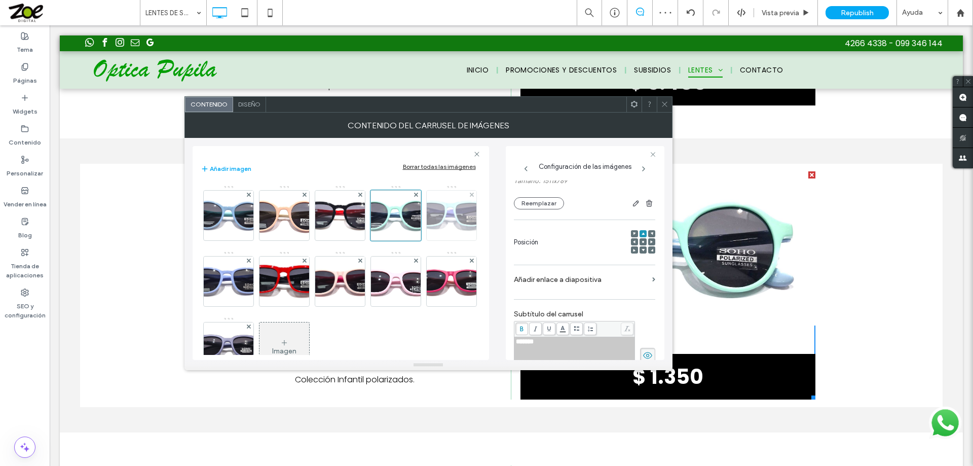
click at [408, 240] on img at bounding box center [451, 216] width 87 height 50
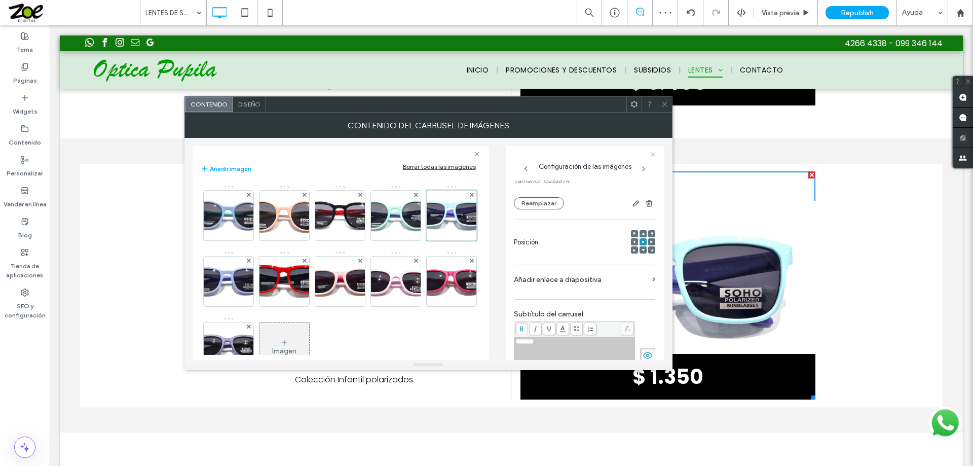
click at [642, 234] on use at bounding box center [643, 233] width 3 height 3
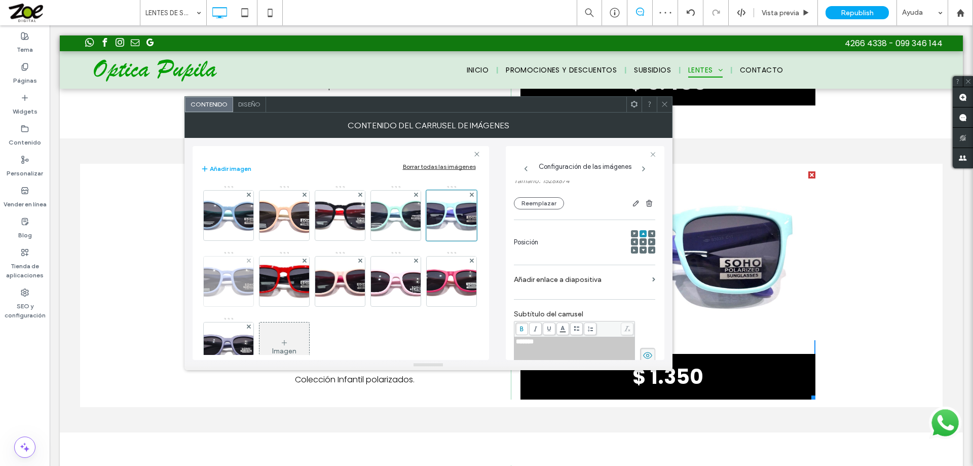
click at [267, 273] on img at bounding box center [228, 281] width 93 height 50
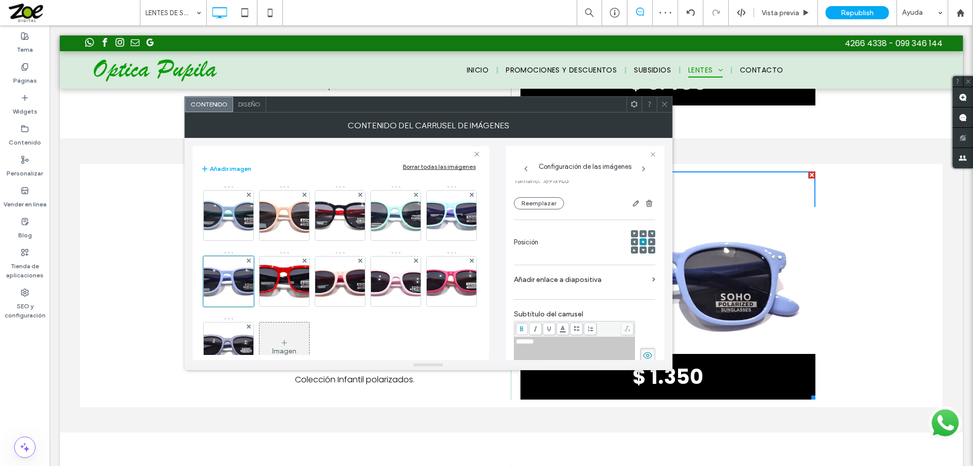
click at [642, 233] on use at bounding box center [643, 233] width 3 height 3
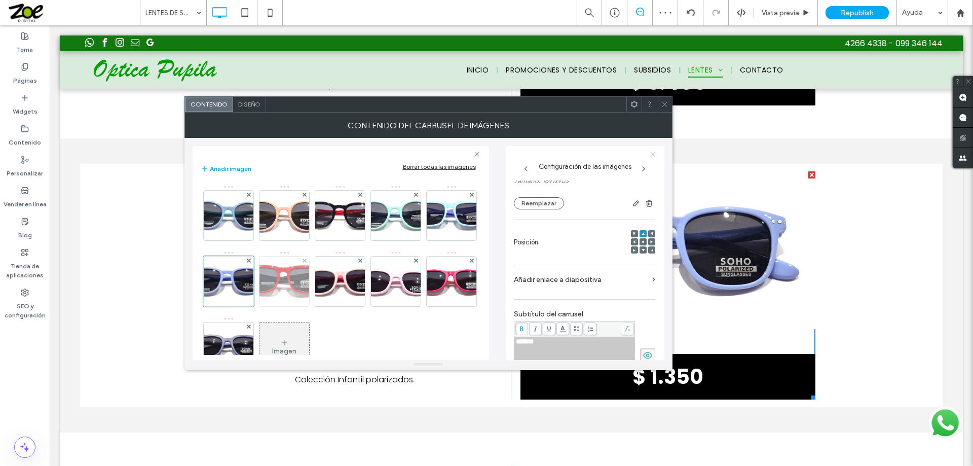
click at [331, 275] on img at bounding box center [284, 281] width 93 height 50
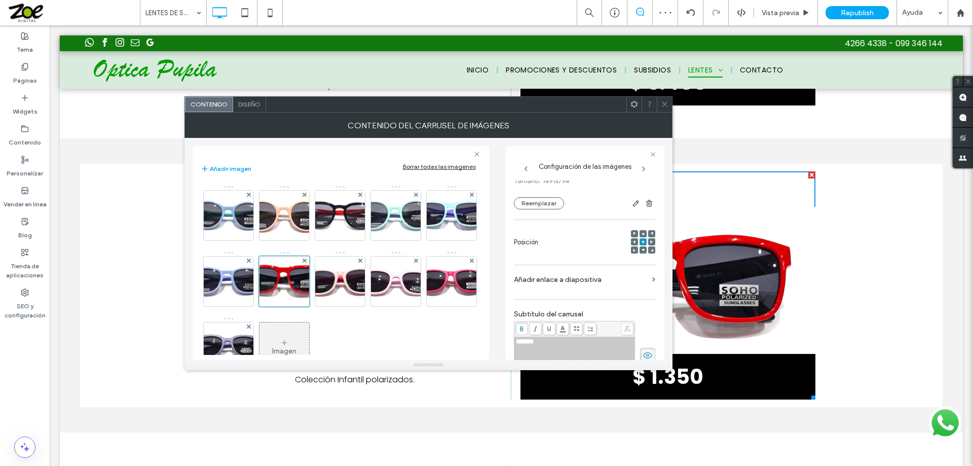
click at [642, 234] on use at bounding box center [643, 233] width 3 height 3
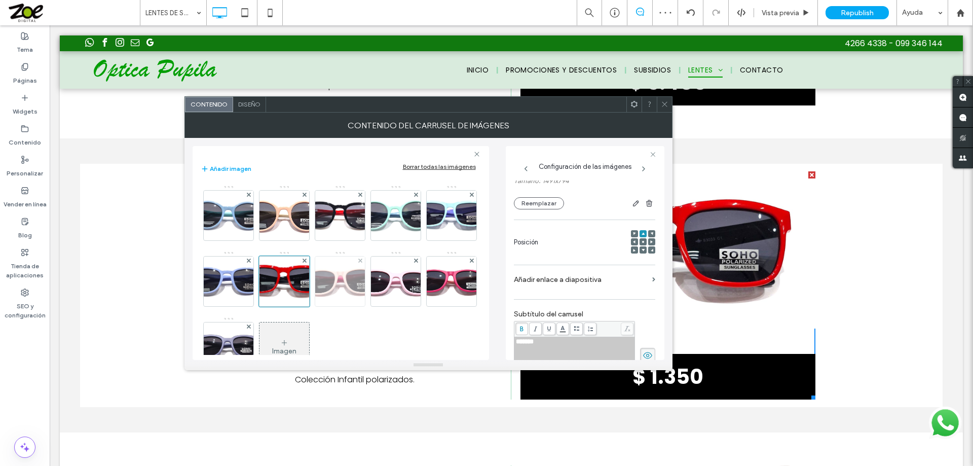
click at [385, 281] on img at bounding box center [340, 281] width 90 height 50
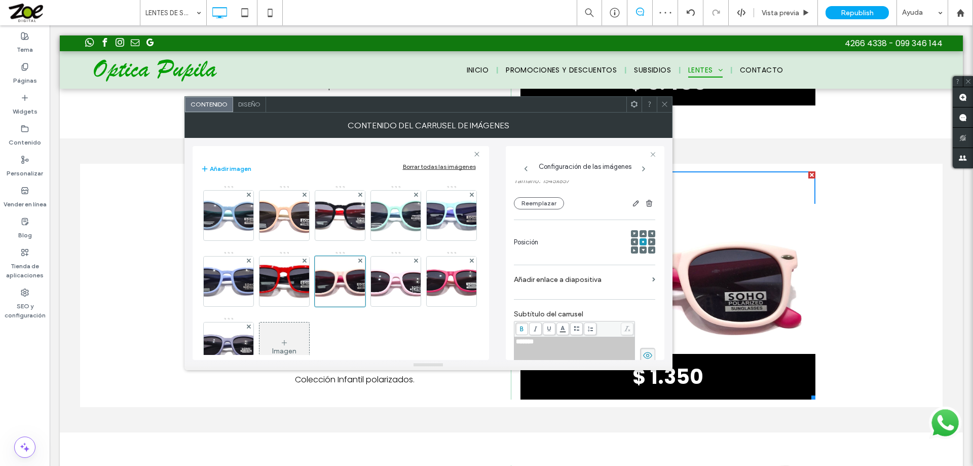
click at [642, 232] on icon at bounding box center [643, 233] width 3 height 3
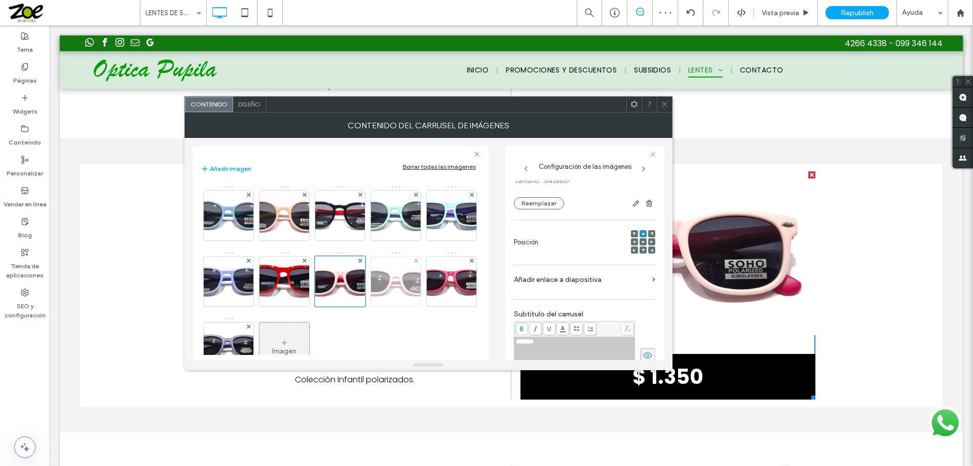
click at [345, 306] on img at bounding box center [396, 281] width 102 height 50
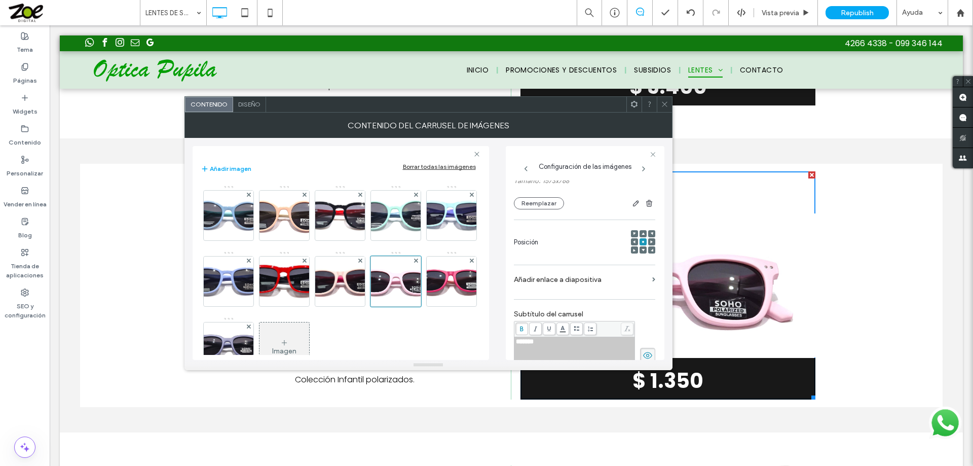
click at [640, 231] on div at bounding box center [643, 233] width 7 height 7
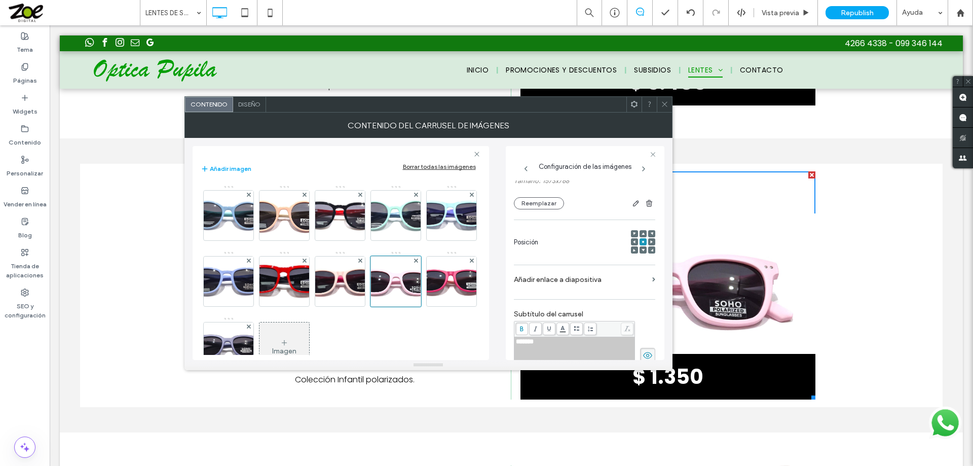
click at [642, 232] on icon at bounding box center [643, 233] width 3 height 3
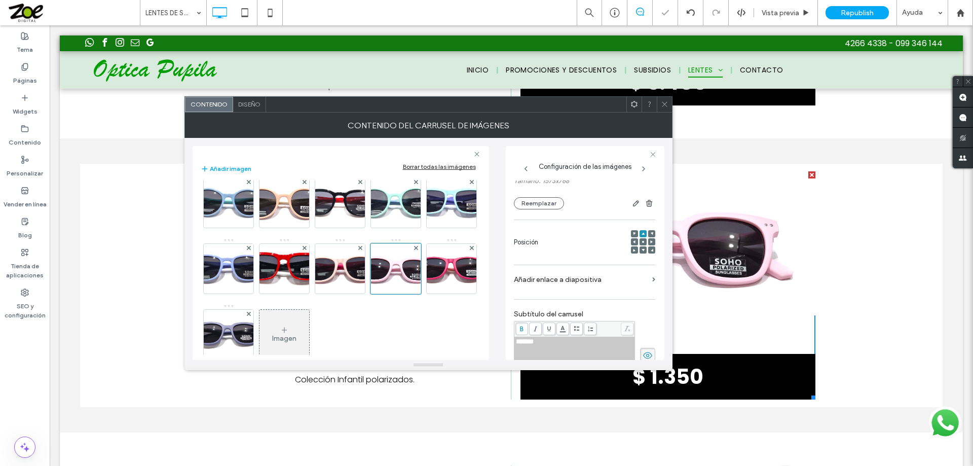
scroll to position [34, 0]
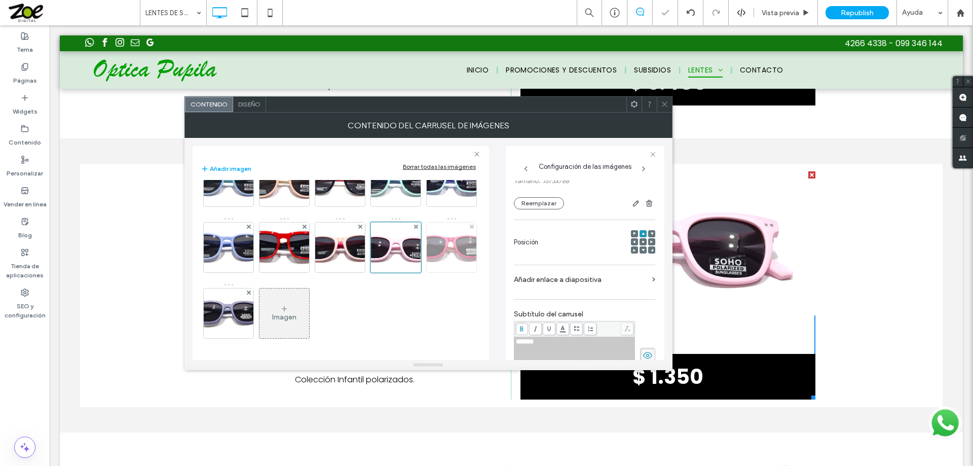
click at [409, 272] on img at bounding box center [451, 248] width 85 height 50
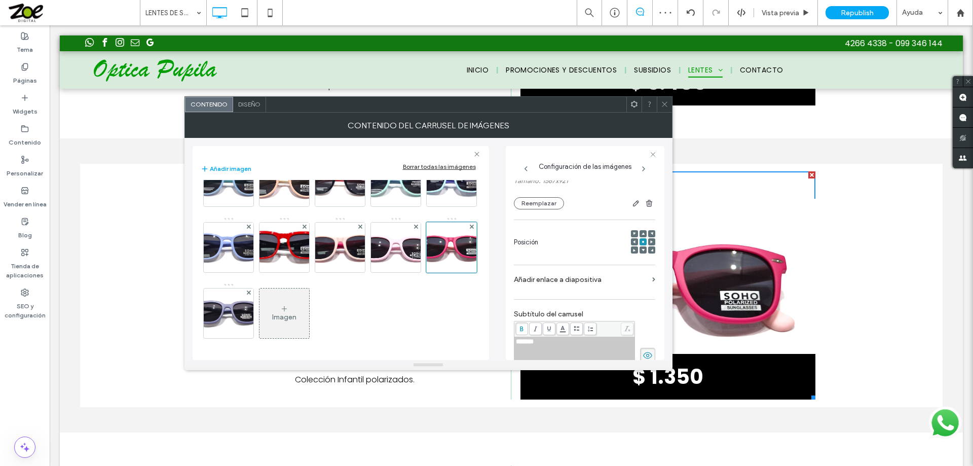
click at [642, 232] on icon at bounding box center [643, 233] width 3 height 3
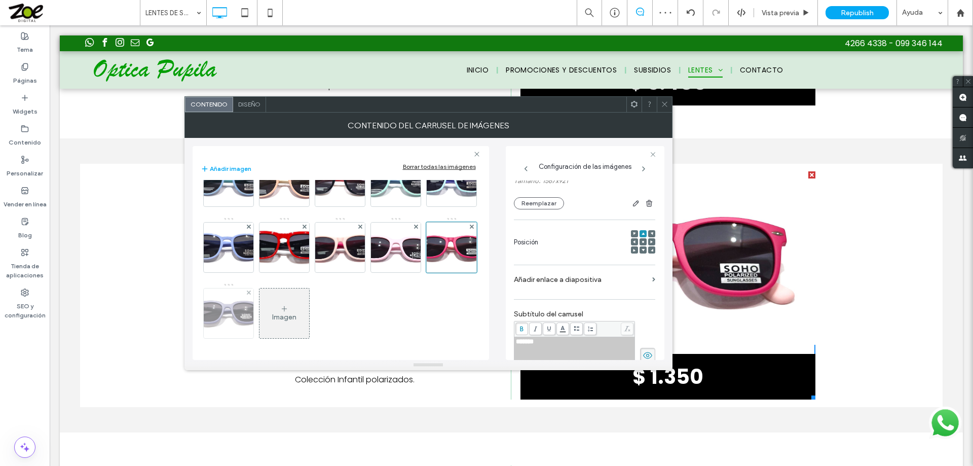
click at [271, 308] on img at bounding box center [228, 313] width 85 height 50
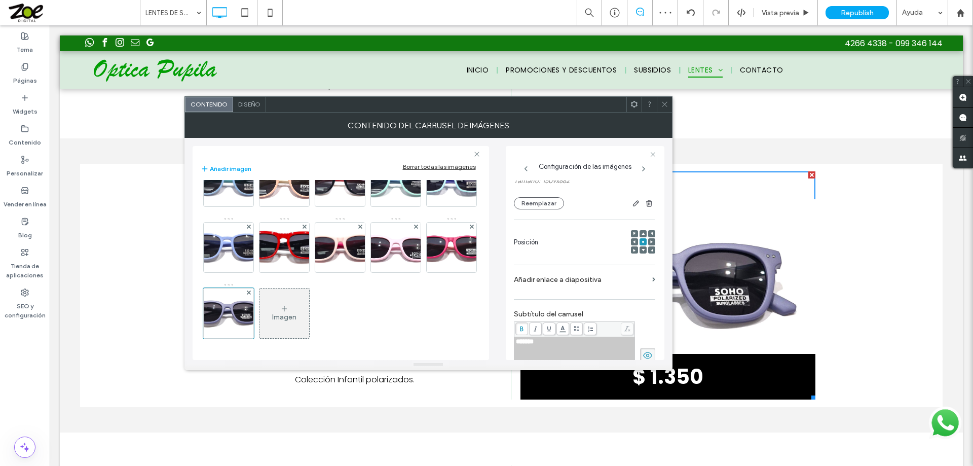
click at [642, 232] on icon at bounding box center [643, 233] width 3 height 3
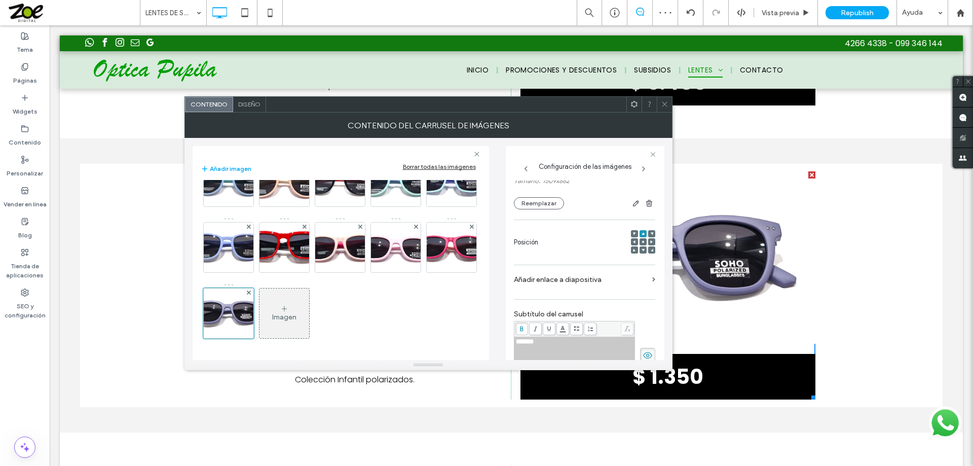
click at [663, 103] on icon at bounding box center [665, 104] width 8 height 8
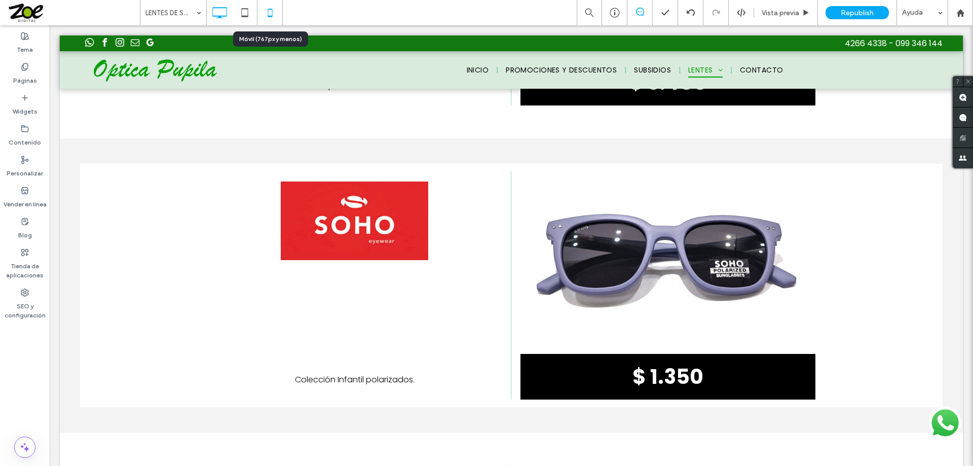
click at [269, 11] on icon at bounding box center [270, 13] width 20 height 20
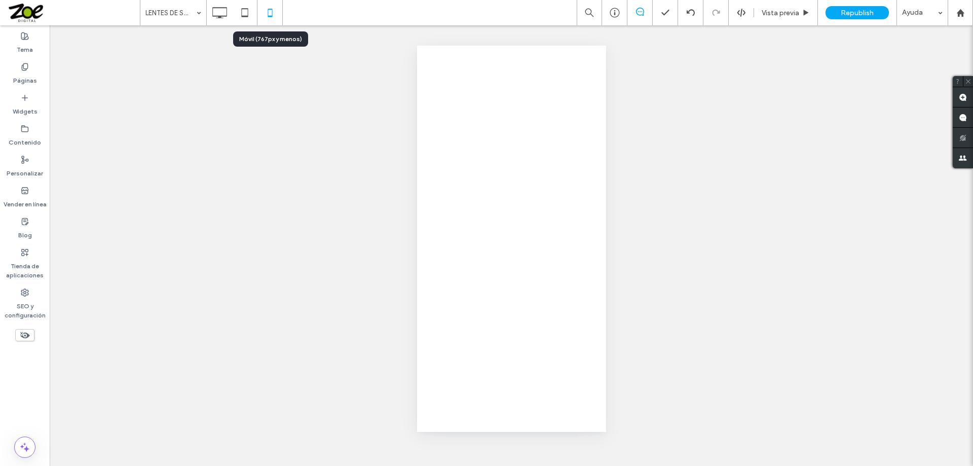
scroll to position [0, 0]
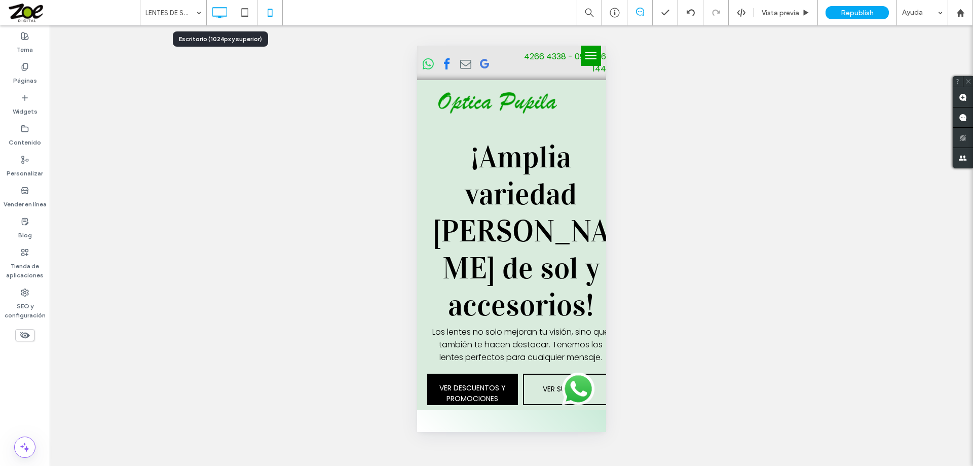
click at [218, 13] on icon at bounding box center [219, 13] width 20 height 20
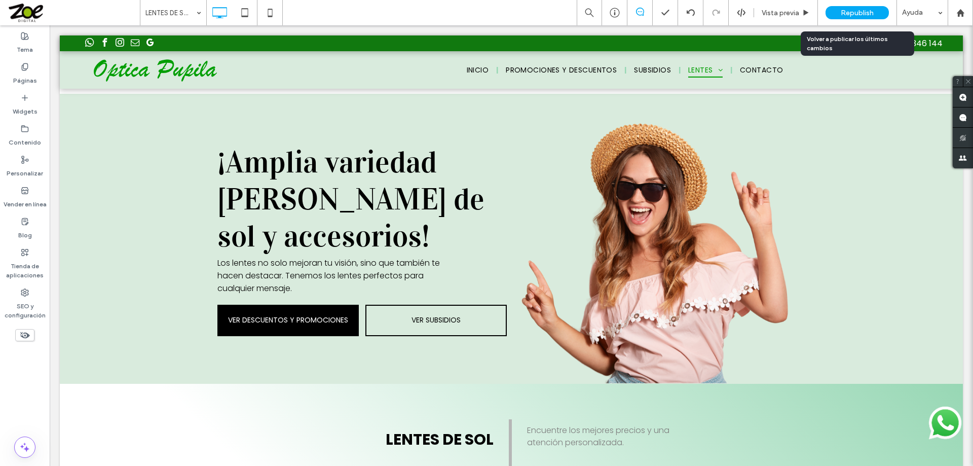
click at [853, 13] on span "Republish" at bounding box center [857, 13] width 33 height 9
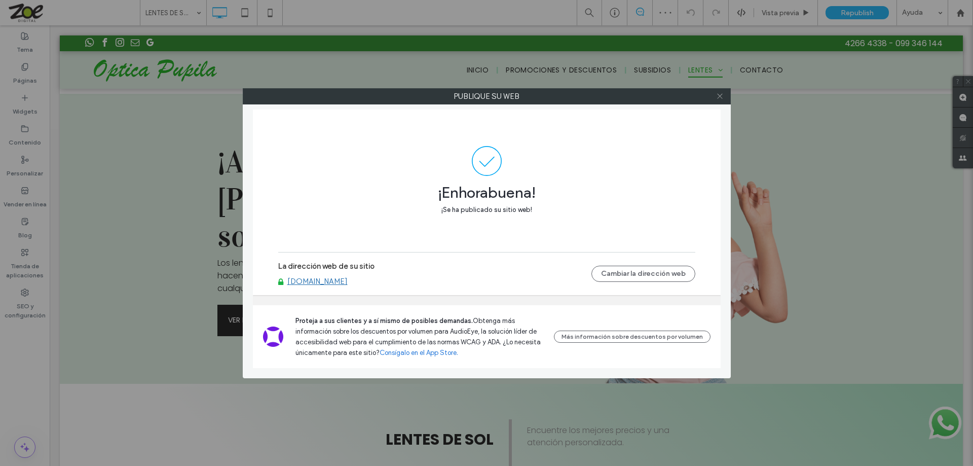
click at [722, 96] on icon at bounding box center [720, 96] width 8 height 8
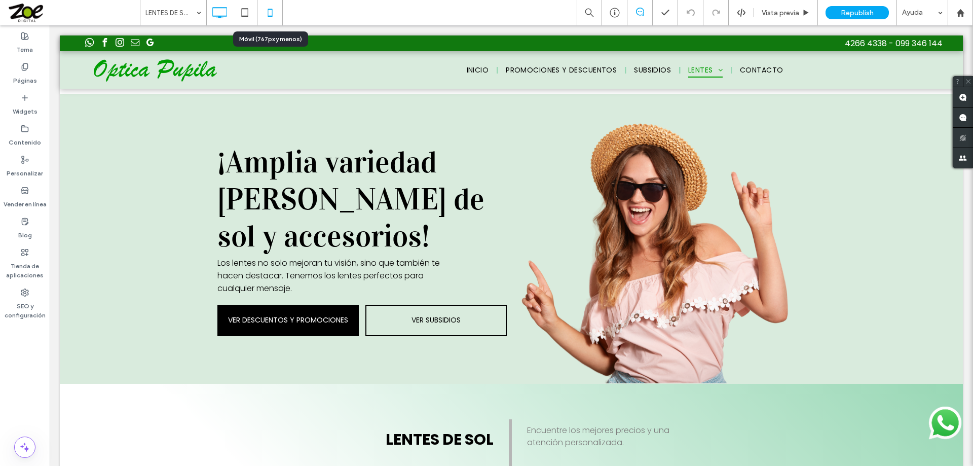
click at [274, 9] on icon at bounding box center [270, 13] width 20 height 20
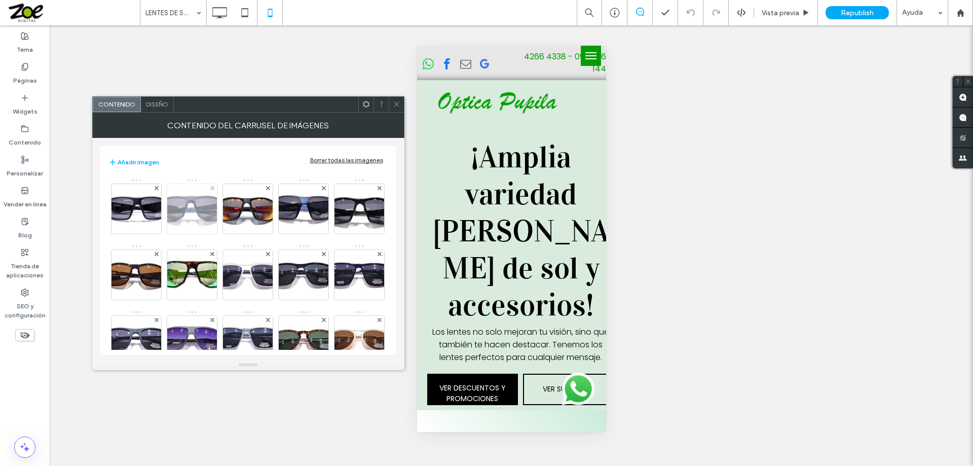
click at [191, 207] on img at bounding box center [192, 209] width 75 height 50
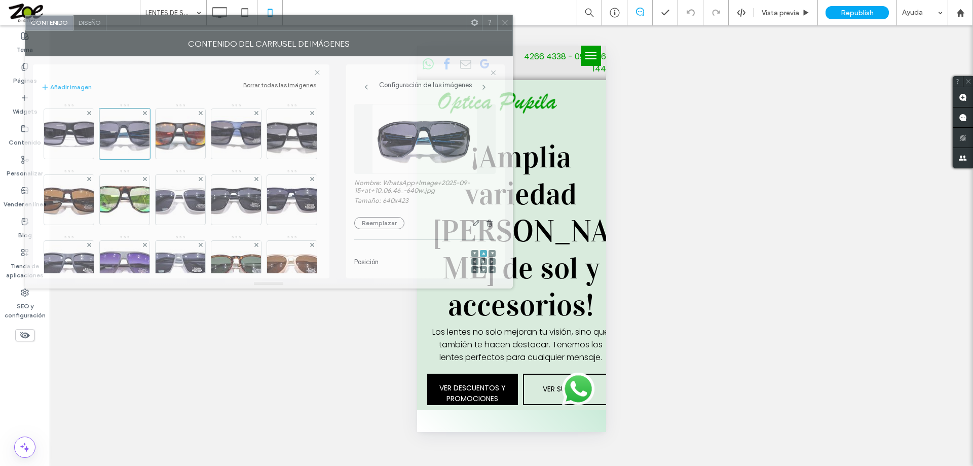
drag, startPoint x: 460, startPoint y: 109, endPoint x: 392, endPoint y: 29, distance: 105.1
click at [392, 29] on div at bounding box center [286, 22] width 360 height 15
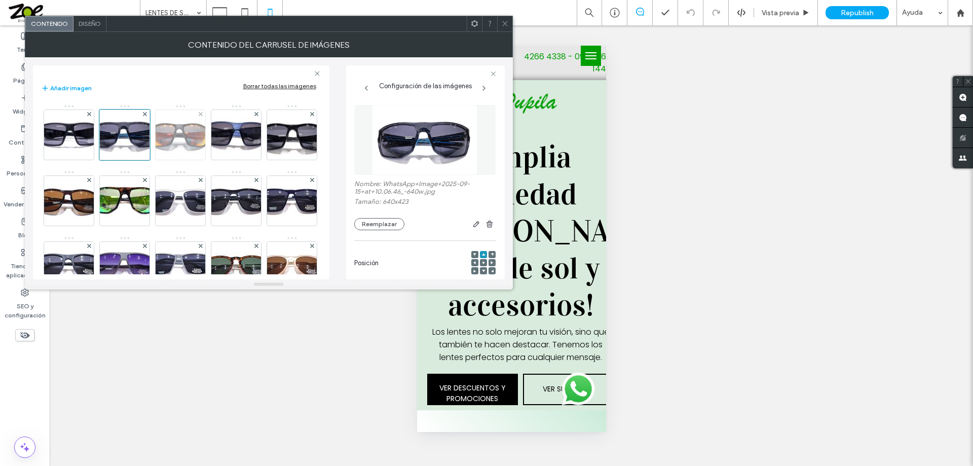
click at [191, 139] on img at bounding box center [180, 135] width 75 height 50
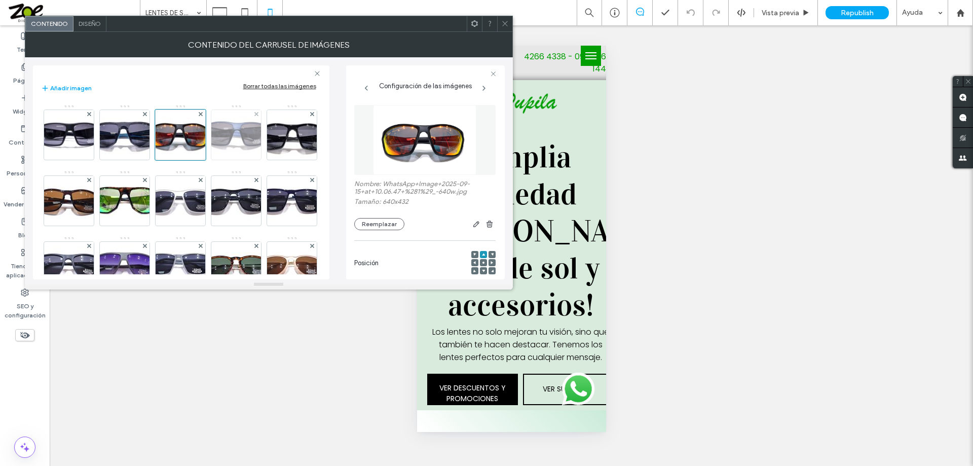
click at [241, 139] on img at bounding box center [236, 135] width 73 height 50
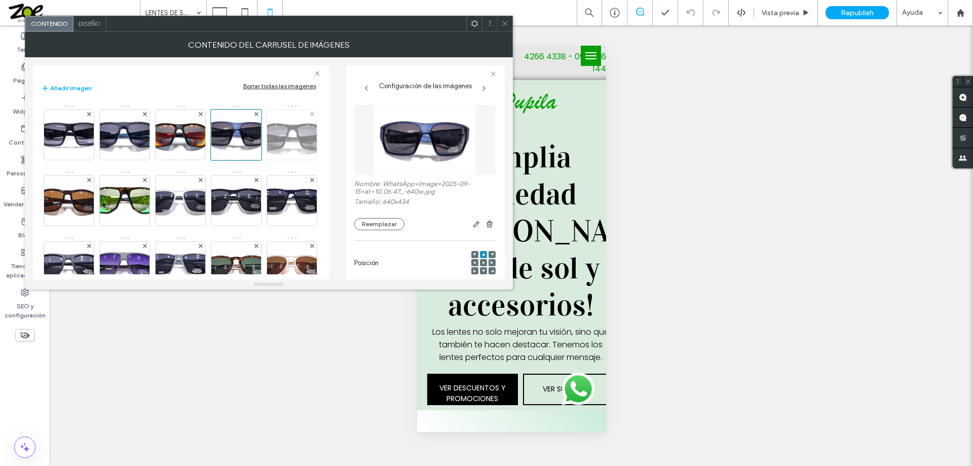
click at [251, 160] on img at bounding box center [291, 135] width 80 height 50
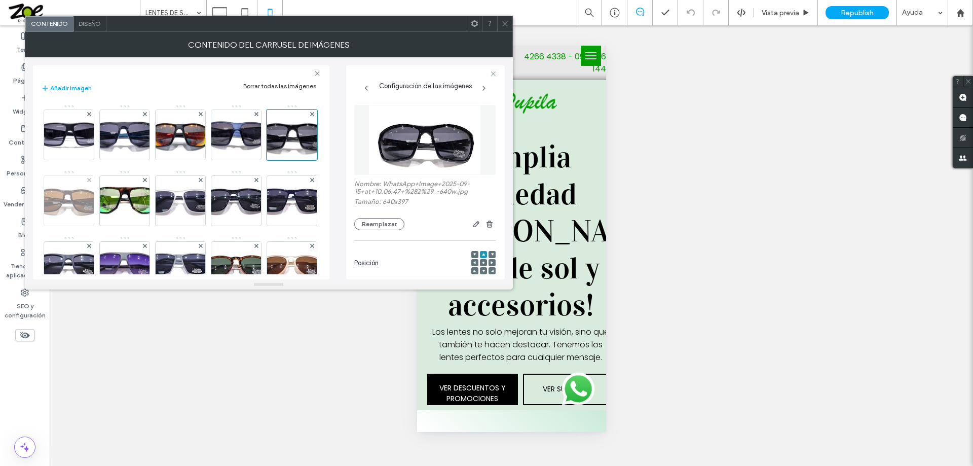
click at [109, 204] on img at bounding box center [68, 200] width 81 height 46
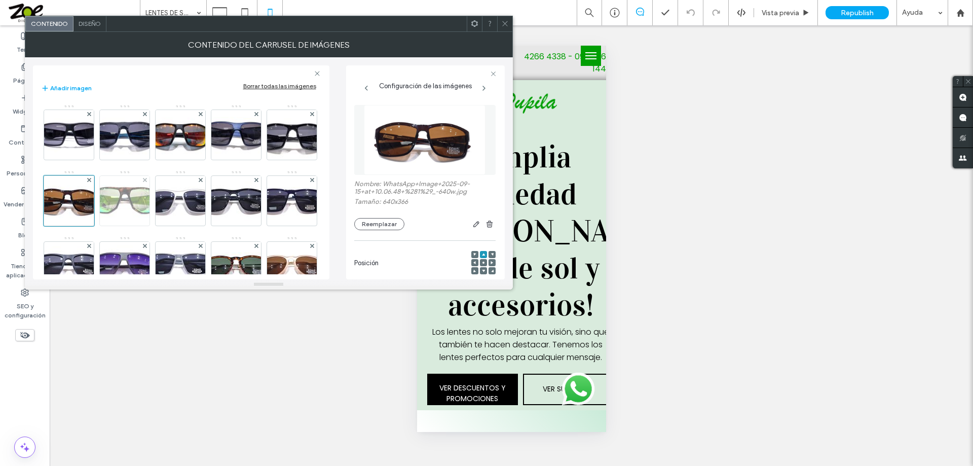
click at [165, 202] on img at bounding box center [124, 200] width 81 height 47
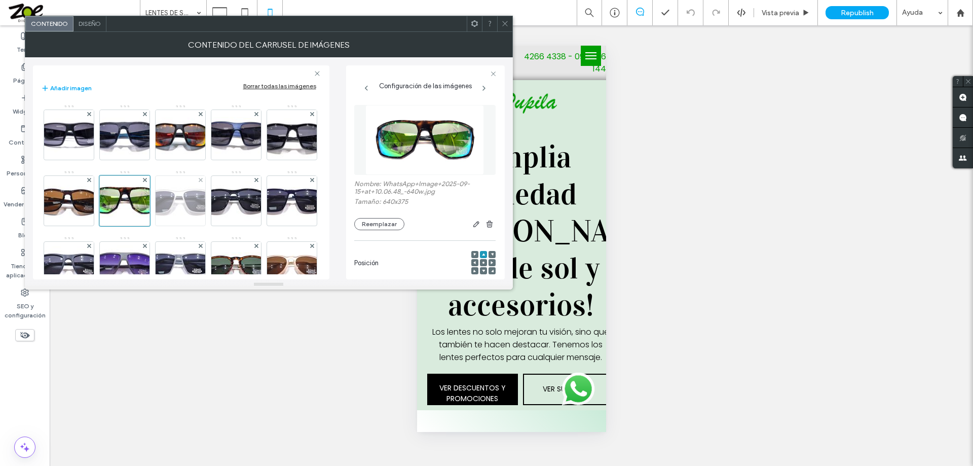
click at [221, 202] on img at bounding box center [180, 200] width 81 height 35
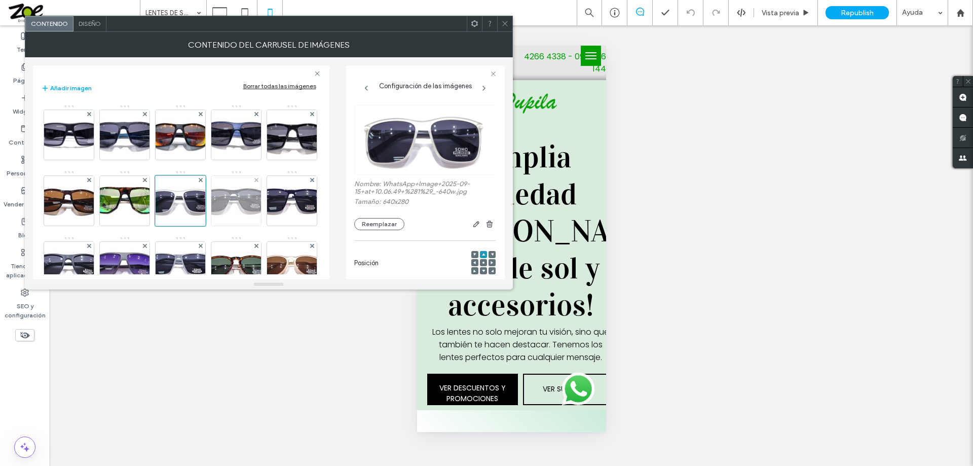
click at [196, 220] on img at bounding box center [236, 201] width 81 height 40
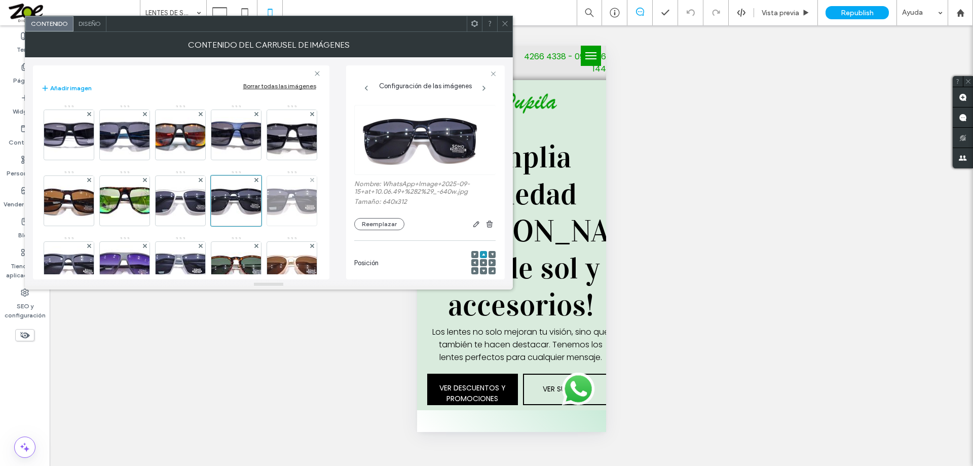
click at [251, 222] on img at bounding box center [291, 200] width 81 height 43
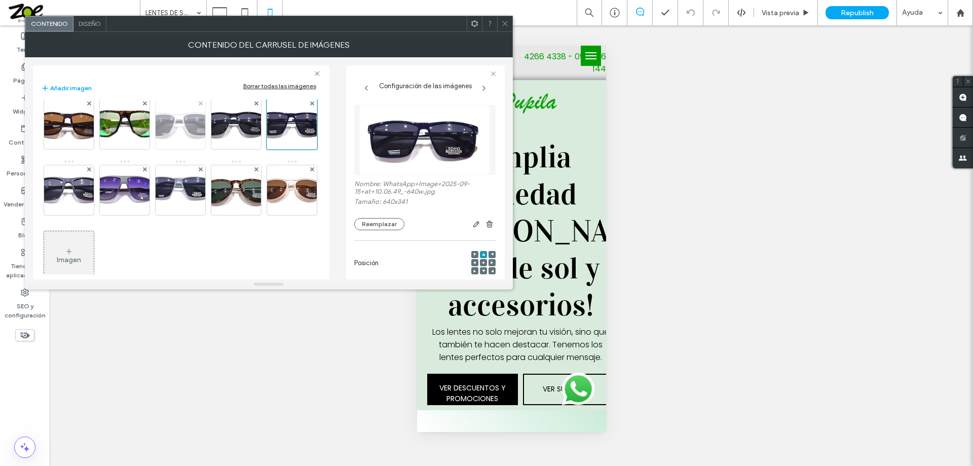
scroll to position [100, 0]
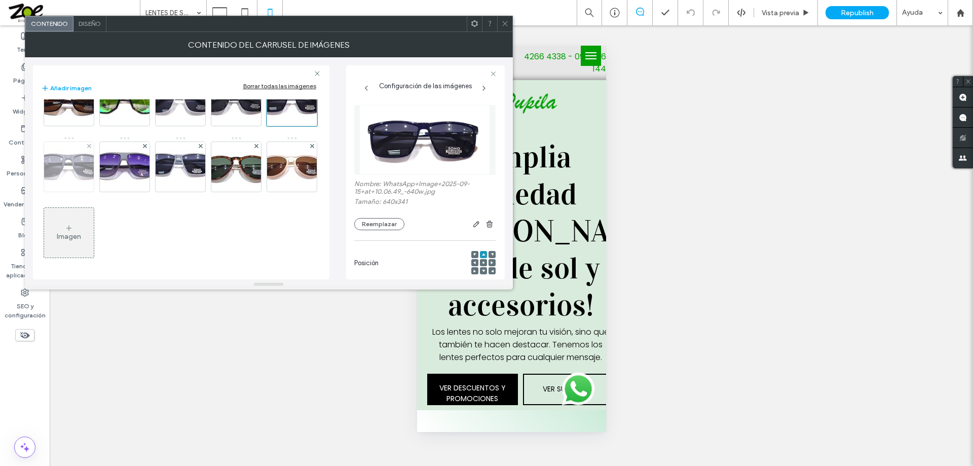
click at [109, 166] on img at bounding box center [68, 166] width 81 height 40
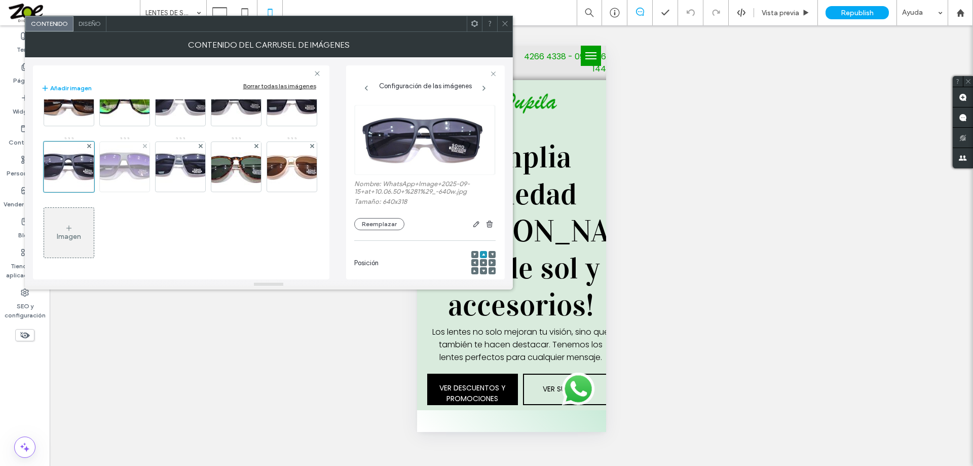
click at [165, 171] on img at bounding box center [124, 166] width 81 height 43
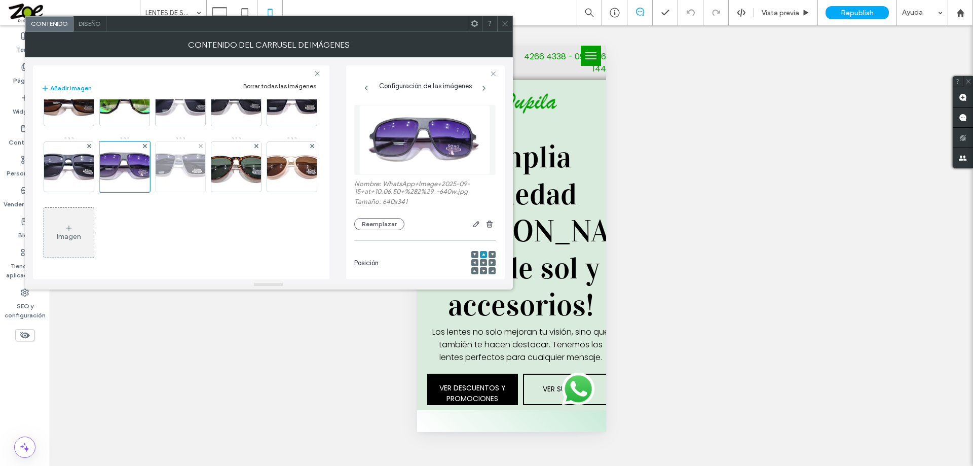
click at [140, 191] on img at bounding box center [180, 166] width 81 height 48
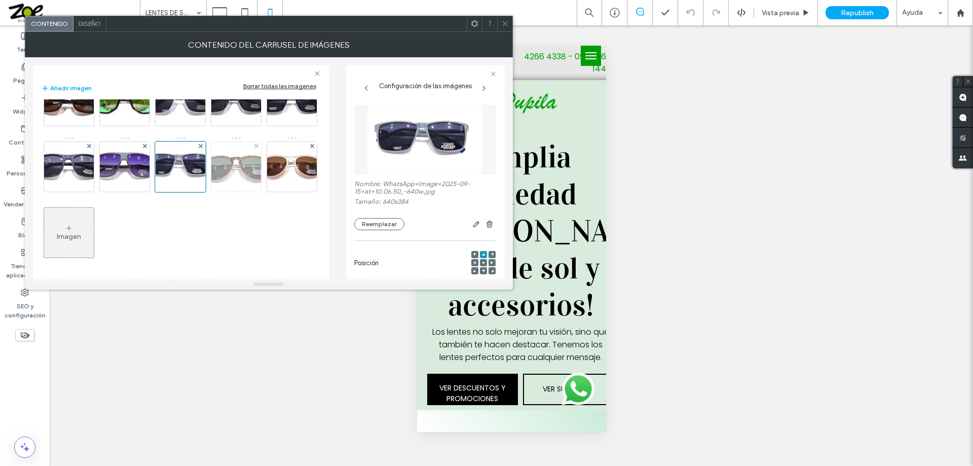
click at [196, 189] on img at bounding box center [236, 166] width 81 height 45
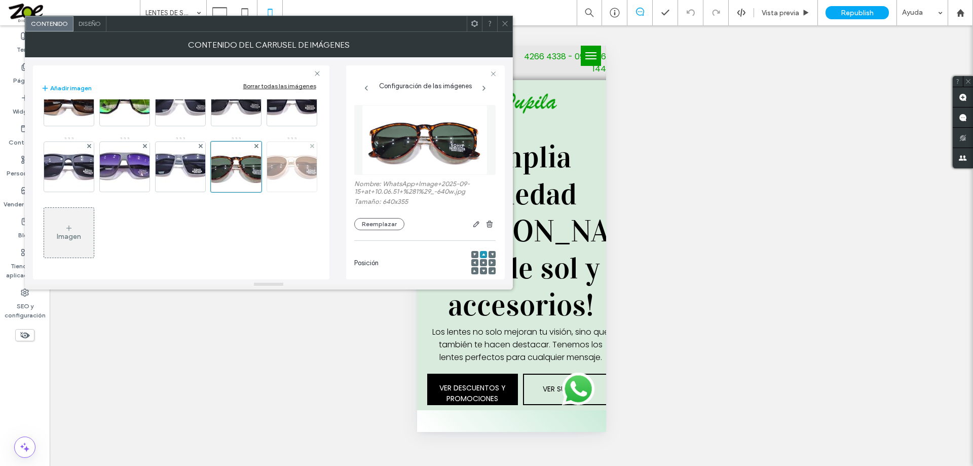
click at [251, 187] on img at bounding box center [291, 167] width 81 height 40
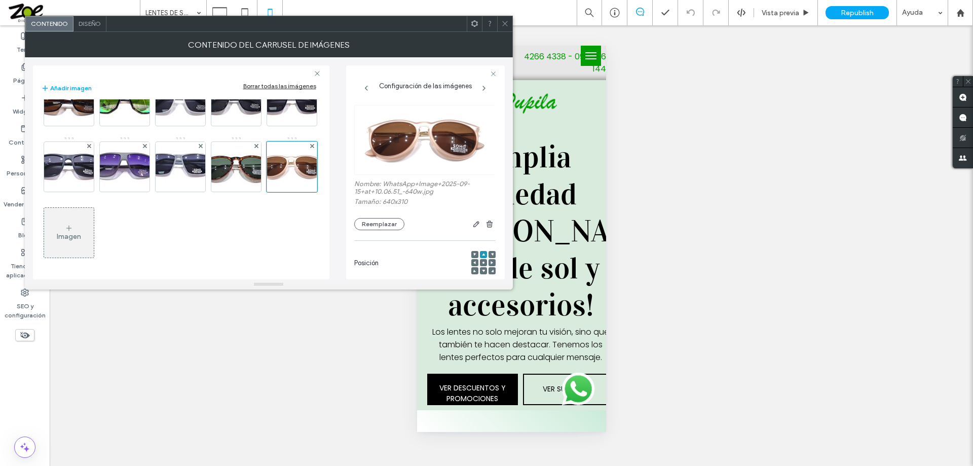
click at [508, 22] on icon at bounding box center [505, 24] width 8 height 8
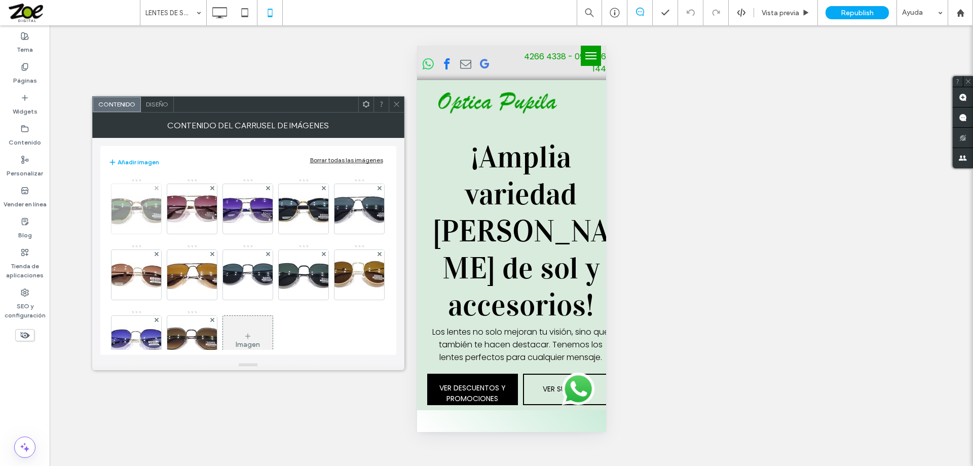
click at [135, 207] on img at bounding box center [136, 209] width 81 height 44
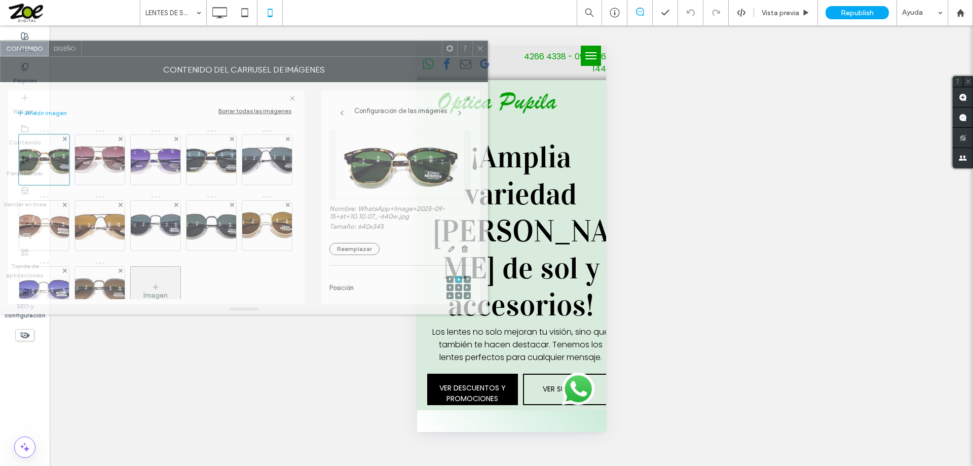
drag, startPoint x: 343, startPoint y: 109, endPoint x: 249, endPoint y: 54, distance: 109.1
click at [249, 54] on div at bounding box center [262, 48] width 360 height 15
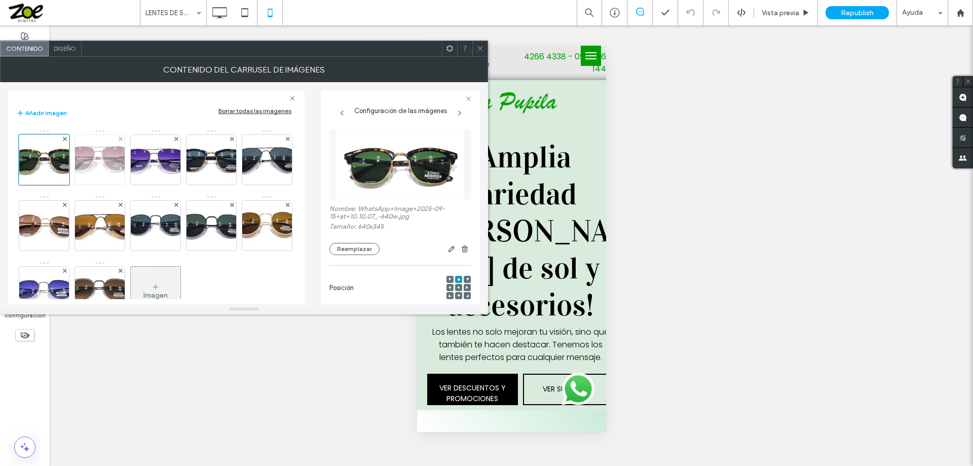
click at [101, 154] on img at bounding box center [99, 159] width 81 height 44
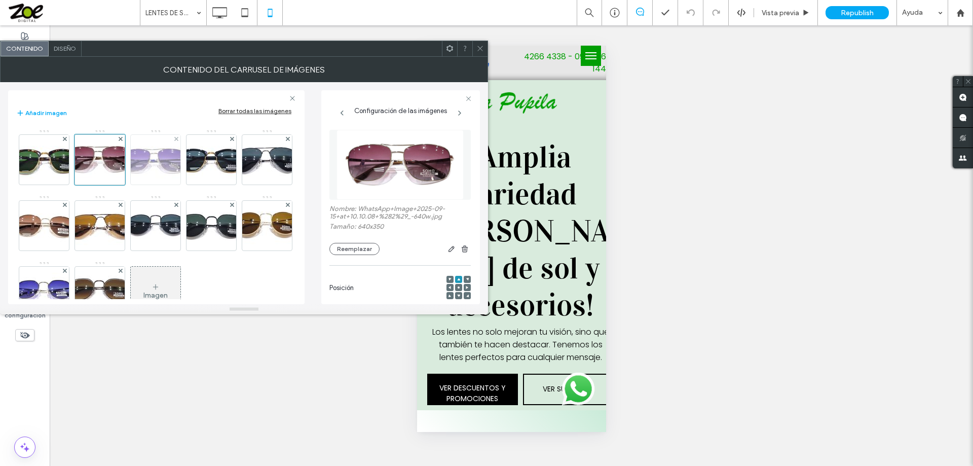
click at [162, 167] on img at bounding box center [155, 159] width 81 height 43
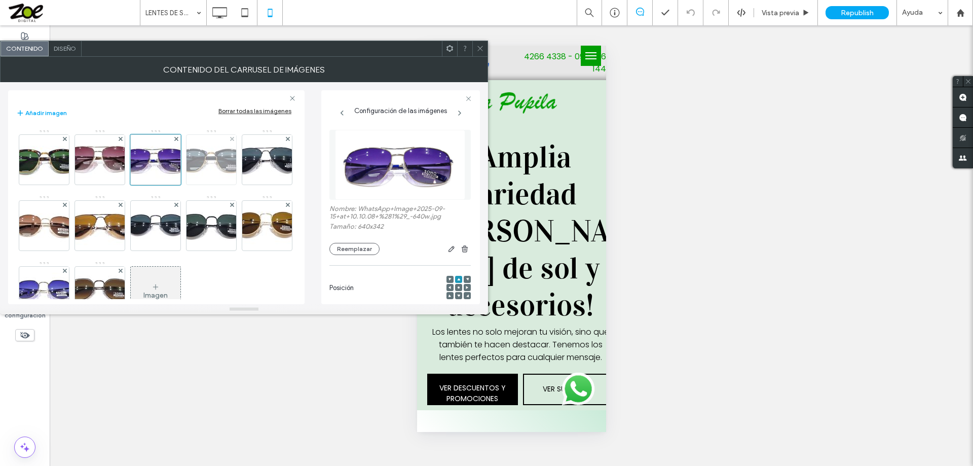
click at [209, 164] on img at bounding box center [211, 159] width 81 height 43
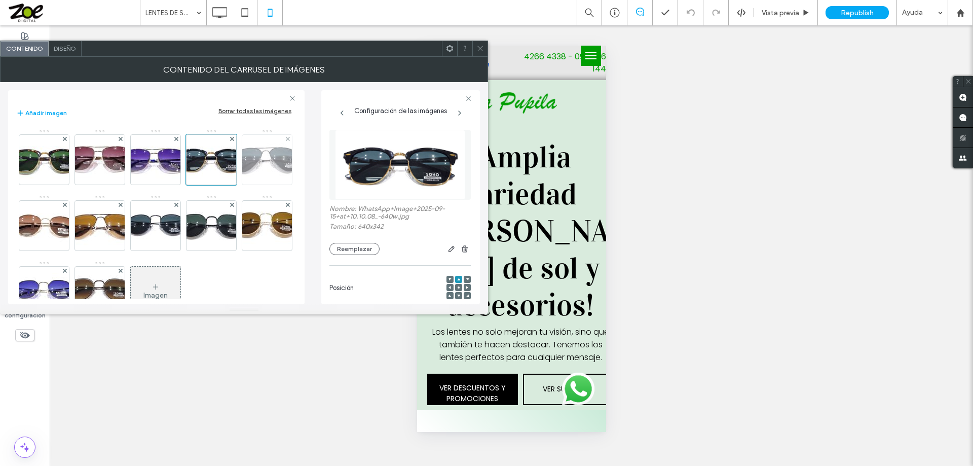
click at [227, 180] on img at bounding box center [267, 159] width 81 height 41
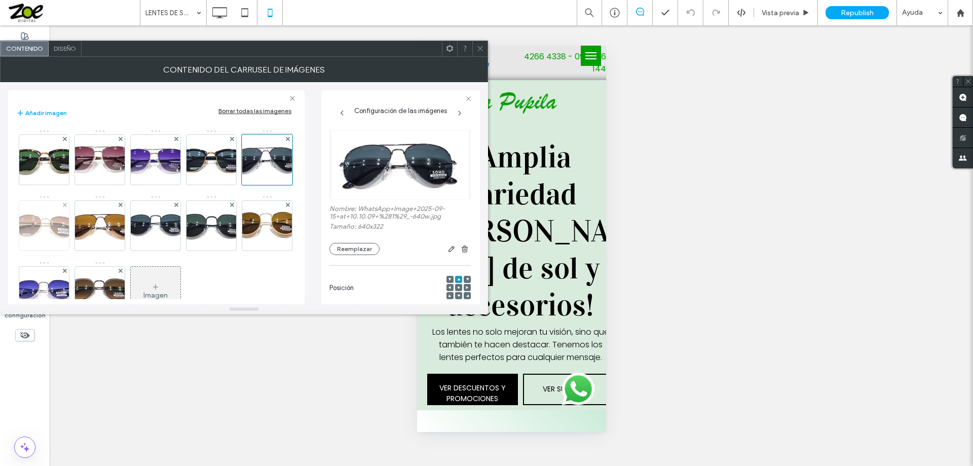
click at [85, 222] on img at bounding box center [44, 225] width 81 height 41
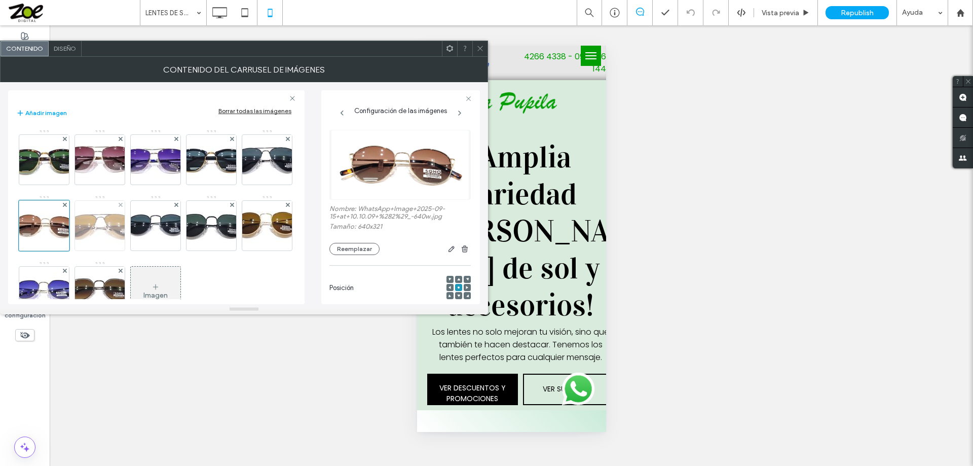
click at [140, 223] on img at bounding box center [99, 225] width 81 height 42
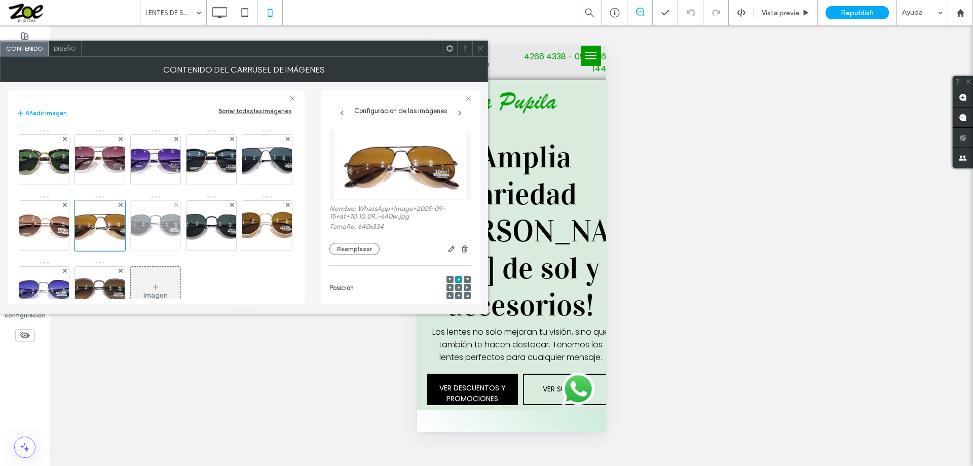
click at [196, 226] on img at bounding box center [155, 225] width 81 height 38
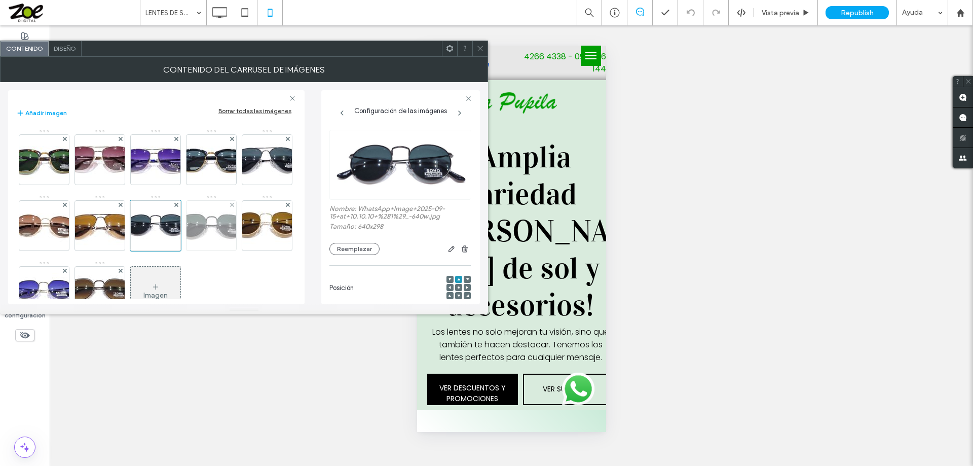
click at [171, 247] on img at bounding box center [211, 226] width 81 height 44
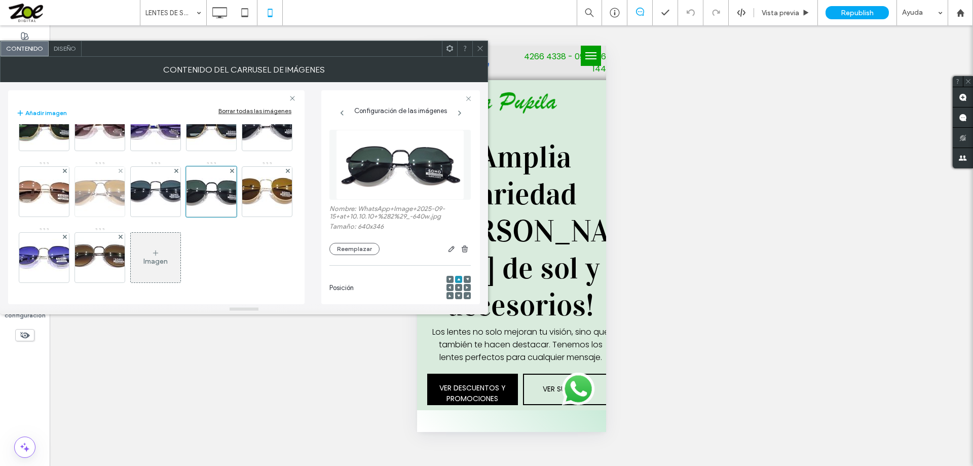
scroll to position [51, 0]
click at [227, 214] on img at bounding box center [267, 191] width 81 height 45
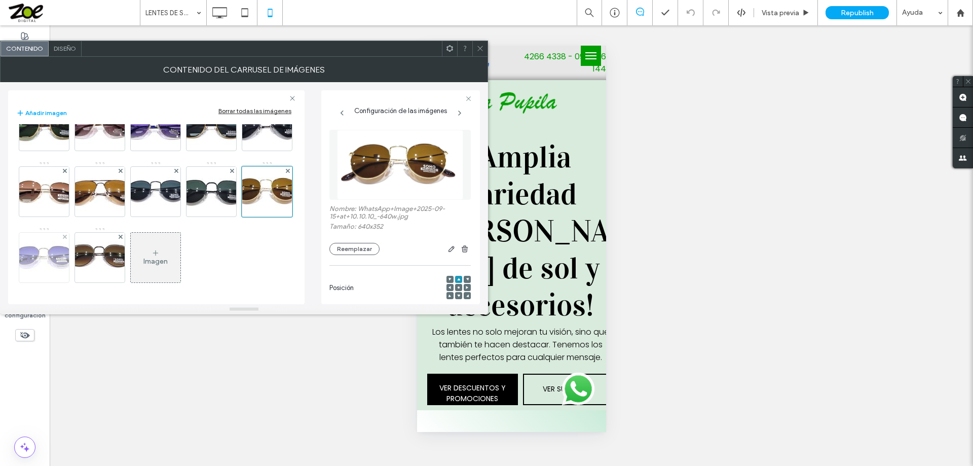
click at [85, 241] on img at bounding box center [44, 257] width 81 height 37
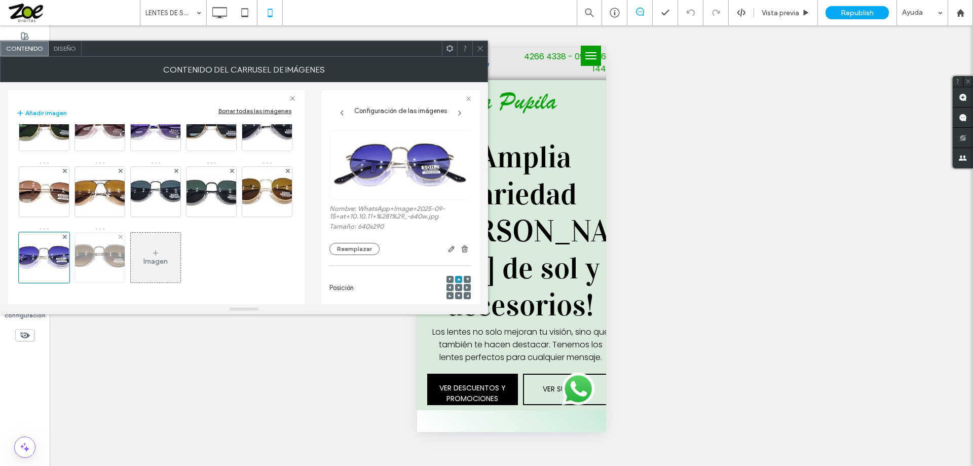
click at [140, 237] on img at bounding box center [99, 257] width 81 height 41
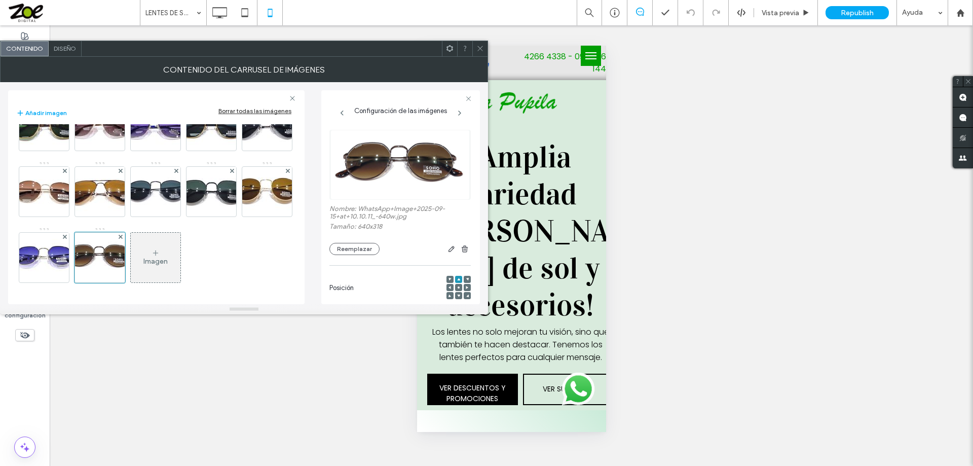
click at [480, 49] on icon at bounding box center [480, 49] width 8 height 8
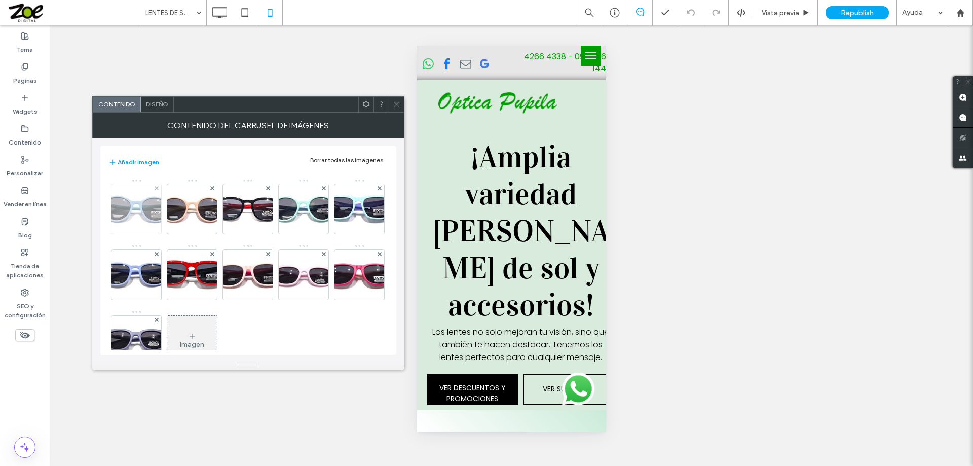
click at [136, 202] on img at bounding box center [136, 209] width 81 height 46
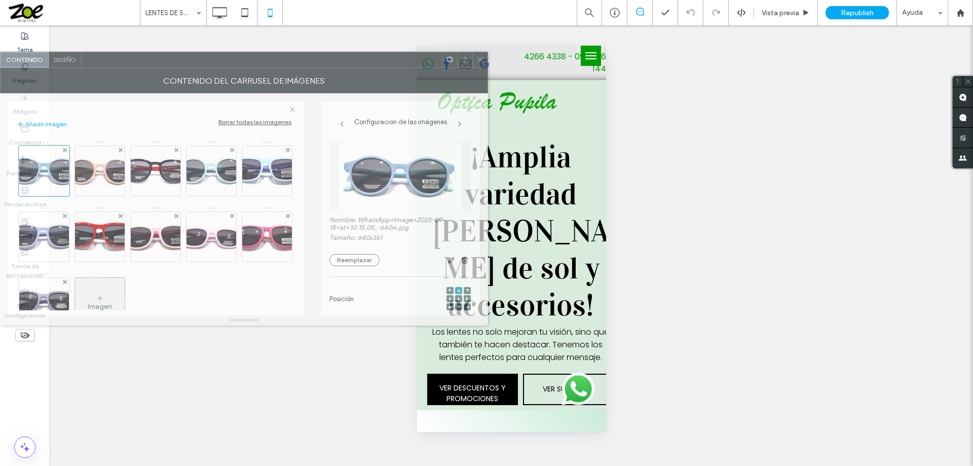
drag, startPoint x: 339, startPoint y: 109, endPoint x: 243, endPoint y: 65, distance: 105.0
click at [243, 65] on div at bounding box center [262, 59] width 360 height 15
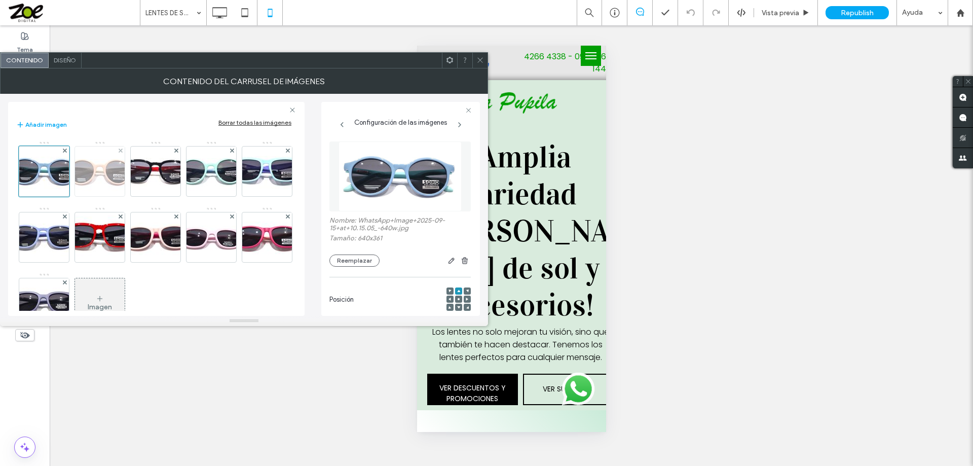
click at [106, 163] on img at bounding box center [99, 171] width 81 height 40
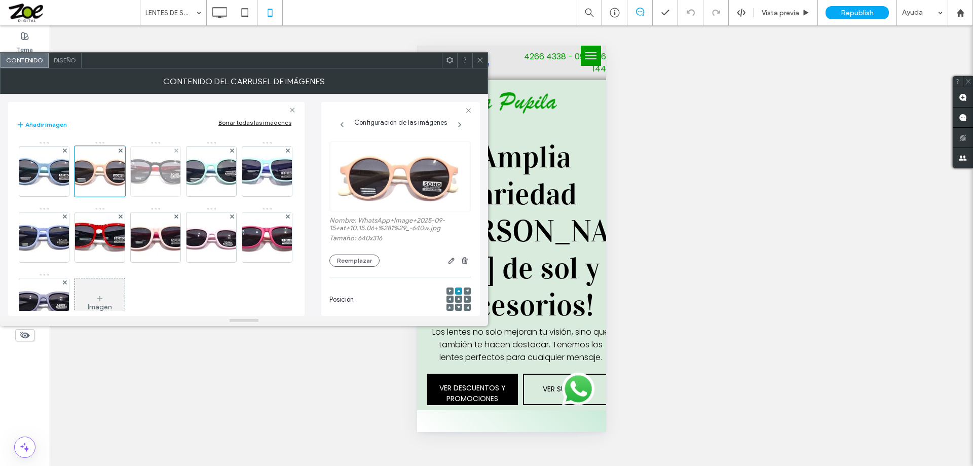
click at [169, 171] on img at bounding box center [155, 171] width 81 height 43
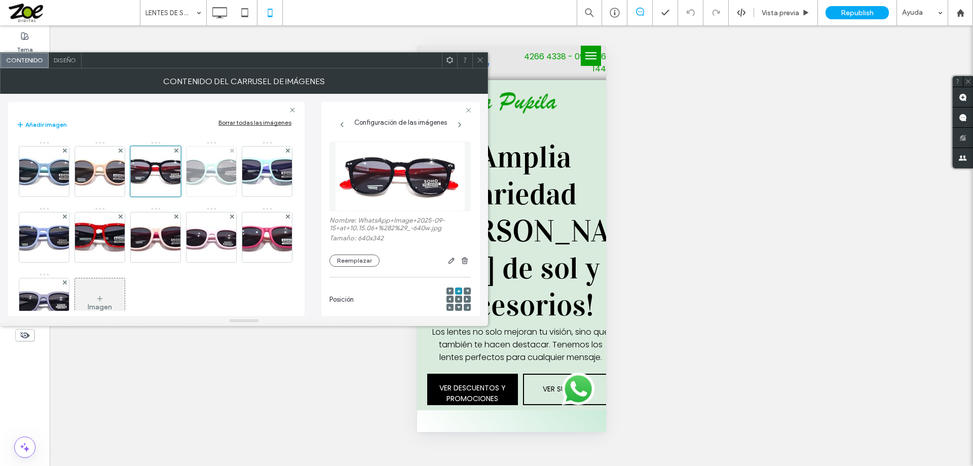
click at [212, 175] on img at bounding box center [211, 171] width 81 height 42
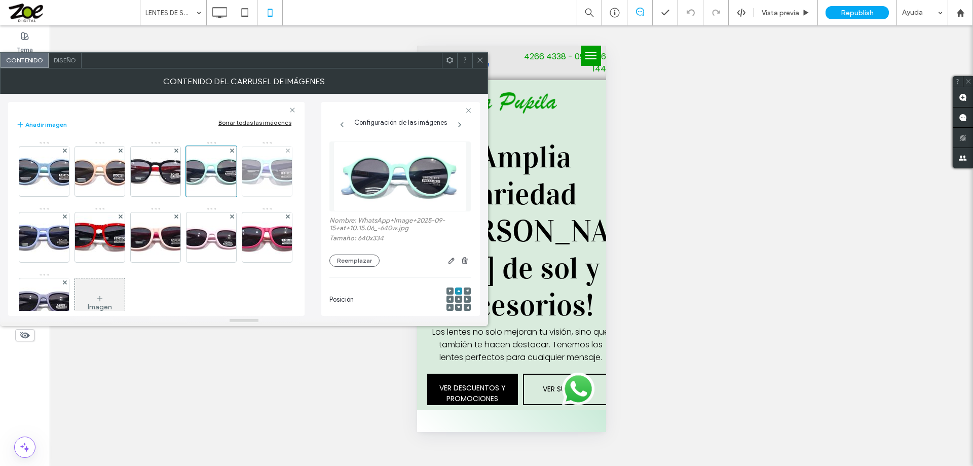
click at [227, 194] on img at bounding box center [267, 171] width 81 height 46
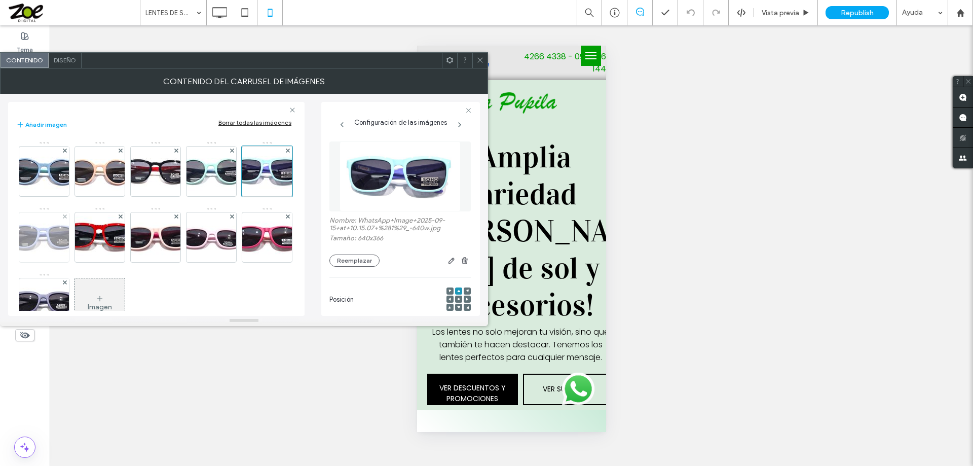
click at [85, 236] on img at bounding box center [44, 236] width 81 height 43
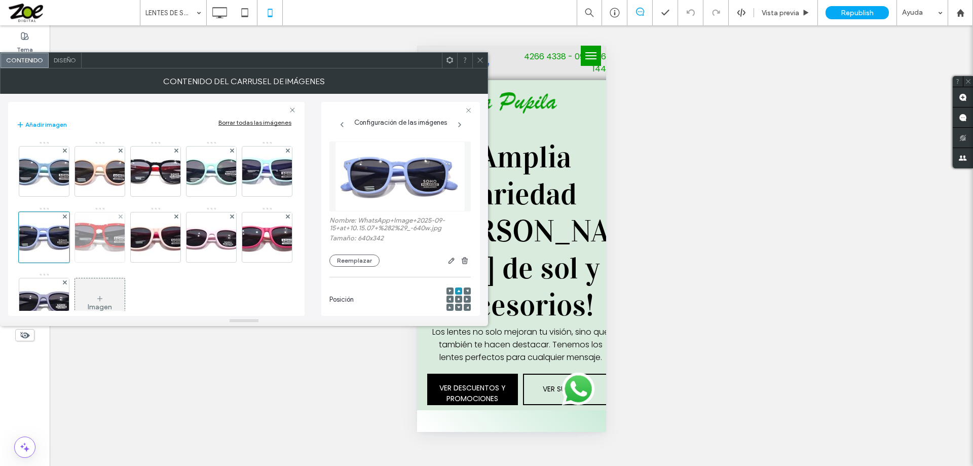
click at [140, 239] on img at bounding box center [99, 236] width 81 height 43
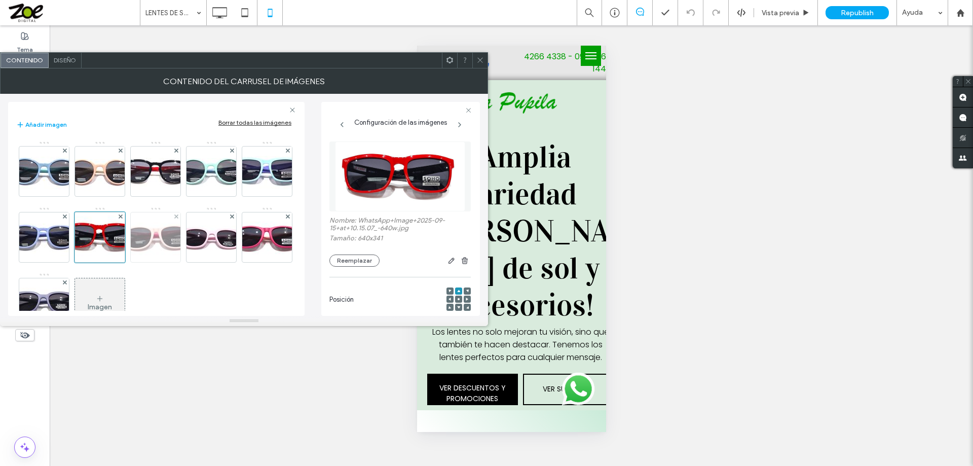
click at [196, 237] on img at bounding box center [155, 236] width 81 height 45
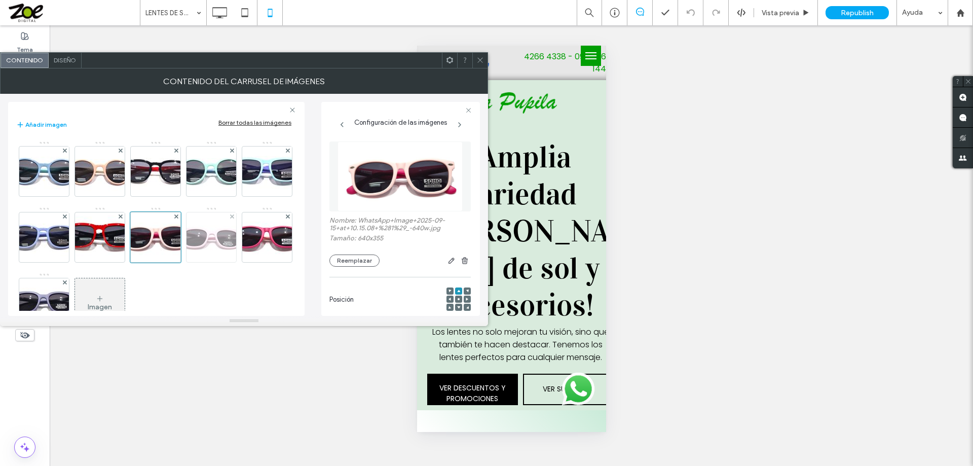
click at [171, 257] on img at bounding box center [211, 237] width 81 height 40
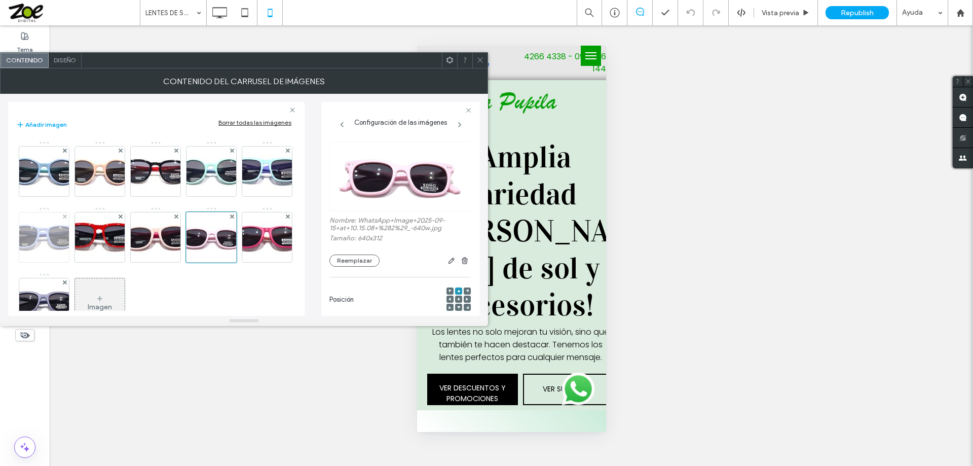
scroll to position [34, 0]
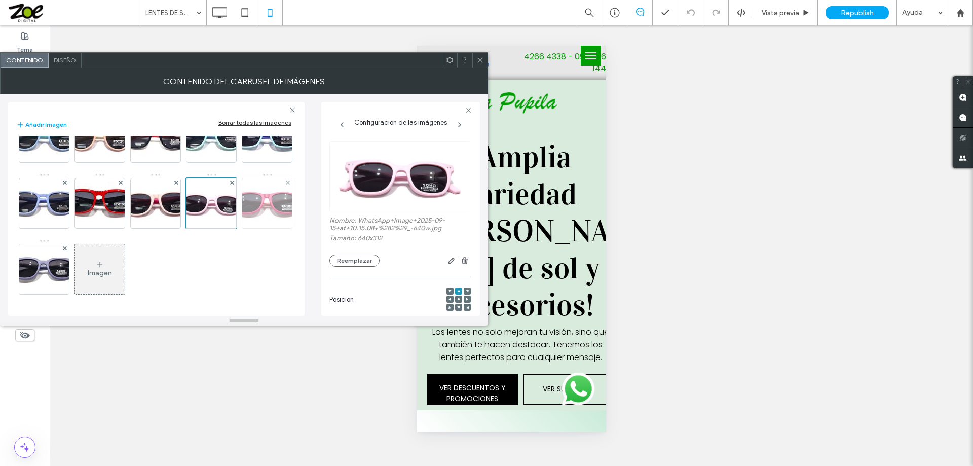
click at [227, 227] on img at bounding box center [267, 203] width 81 height 48
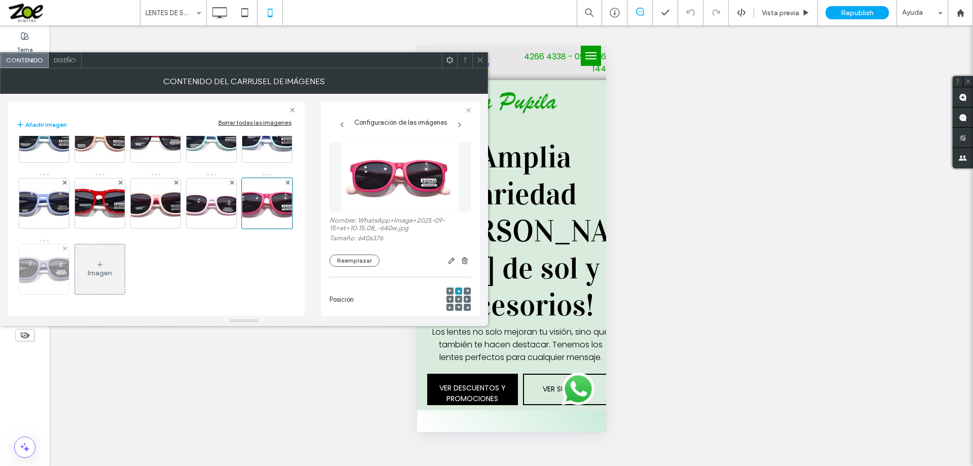
click at [85, 266] on img at bounding box center [44, 269] width 81 height 48
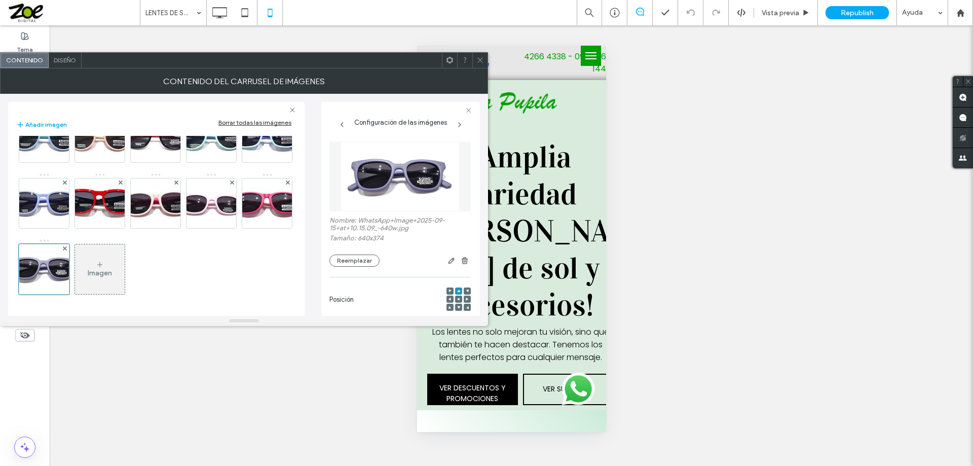
click at [483, 58] on icon at bounding box center [480, 60] width 8 height 8
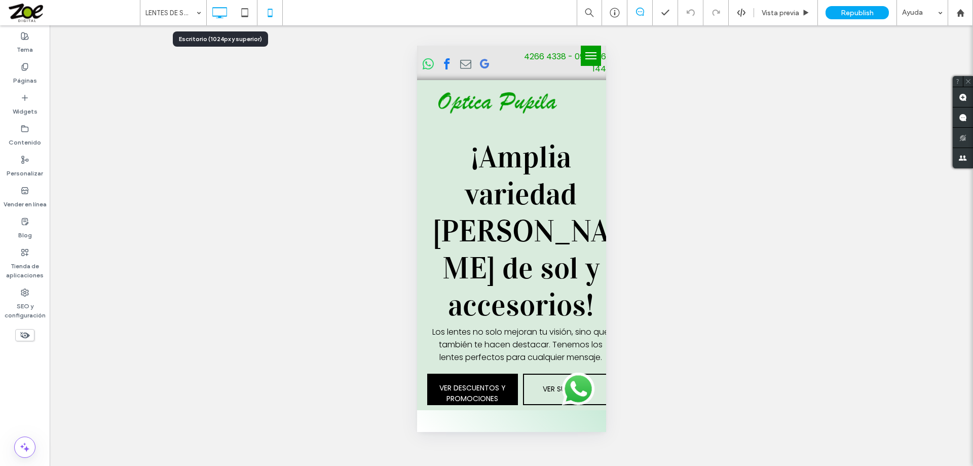
click at [219, 13] on icon at bounding box center [219, 13] width 20 height 20
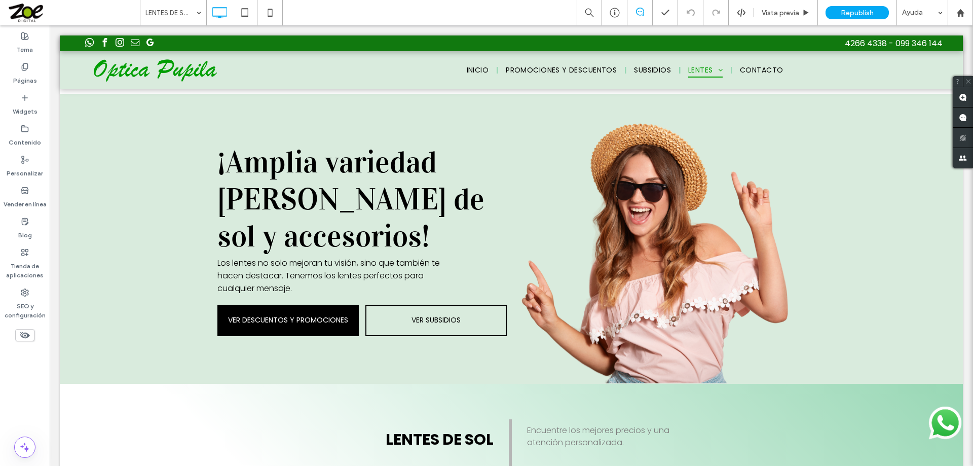
click at [856, 13] on span "Republish" at bounding box center [857, 13] width 33 height 9
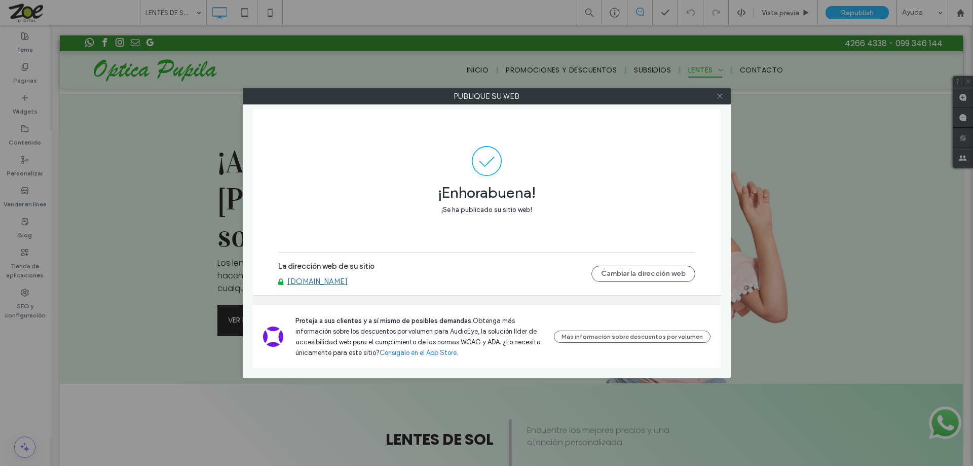
click at [719, 95] on icon at bounding box center [720, 96] width 8 height 8
